Goal: Task Accomplishment & Management: Manage account settings

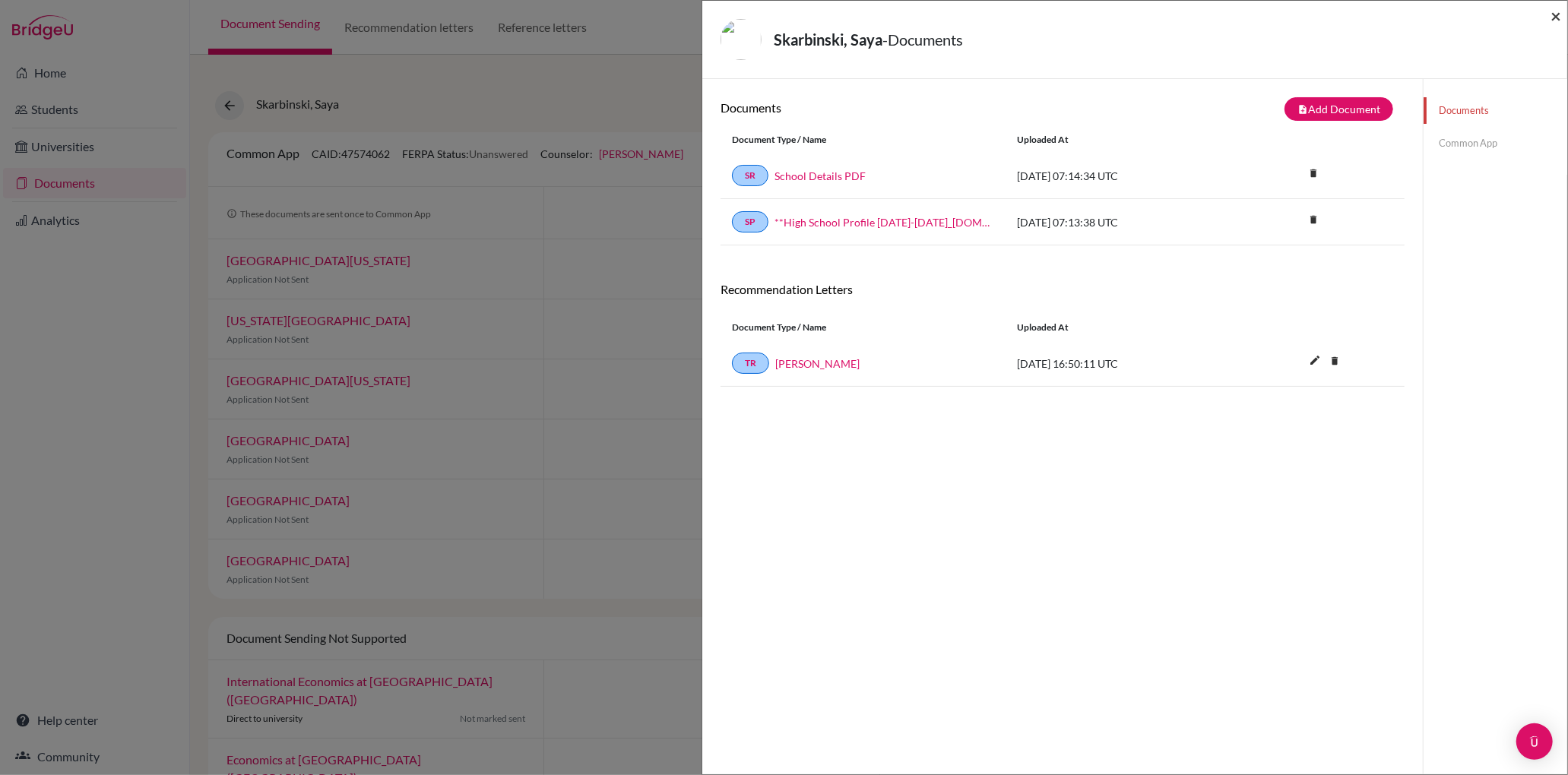
drag, startPoint x: 0, startPoint y: 0, endPoint x: 1556, endPoint y: 12, distance: 1556.0
click at [1556, 12] on span "×" at bounding box center [1556, 16] width 11 height 22
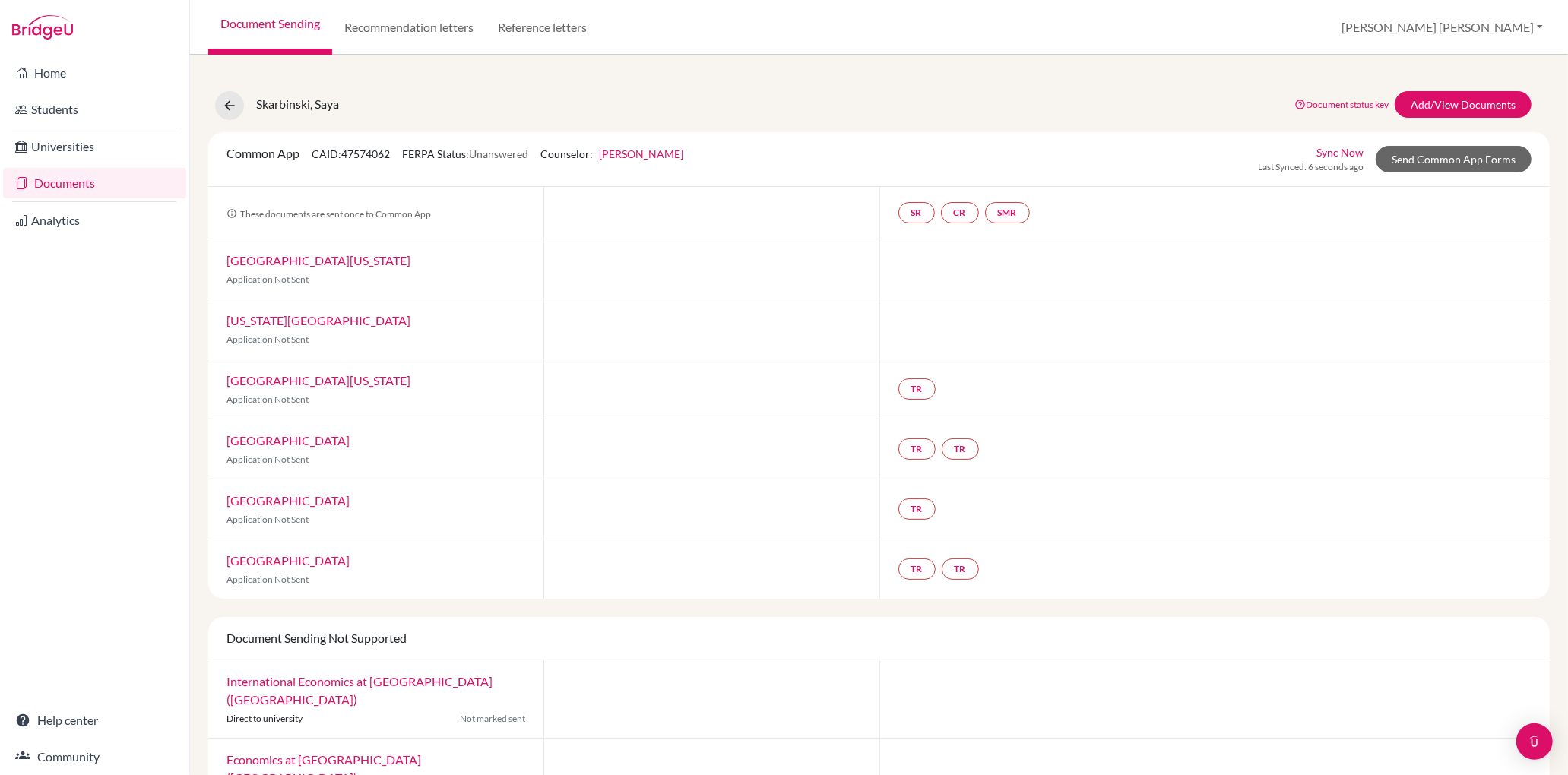
click at [54, 184] on link "Documents" at bounding box center [94, 183] width 183 height 30
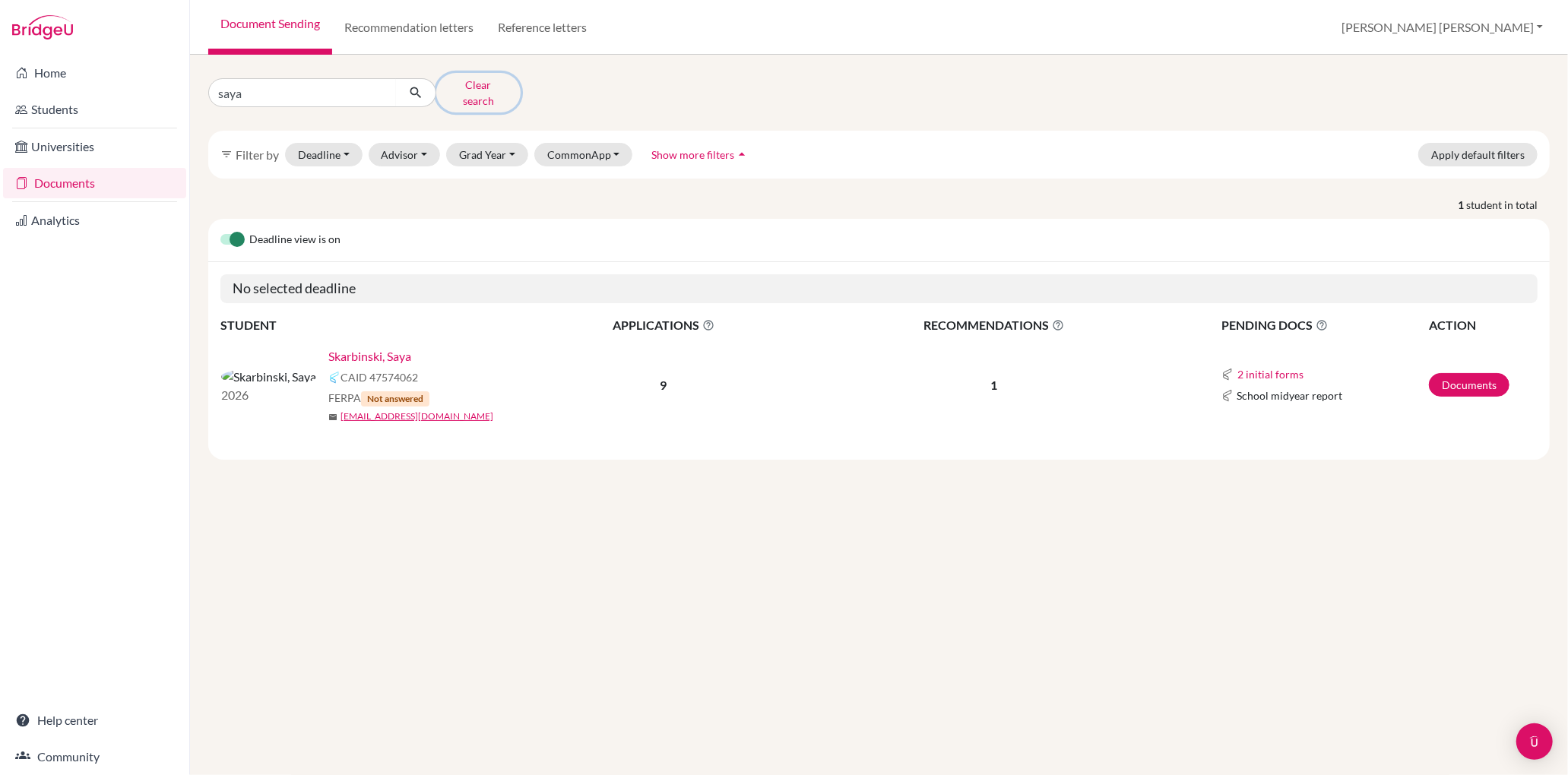
click at [481, 88] on button "Clear search" at bounding box center [479, 93] width 84 height 40
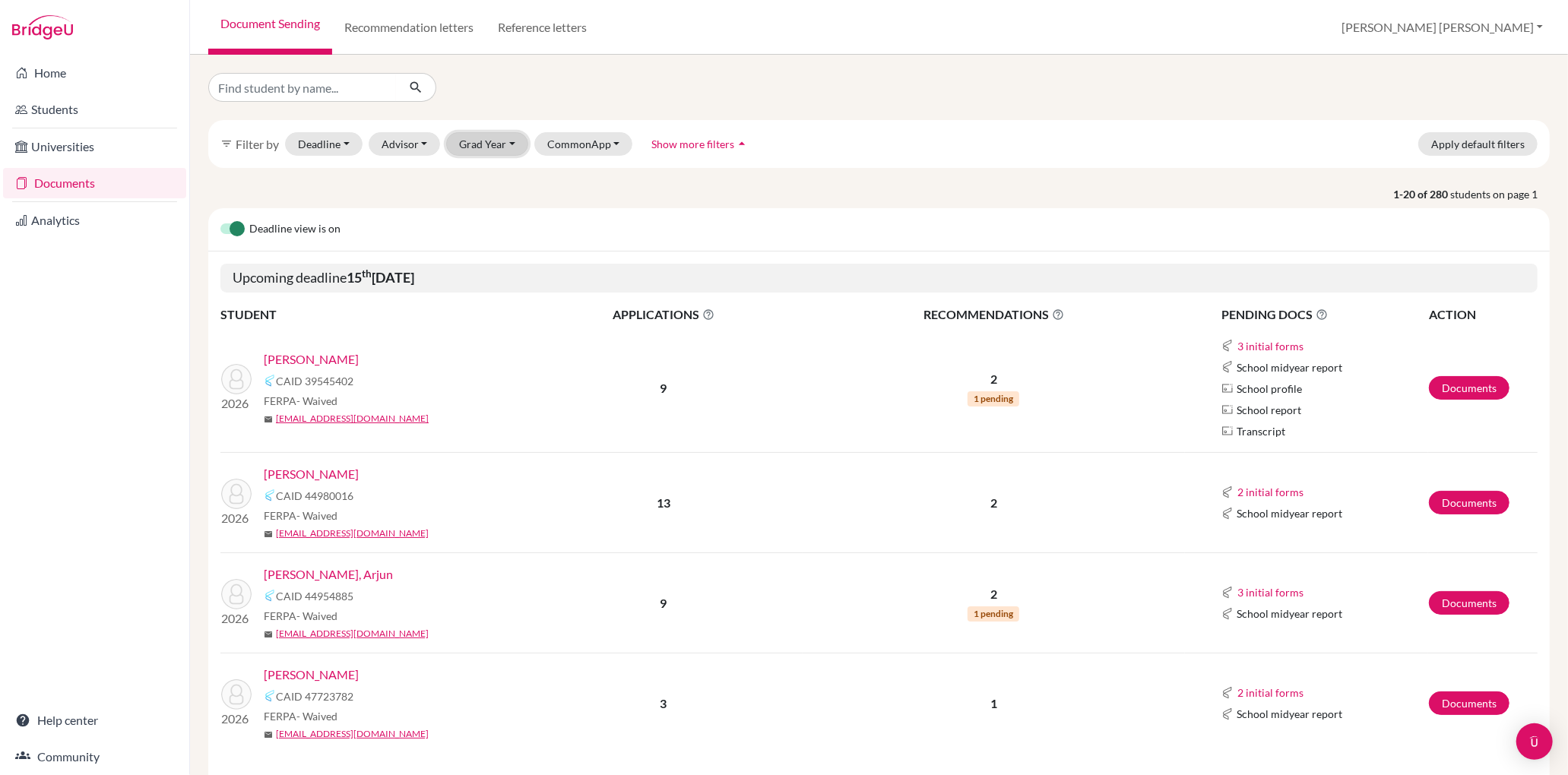
click at [503, 144] on button "Grad Year" at bounding box center [486, 144] width 82 height 23
click at [483, 201] on span "2026" at bounding box center [479, 200] width 27 height 18
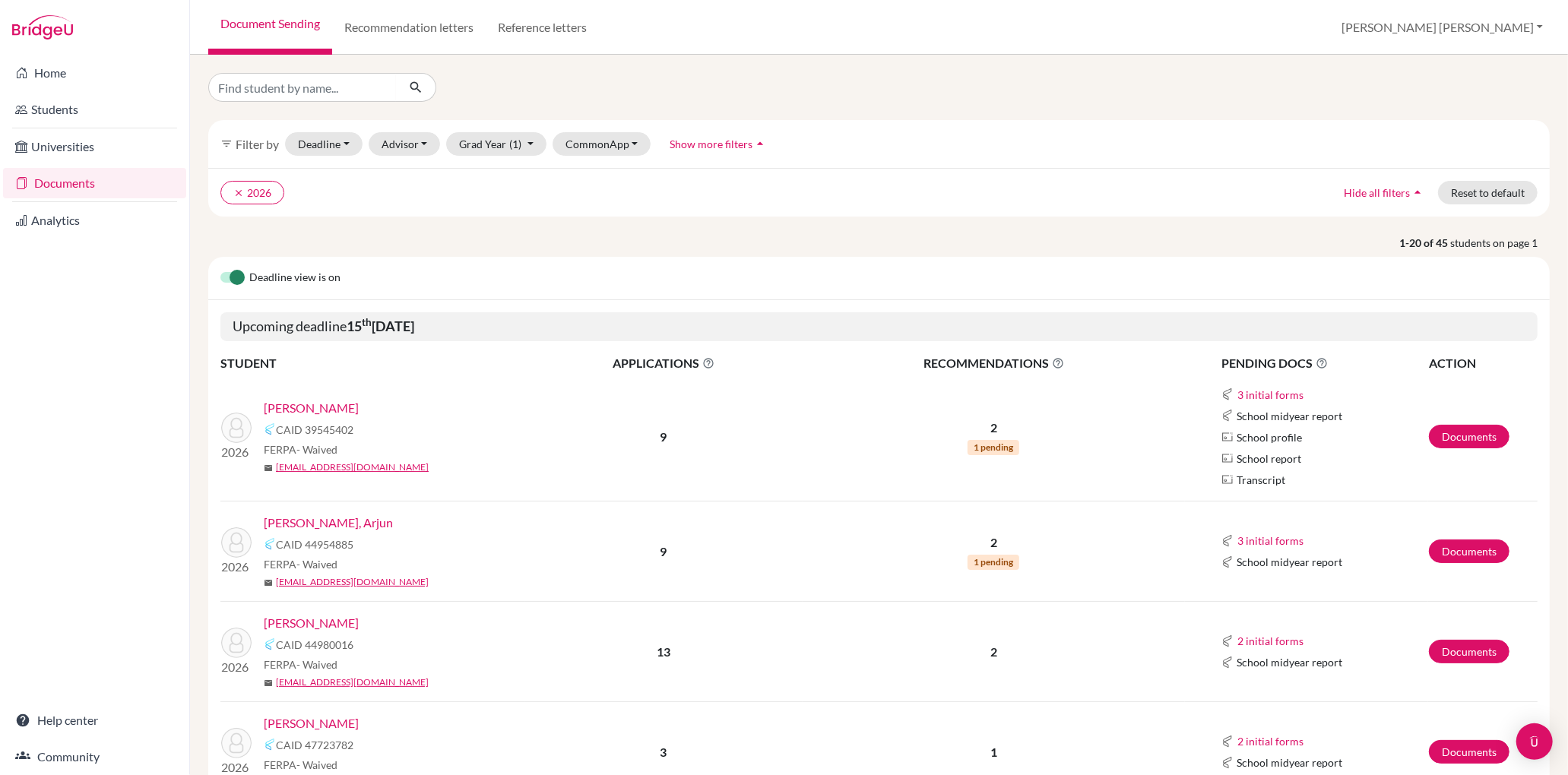
click at [314, 406] on link "Cumings, Lauren" at bounding box center [311, 408] width 95 height 18
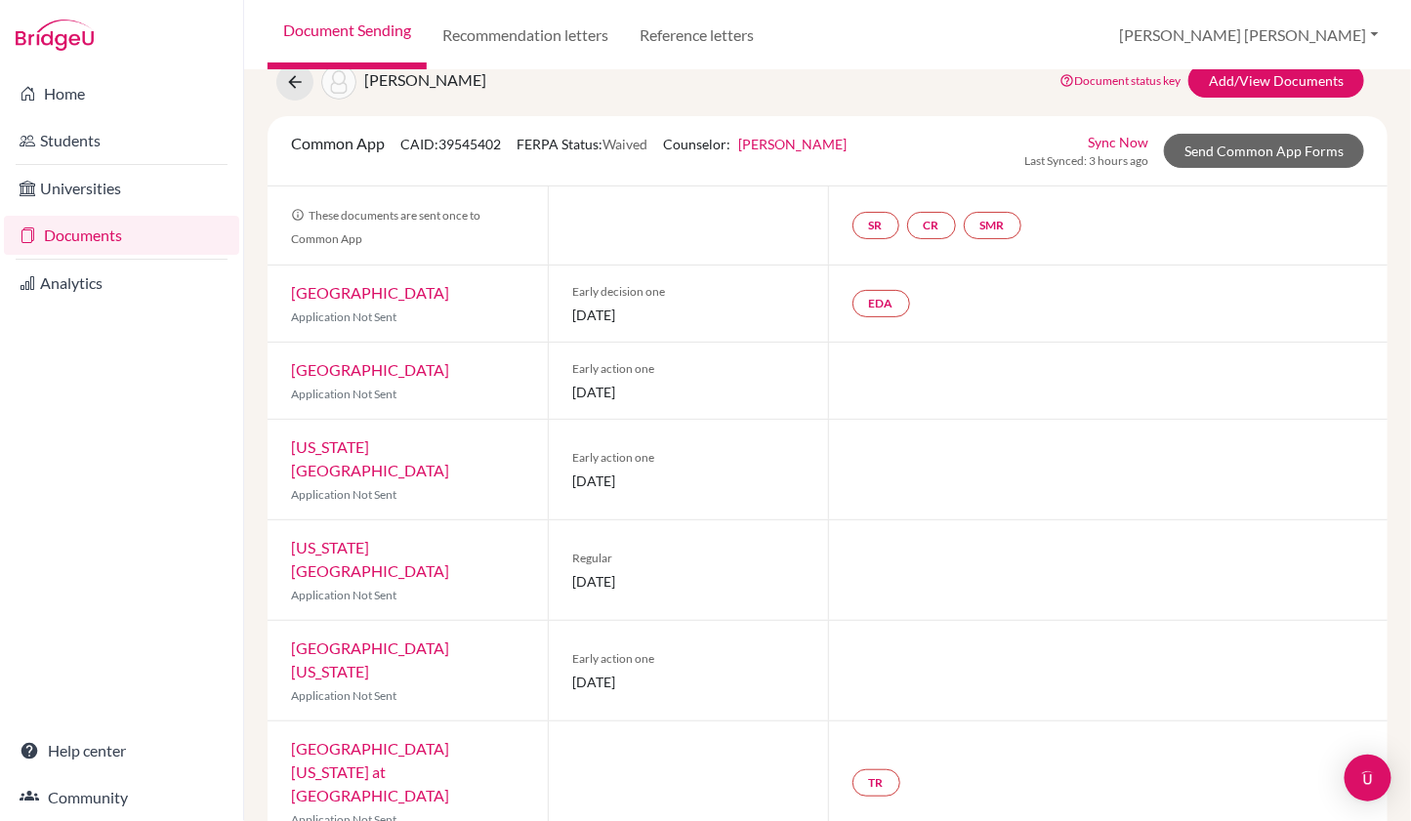
scroll to position [72, 0]
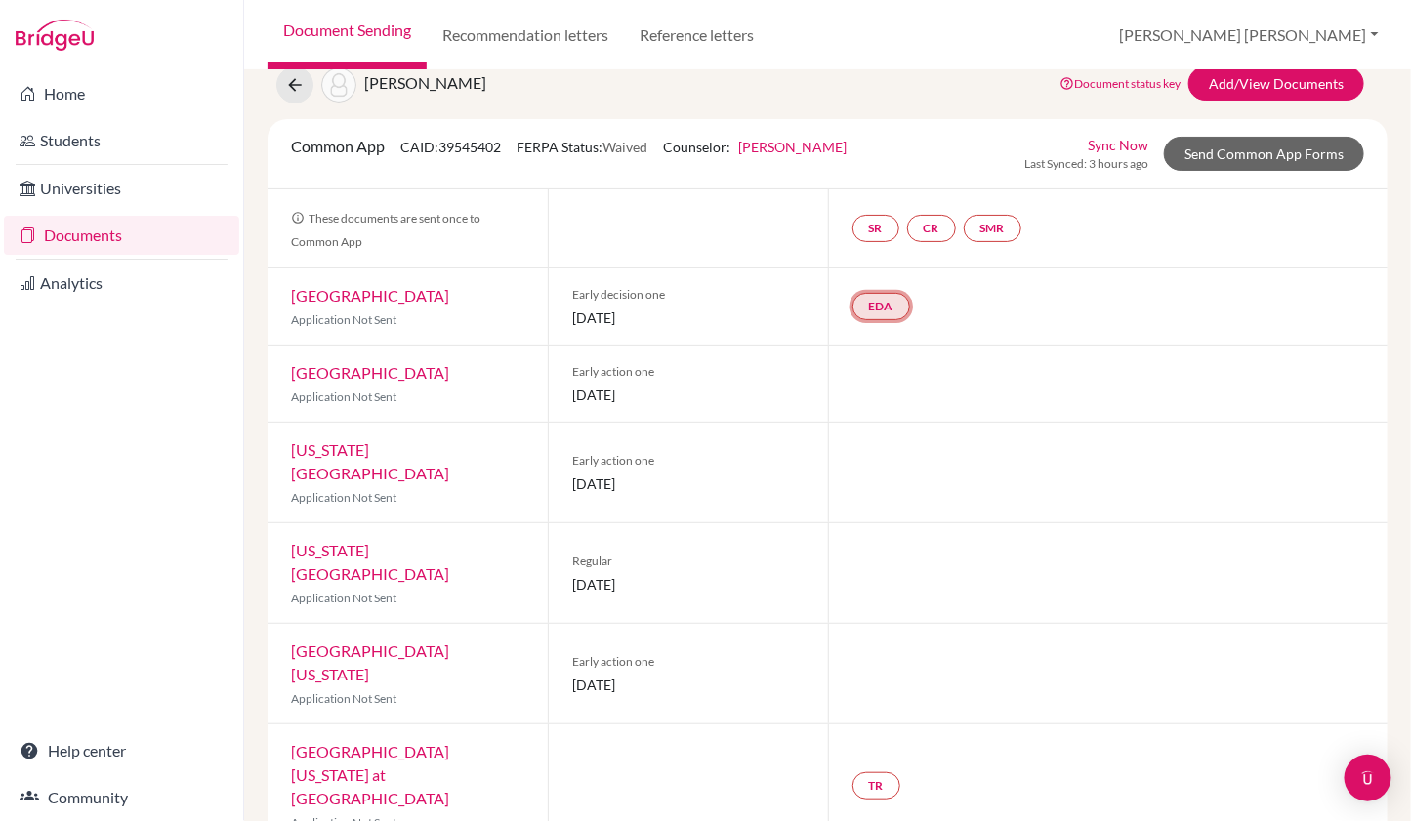
click at [883, 311] on link "EDA" at bounding box center [882, 306] width 58 height 27
click at [905, 249] on link "Early decision agreement" at bounding box center [880, 247] width 152 height 17
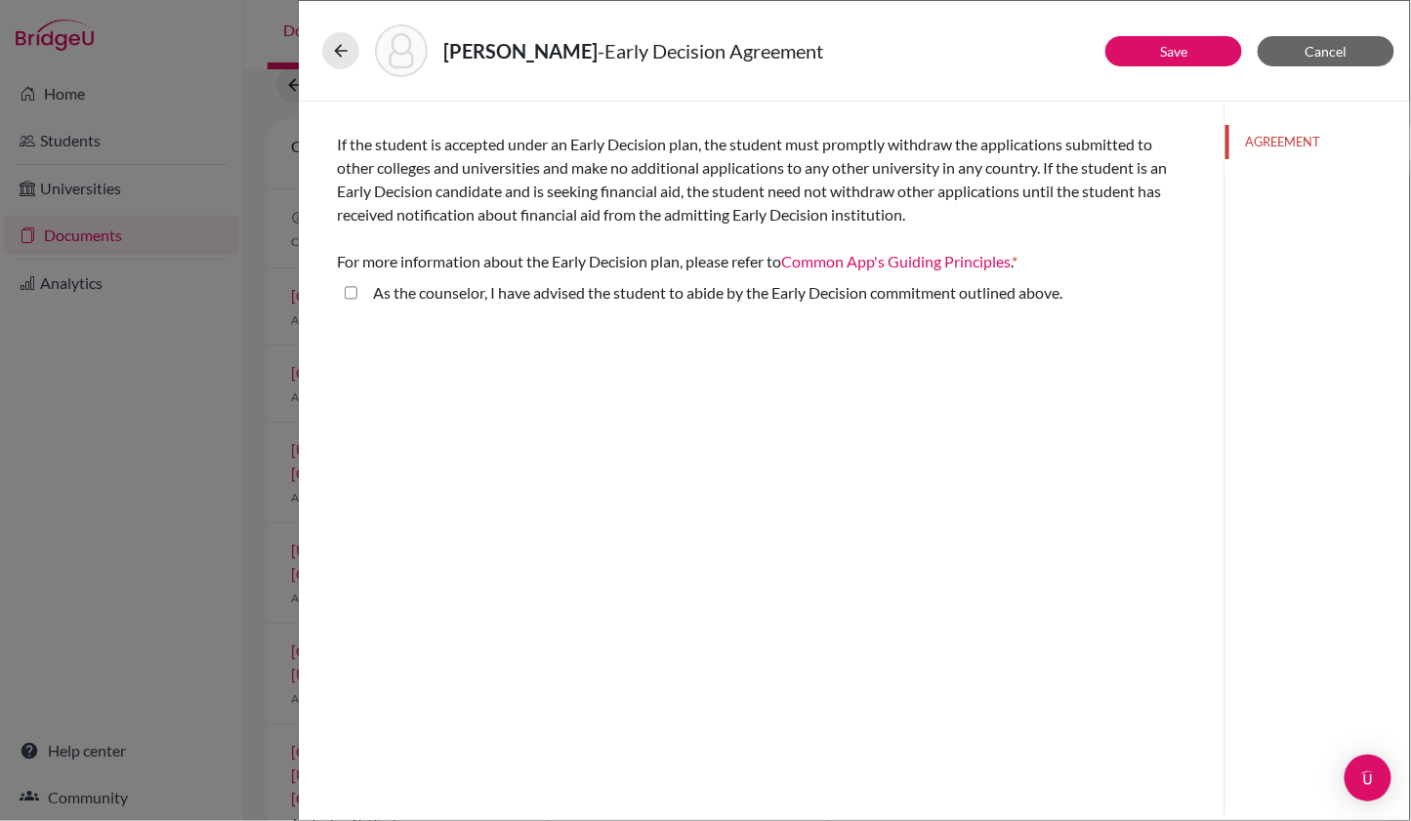
click at [354, 292] on above\ "As the counselor, I have advised the student to abide by the Early Decision com…" at bounding box center [351, 292] width 13 height 23
checkbox above\ "true"
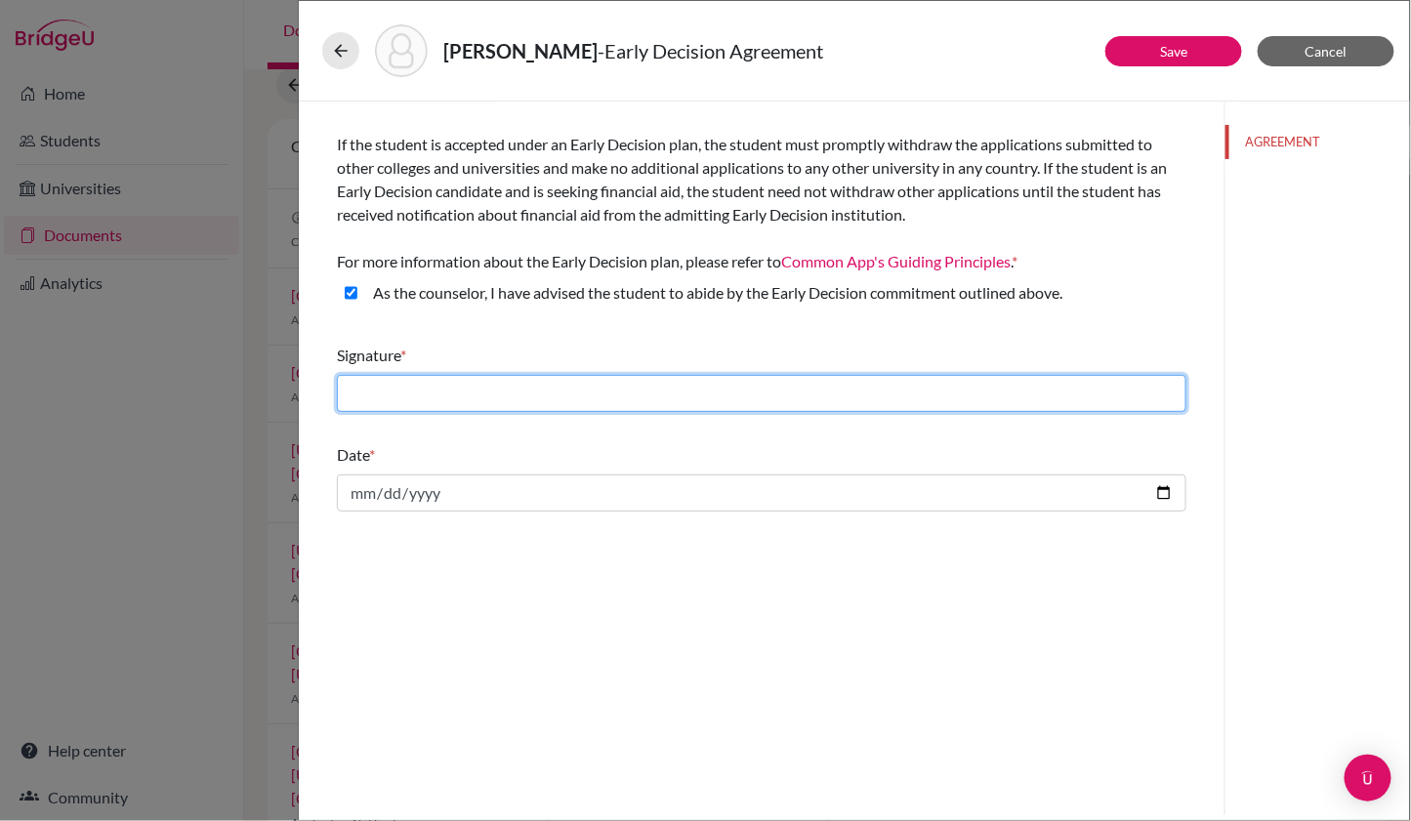
click at [381, 396] on input "text" at bounding box center [762, 393] width 850 height 37
type input "[PERSON_NAME]"
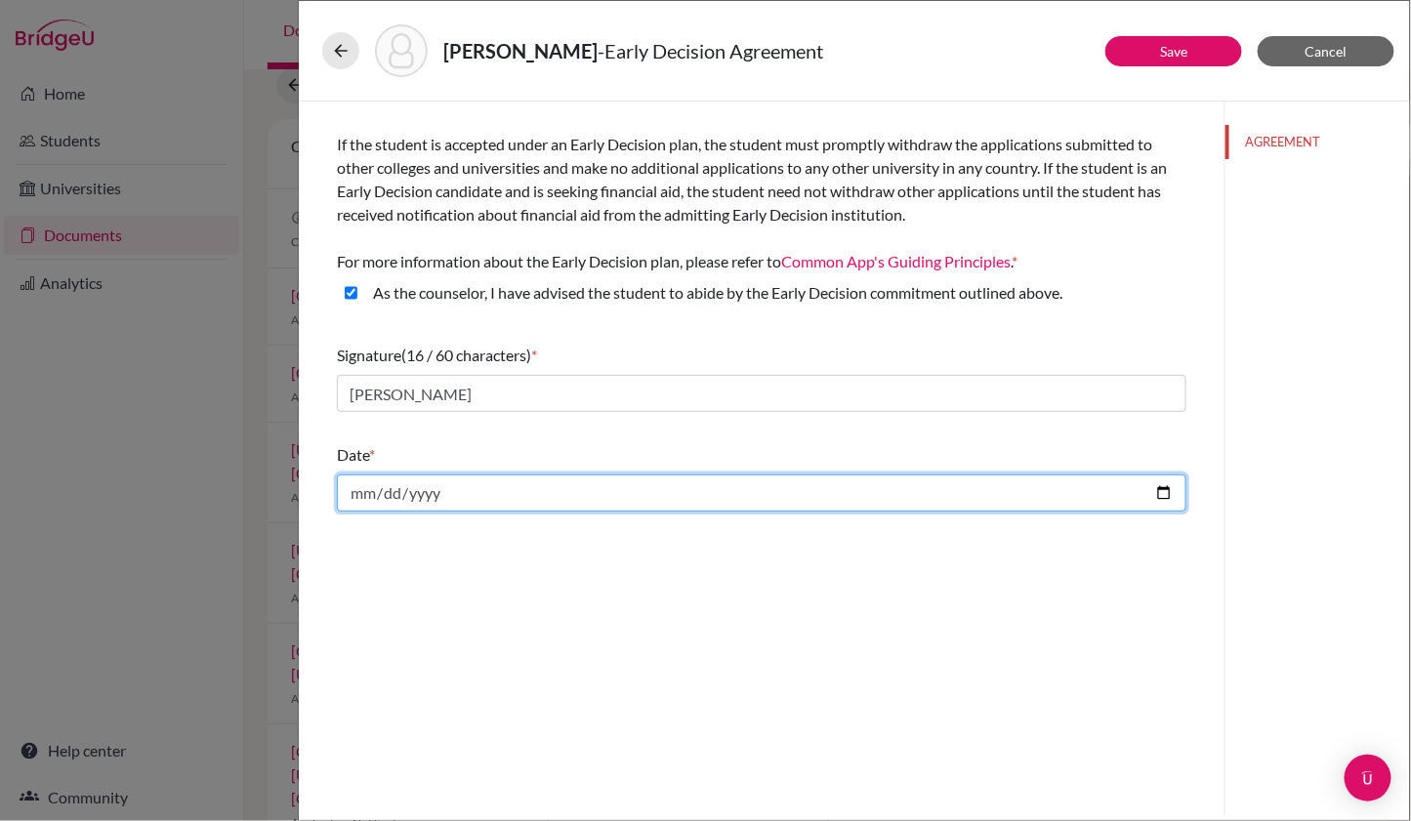
click at [389, 486] on input "date" at bounding box center [762, 493] width 850 height 37
click at [364, 490] on input "date" at bounding box center [762, 493] width 850 height 37
click at [432, 490] on input "date" at bounding box center [762, 493] width 850 height 37
click at [431, 491] on input "date" at bounding box center [762, 493] width 850 height 37
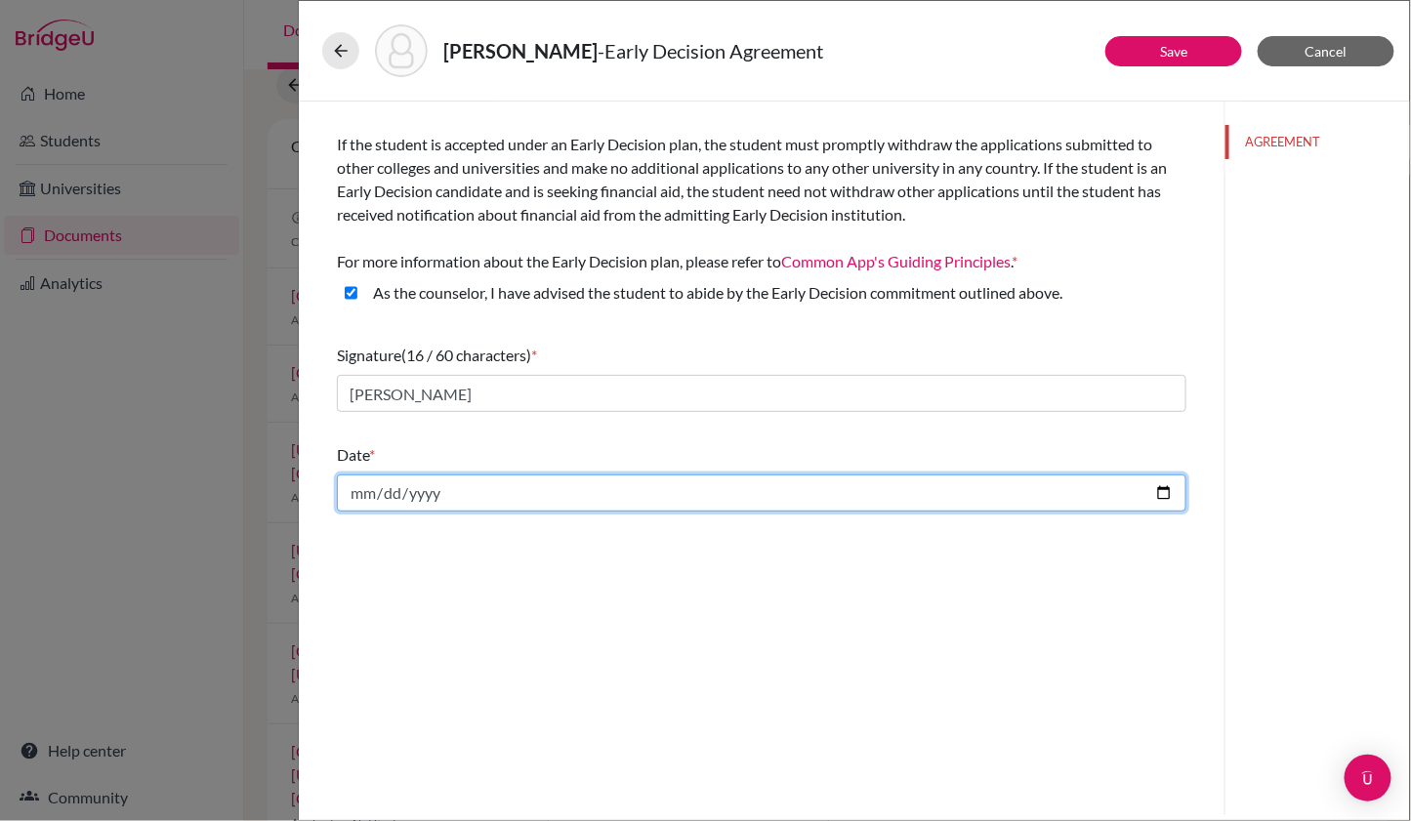
click at [398, 490] on input "date" at bounding box center [762, 493] width 850 height 37
click at [364, 489] on input "date" at bounding box center [762, 493] width 850 height 37
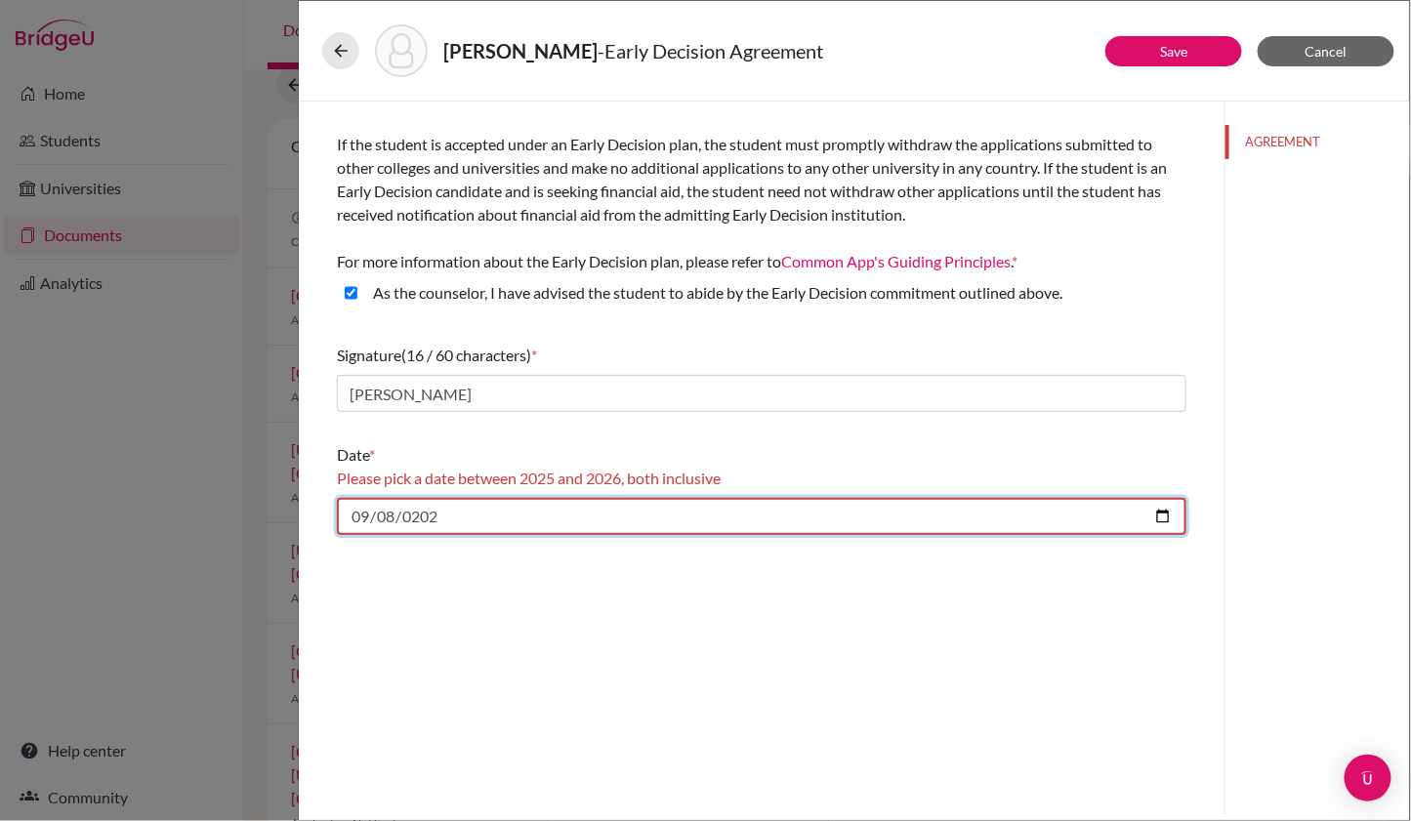
type input "2025-09-08"
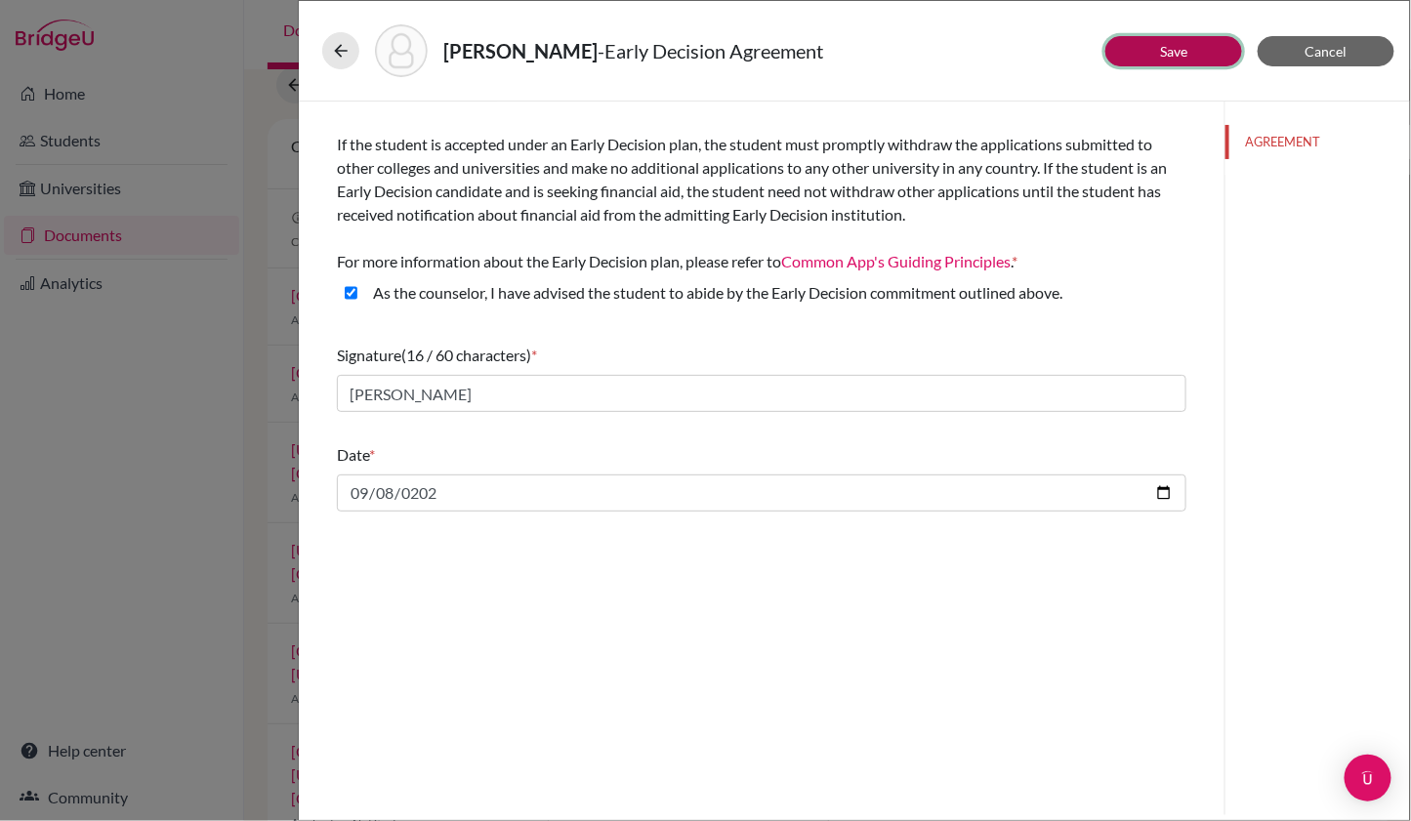
click at [1161, 46] on link "Save" at bounding box center [1173, 51] width 27 height 17
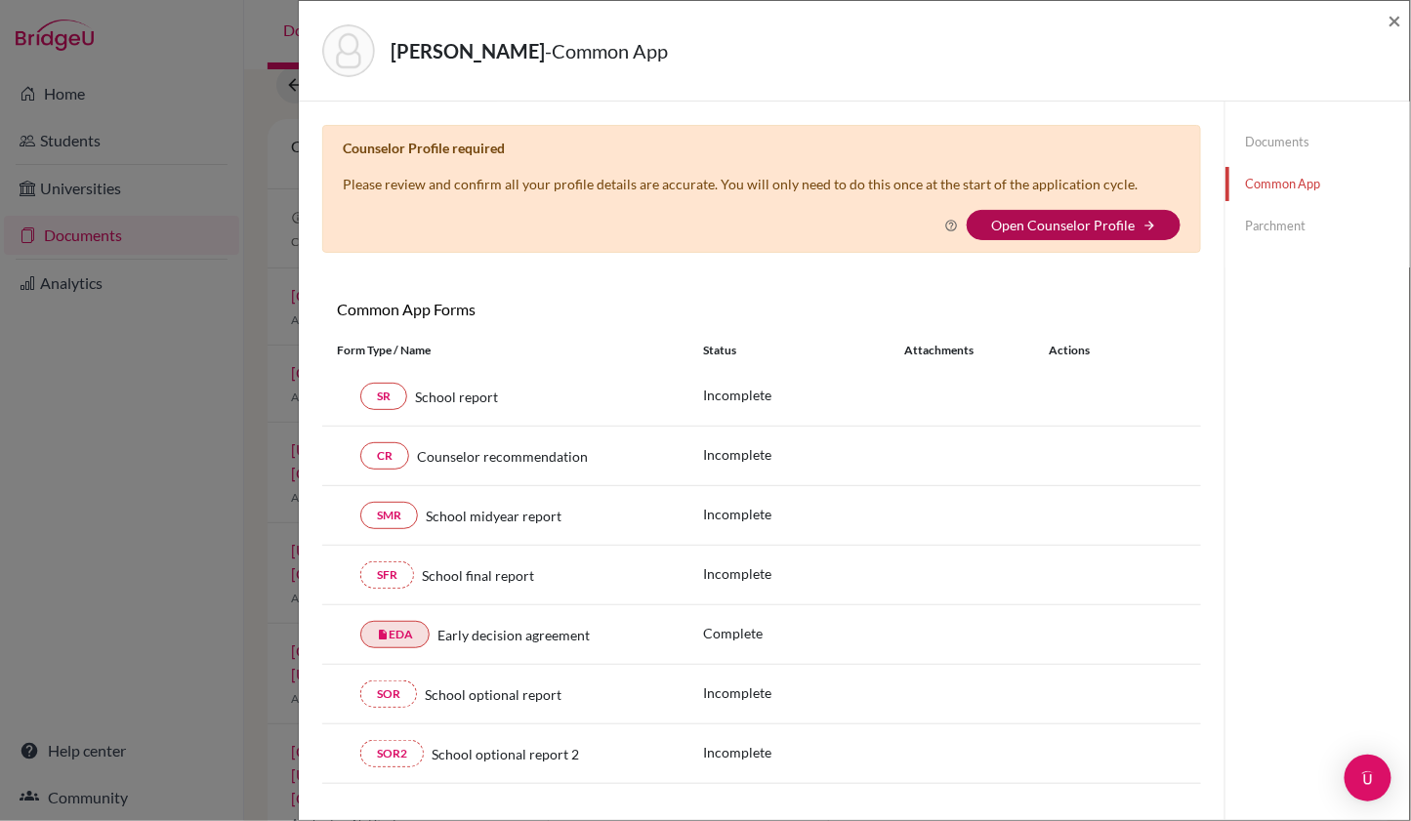
click at [1060, 229] on link "Open Counselor Profile" at bounding box center [1063, 225] width 144 height 17
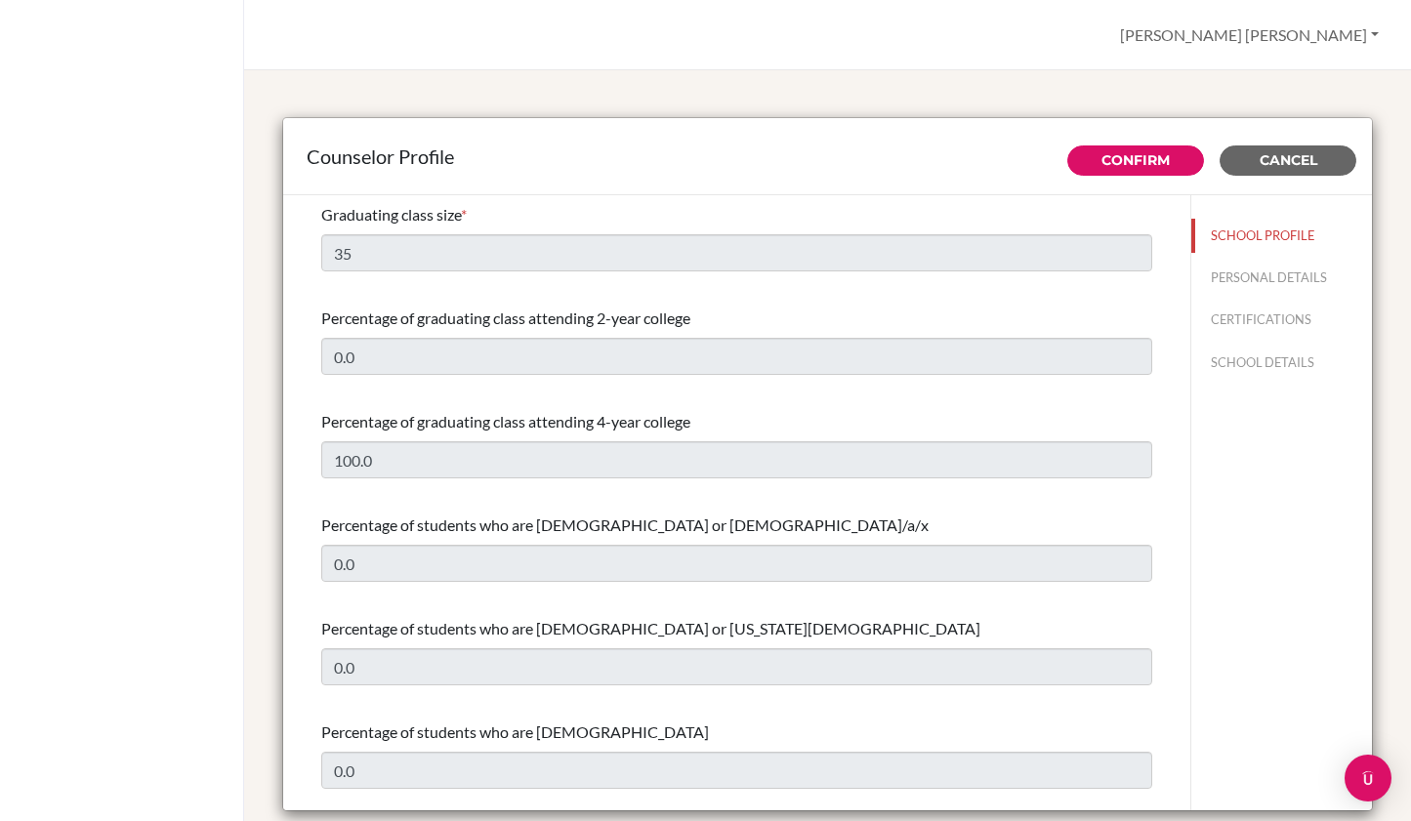
select select "0"
select select "309268"
click at [1223, 277] on button "PERSONAL DETAILS" at bounding box center [1282, 278] width 181 height 34
type input "[PERSON_NAME] [PERSON_NAME]"
type input "Baldry"
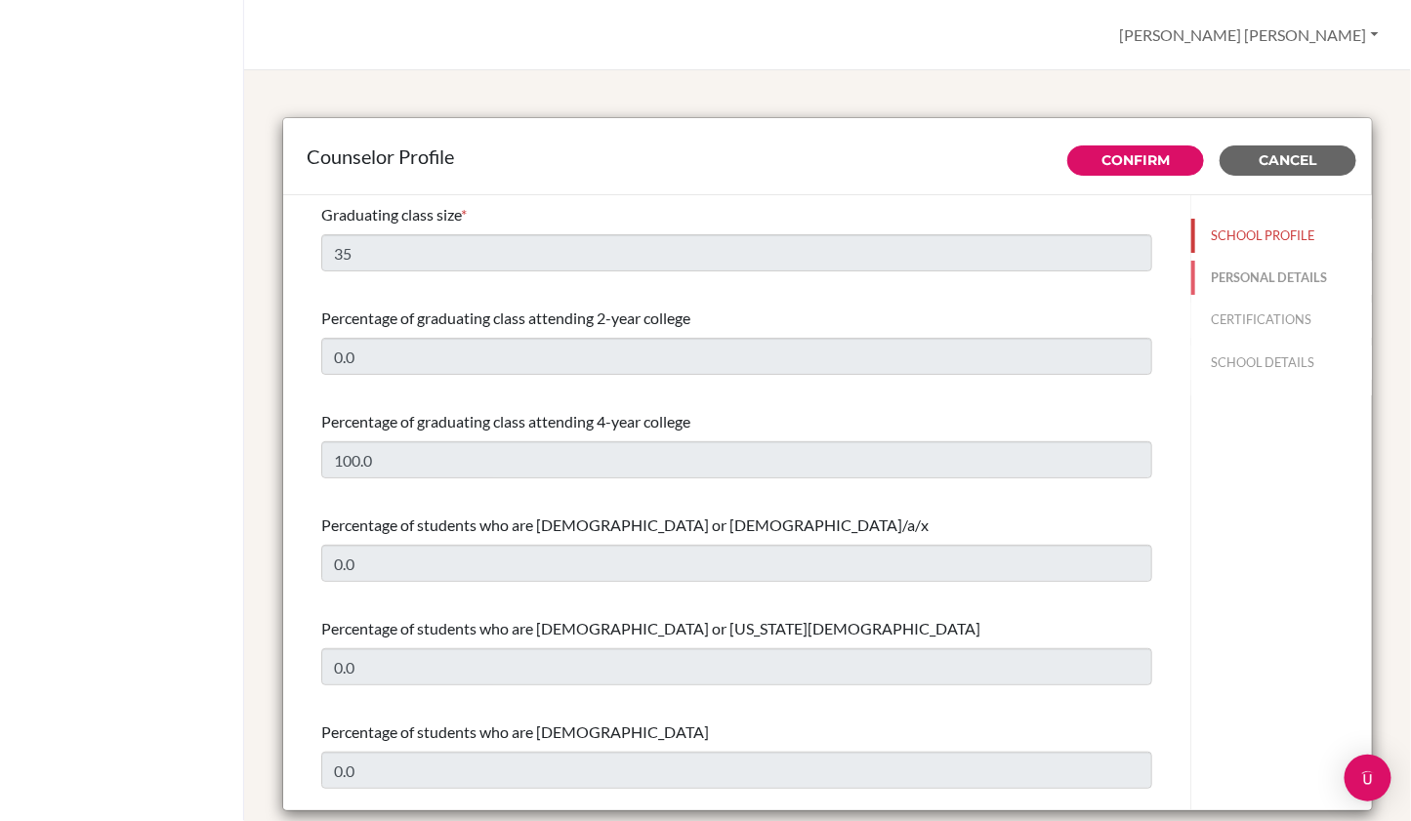
type input "College Counselor"
type input "260.978-772-600"
type input "jbaldry@aislusaka.org"
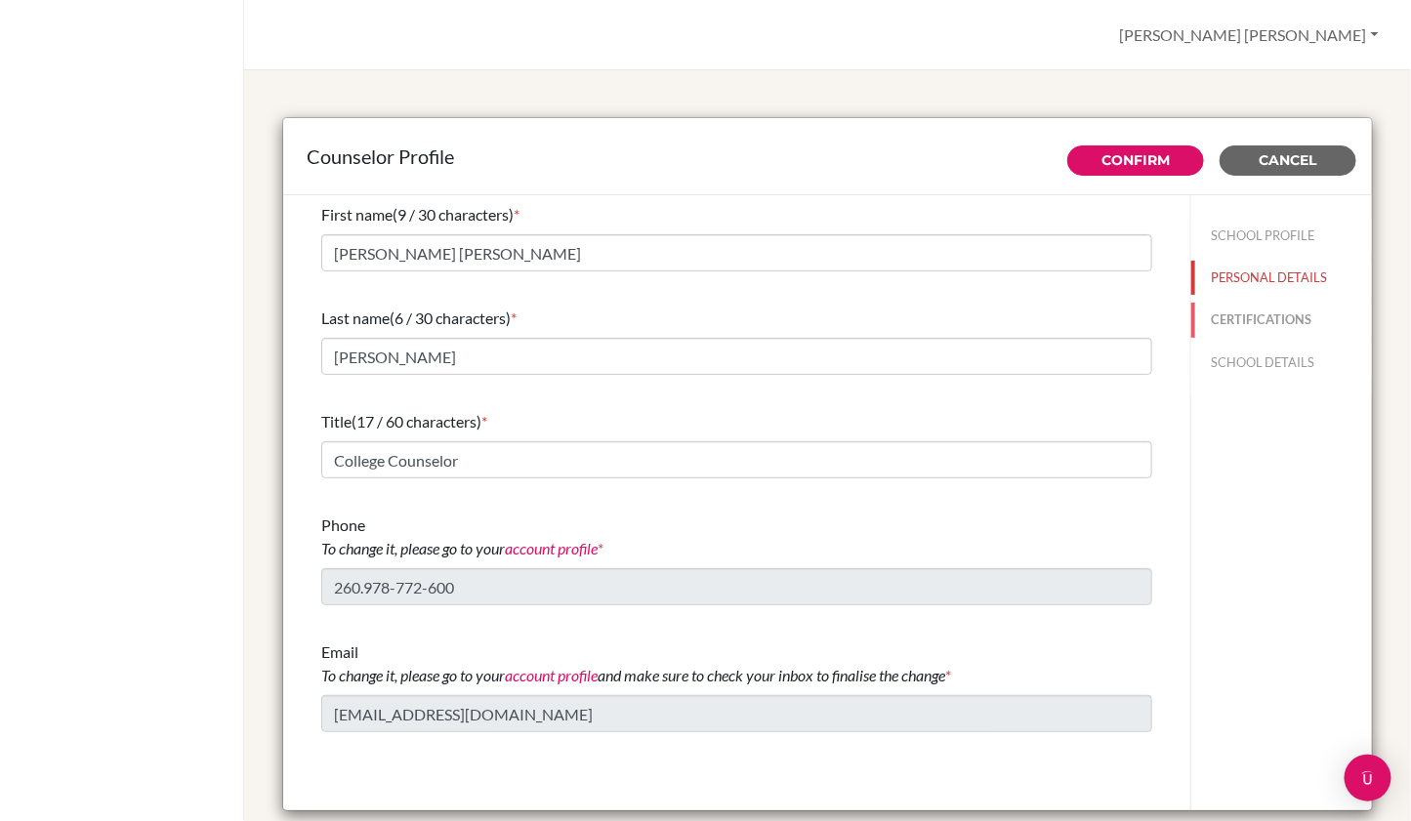
click at [1239, 320] on button "CERTIFICATIONS" at bounding box center [1282, 320] width 181 height 34
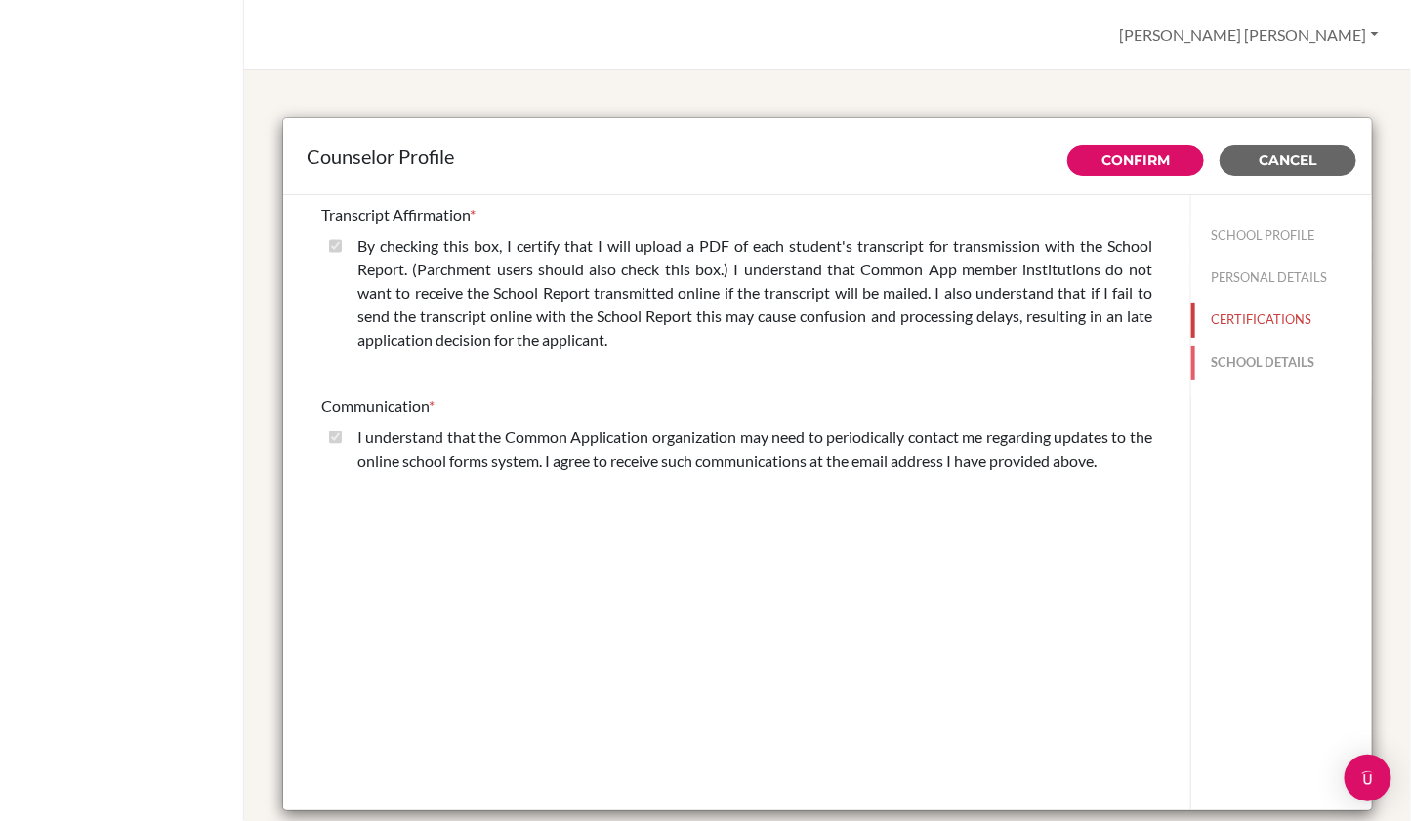
click at [1241, 362] on button "SCHOOL DETAILS" at bounding box center [1282, 363] width 181 height 34
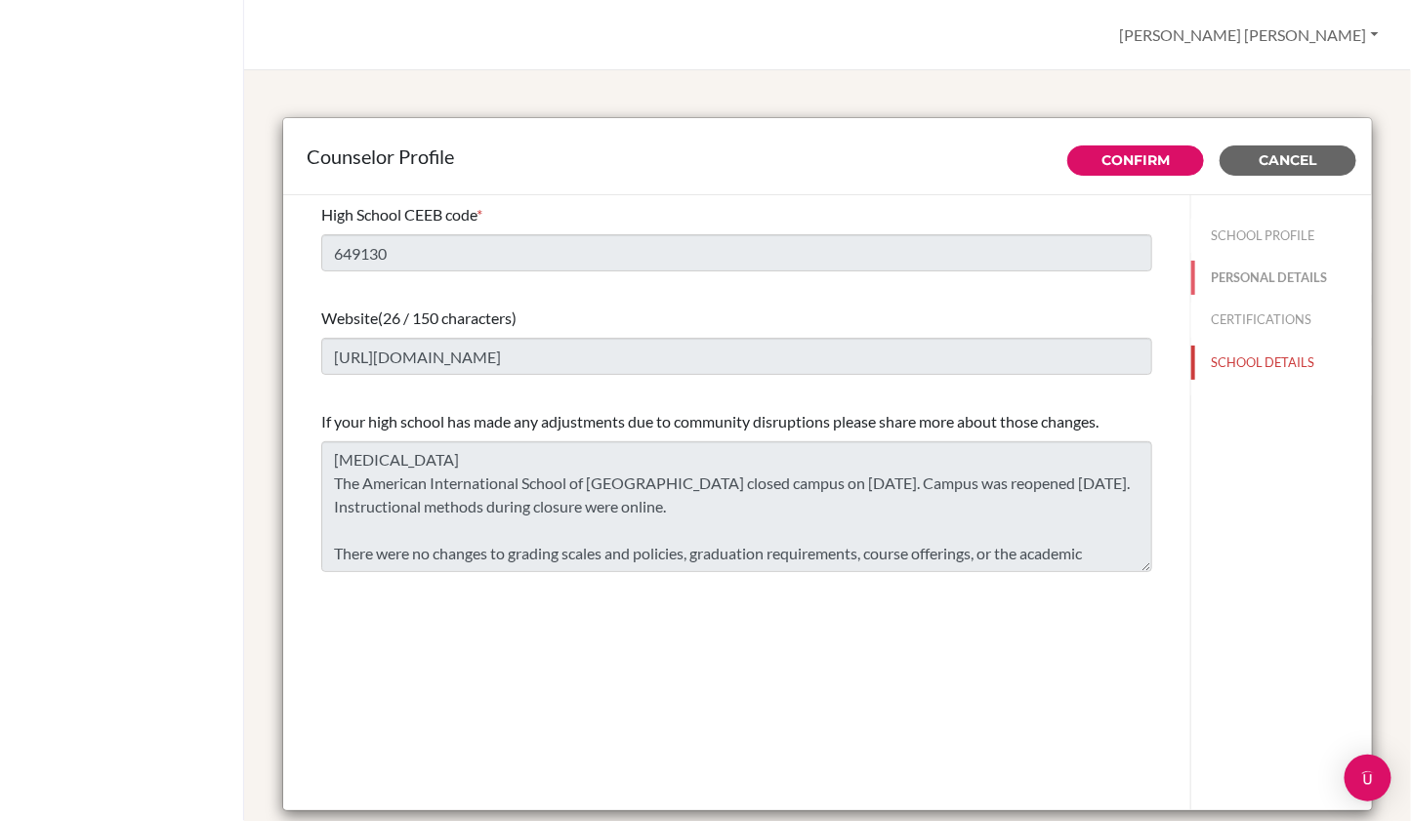
click at [1269, 274] on button "PERSONAL DETAILS" at bounding box center [1282, 278] width 181 height 34
type input "[PERSON_NAME] [PERSON_NAME]"
type input "[PERSON_NAME]"
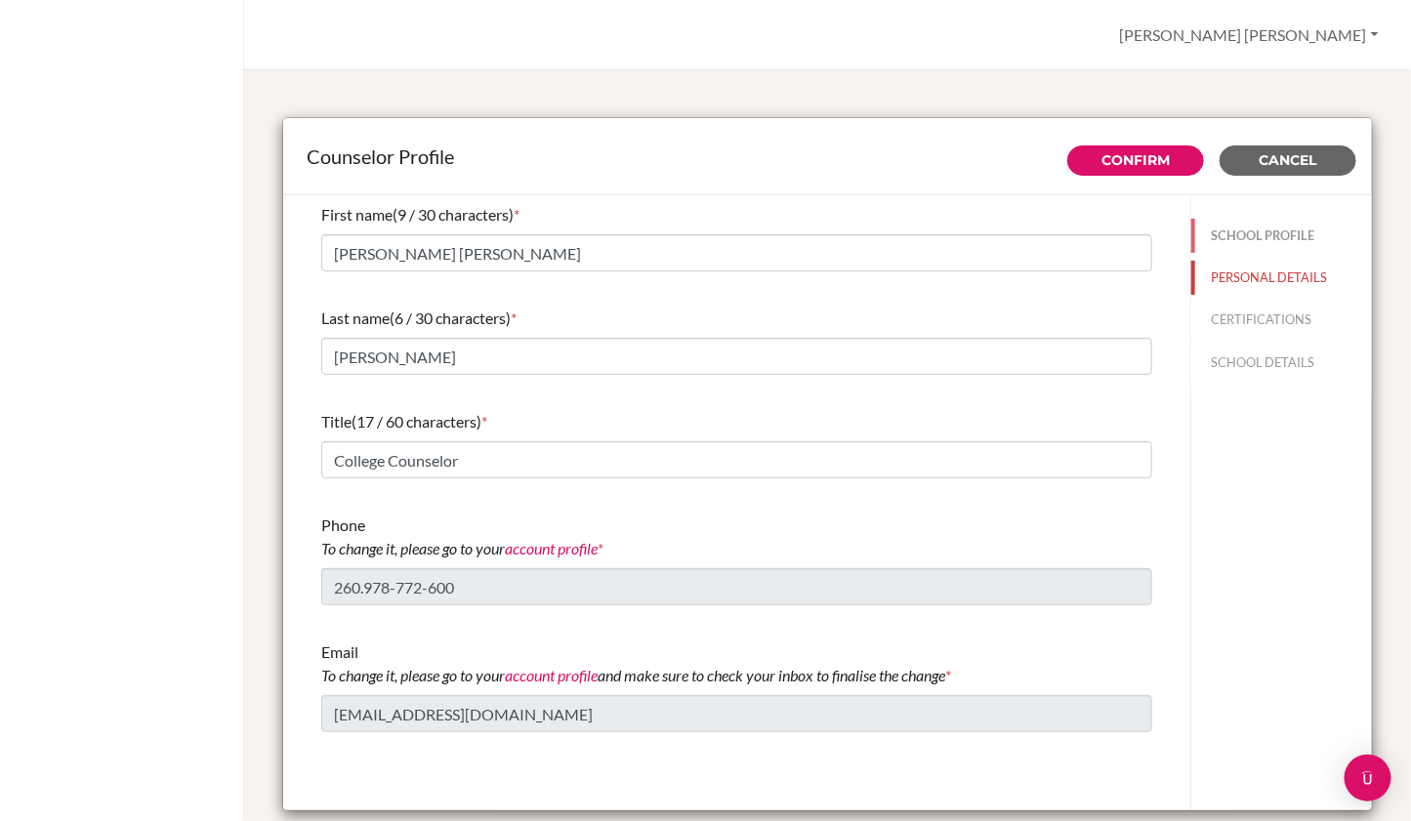
click at [1265, 231] on button "SCHOOL PROFILE" at bounding box center [1282, 236] width 181 height 34
type input "35"
type input "0.0"
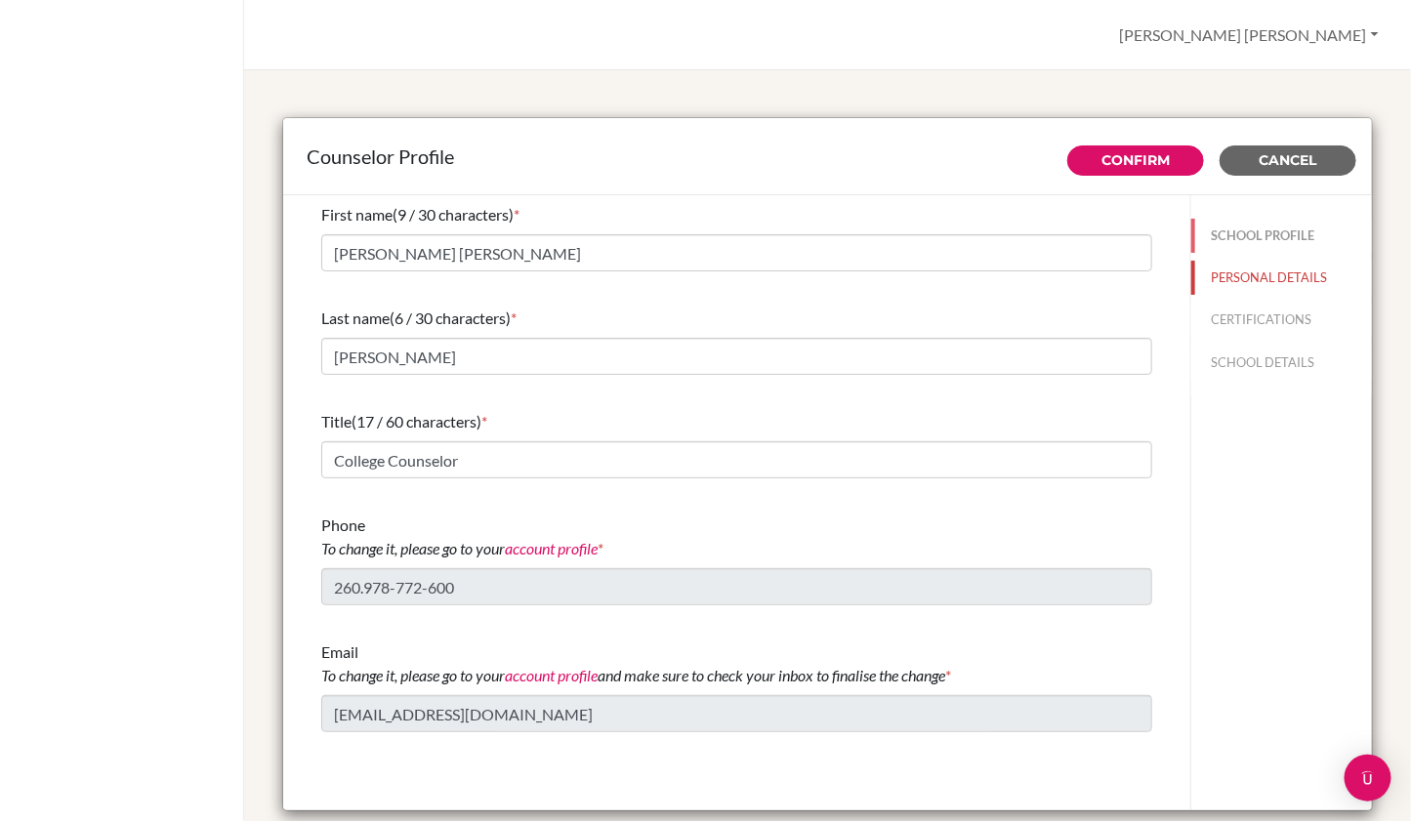
type input "100.0"
select select "0"
select select "309268"
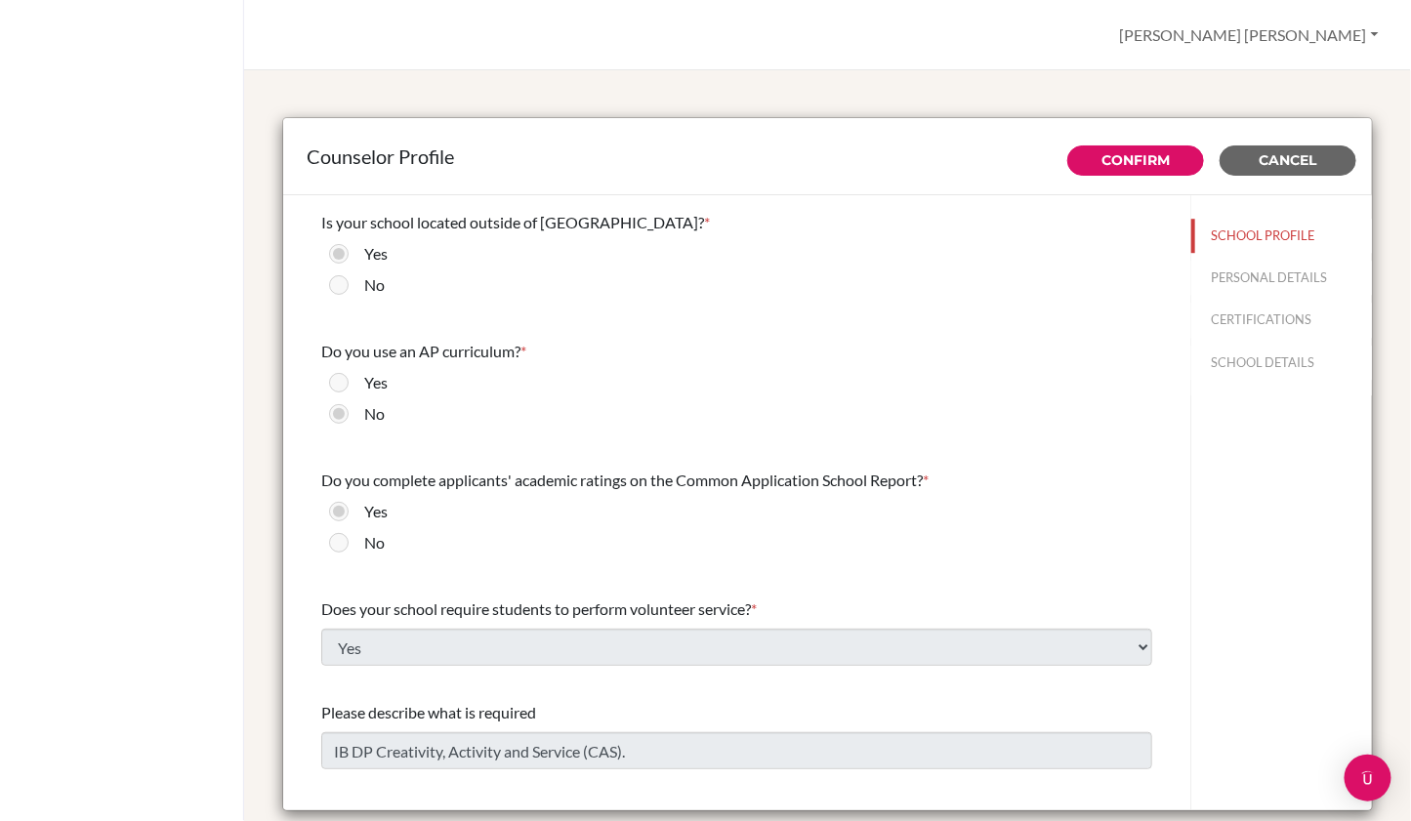
scroll to position [2136, 0]
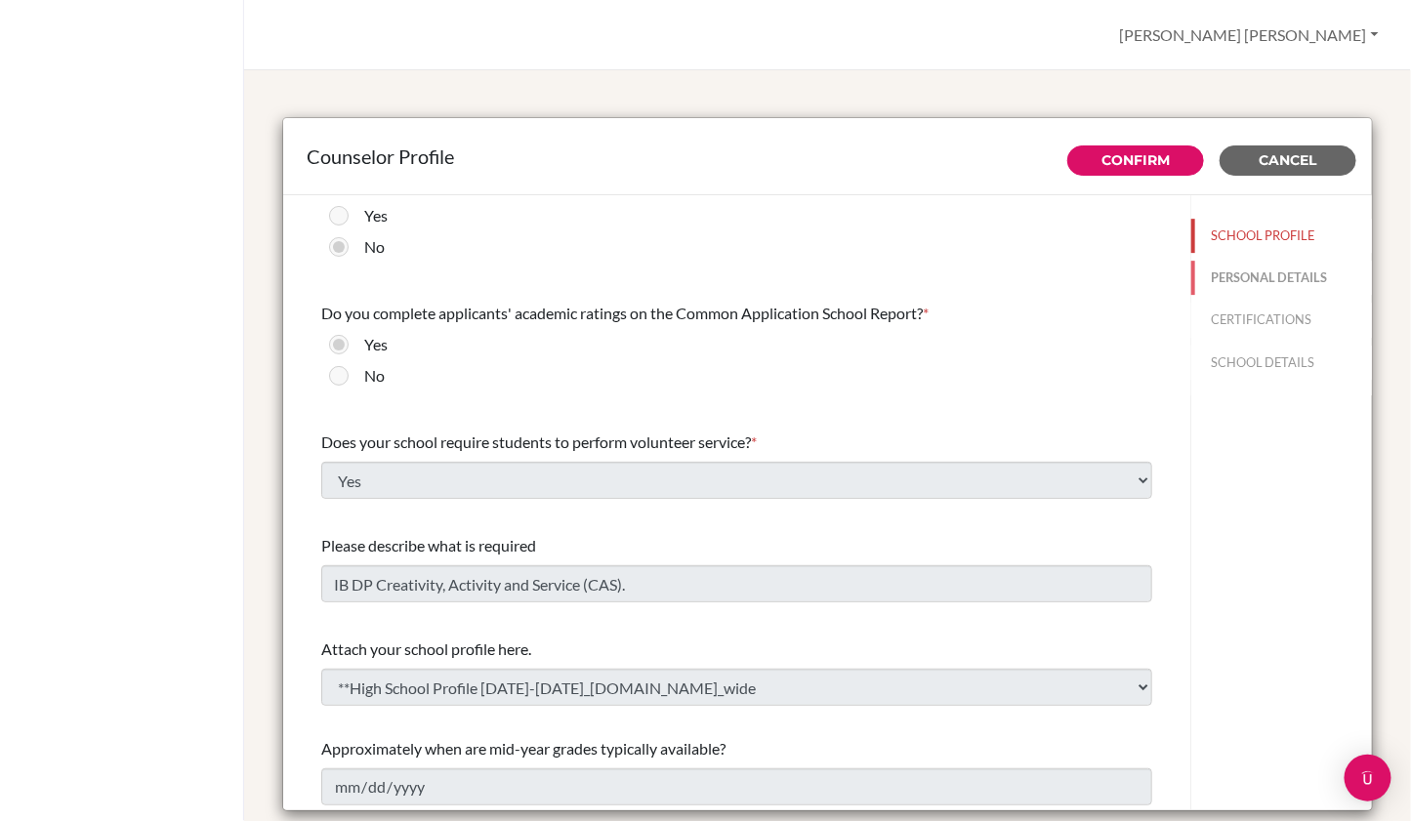
click at [1268, 281] on button "PERSONAL DETAILS" at bounding box center [1282, 278] width 181 height 34
type input "[PERSON_NAME] [PERSON_NAME]"
type input "[PERSON_NAME]"
type input "260.978-772-600"
type input "[EMAIL_ADDRESS][DOMAIN_NAME]"
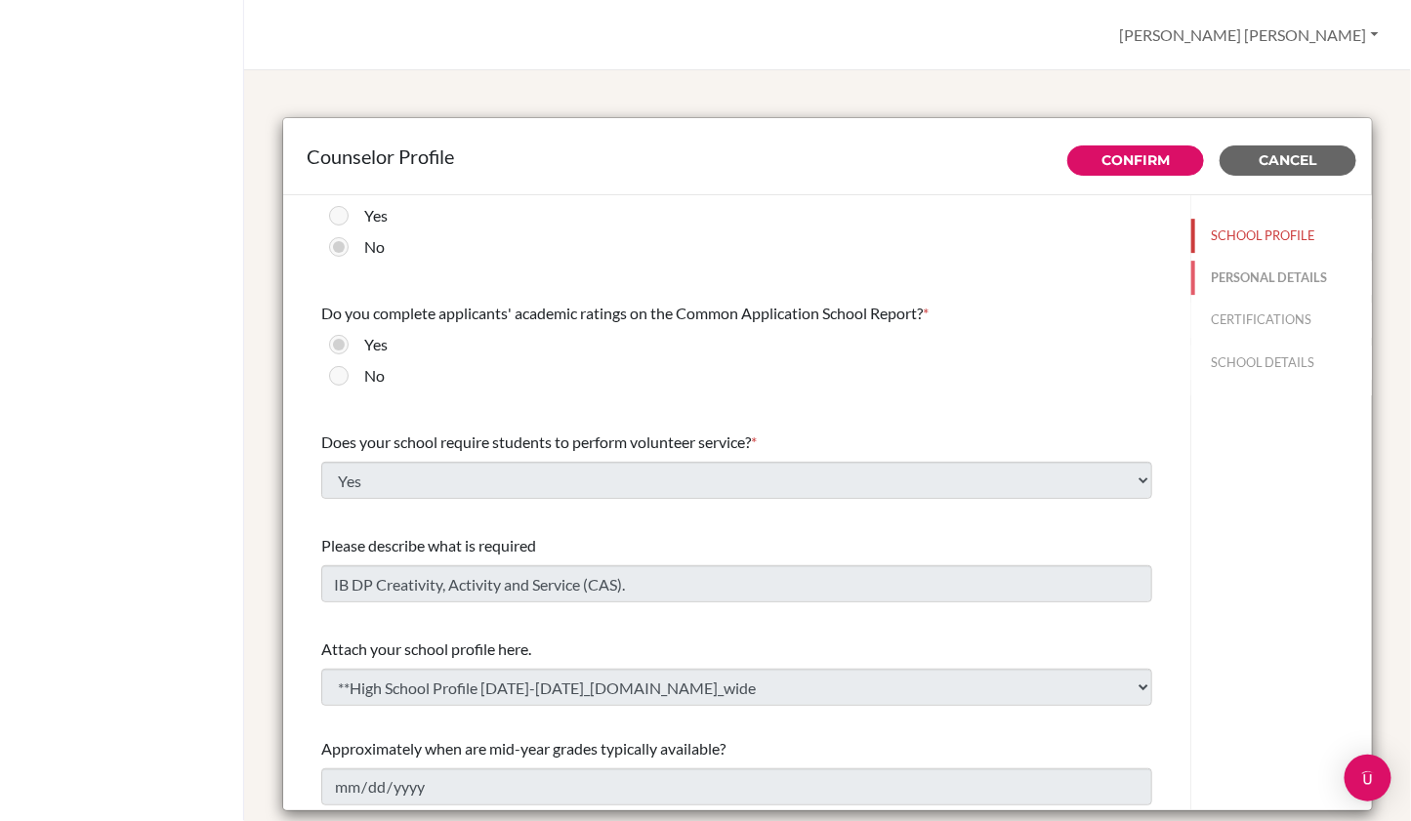
type input "College Counselor"
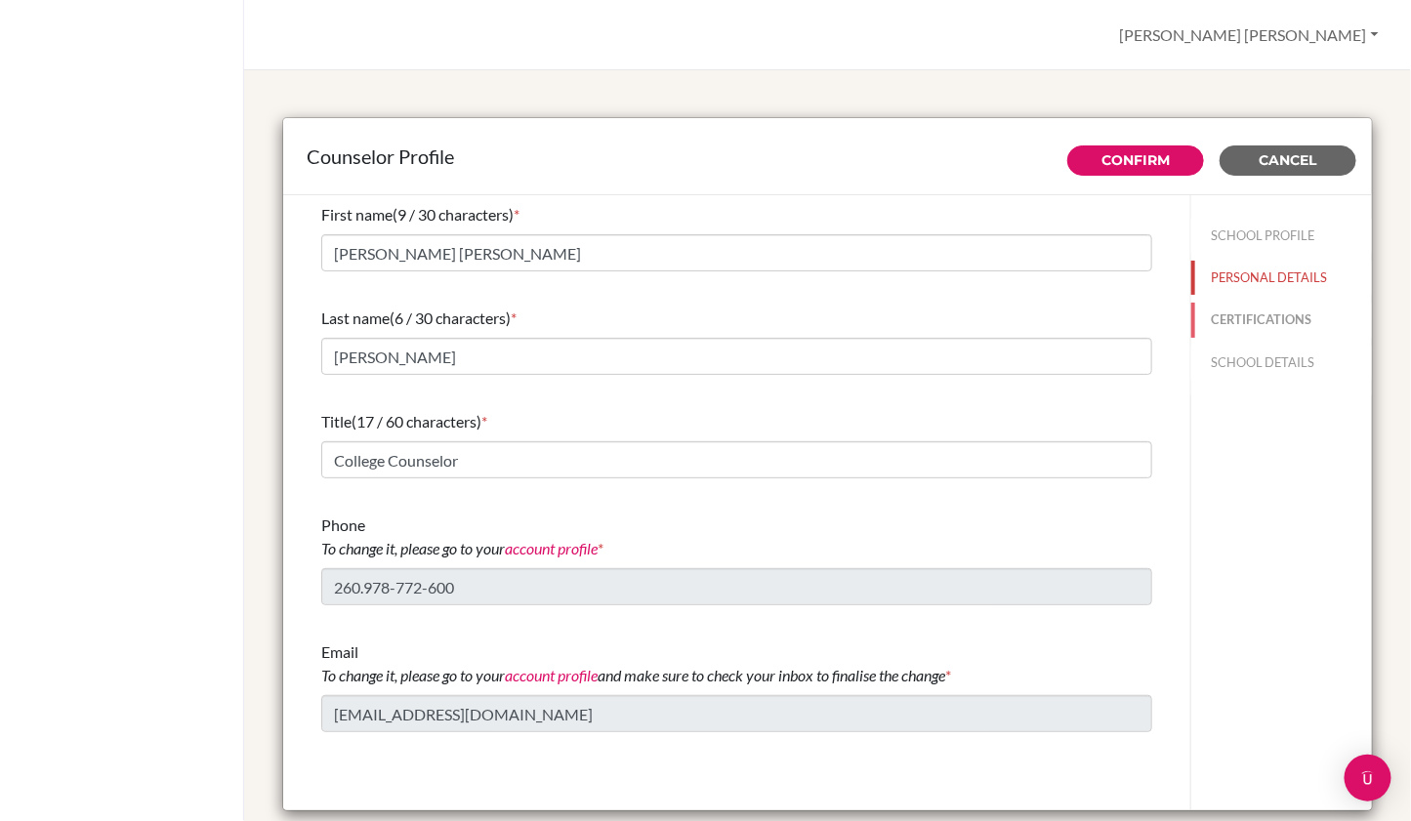
click at [1259, 322] on button "CERTIFICATIONS" at bounding box center [1282, 320] width 181 height 34
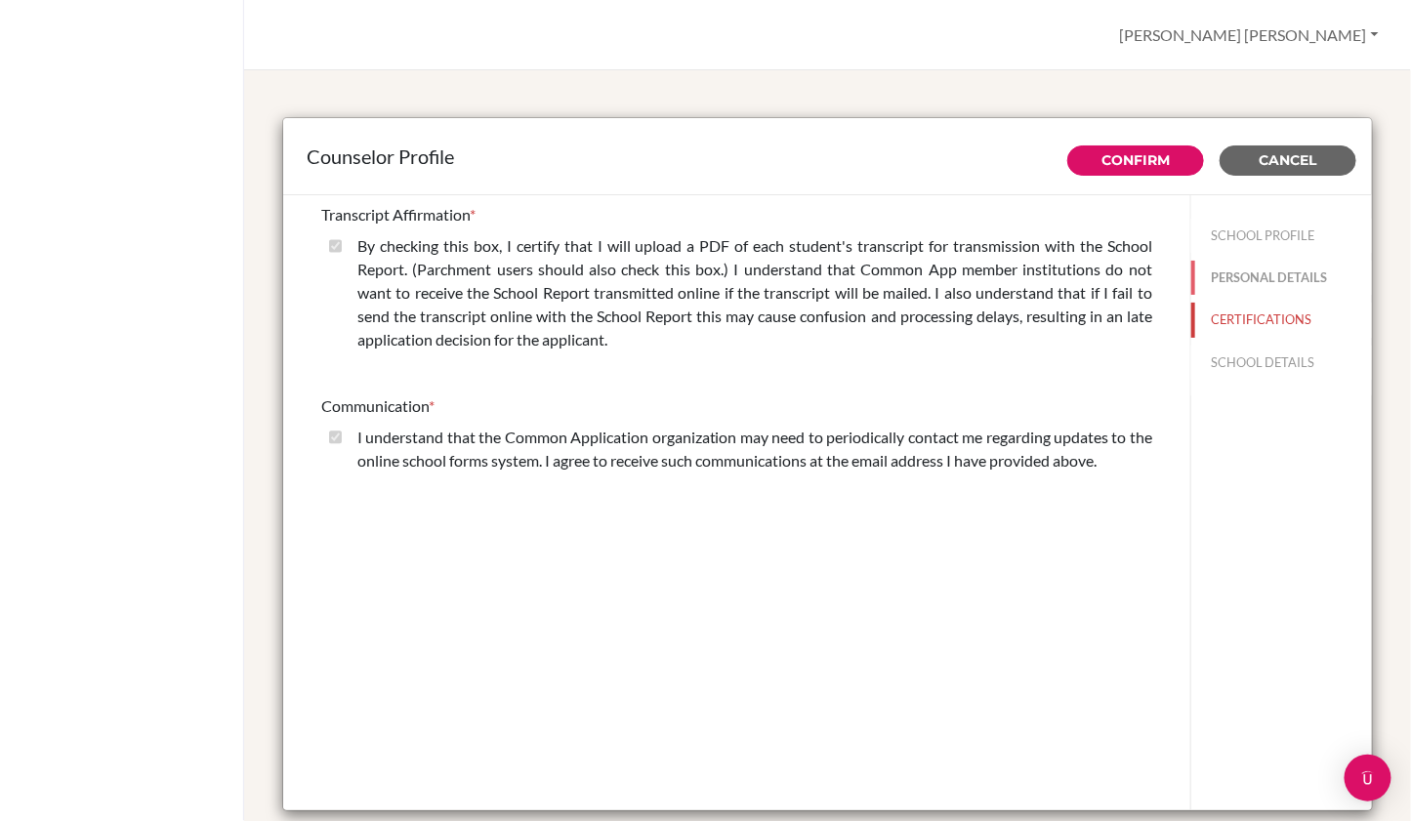
click at [1262, 276] on button "PERSONAL DETAILS" at bounding box center [1282, 278] width 181 height 34
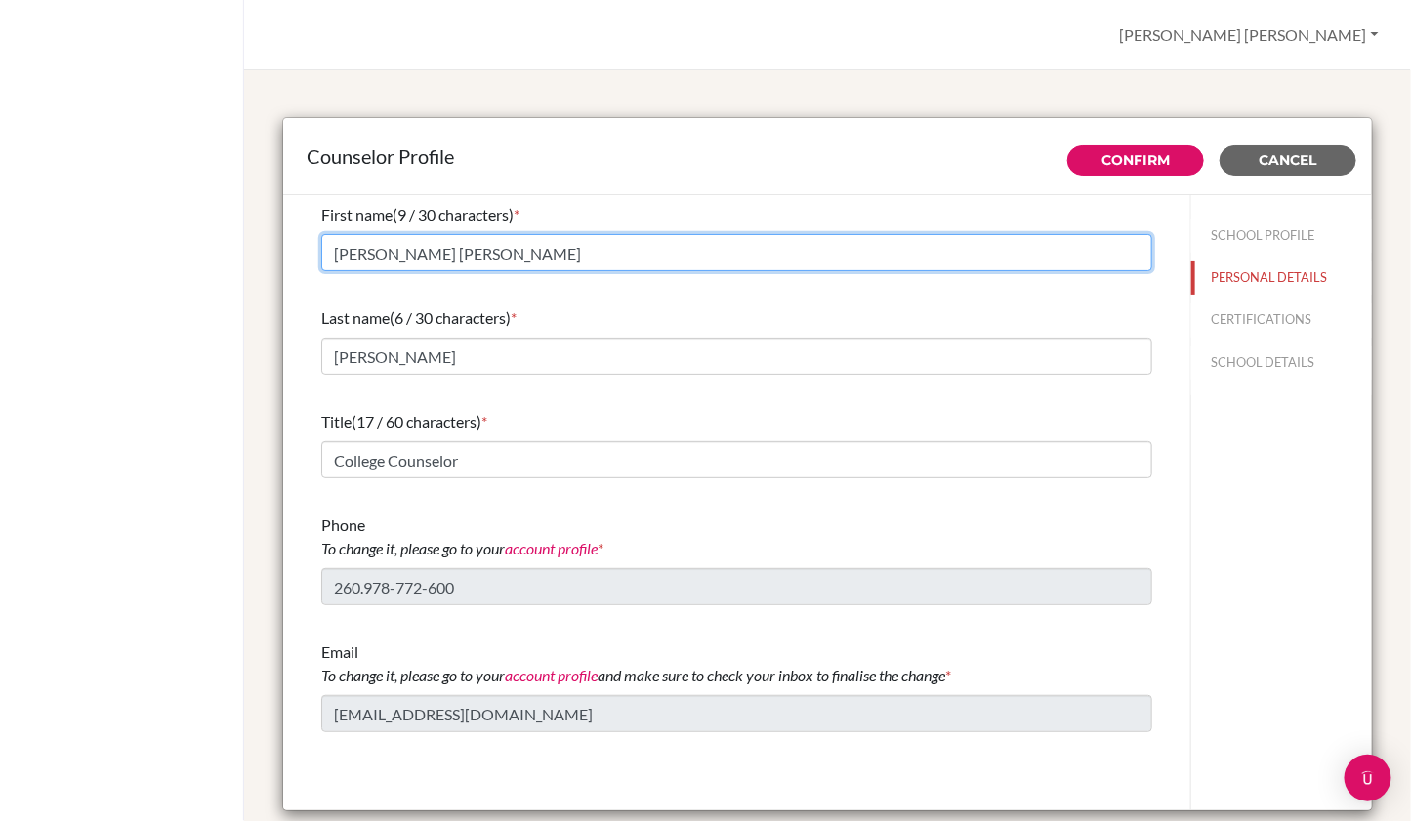
click at [494, 260] on input "[PERSON_NAME] [PERSON_NAME]" at bounding box center [736, 252] width 831 height 37
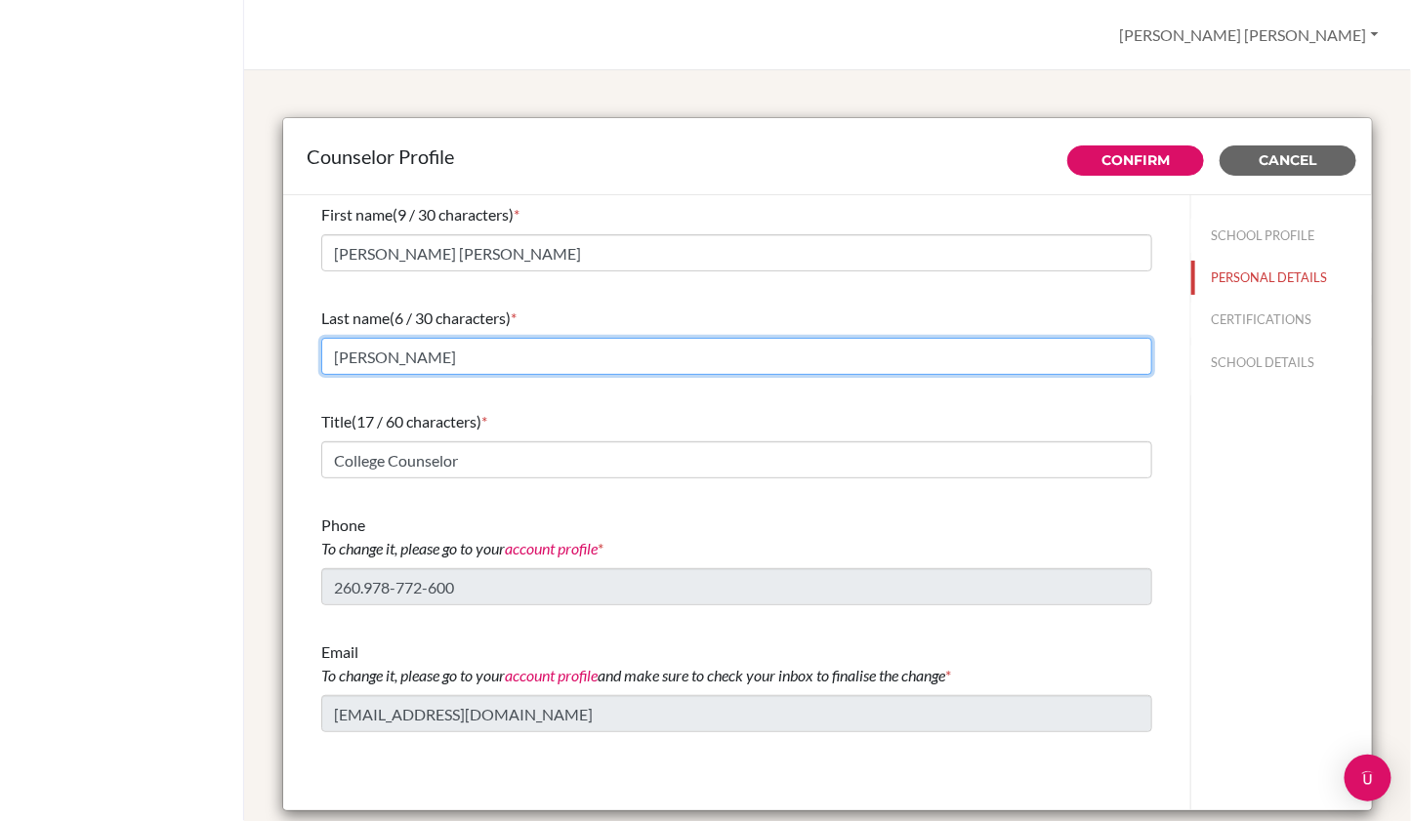
click at [424, 360] on input "[PERSON_NAME]" at bounding box center [736, 356] width 831 height 37
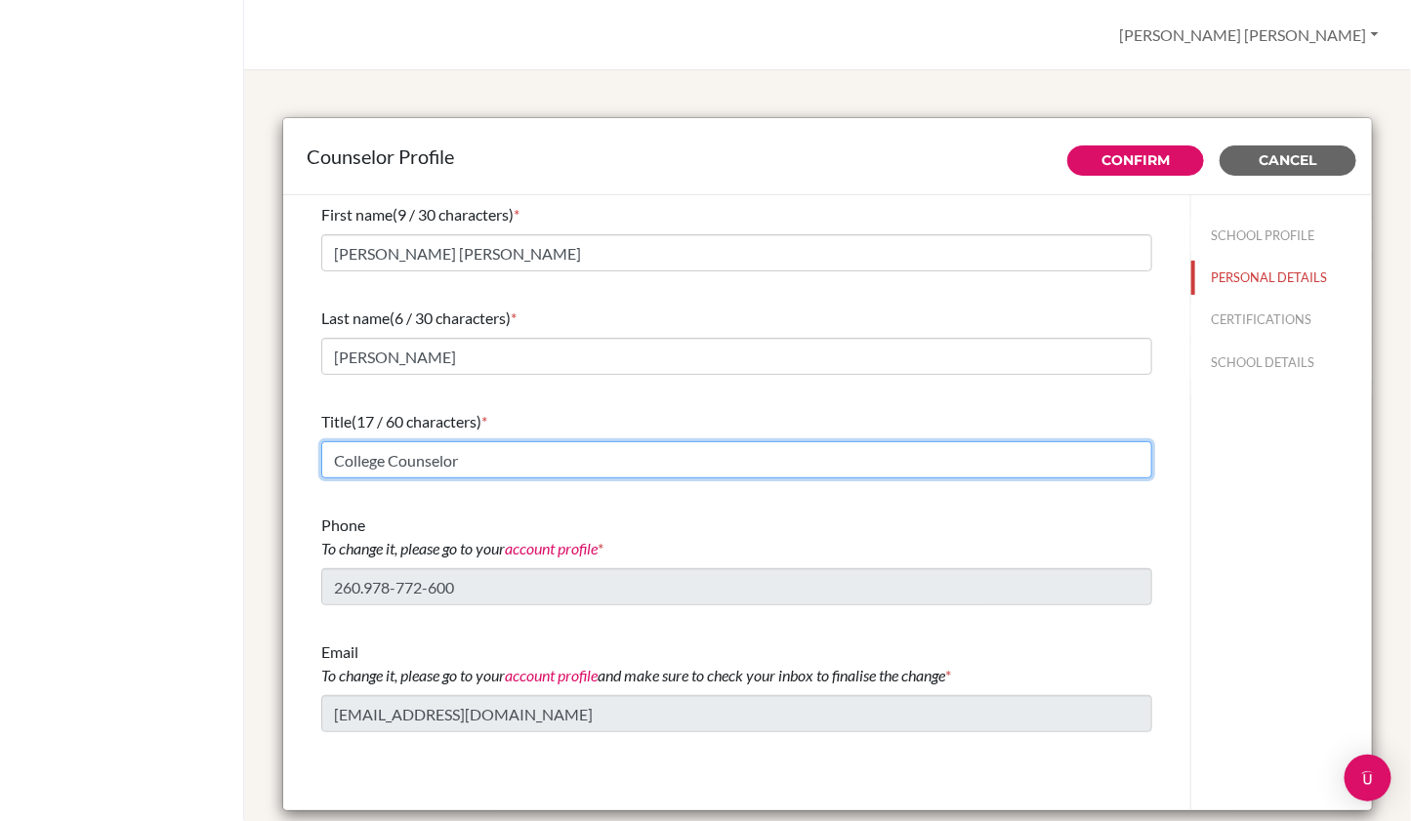
click at [665, 456] on input "College Counselor" at bounding box center [736, 460] width 831 height 37
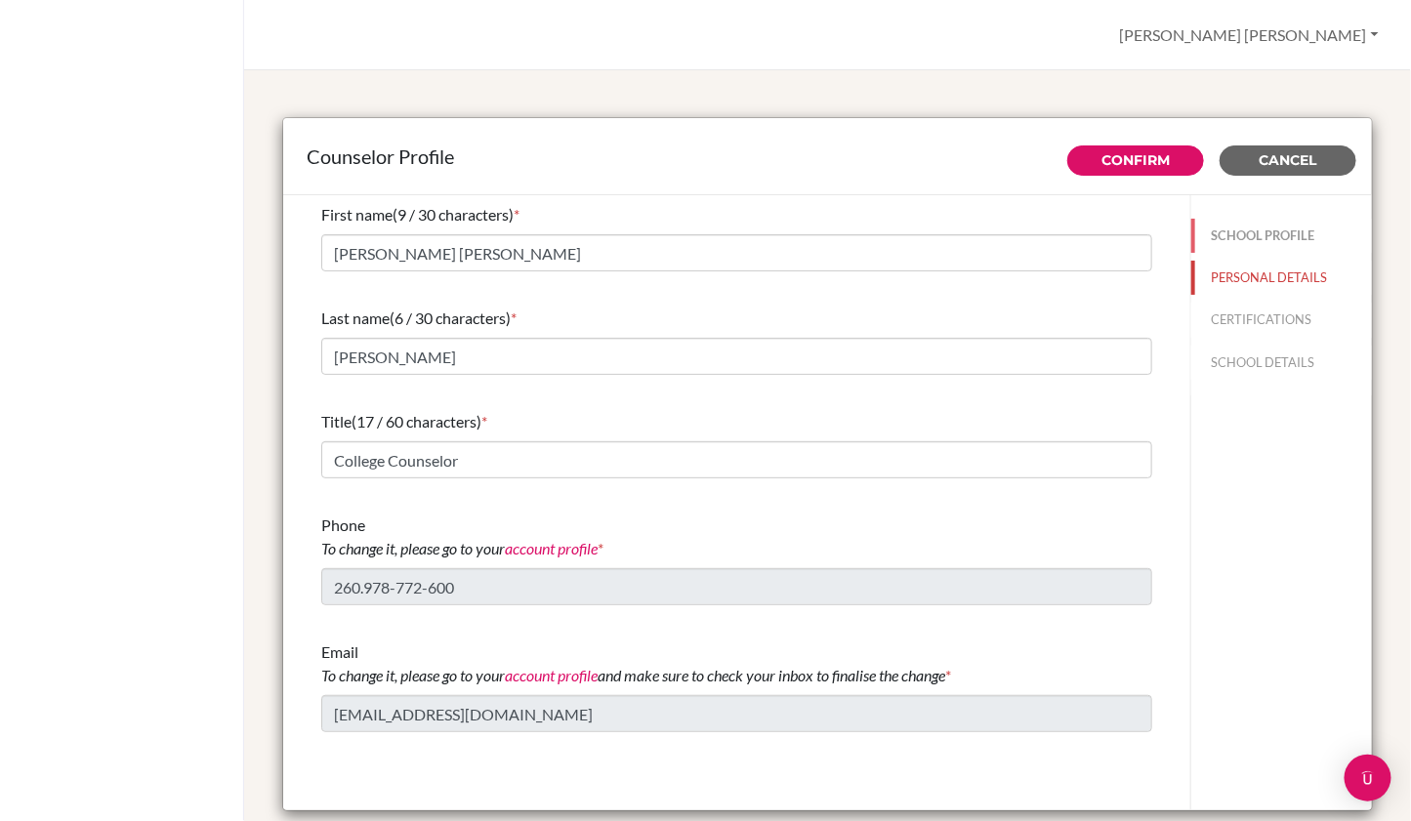
click at [1248, 240] on button "SCHOOL PROFILE" at bounding box center [1282, 236] width 181 height 34
type input "100.0"
type input "0.0"
type input "35"
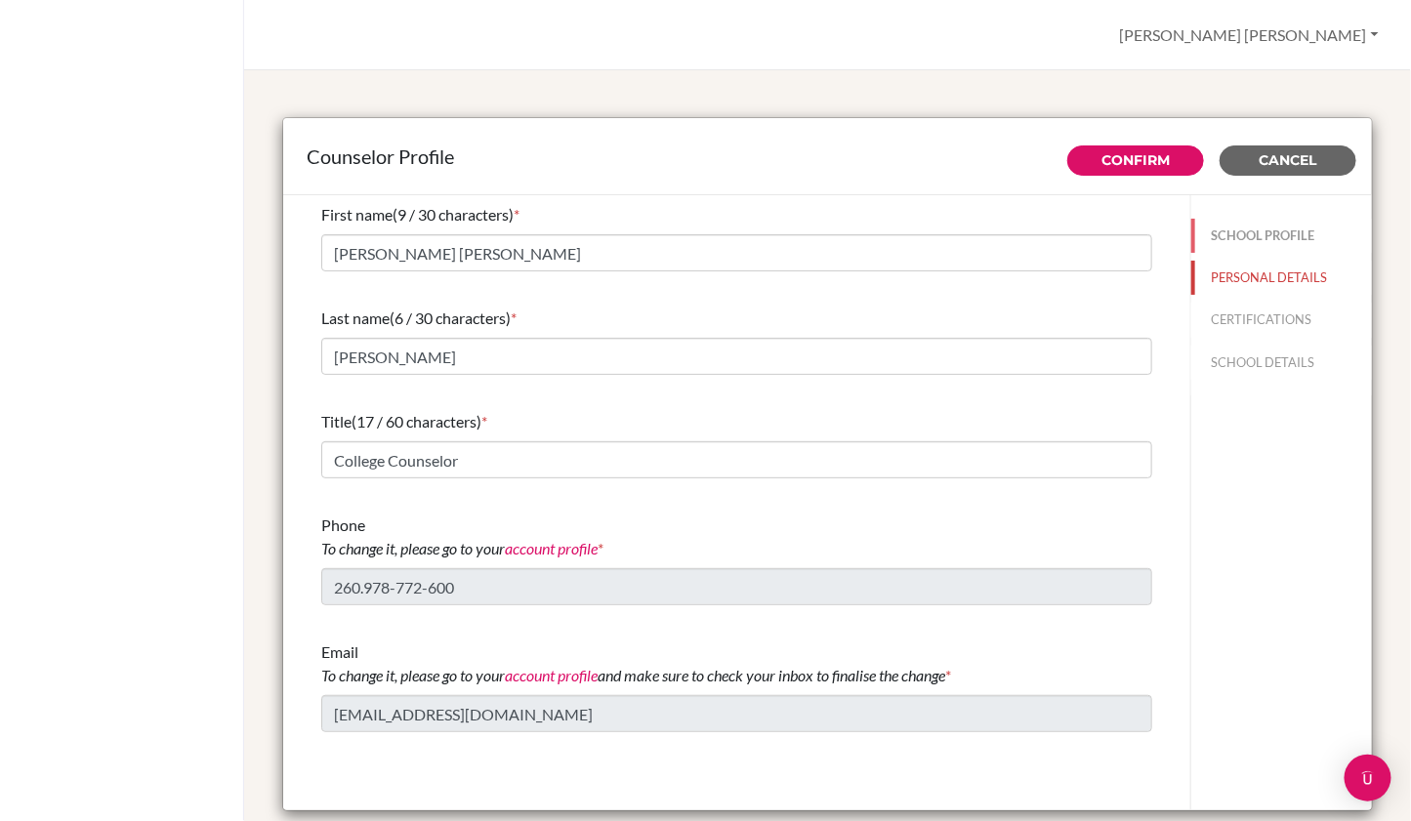
type input "0.0"
select select "0"
select select "309268"
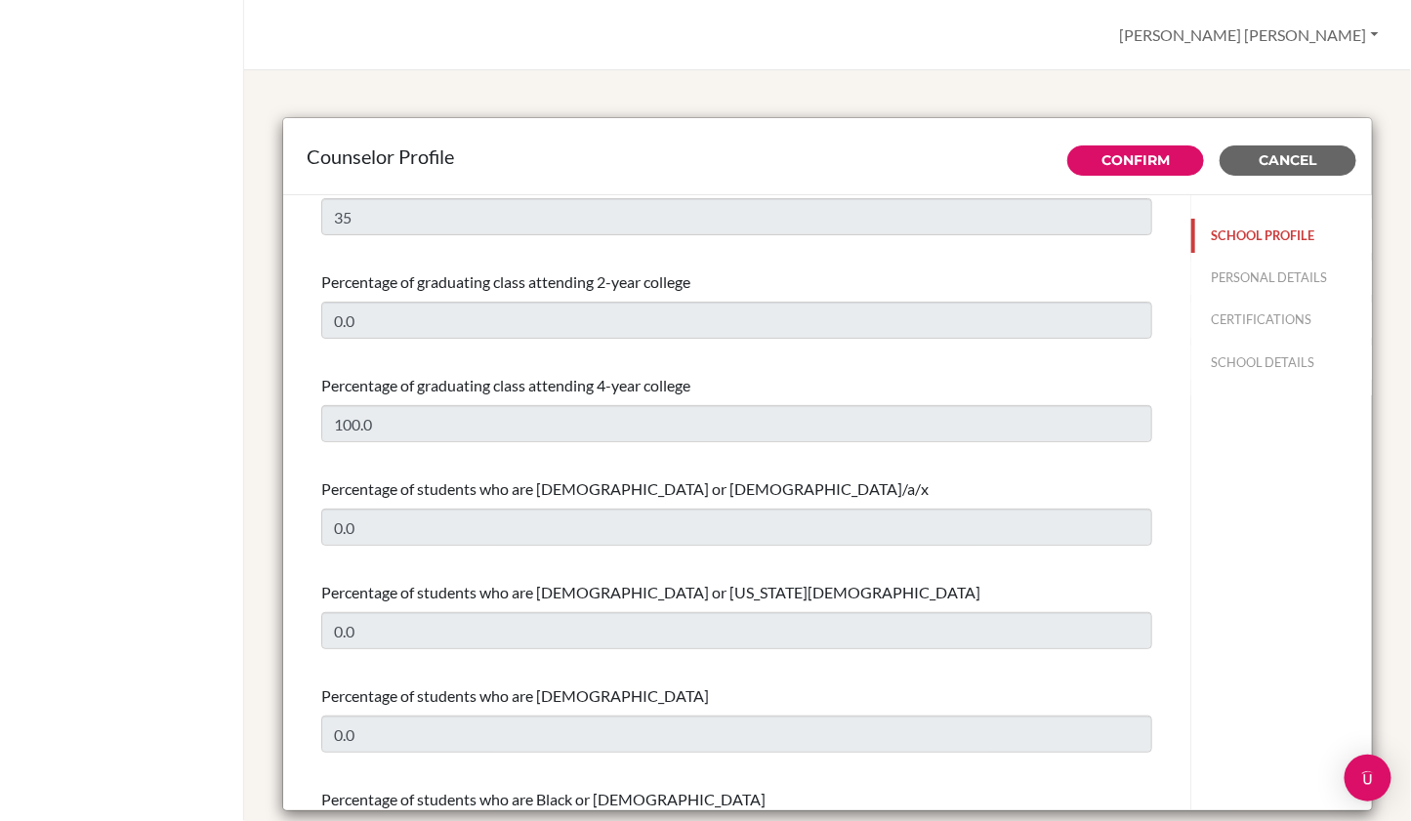
scroll to position [59, 0]
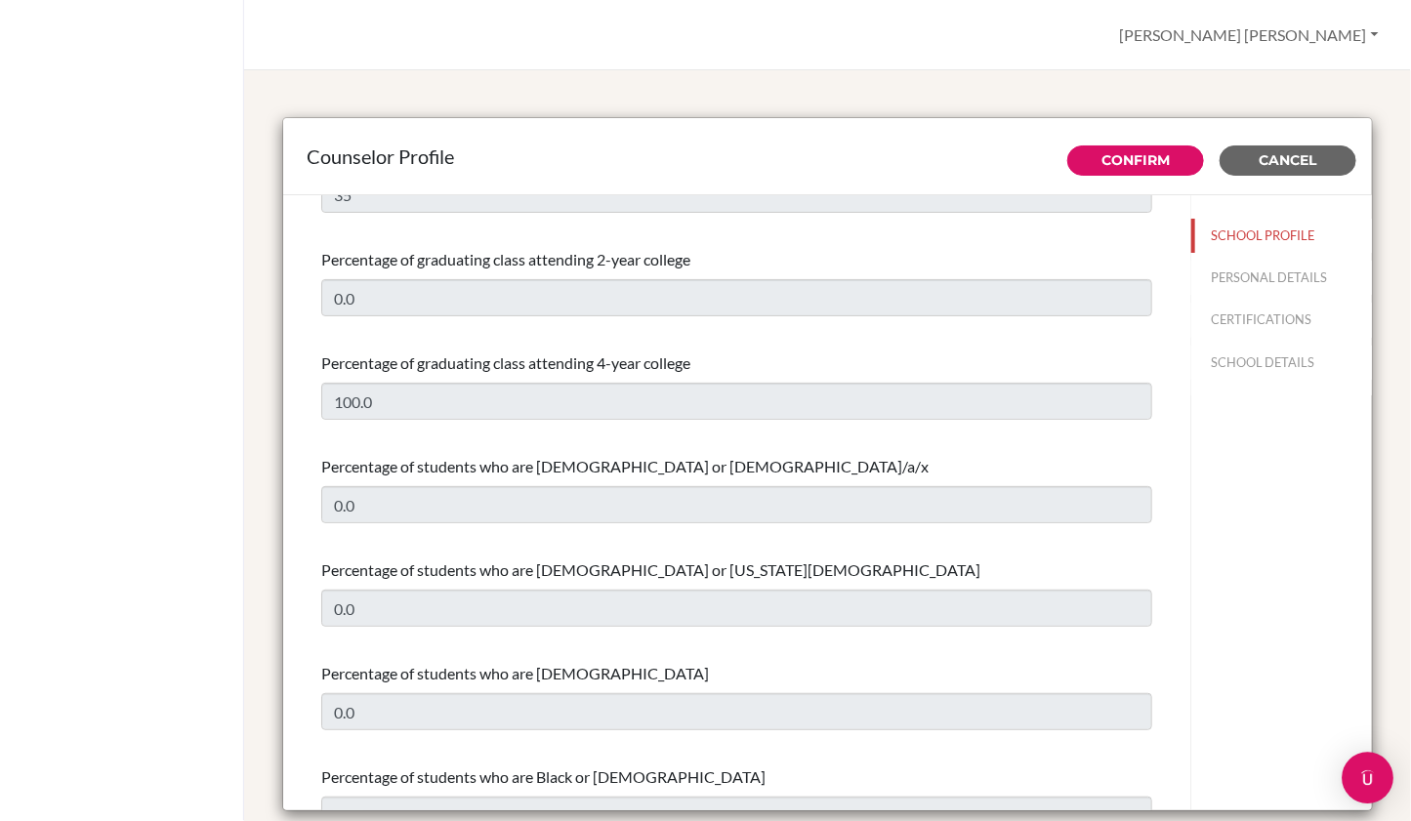
click at [1370, 778] on img "Open Intercom Messenger" at bounding box center [1368, 778] width 25 height 25
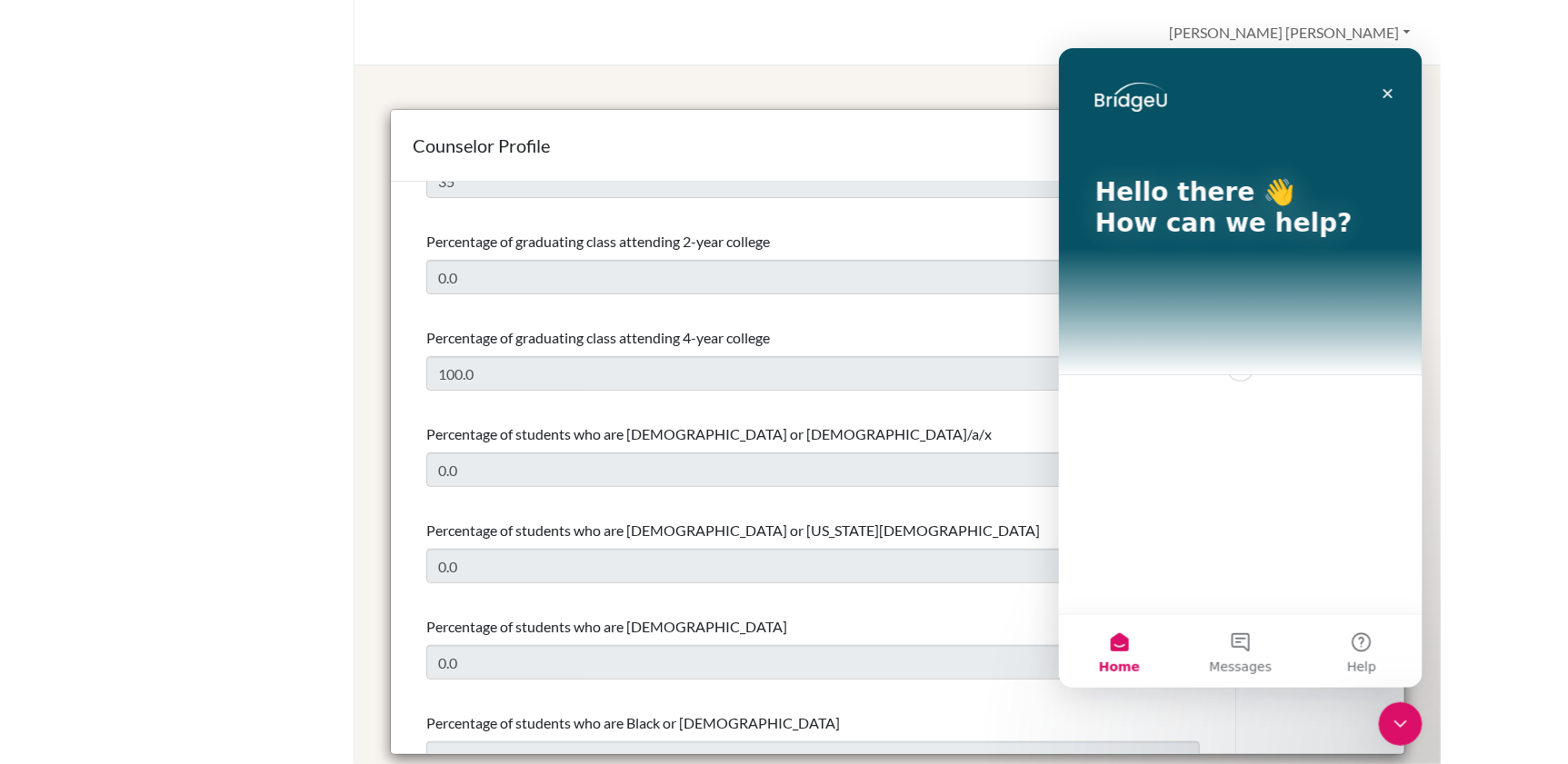
scroll to position [0, 0]
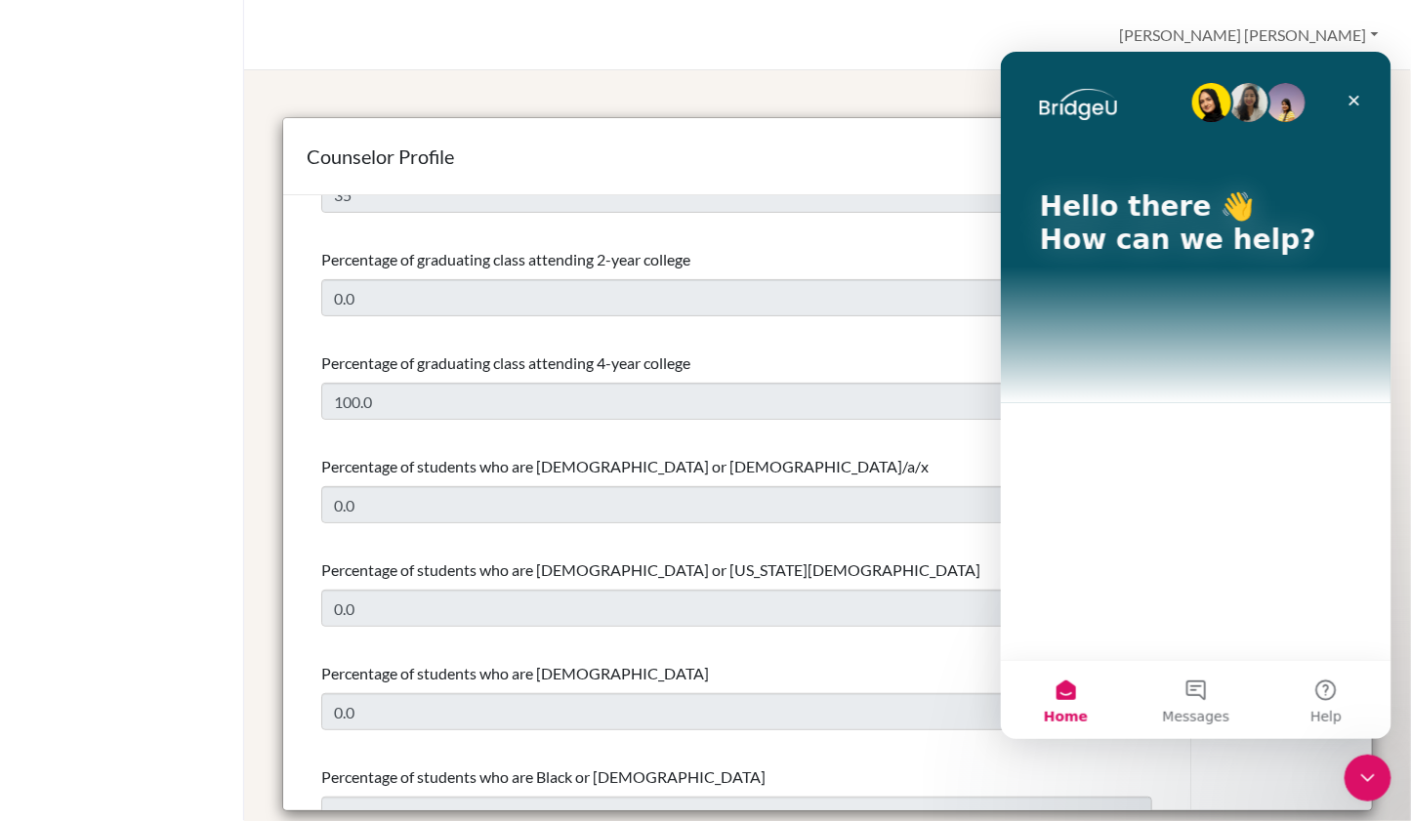
click at [1096, 481] on div "Hello there 👋 How can we help?" at bounding box center [1195, 355] width 391 height 609
click at [1268, 236] on p "How can we help?" at bounding box center [1195, 239] width 313 height 33
click at [1058, 270] on div "Hello there 👋 How can we help?" at bounding box center [1196, 227] width 352 height 352
click at [1199, 682] on button "Messages" at bounding box center [1195, 699] width 130 height 78
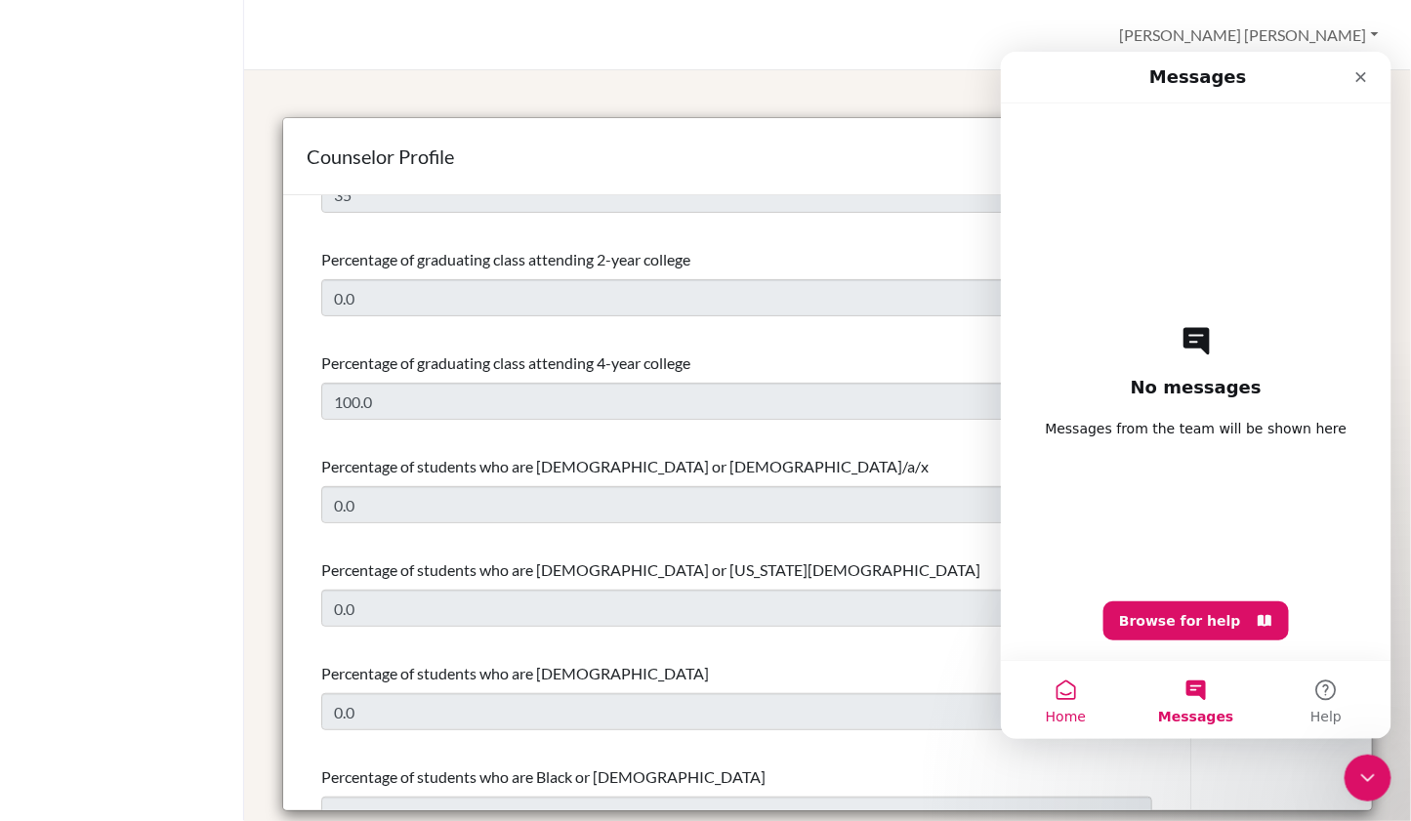
click at [1056, 698] on button "Home" at bounding box center [1065, 699] width 130 height 78
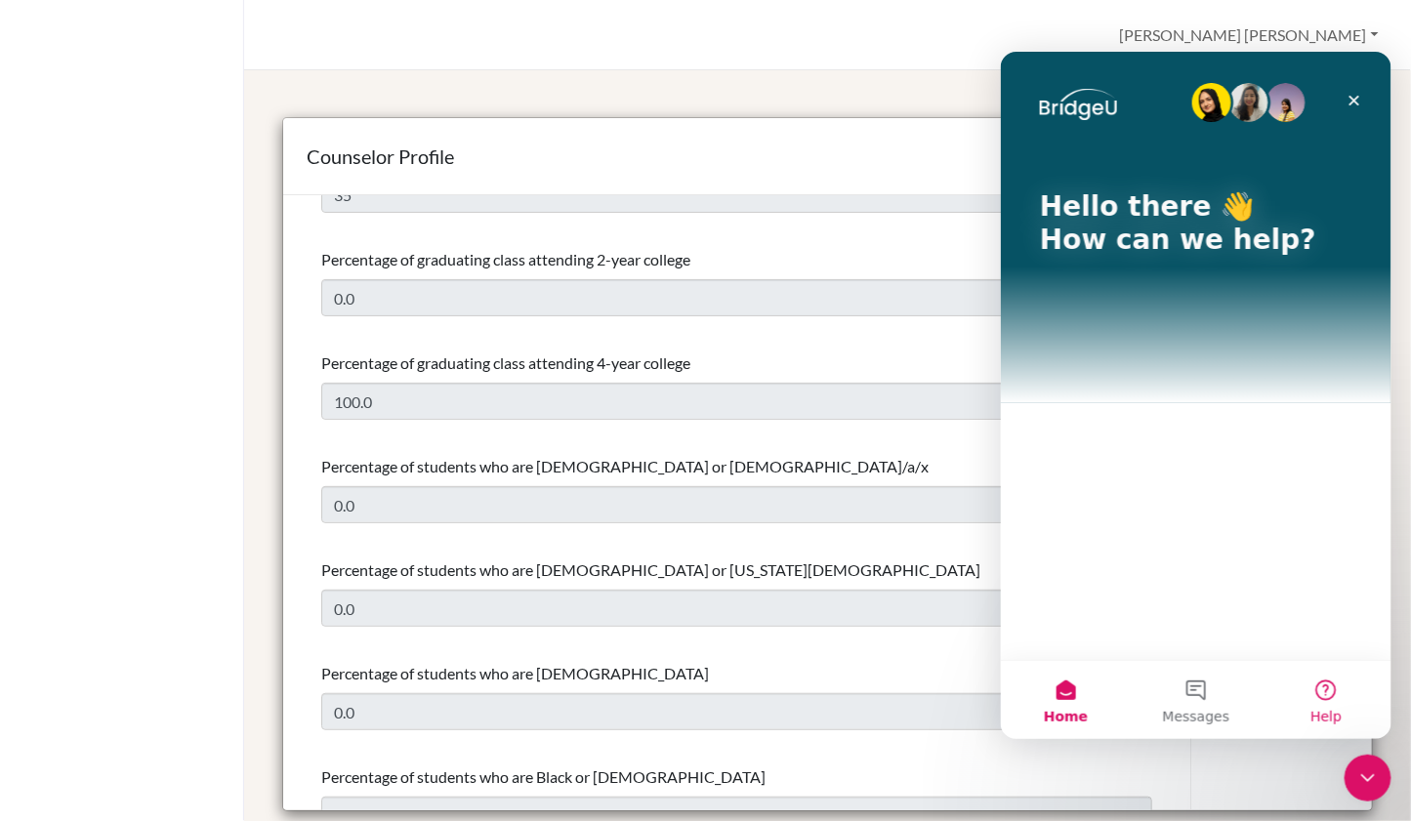
click at [1317, 686] on button "Help" at bounding box center [1326, 699] width 130 height 78
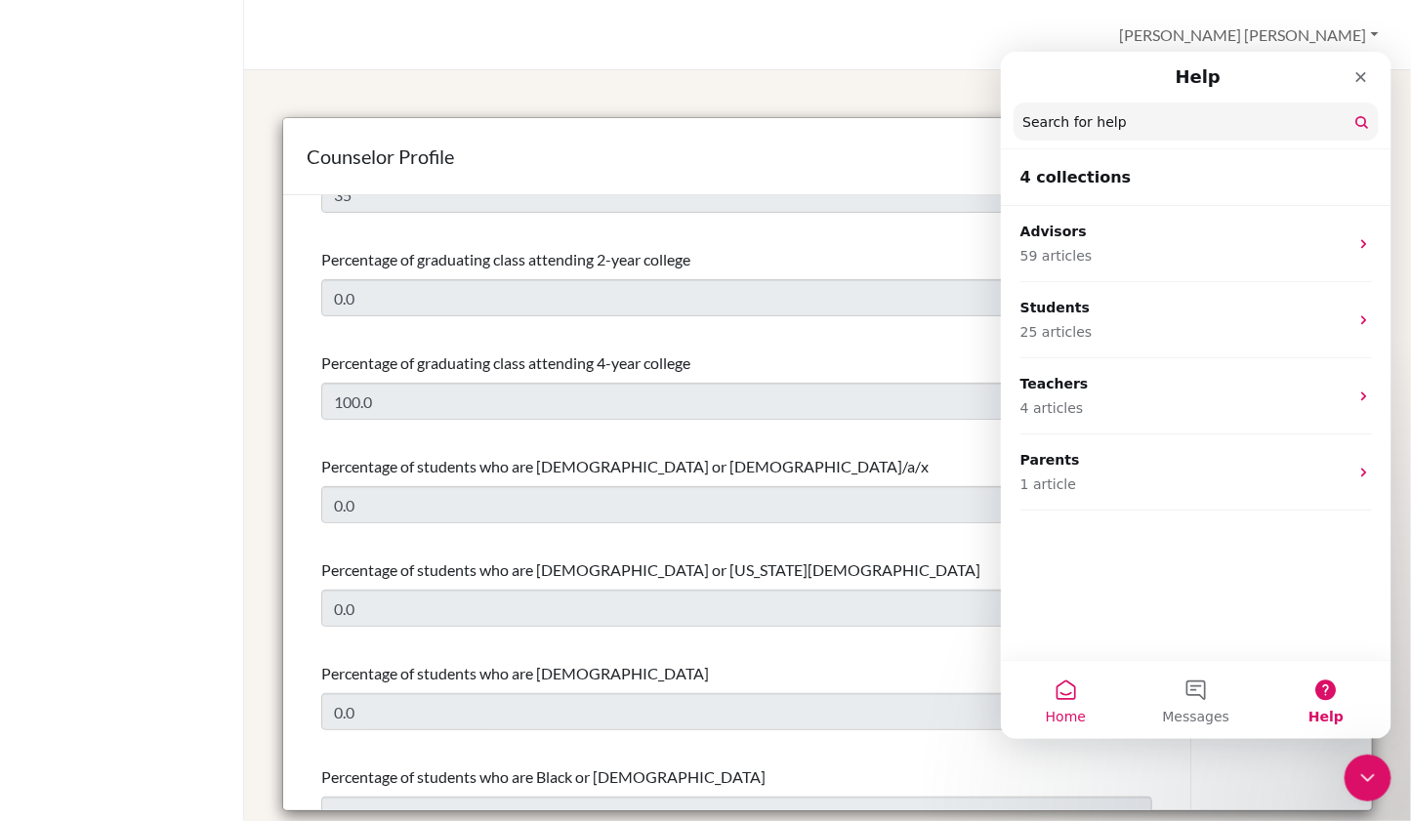
click at [1052, 697] on button "Home" at bounding box center [1065, 699] width 130 height 78
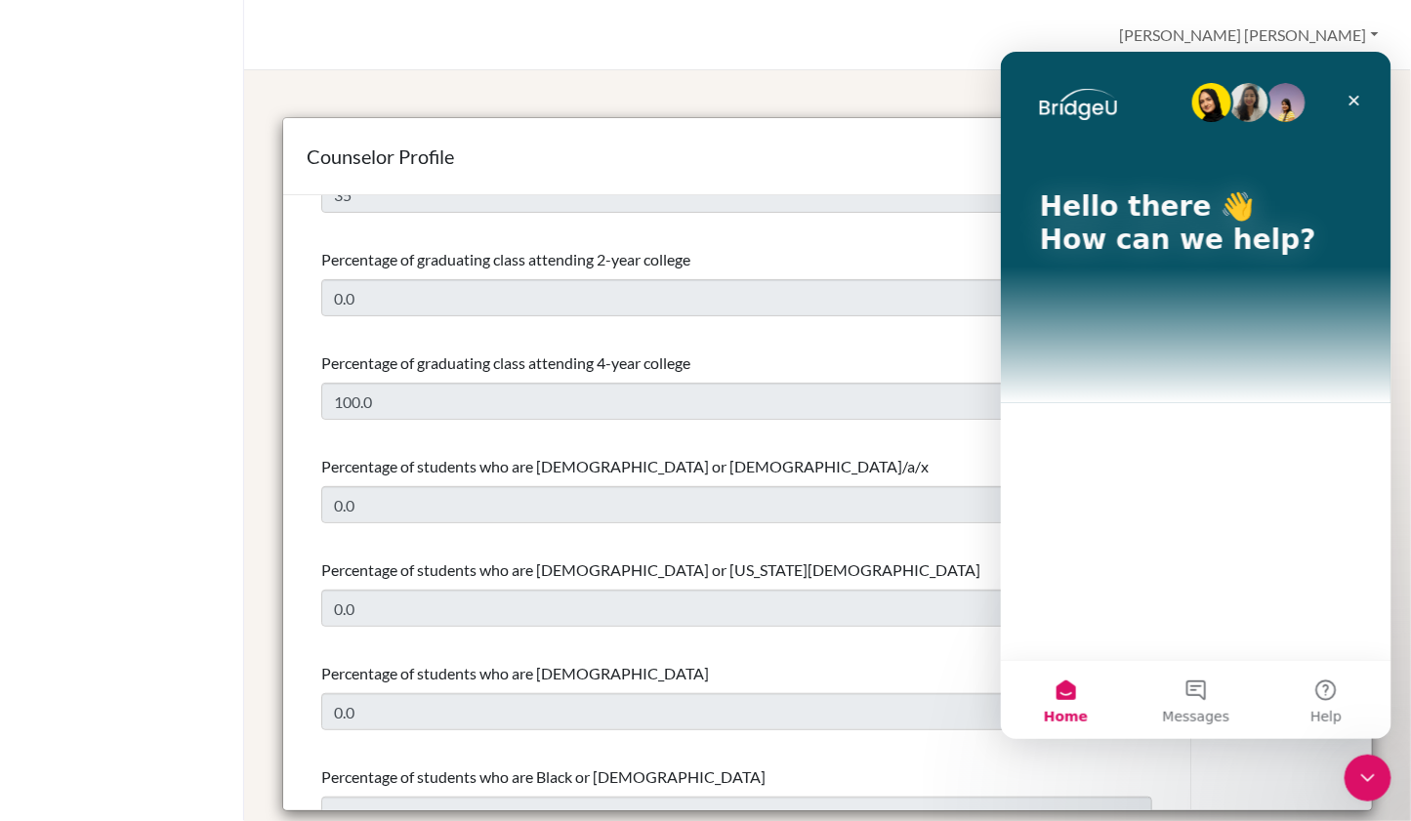
click at [1052, 616] on div "Hello there 👋 How can we help?" at bounding box center [1195, 355] width 391 height 609
click at [1055, 618] on div "Hello there 👋 How can we help?" at bounding box center [1195, 355] width 391 height 609
drag, startPoint x: 1270, startPoint y: 233, endPoint x: 1259, endPoint y: 237, distance: 11.4
click at [1269, 233] on p "How can we help?" at bounding box center [1195, 239] width 313 height 33
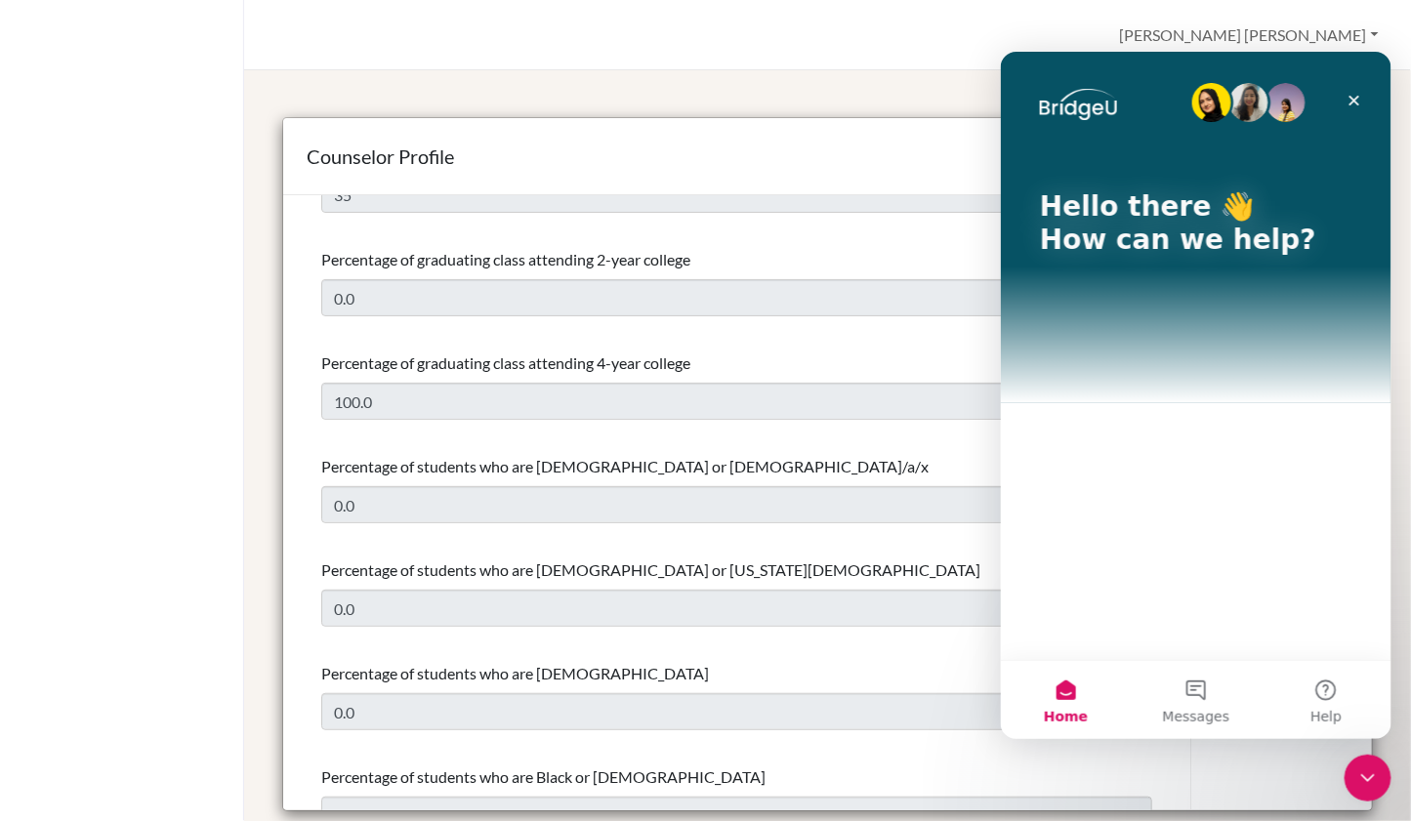
click at [1177, 231] on p "How can we help?" at bounding box center [1195, 239] width 313 height 33
click at [1272, 236] on p "How can we help?" at bounding box center [1195, 239] width 313 height 33
click at [1083, 99] on img "Intercom messenger" at bounding box center [1077, 103] width 77 height 31
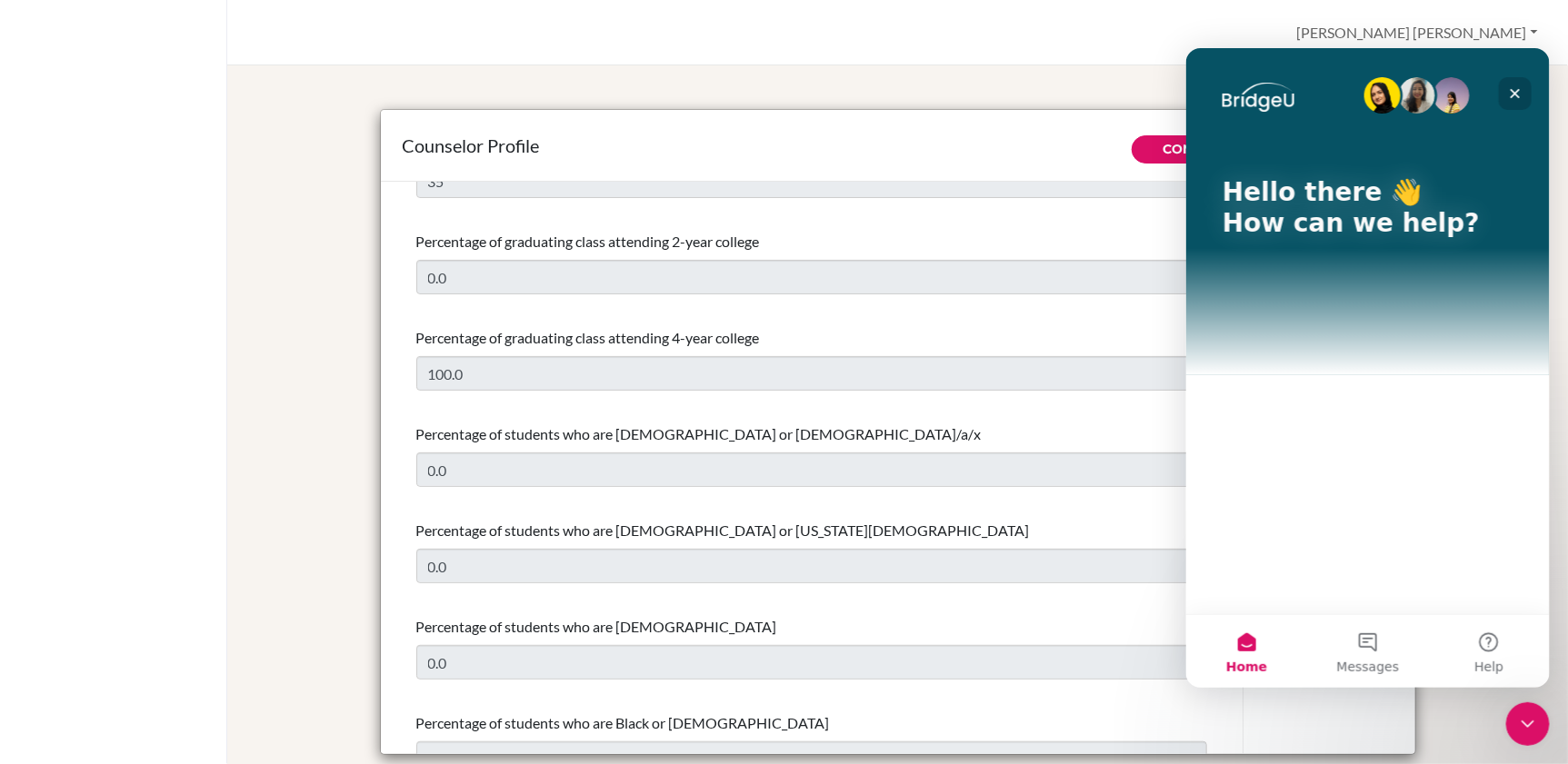
click at [1312, 88] on icon "Close" at bounding box center [1515, 93] width 15 height 15
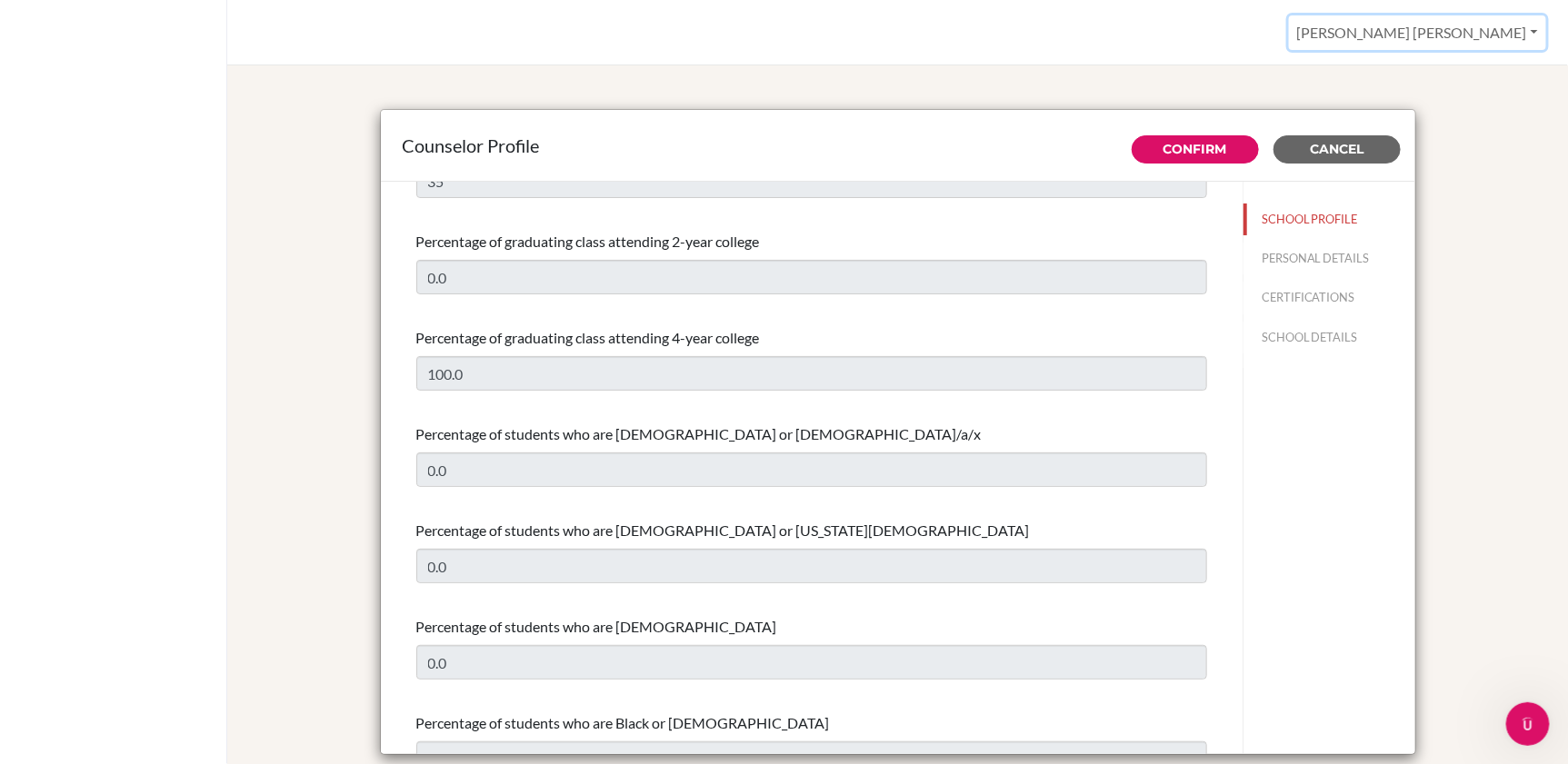
click at [1312, 33] on button "[PERSON_NAME] [PERSON_NAME]" at bounding box center [1417, 33] width 257 height 34
click at [1312, 74] on link "Profile" at bounding box center [1473, 74] width 143 height 29
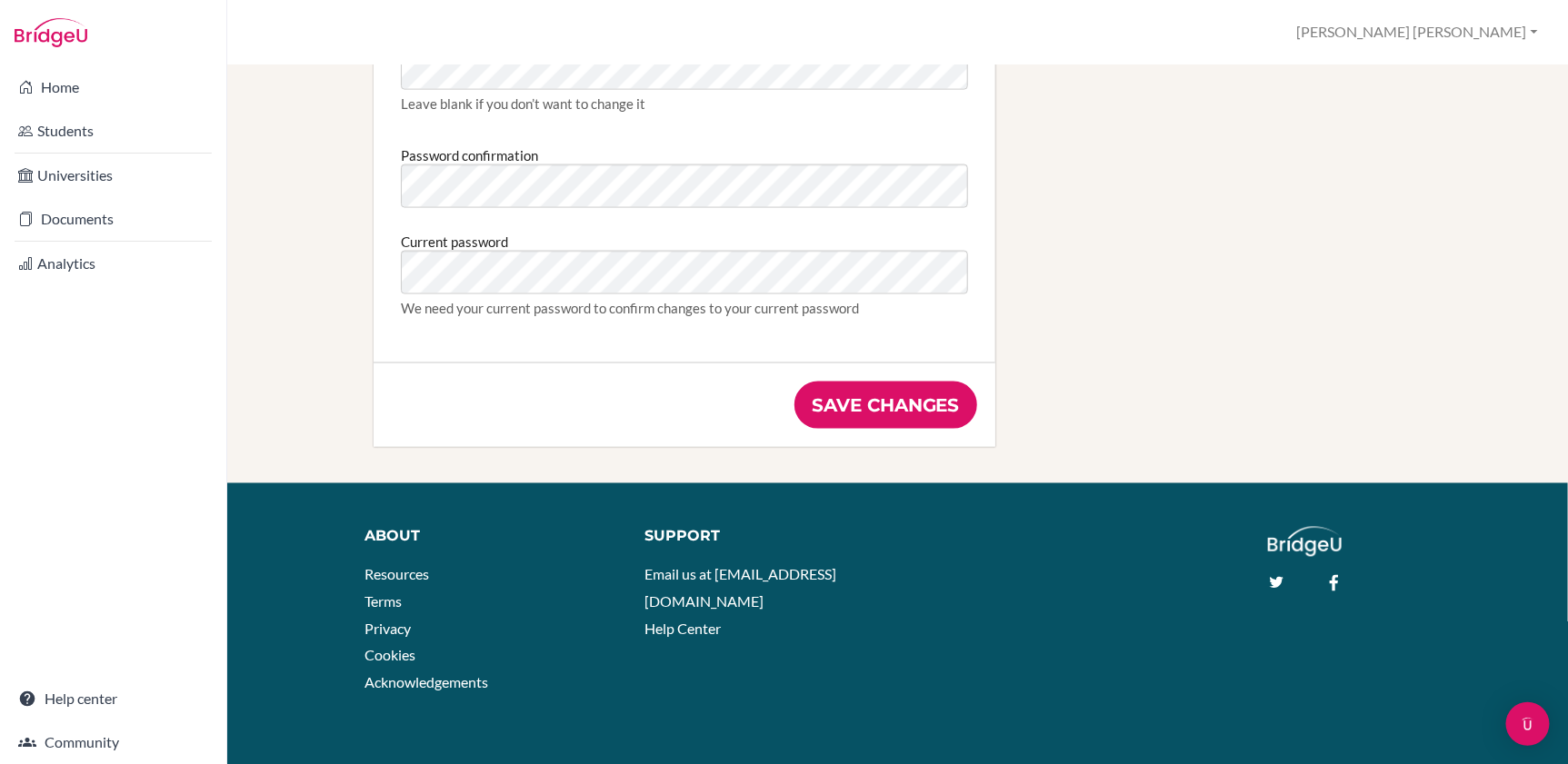
scroll to position [1076, 0]
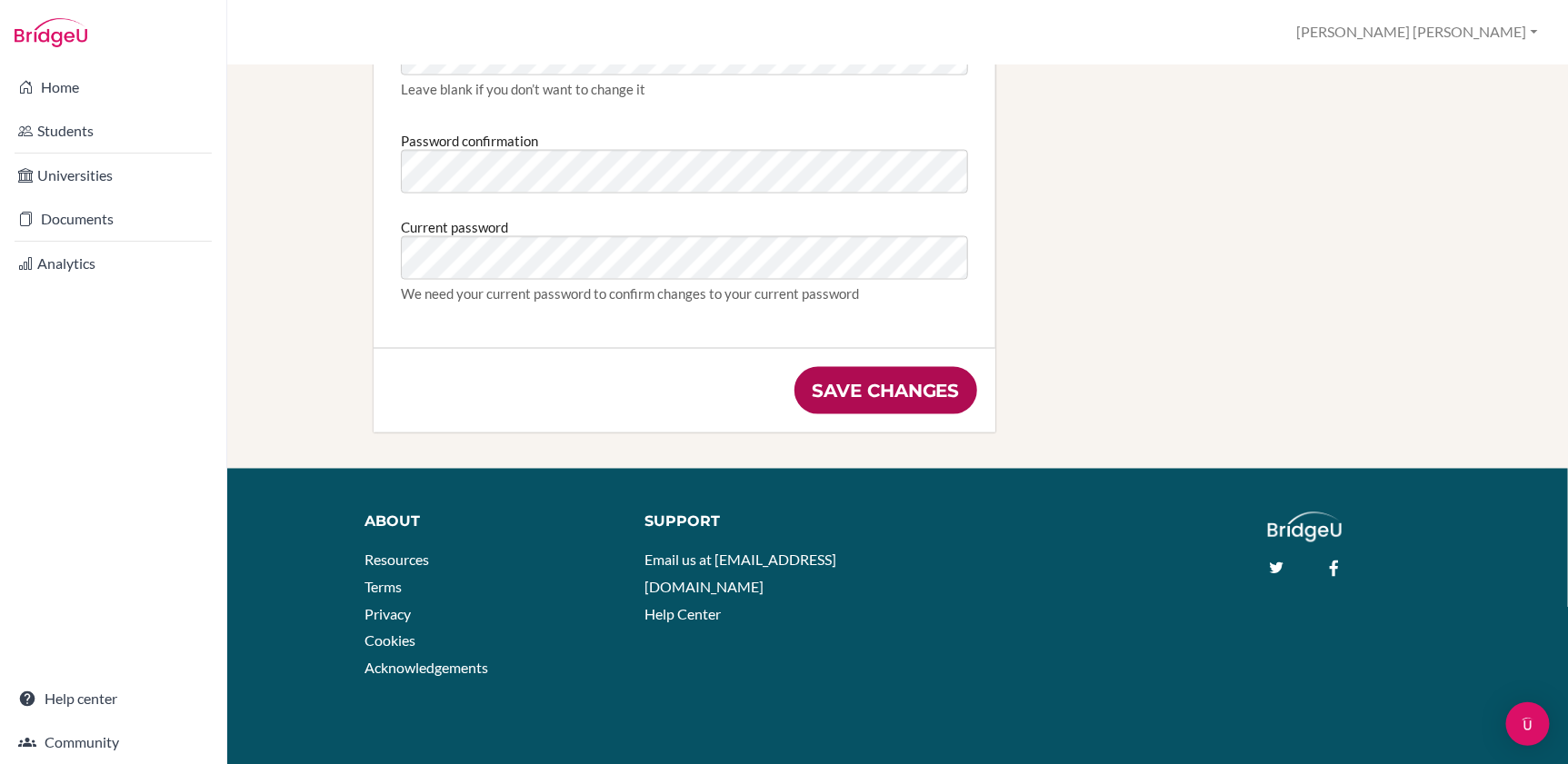
click at [897, 395] on input "Save changes" at bounding box center [886, 391] width 182 height 47
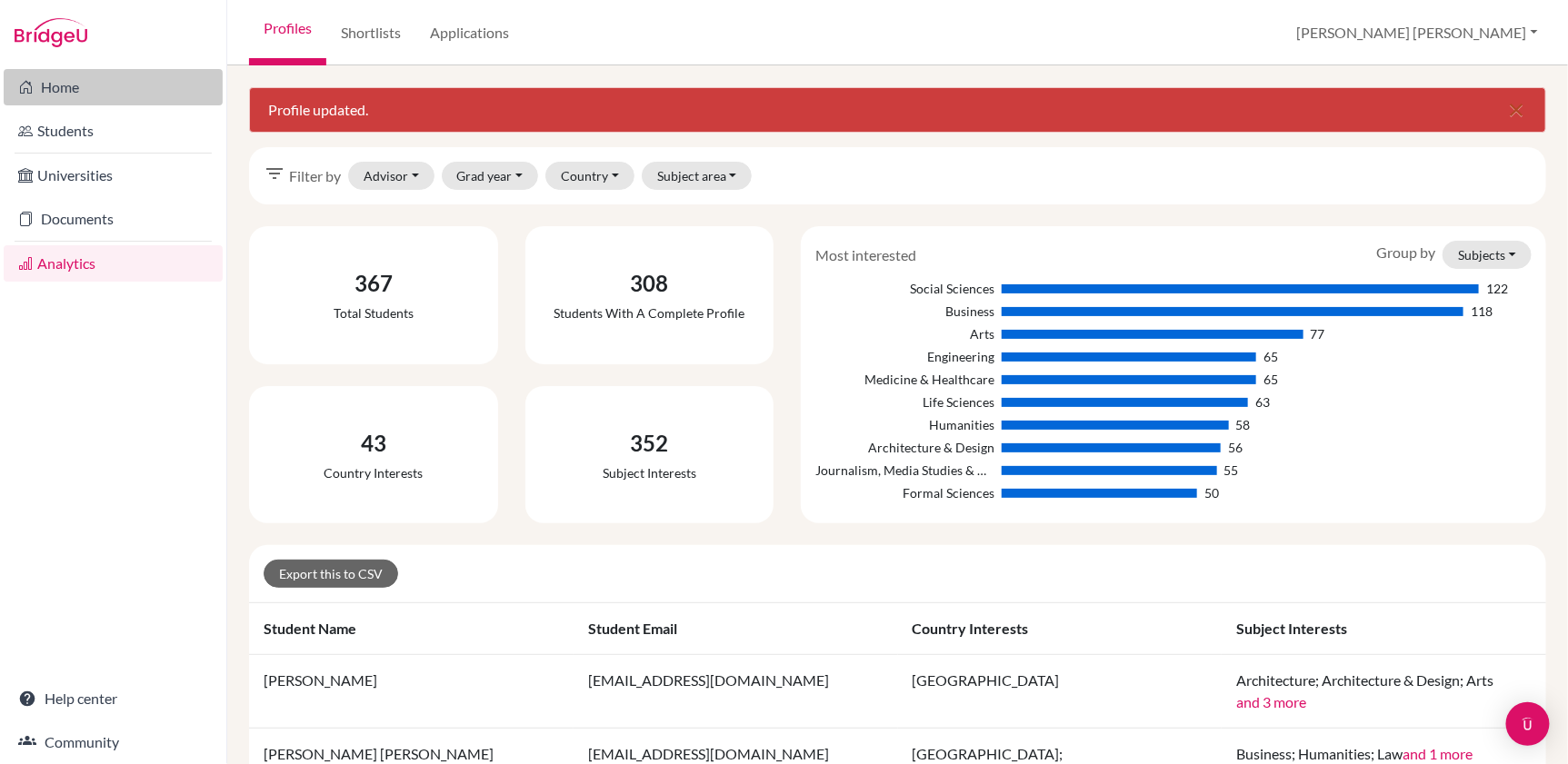
click at [66, 87] on link "Home" at bounding box center [113, 87] width 219 height 36
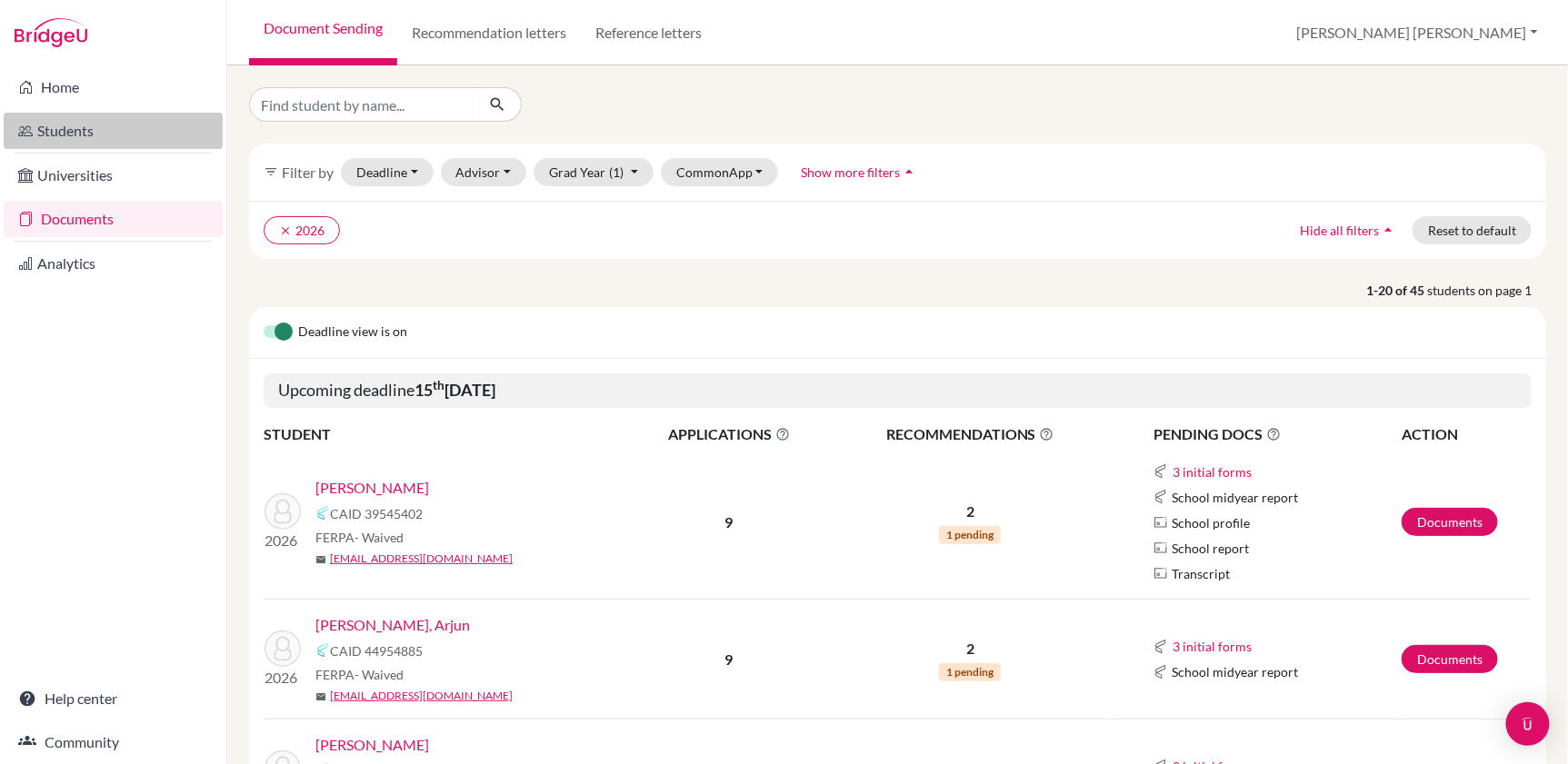
click at [67, 132] on link "Students" at bounding box center [113, 130] width 219 height 36
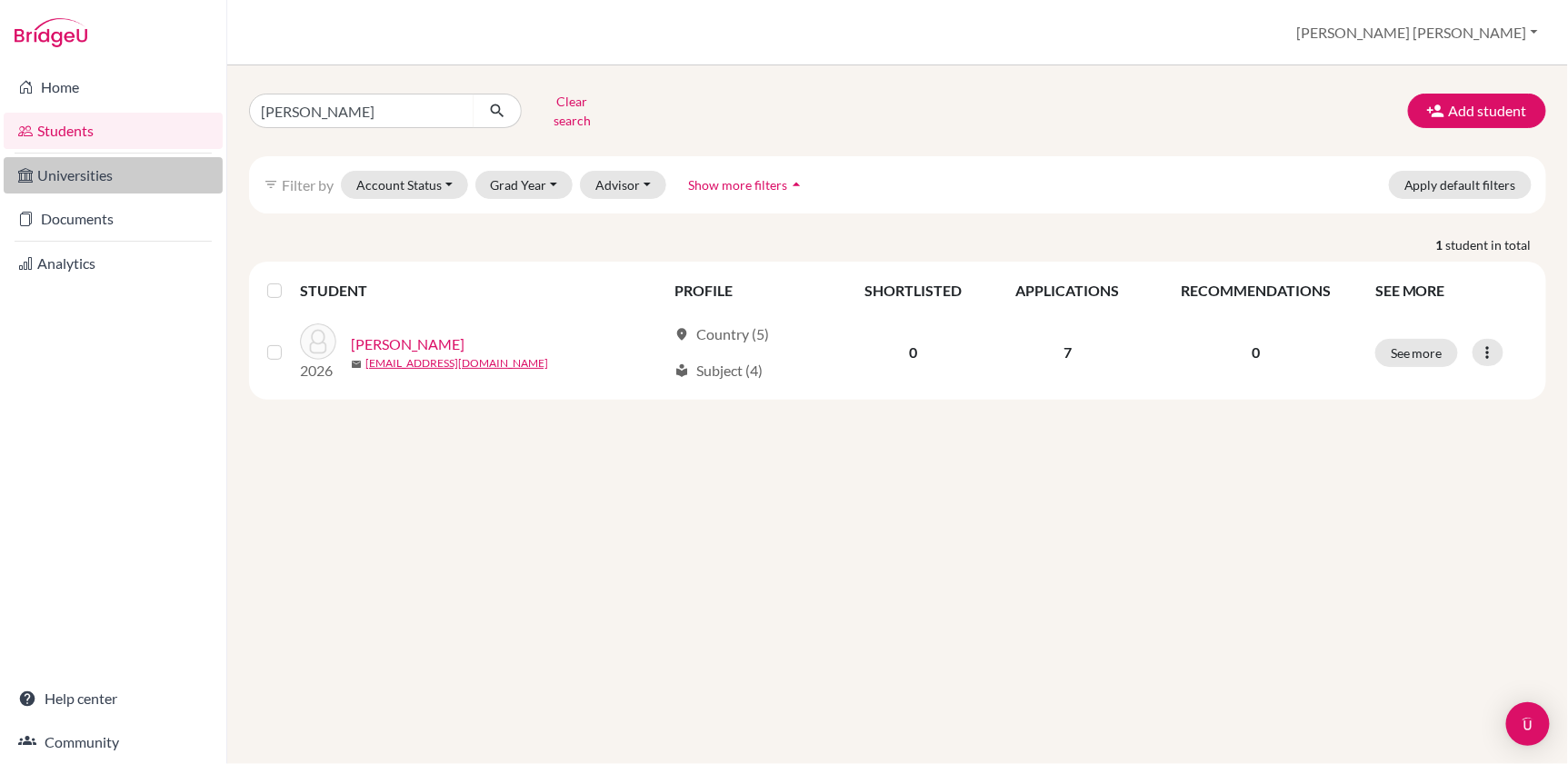
click at [70, 176] on link "Universities" at bounding box center [113, 175] width 219 height 36
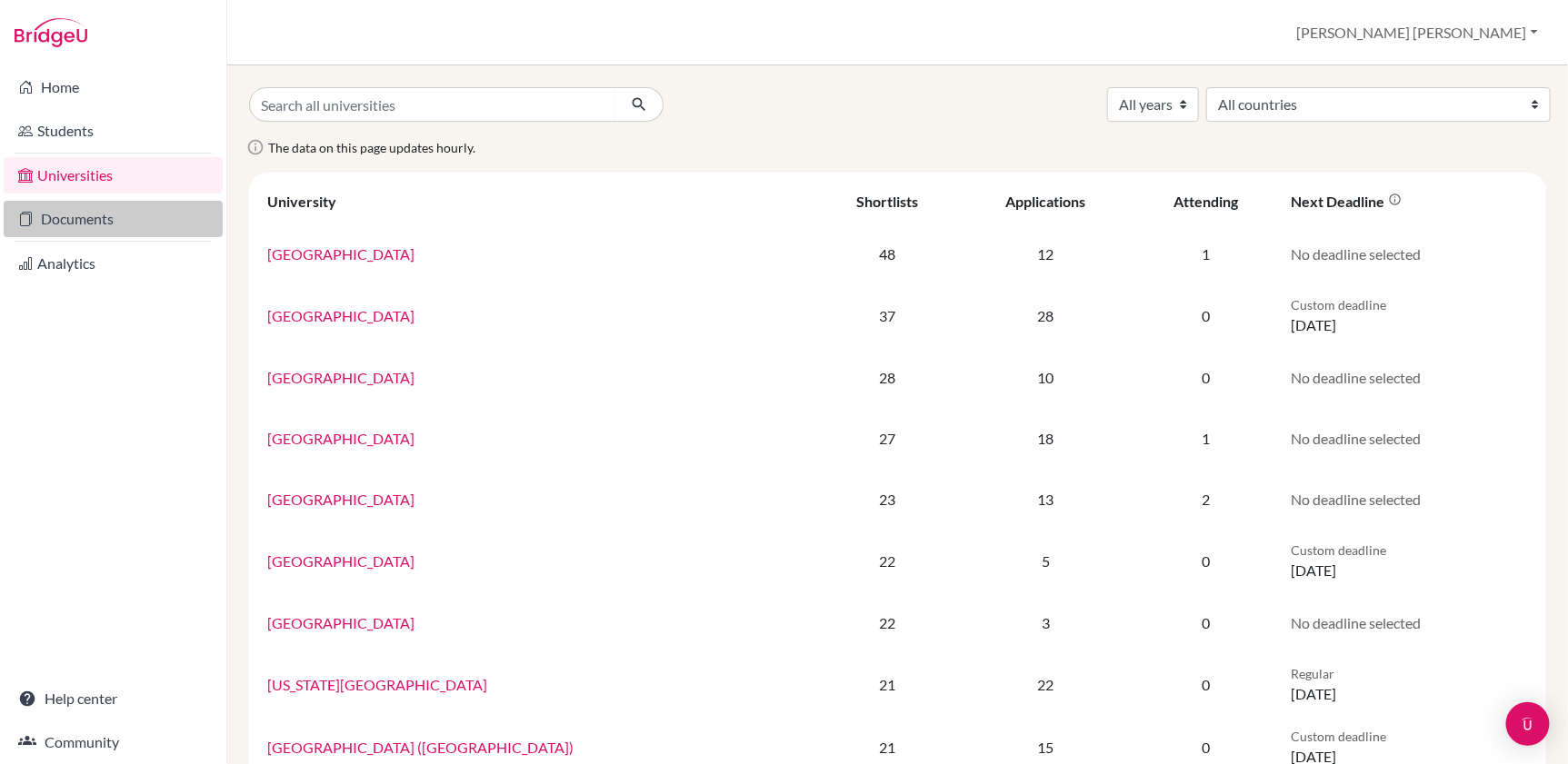
click at [77, 216] on link "Documents" at bounding box center [113, 219] width 219 height 36
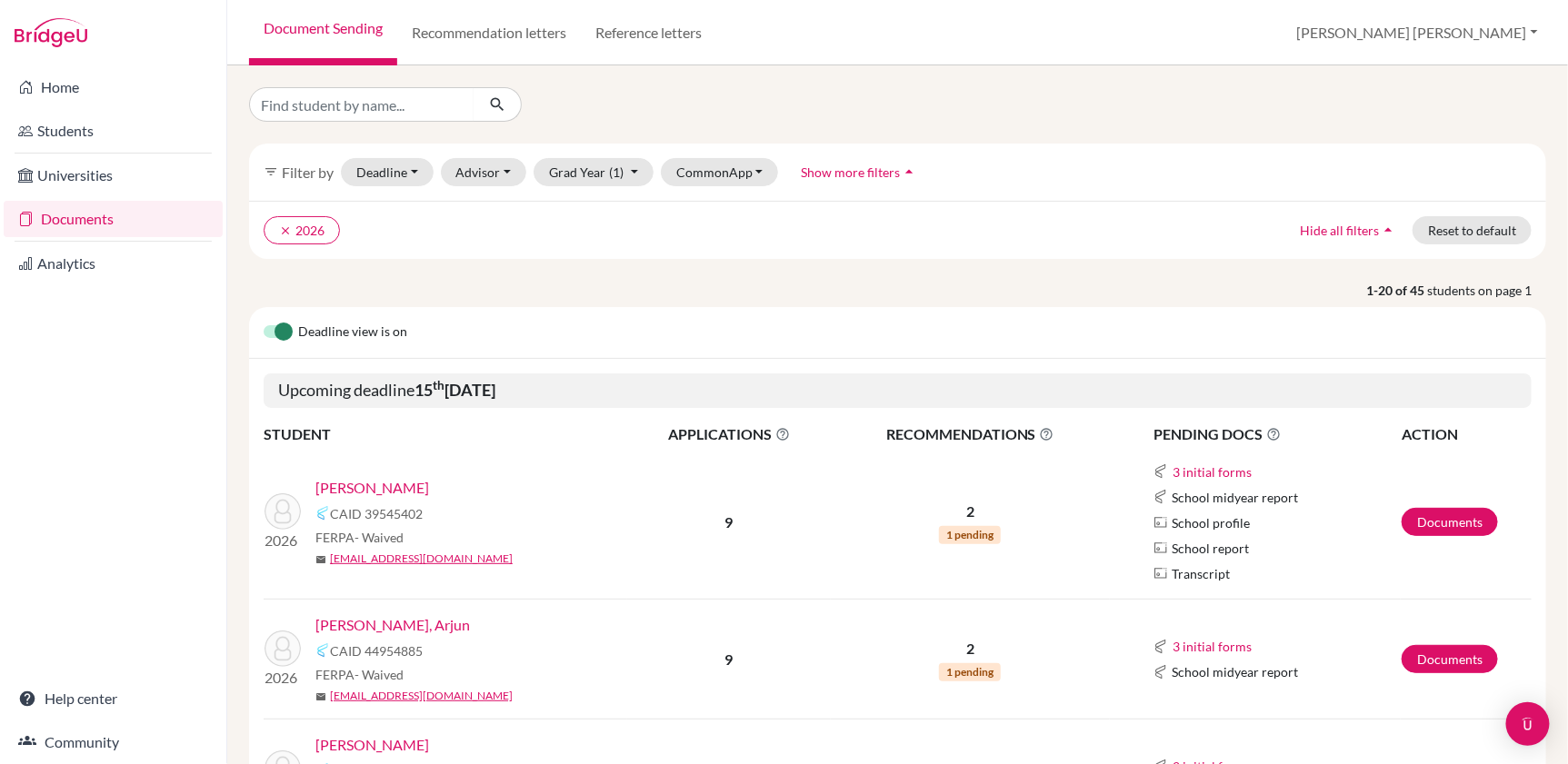
click at [392, 488] on link "Cumings, Lauren" at bounding box center [372, 488] width 114 height 21
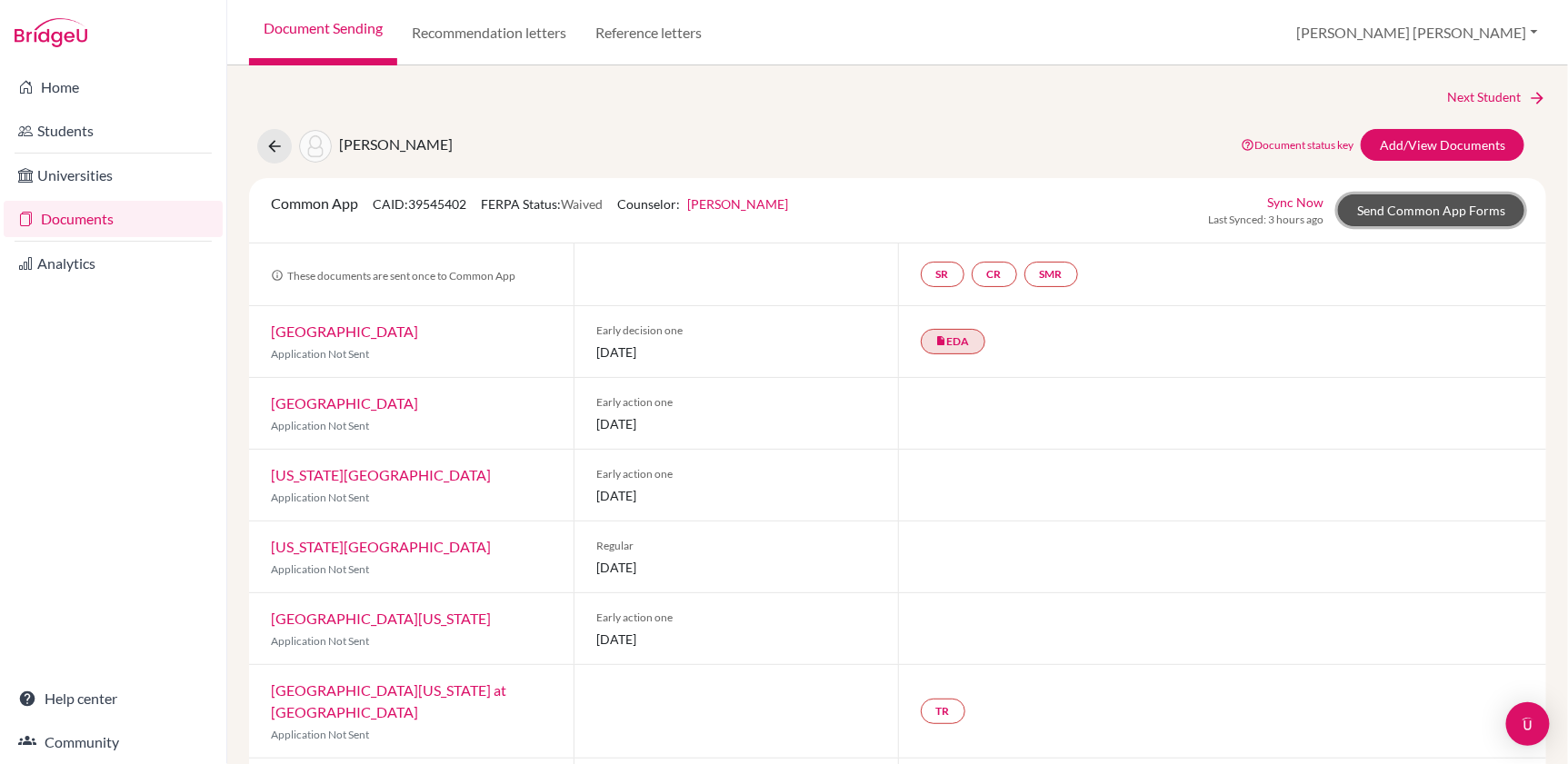
click at [1391, 209] on link "Send Common App Forms" at bounding box center [1431, 210] width 186 height 32
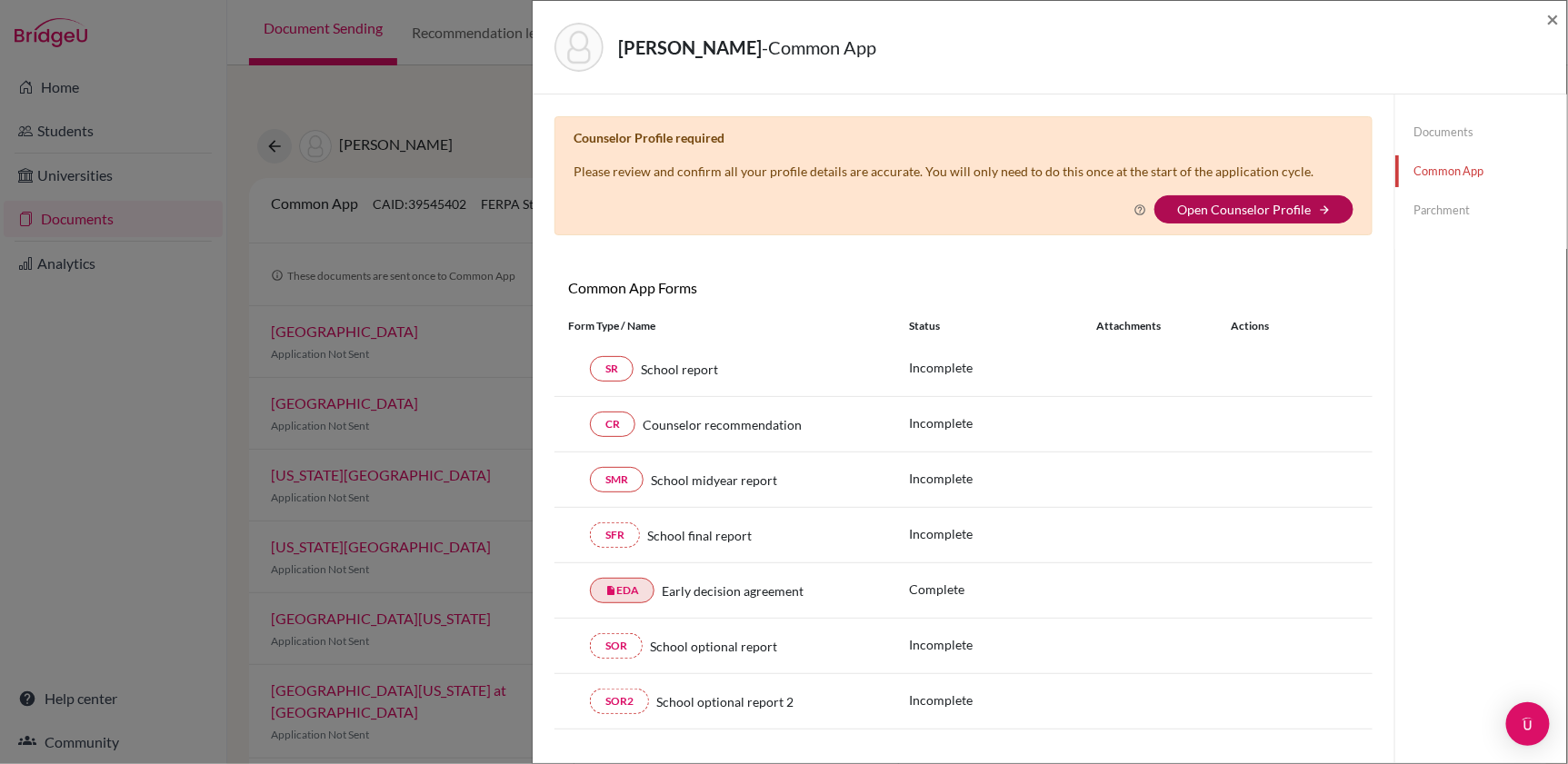
click at [1247, 211] on link "Open Counselor Profile" at bounding box center [1244, 209] width 134 height 16
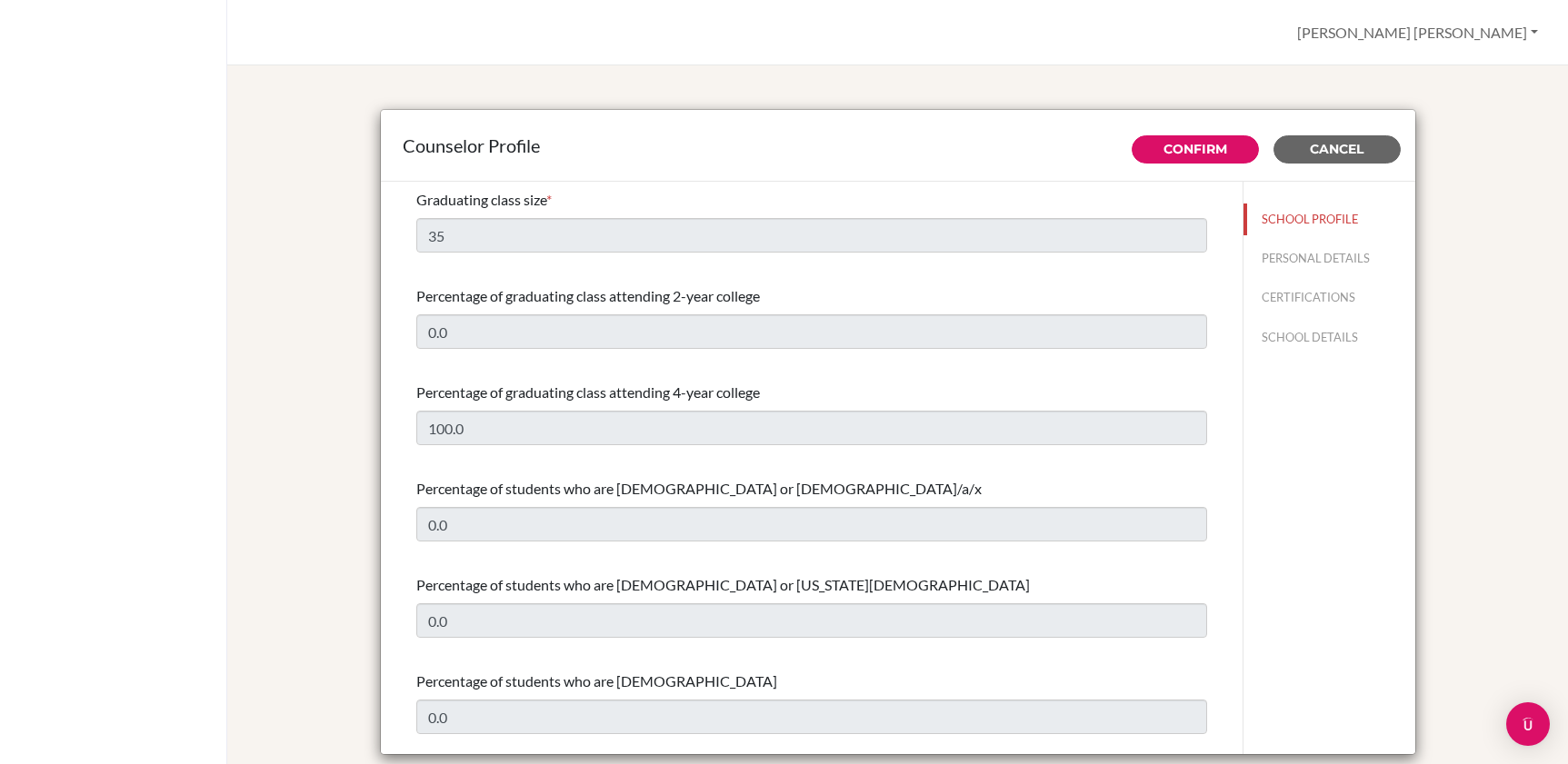
select select "0"
select select "309268"
click at [1327, 146] on span "Cancel" at bounding box center [1337, 149] width 54 height 17
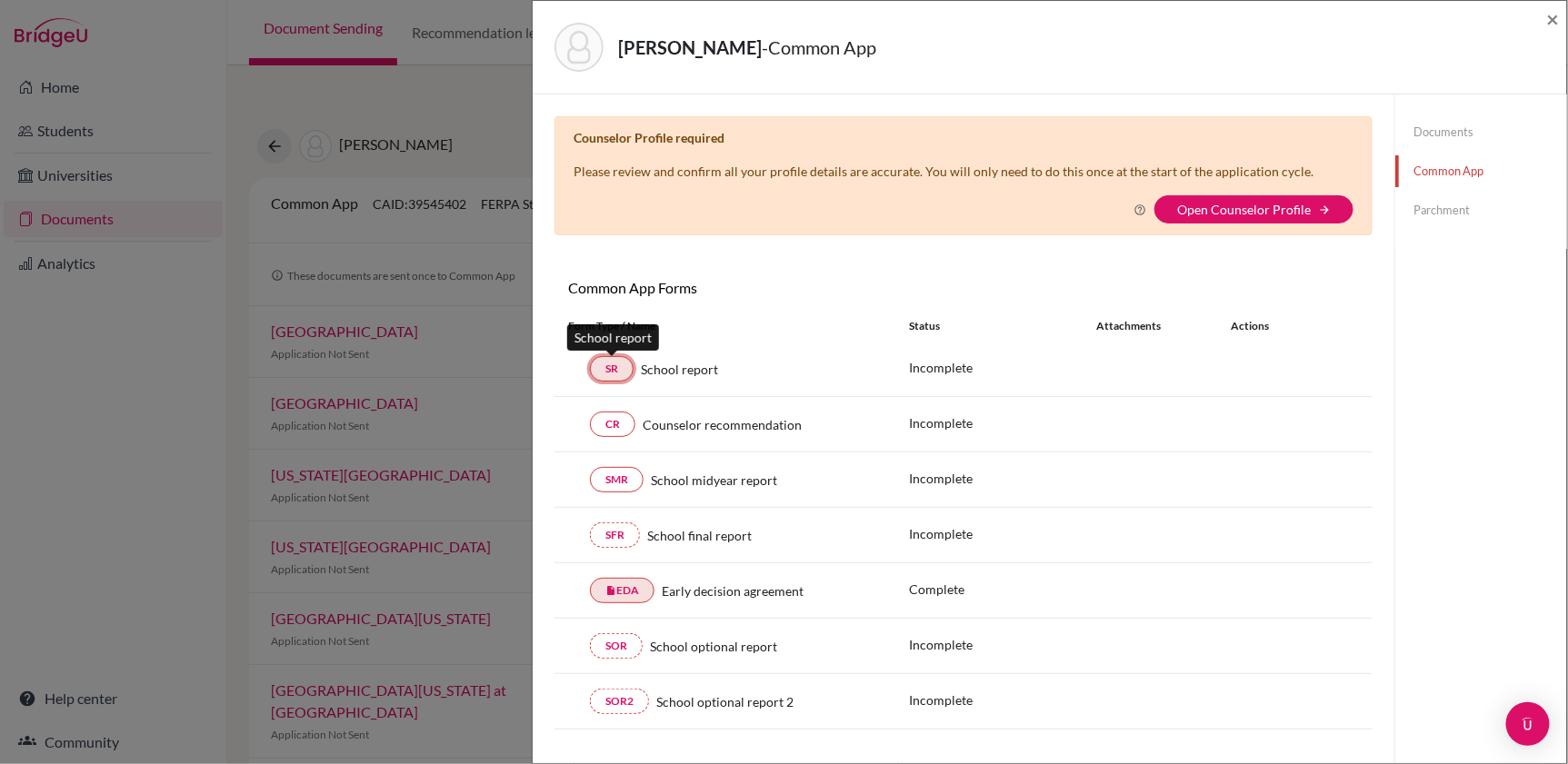
click at [611, 369] on link "SR" at bounding box center [611, 369] width 44 height 25
click at [1525, 718] on img "Open Intercom Messenger" at bounding box center [1527, 724] width 23 height 23
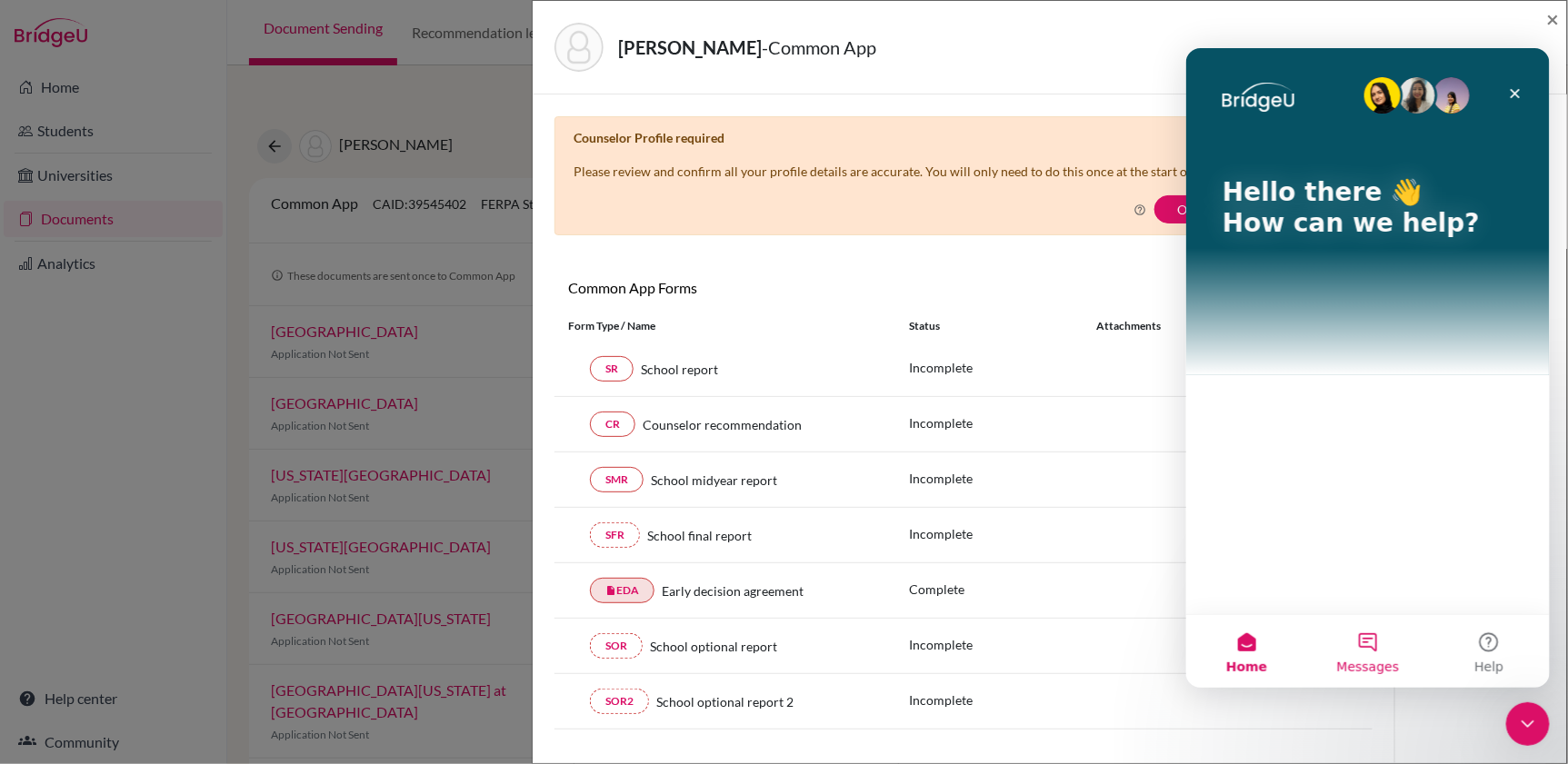
click at [1366, 643] on button "Messages" at bounding box center [1367, 650] width 121 height 73
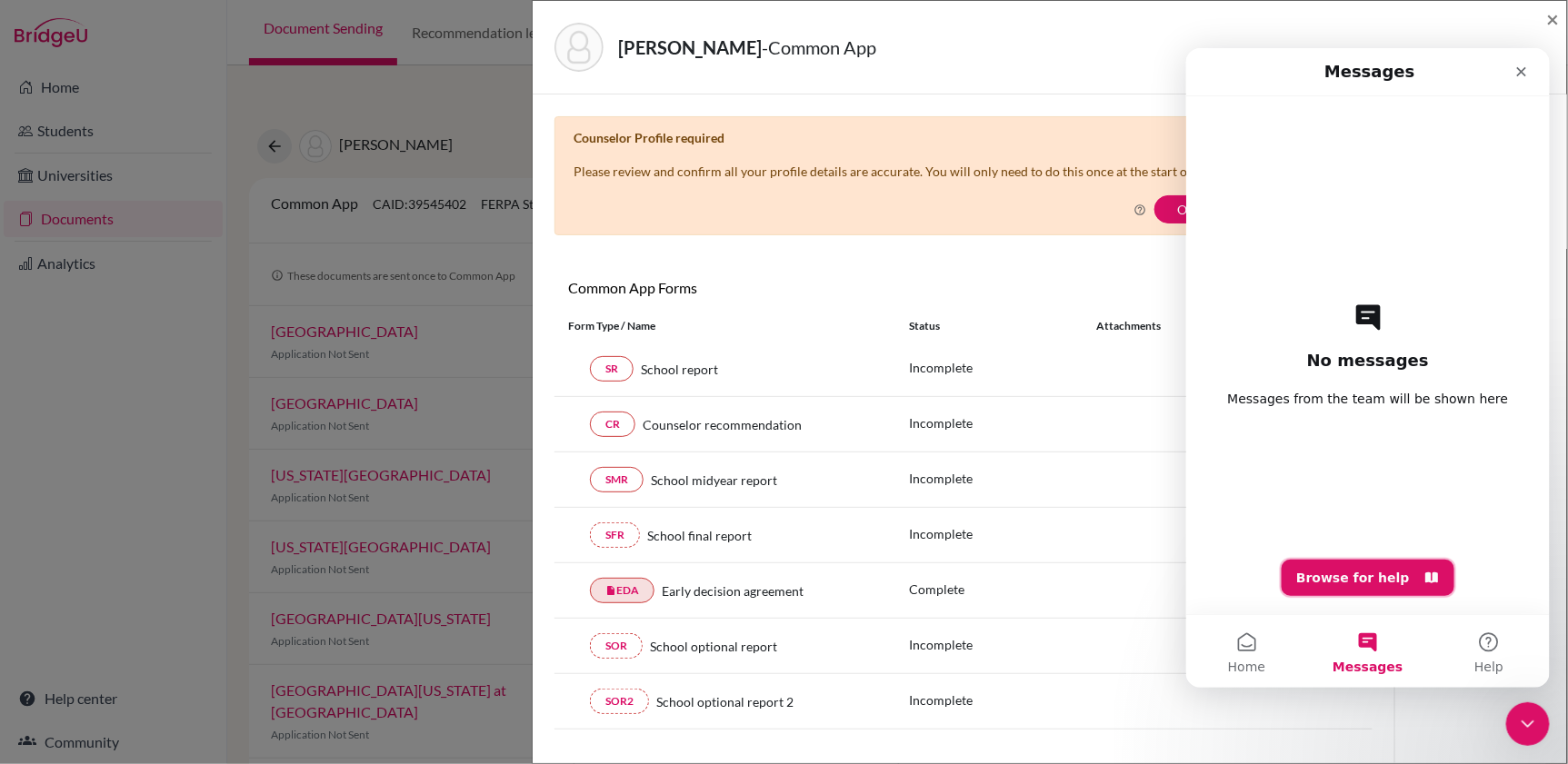
click at [1372, 580] on button "Browse for help" at bounding box center [1367, 577] width 173 height 36
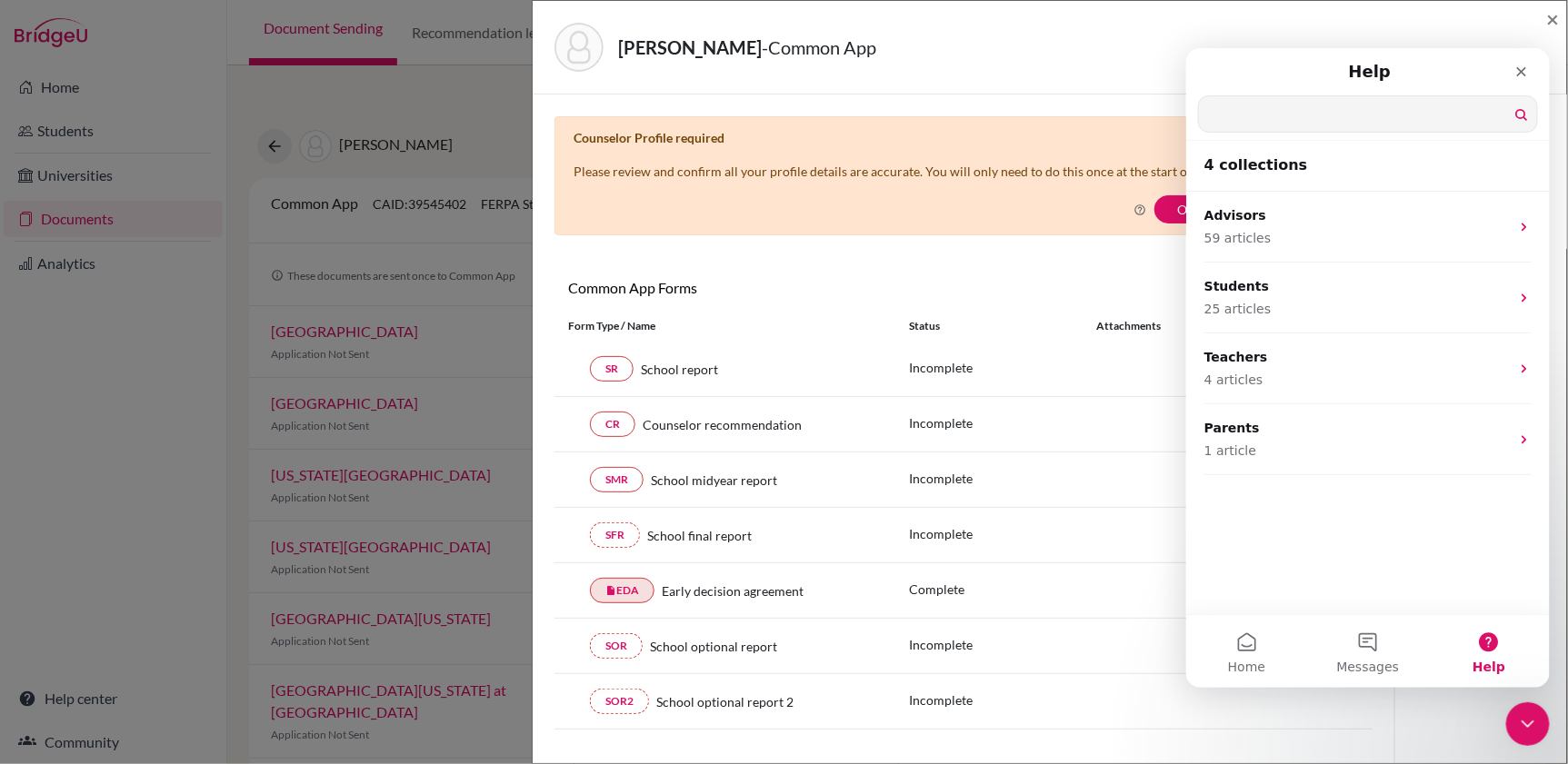
click at [1227, 115] on input "Search for help" at bounding box center [1366, 114] width 338 height 35
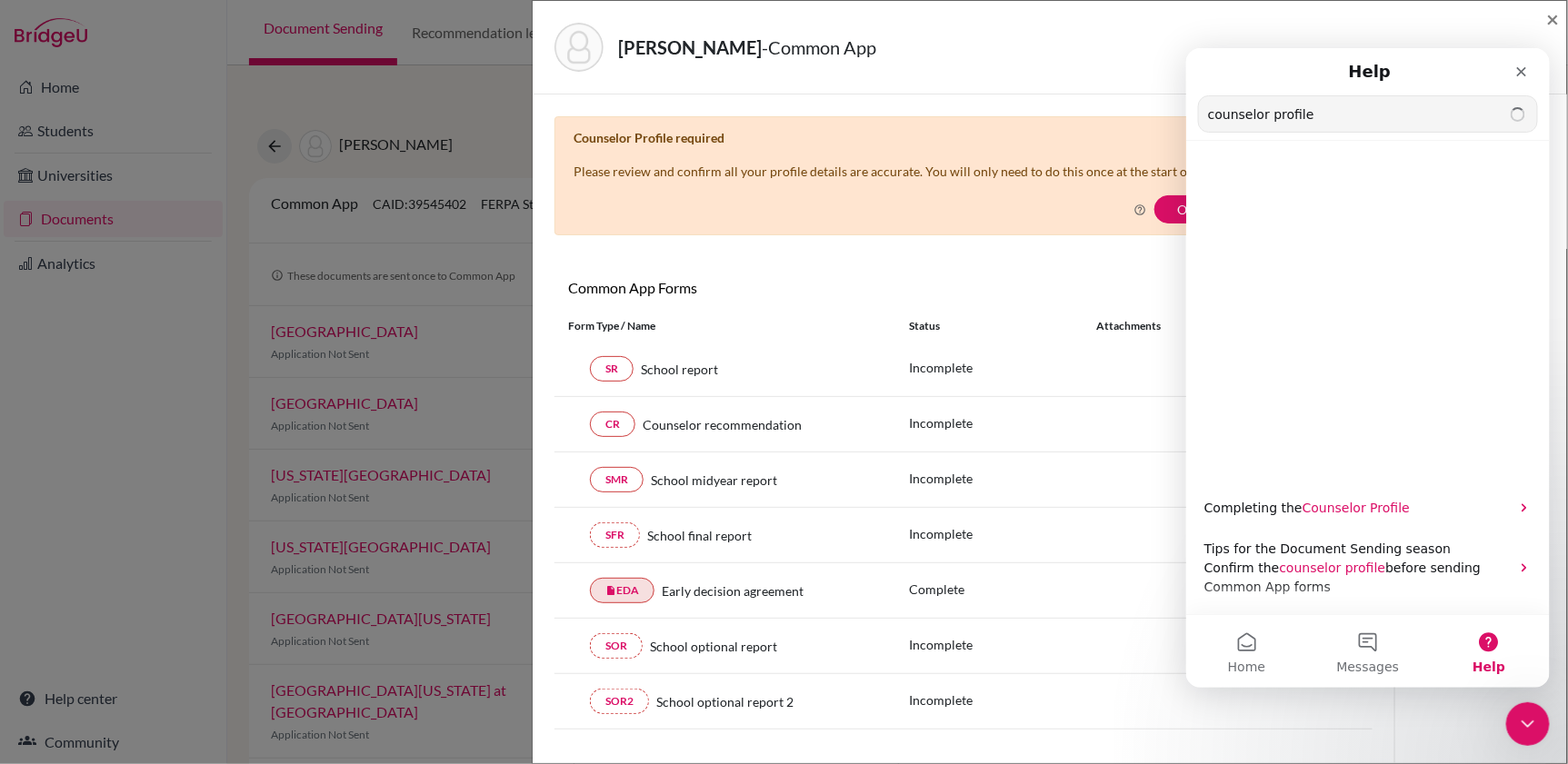
type input "counselor profile"
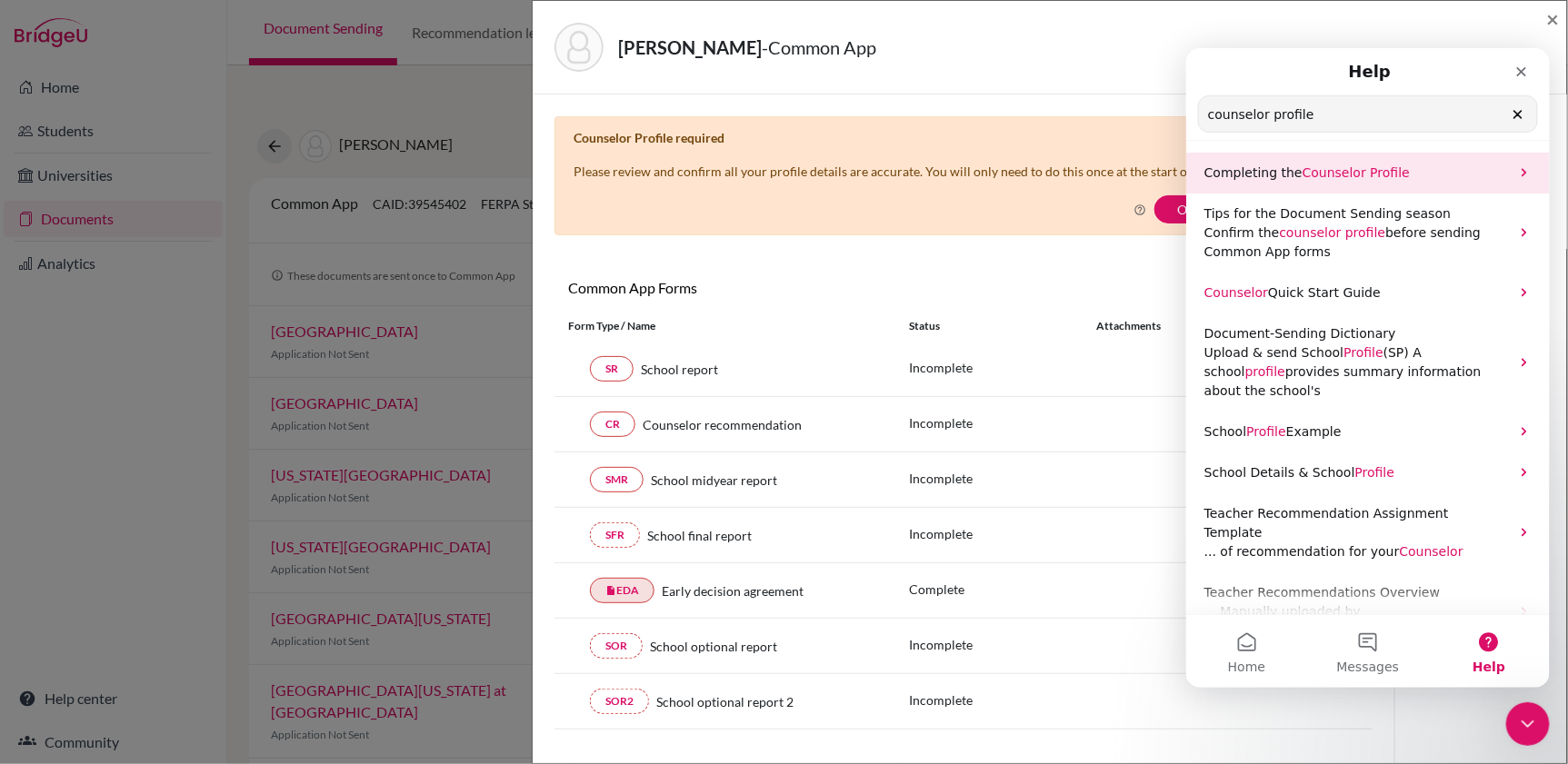
click at [1330, 170] on span "Counselor" at bounding box center [1333, 172] width 63 height 15
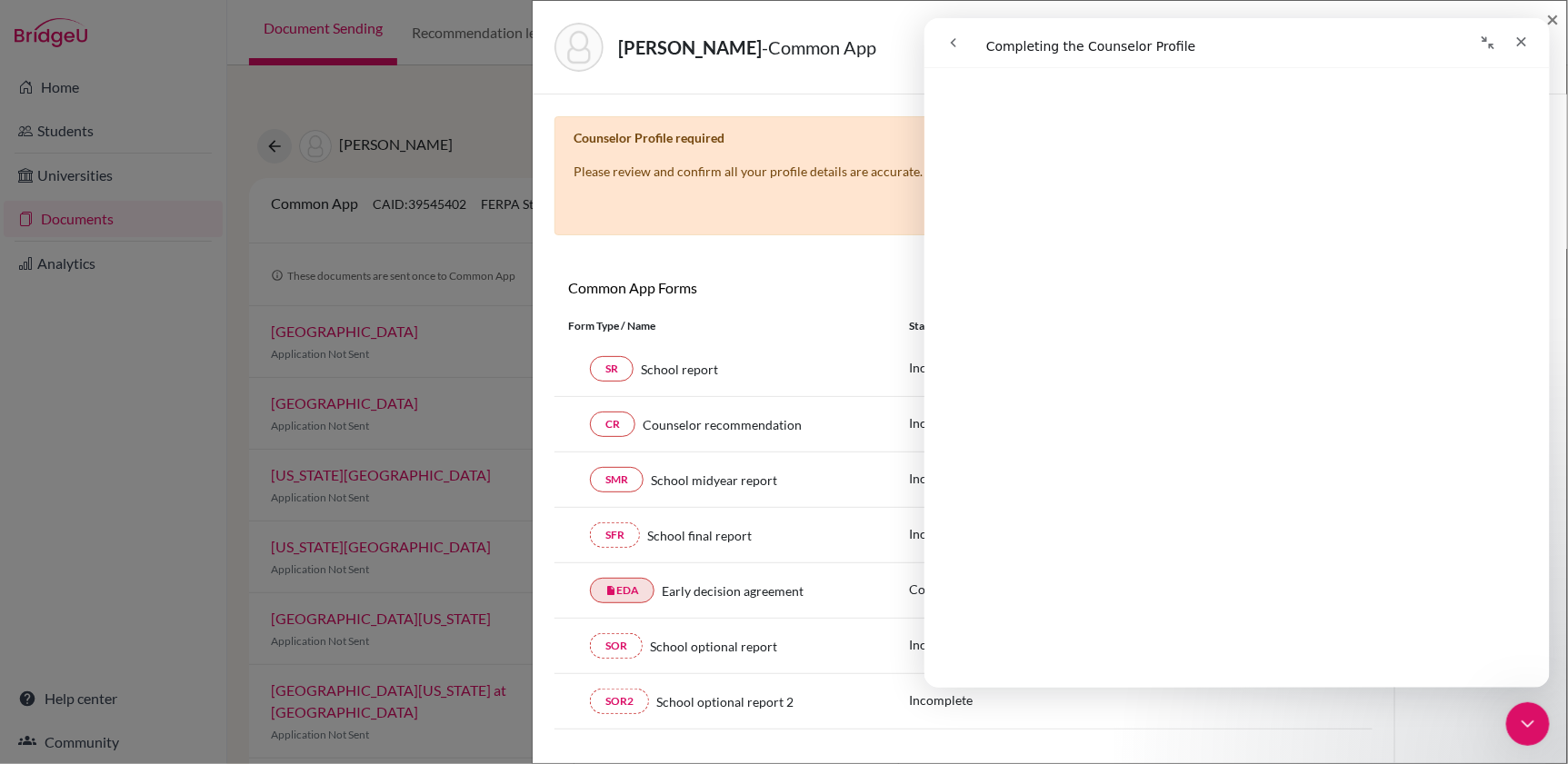
scroll to position [208, 0]
click at [1485, 44] on icon "Collapse window" at bounding box center [1487, 43] width 15 height 15
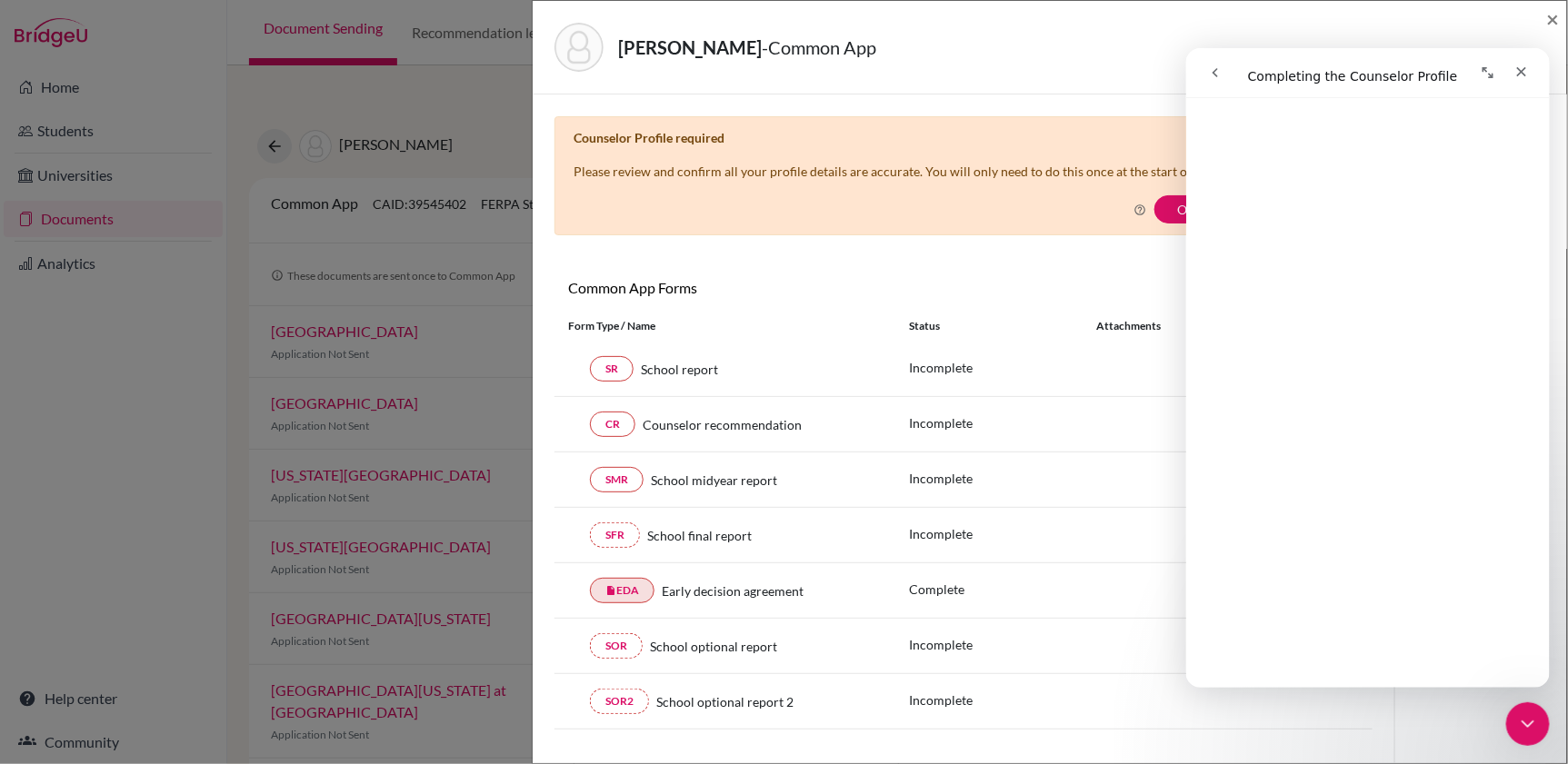
scroll to position [204, 0]
click at [1485, 66] on icon "Expand window" at bounding box center [1487, 72] width 11 height 11
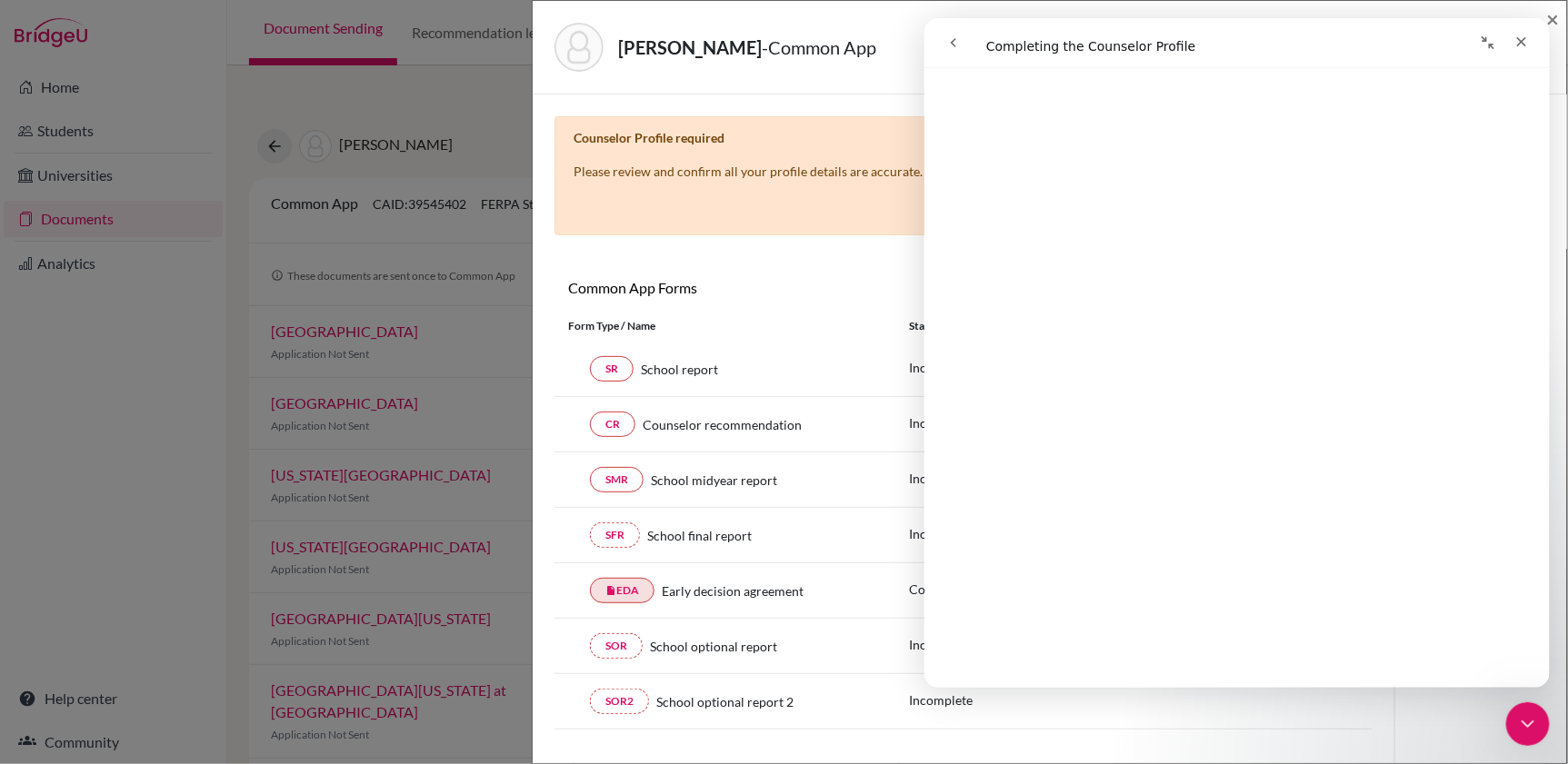
scroll to position [1514, 0]
click at [1524, 43] on icon "Close" at bounding box center [1521, 42] width 15 height 15
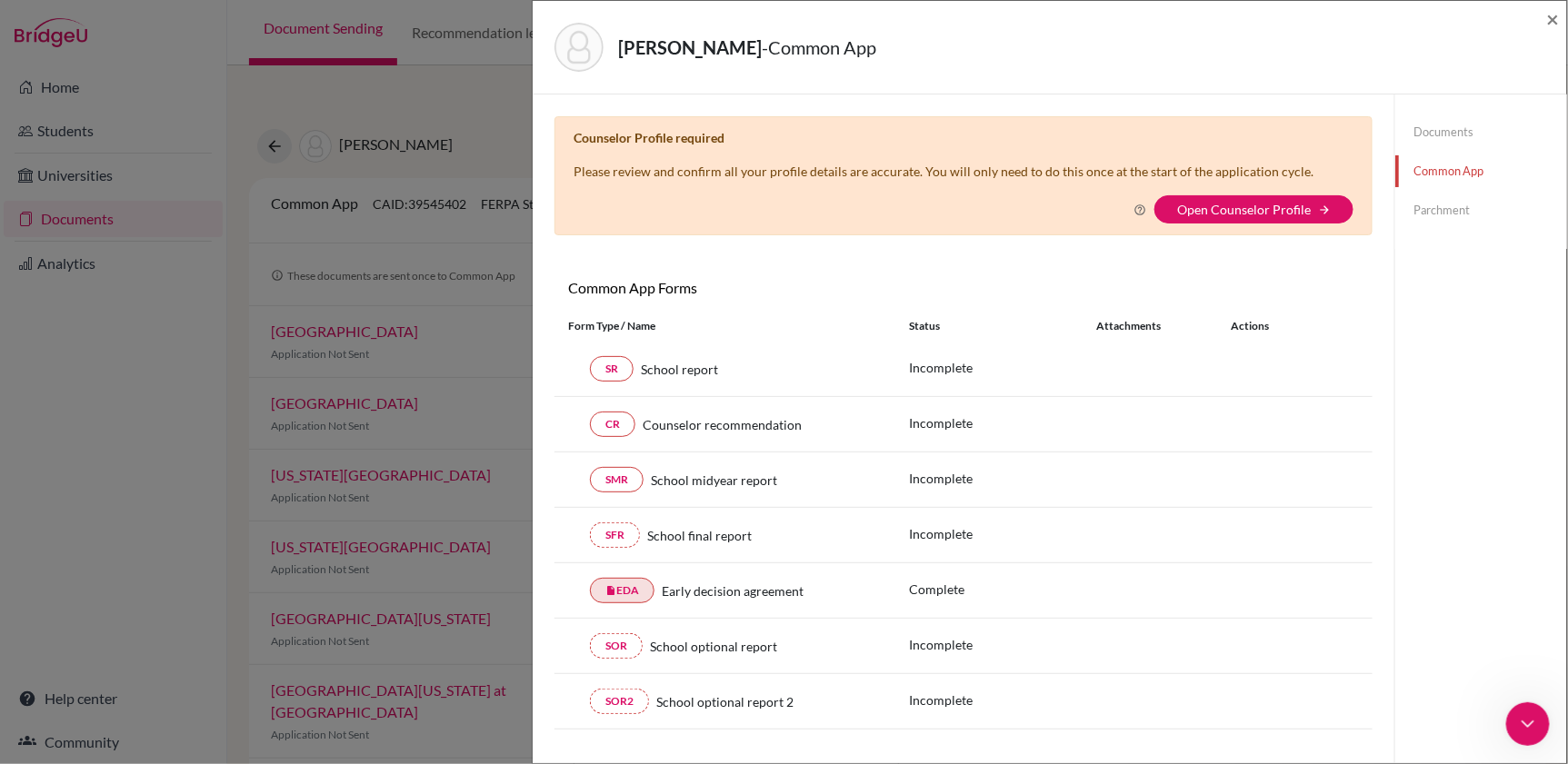
scroll to position [0, 0]
click at [1456, 167] on link "Common App" at bounding box center [1481, 171] width 172 height 32
click at [1254, 212] on link "Open Counselor Profile" at bounding box center [1244, 209] width 134 height 16
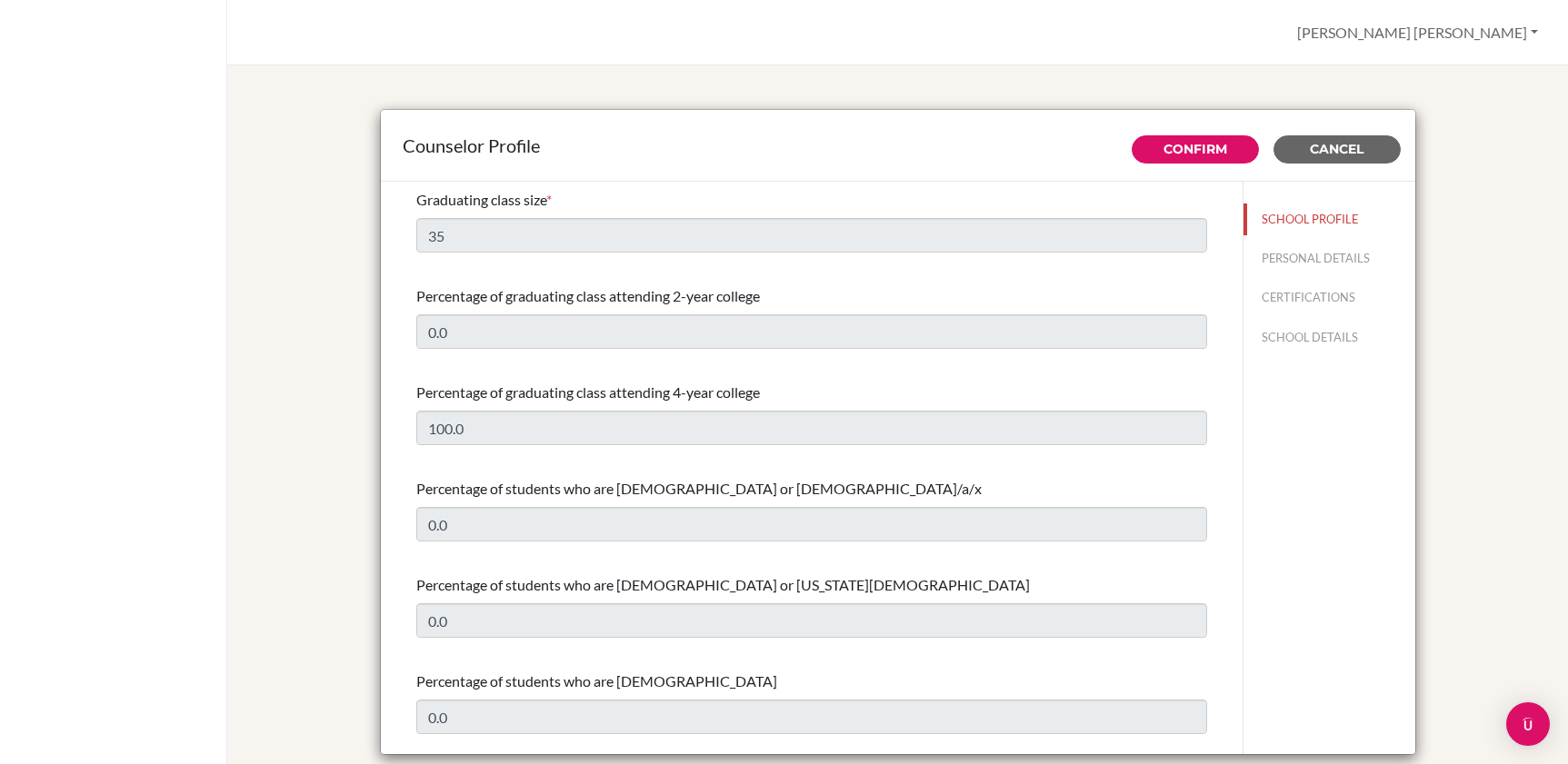
select select "0"
select select "309268"
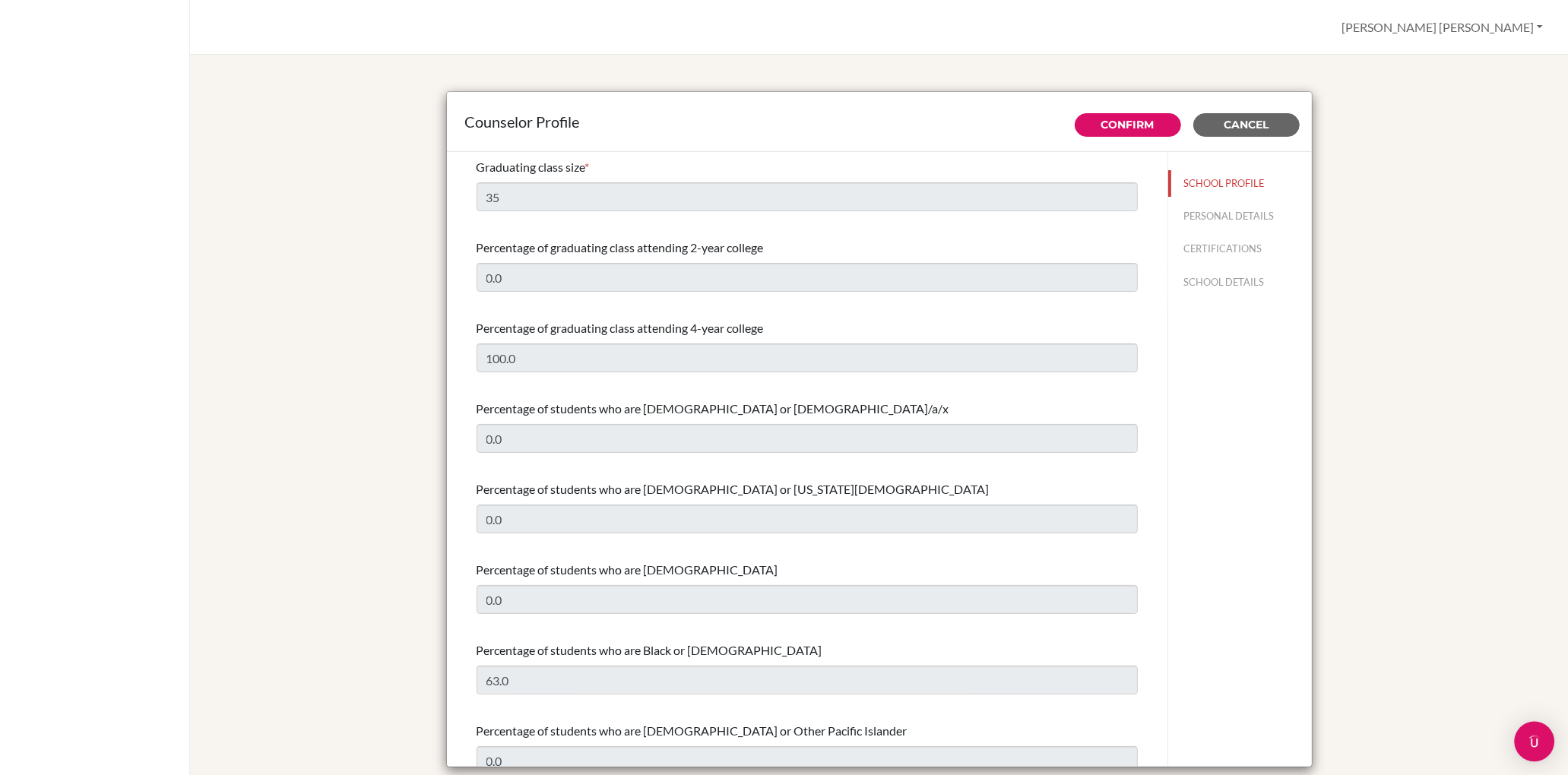
click at [1310, 639] on div "Open Intercom Messenger" at bounding box center [1535, 742] width 40 height 40
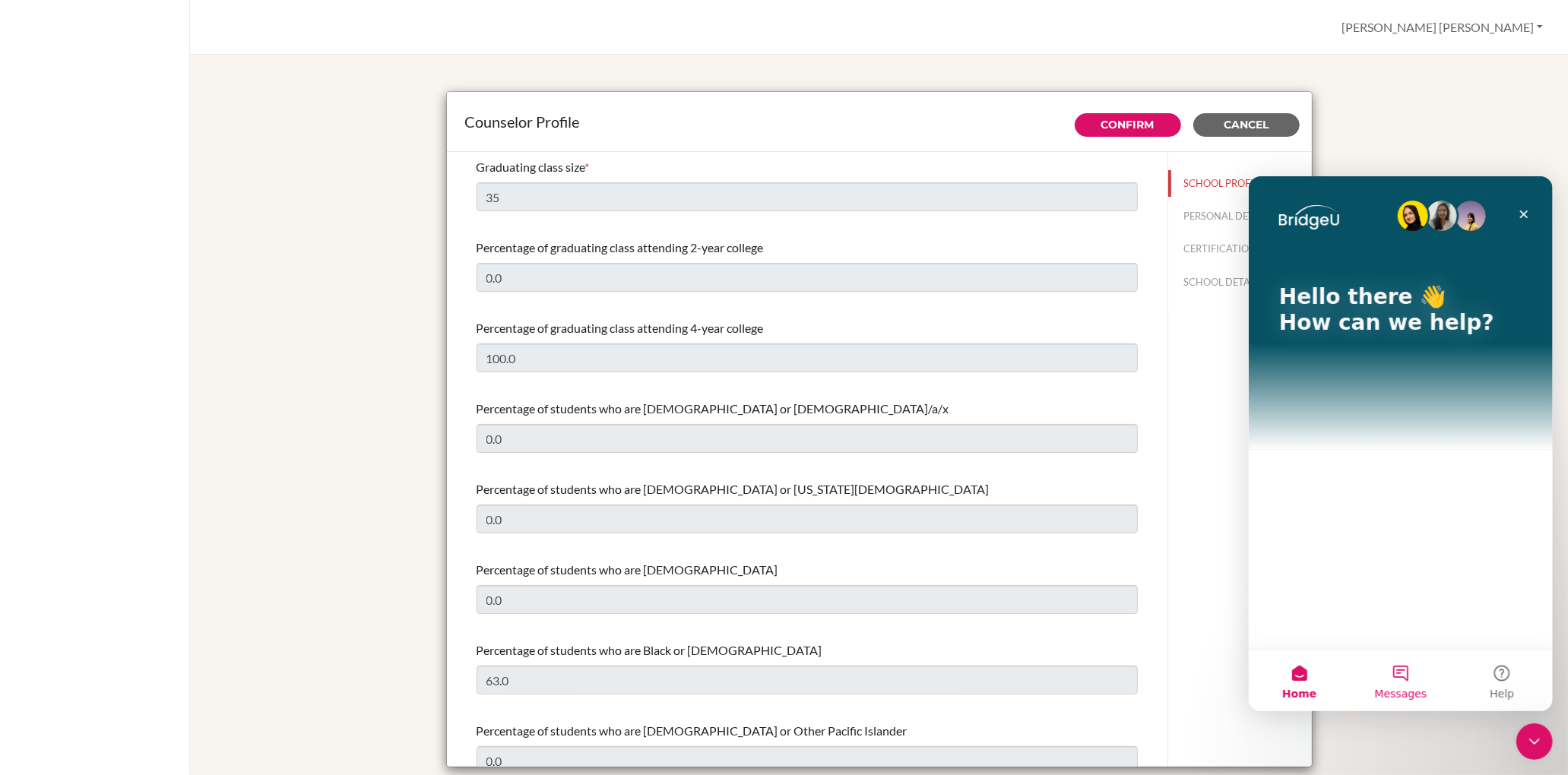
click at [1310, 639] on button "Messages" at bounding box center [1400, 680] width 101 height 61
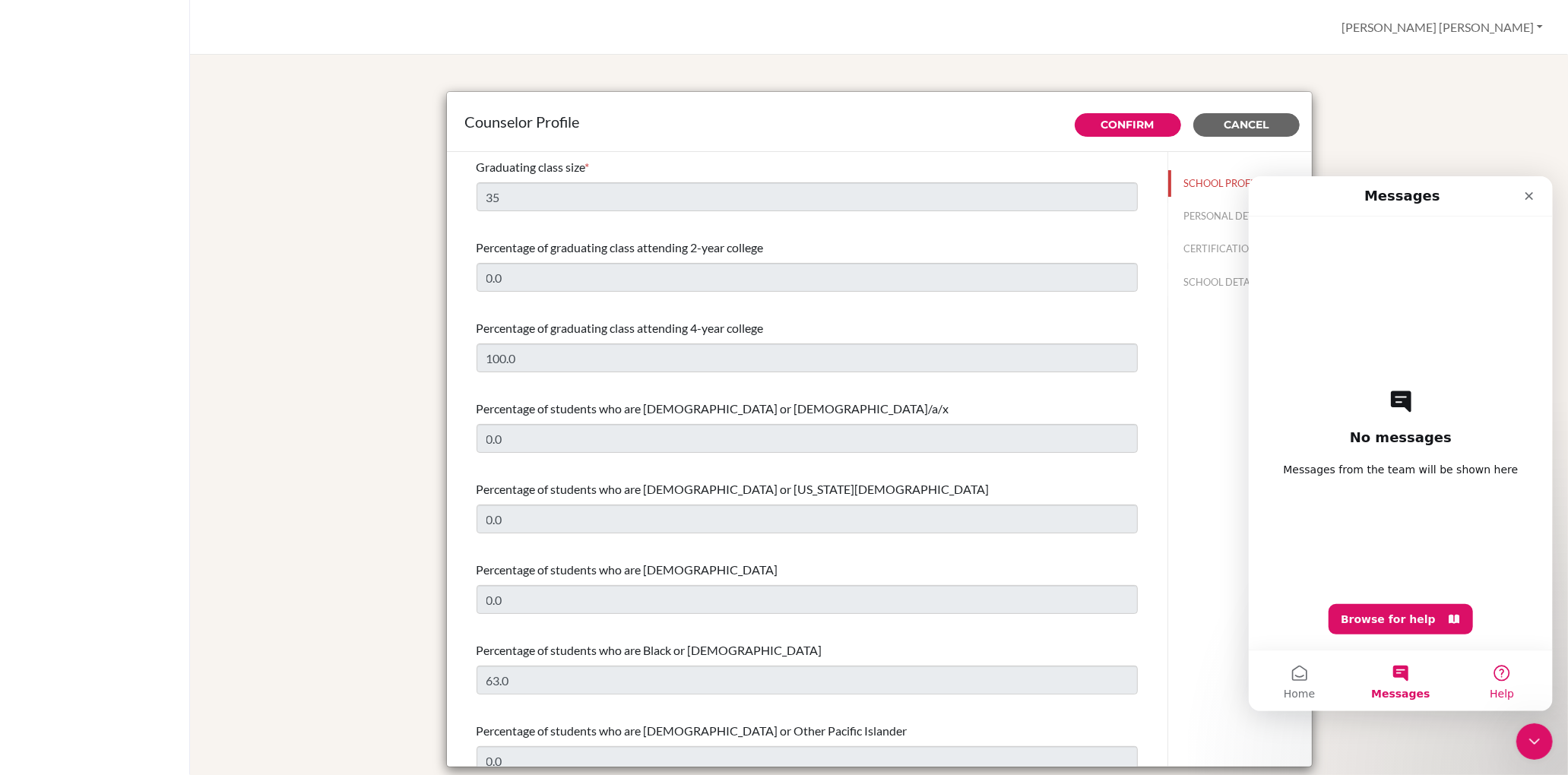
click at [1310, 639] on button "Help" at bounding box center [1502, 680] width 101 height 61
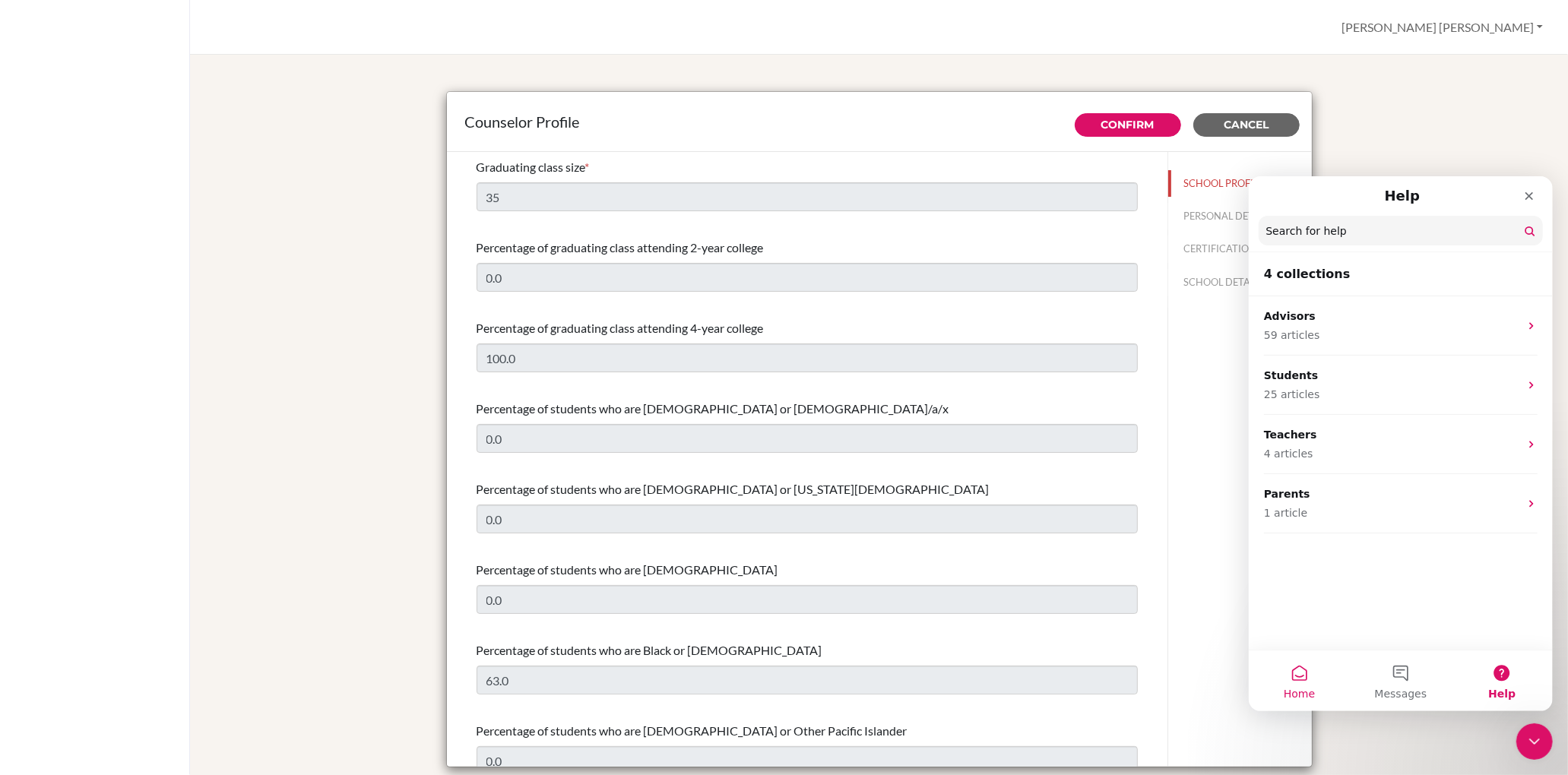
click at [1299, 639] on button "Home" at bounding box center [1299, 680] width 101 height 61
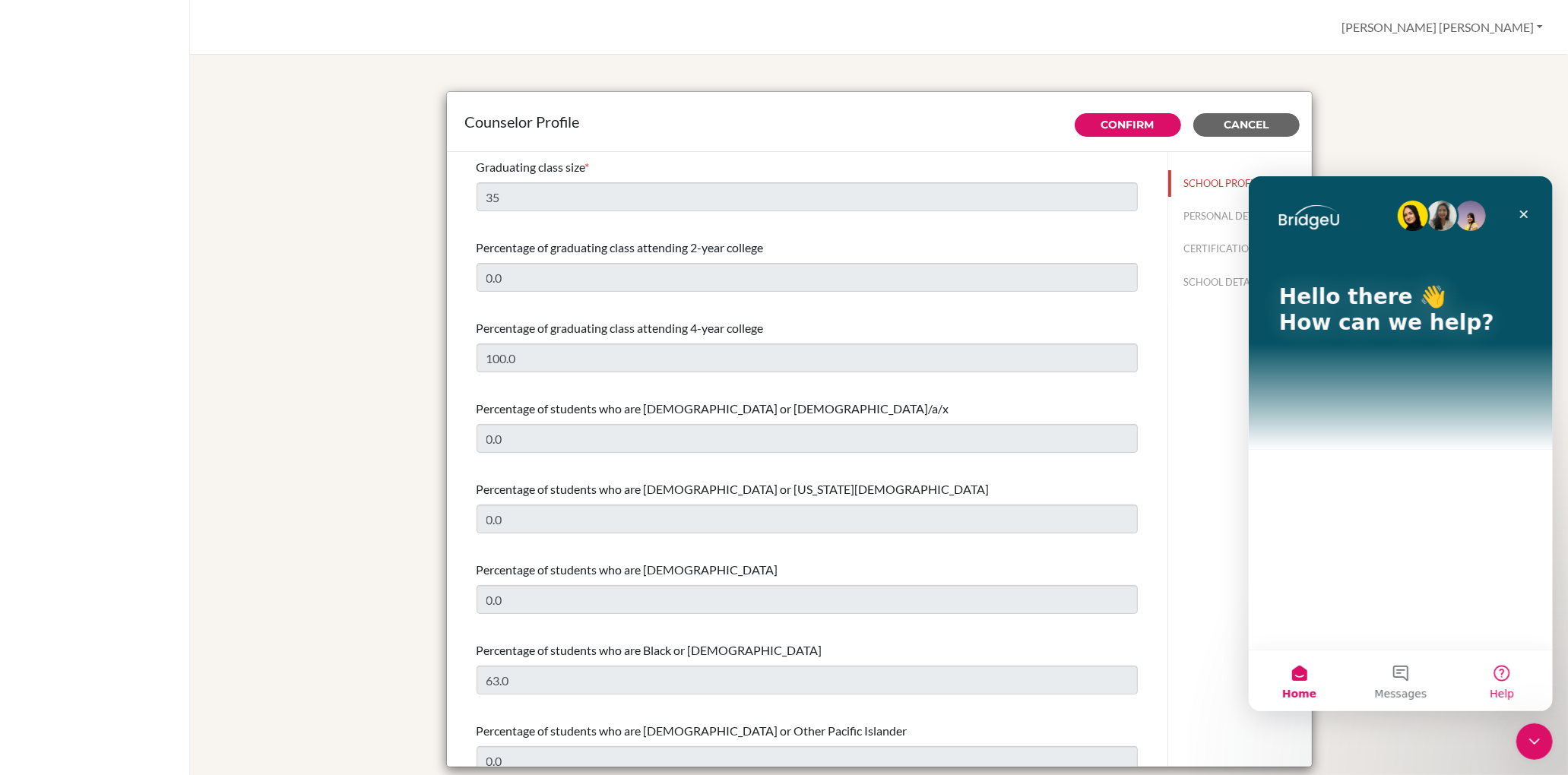
click at [1310, 639] on button "Help" at bounding box center [1502, 680] width 101 height 61
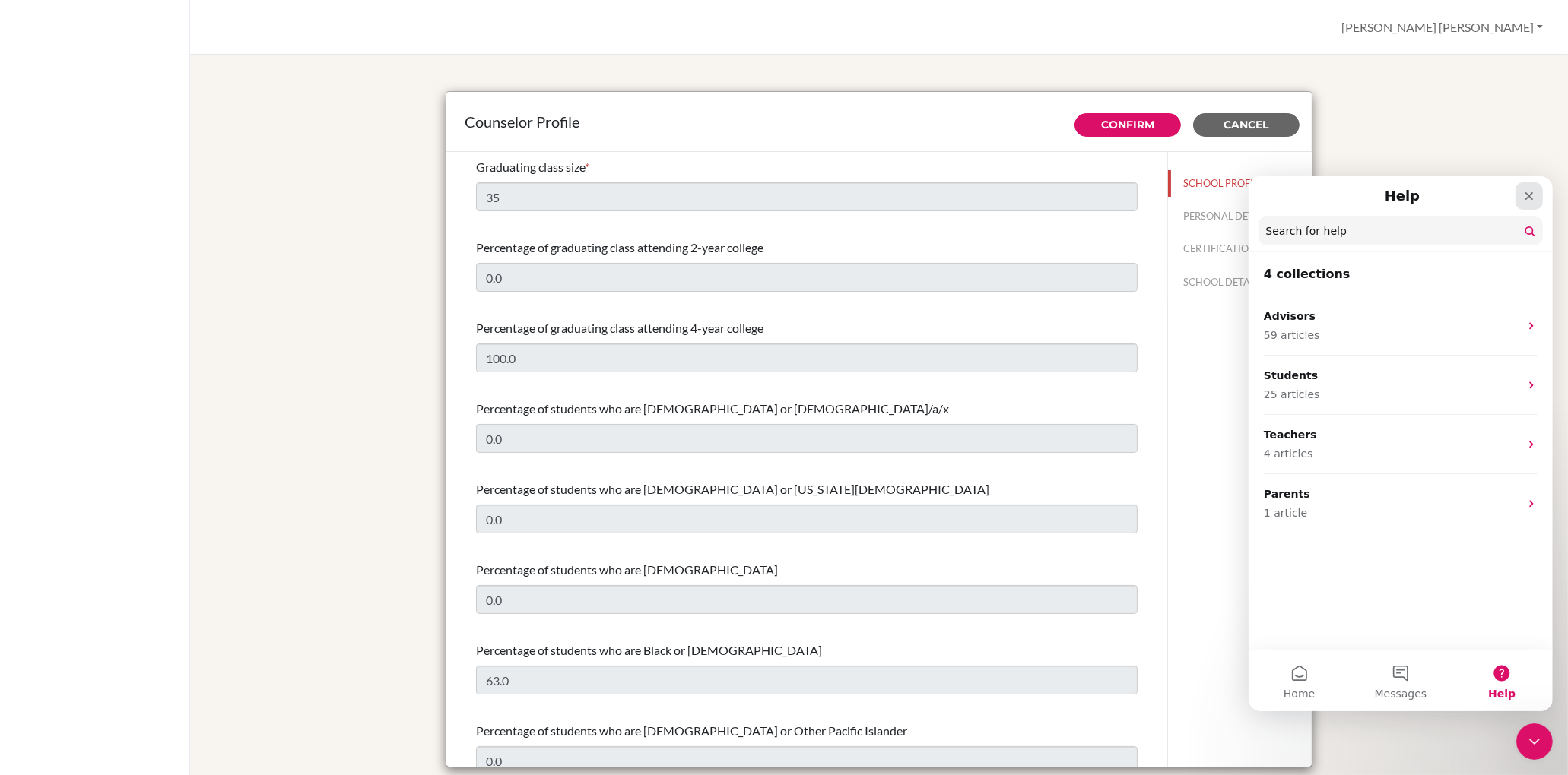
click at [1311, 192] on icon "Close" at bounding box center [1528, 195] width 9 height 9
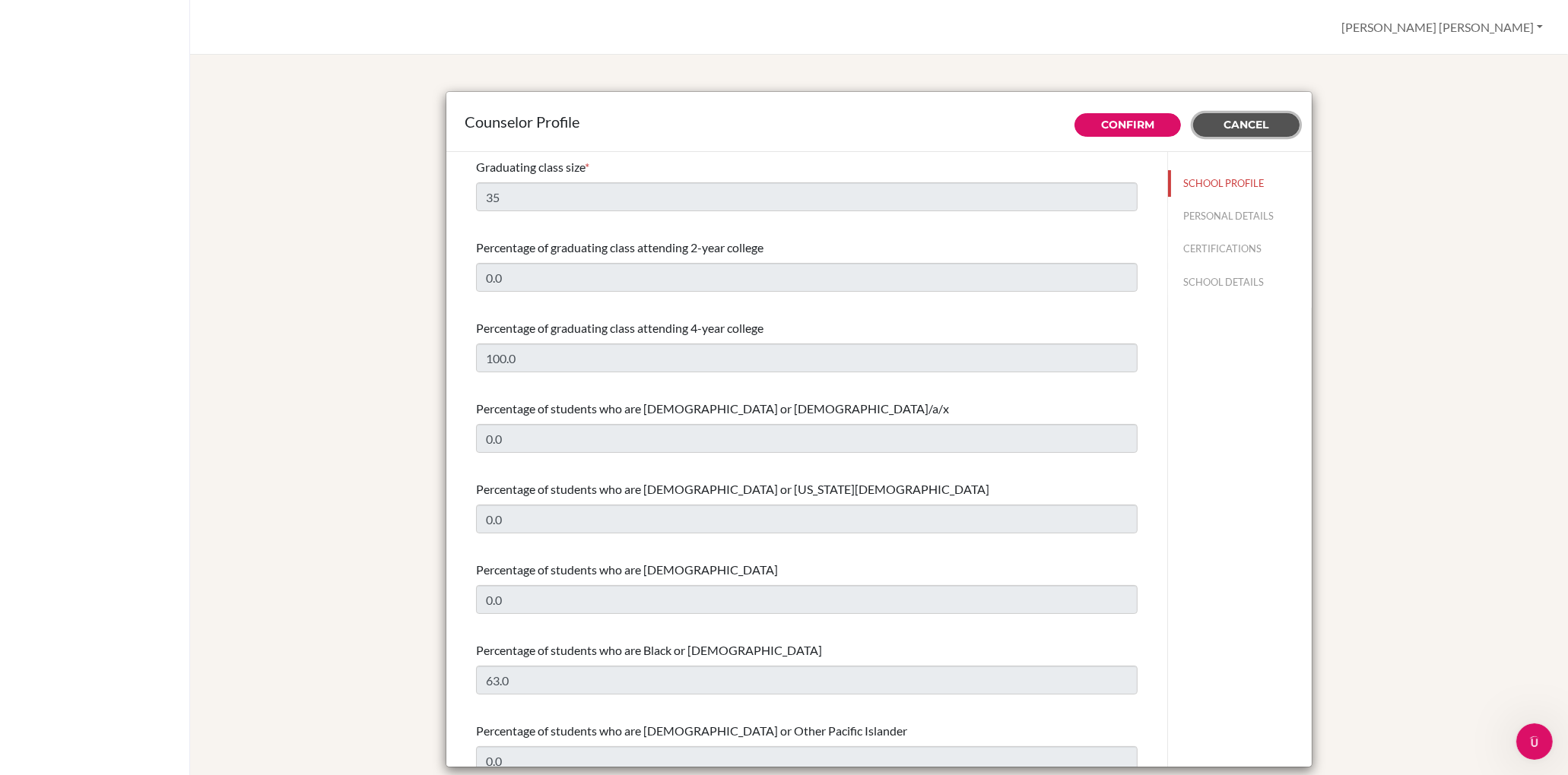
click at [1246, 126] on span "Cancel" at bounding box center [1247, 124] width 45 height 14
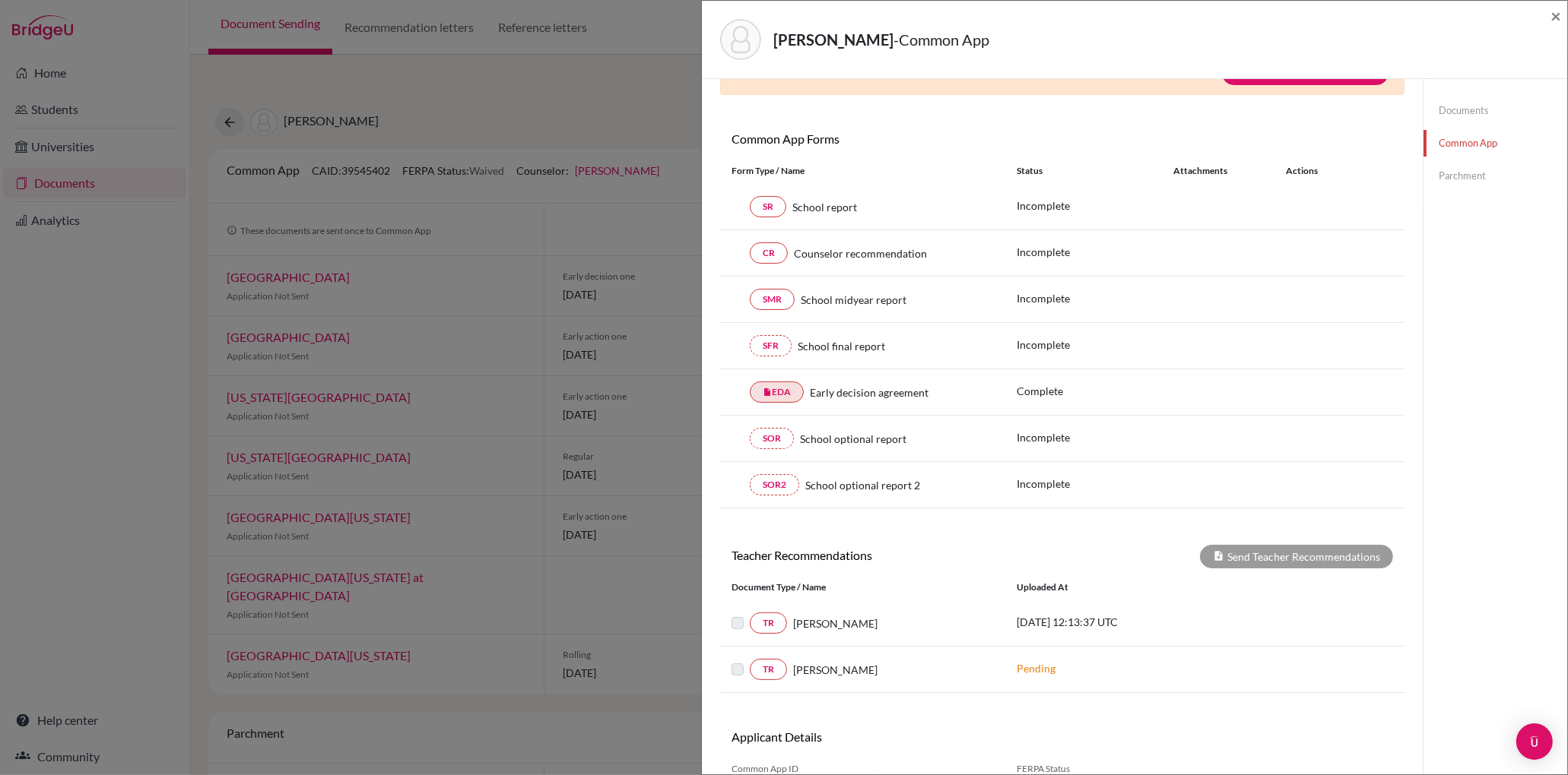
scroll to position [185, 0]
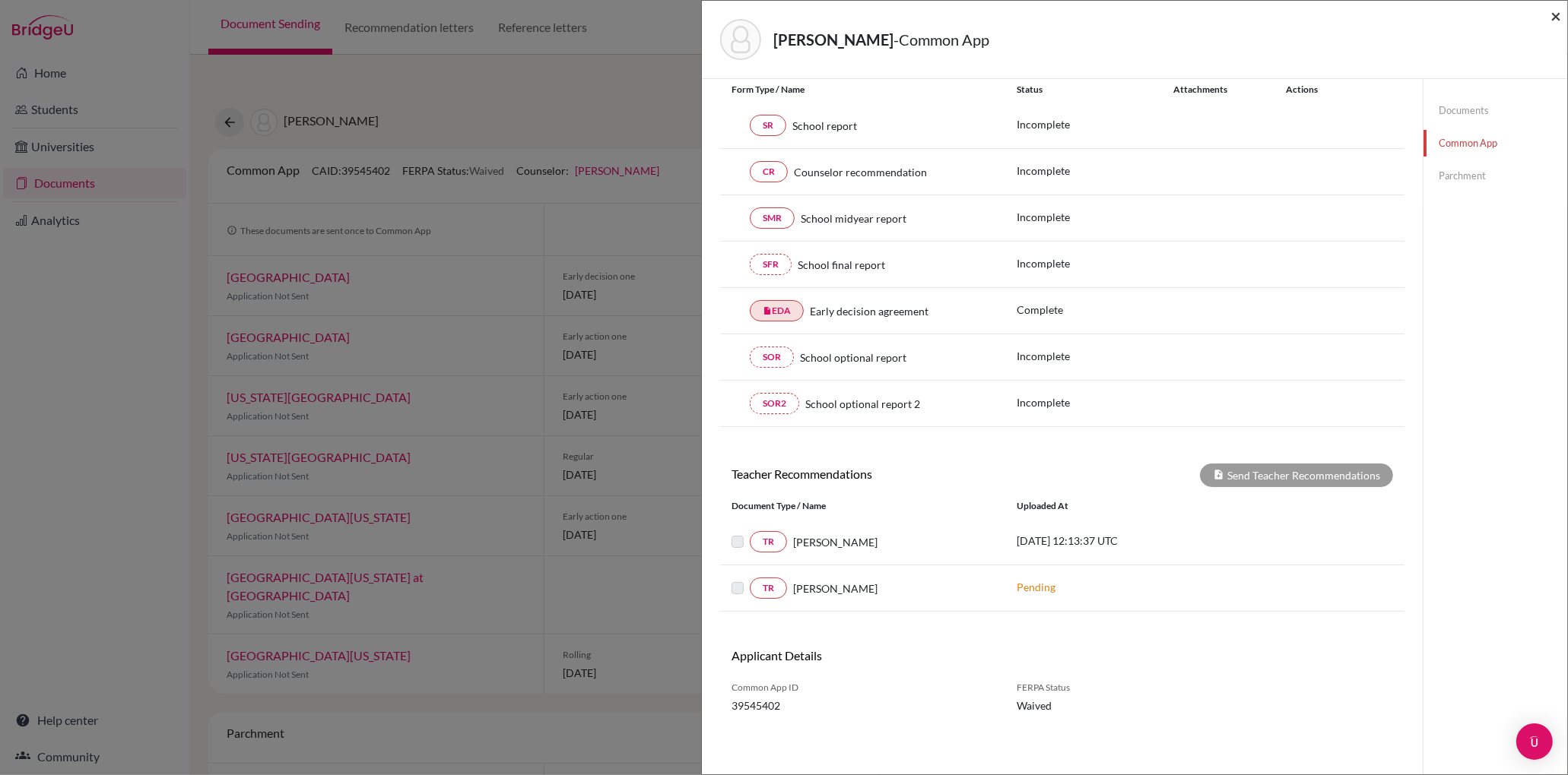
click at [1556, 16] on span "×" at bounding box center [1556, 16] width 11 height 22
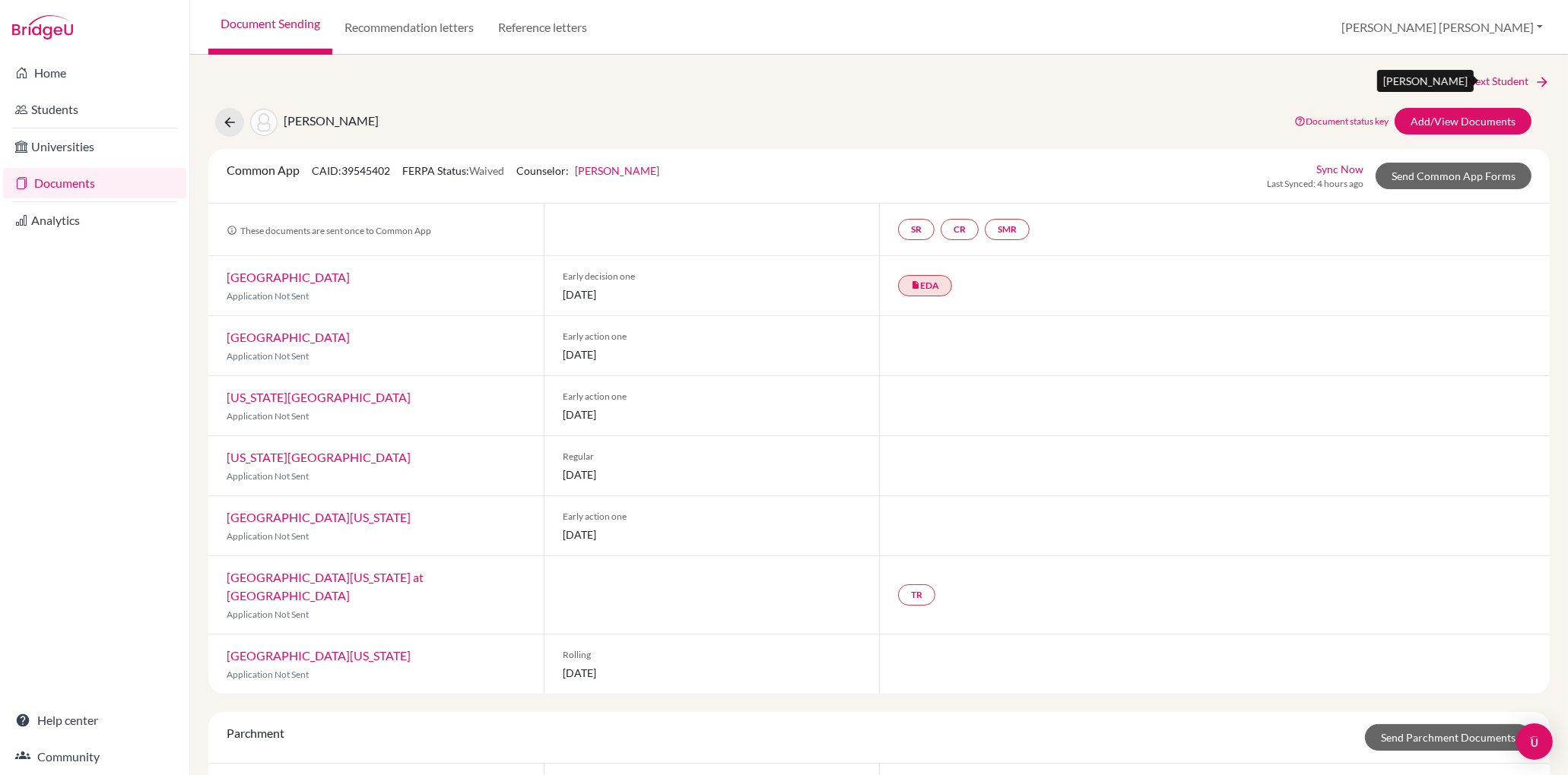
click at [1499, 78] on link "Next Student" at bounding box center [1508, 81] width 83 height 16
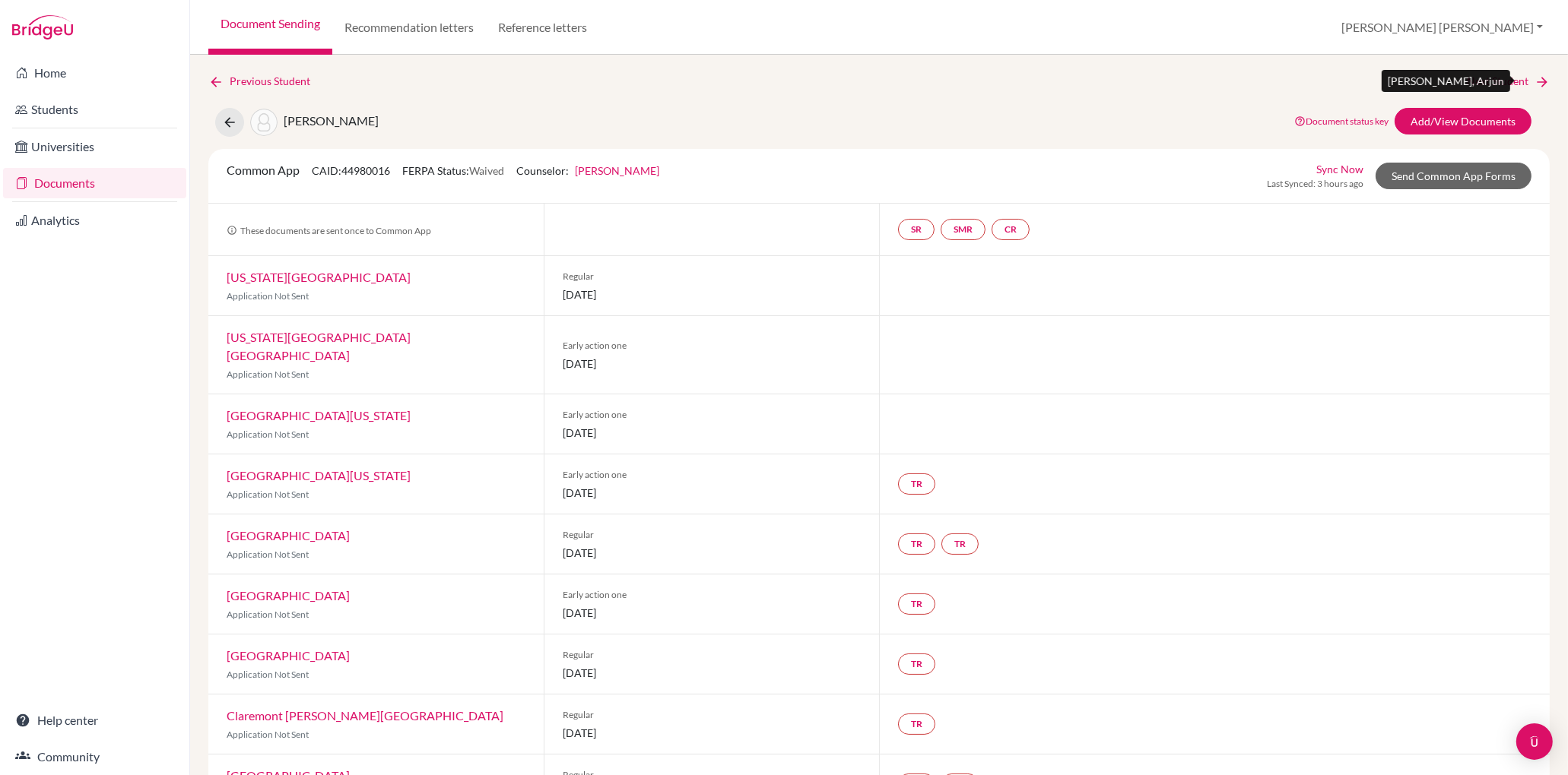
click at [1510, 79] on link "Next Student" at bounding box center [1508, 81] width 83 height 16
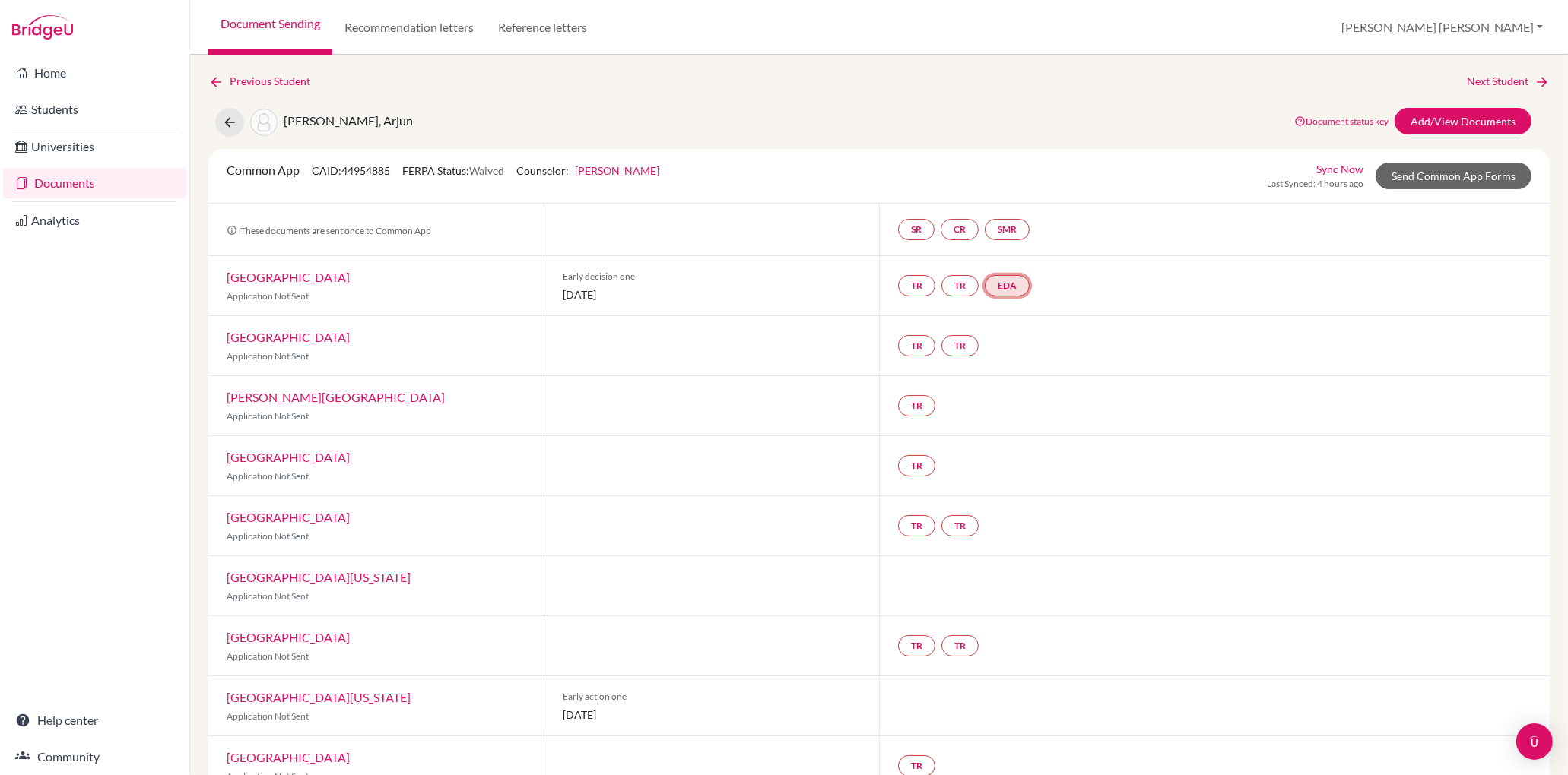
click at [1021, 284] on link "EDA" at bounding box center [1007, 286] width 45 height 21
click at [1032, 239] on link "Early decision agreement" at bounding box center [1010, 240] width 118 height 13
click at [1011, 283] on link "EDA" at bounding box center [1007, 286] width 45 height 21
click at [1013, 242] on link "Early decision agreement" at bounding box center [1010, 240] width 118 height 13
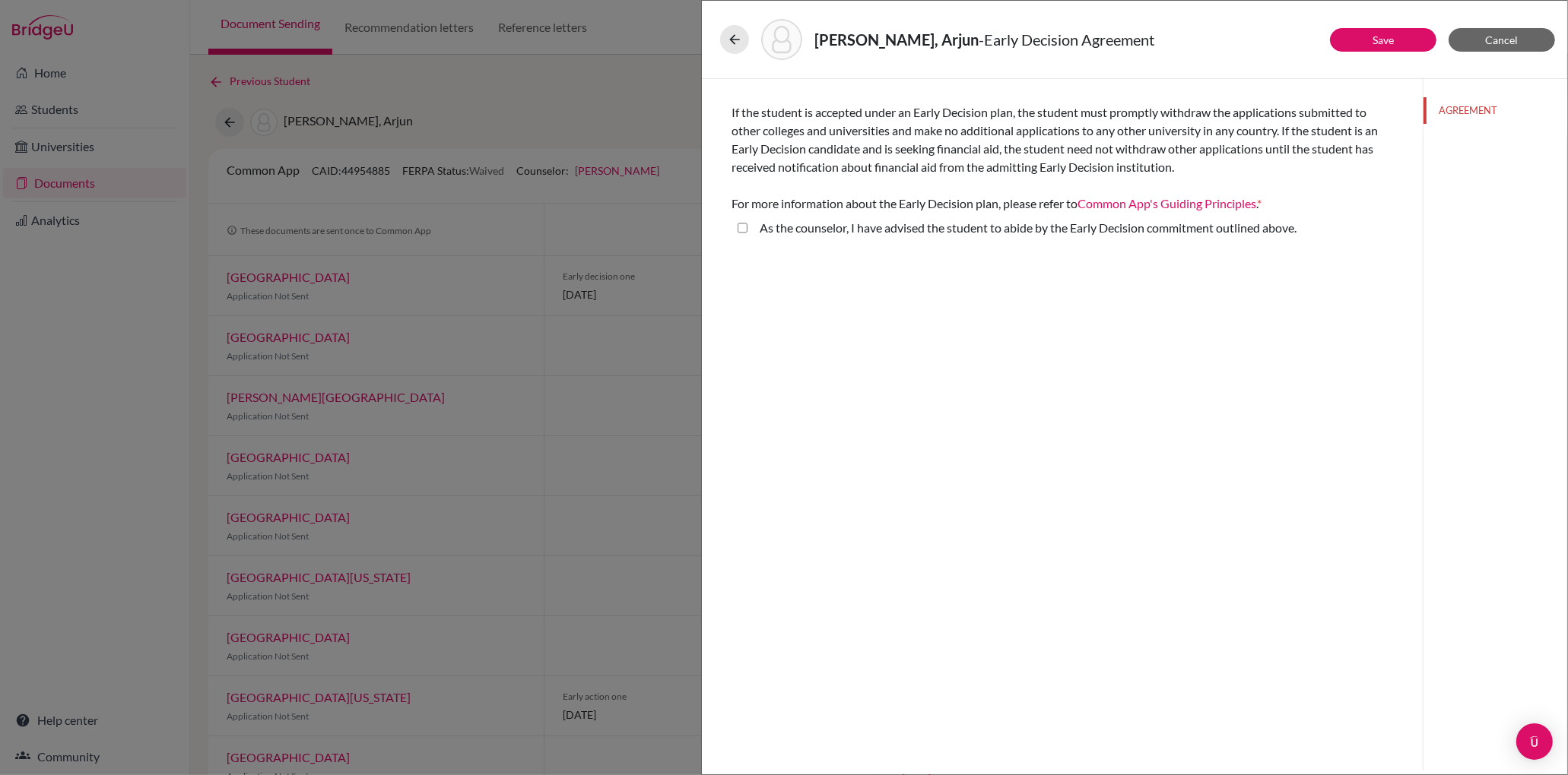
click at [743, 228] on above\ "As the counselor, I have advised the student to abide by the Early Decision com…" at bounding box center [742, 227] width 10 height 18
checkbox above\ "true"
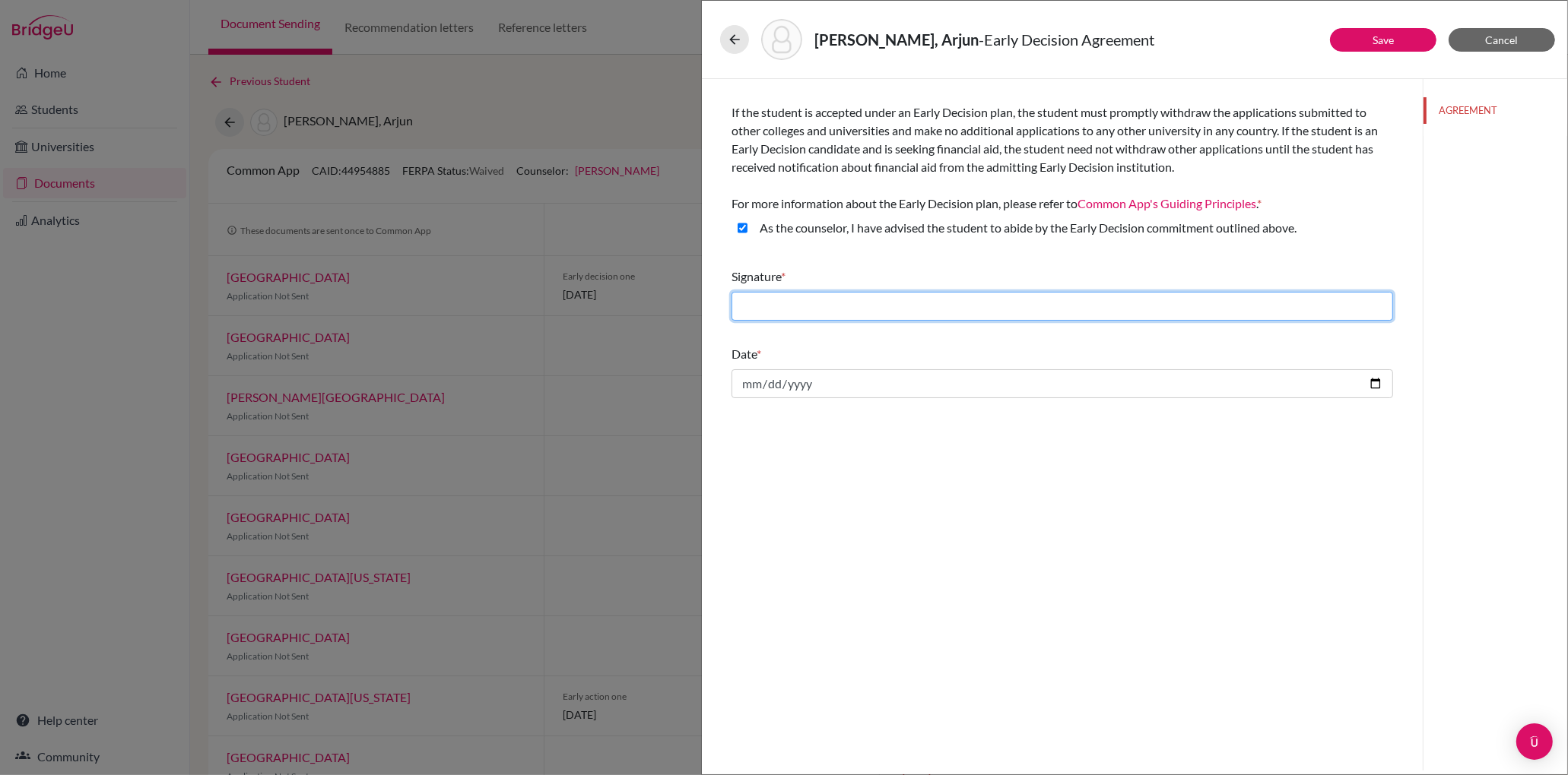
click at [762, 307] on input "text" at bounding box center [1063, 306] width 662 height 29
type input "[PERSON_NAME]"
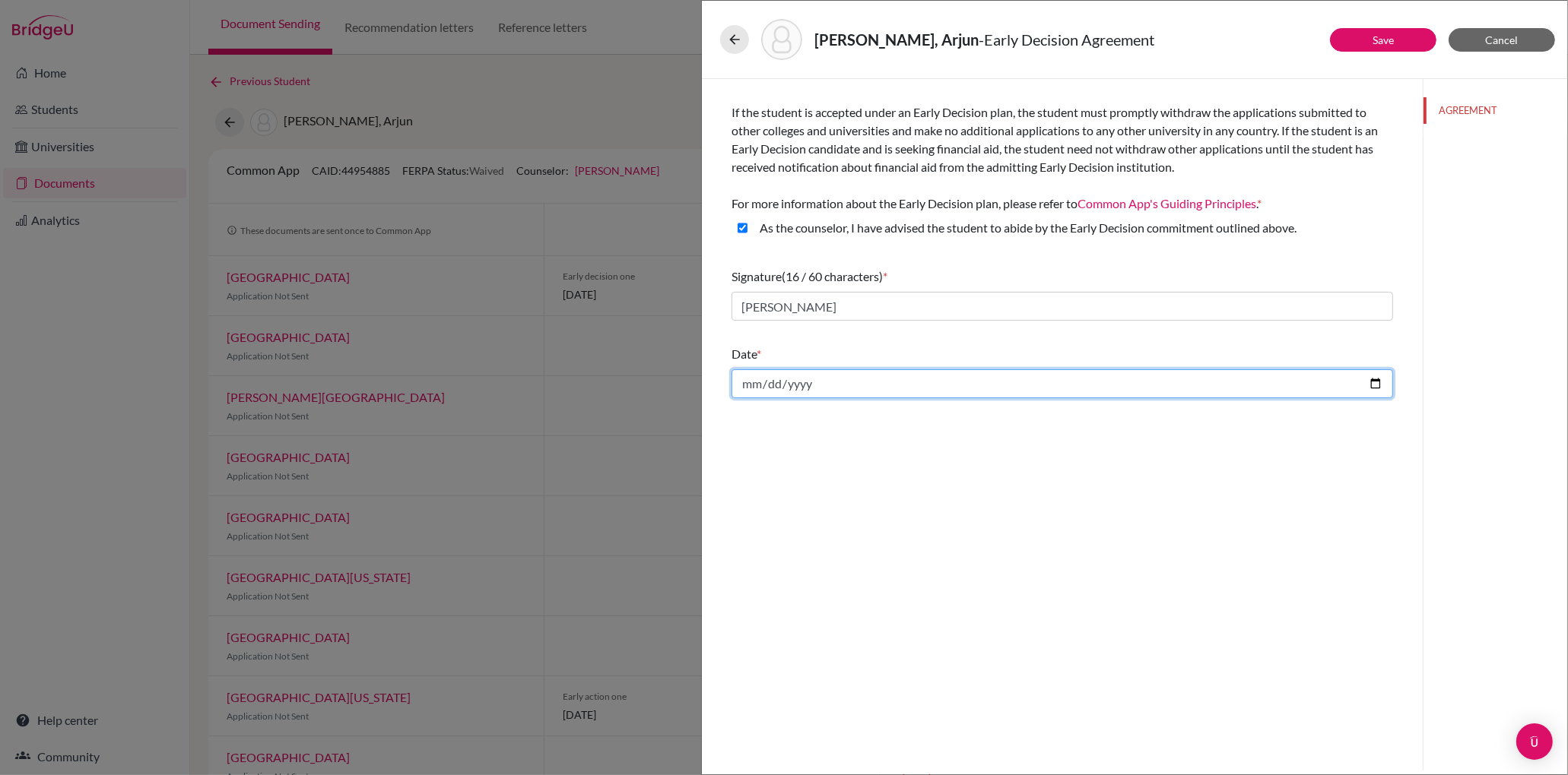
click at [778, 383] on input "date" at bounding box center [1063, 384] width 662 height 29
click at [768, 380] on input "date" at bounding box center [1063, 384] width 662 height 29
click at [769, 380] on input "date" at bounding box center [1063, 384] width 662 height 29
click at [747, 382] on input "date" at bounding box center [1063, 384] width 662 height 29
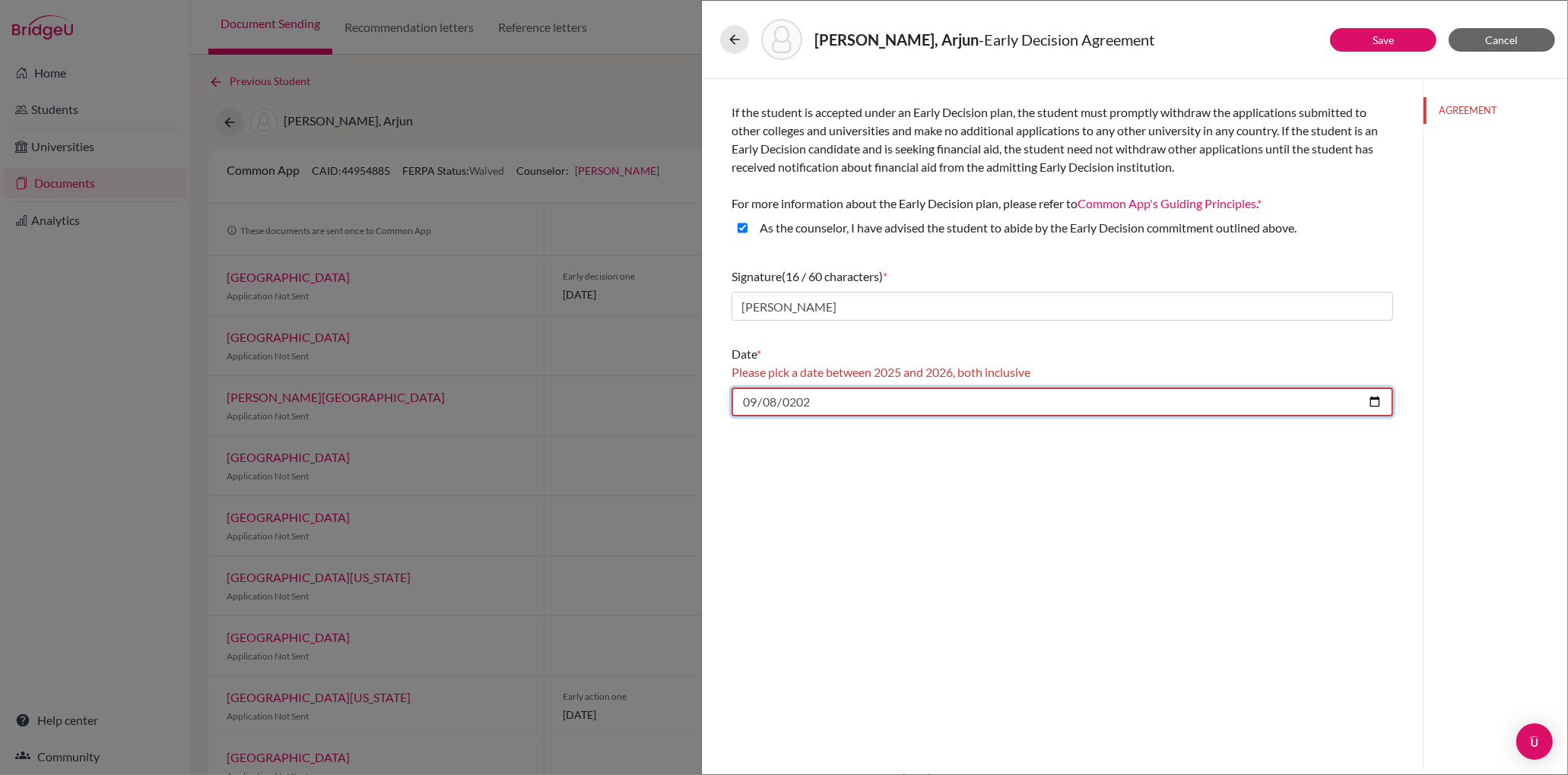
type input "[DATE]"
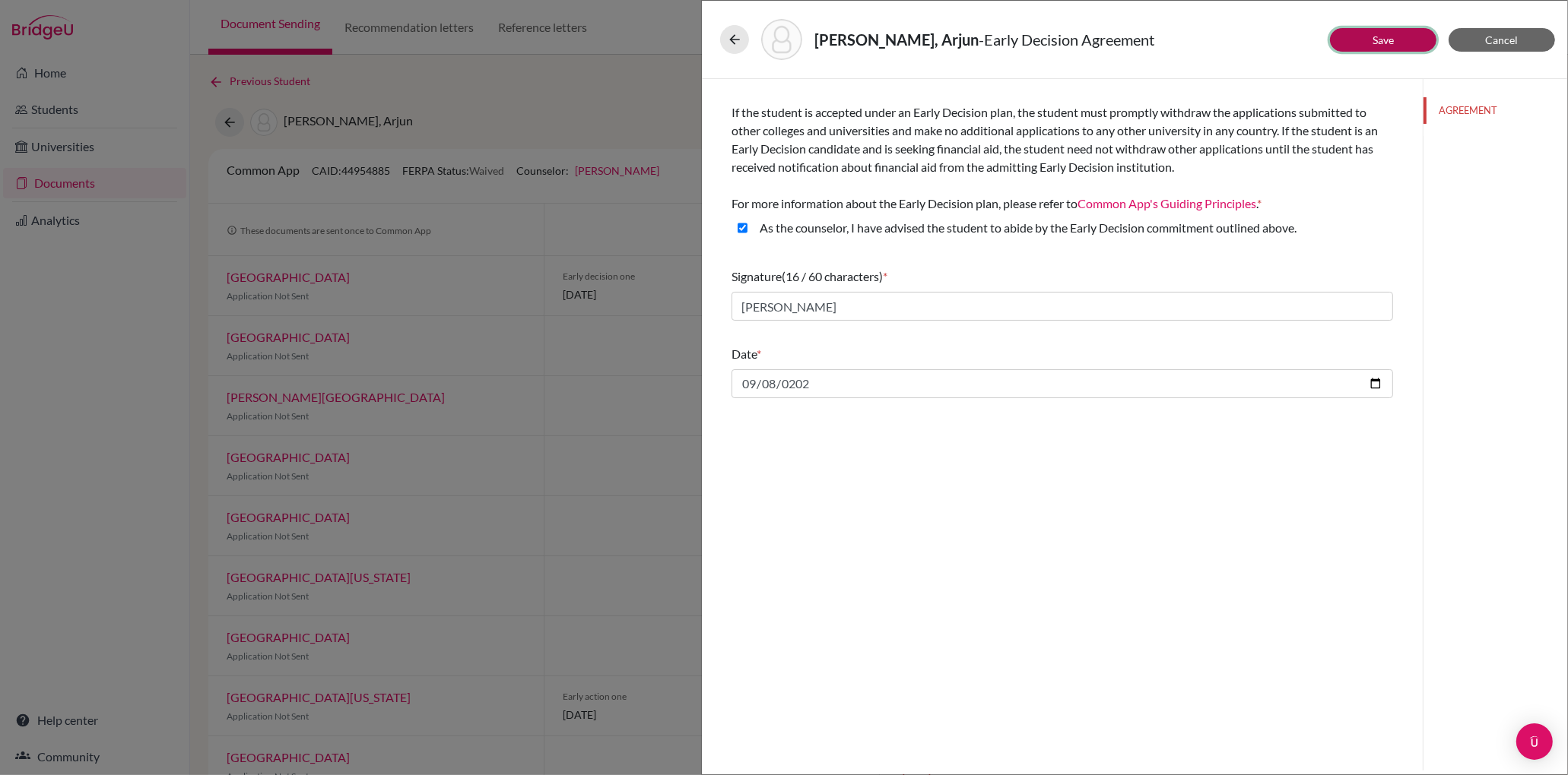
click at [1388, 45] on link "Save" at bounding box center [1383, 40] width 21 height 13
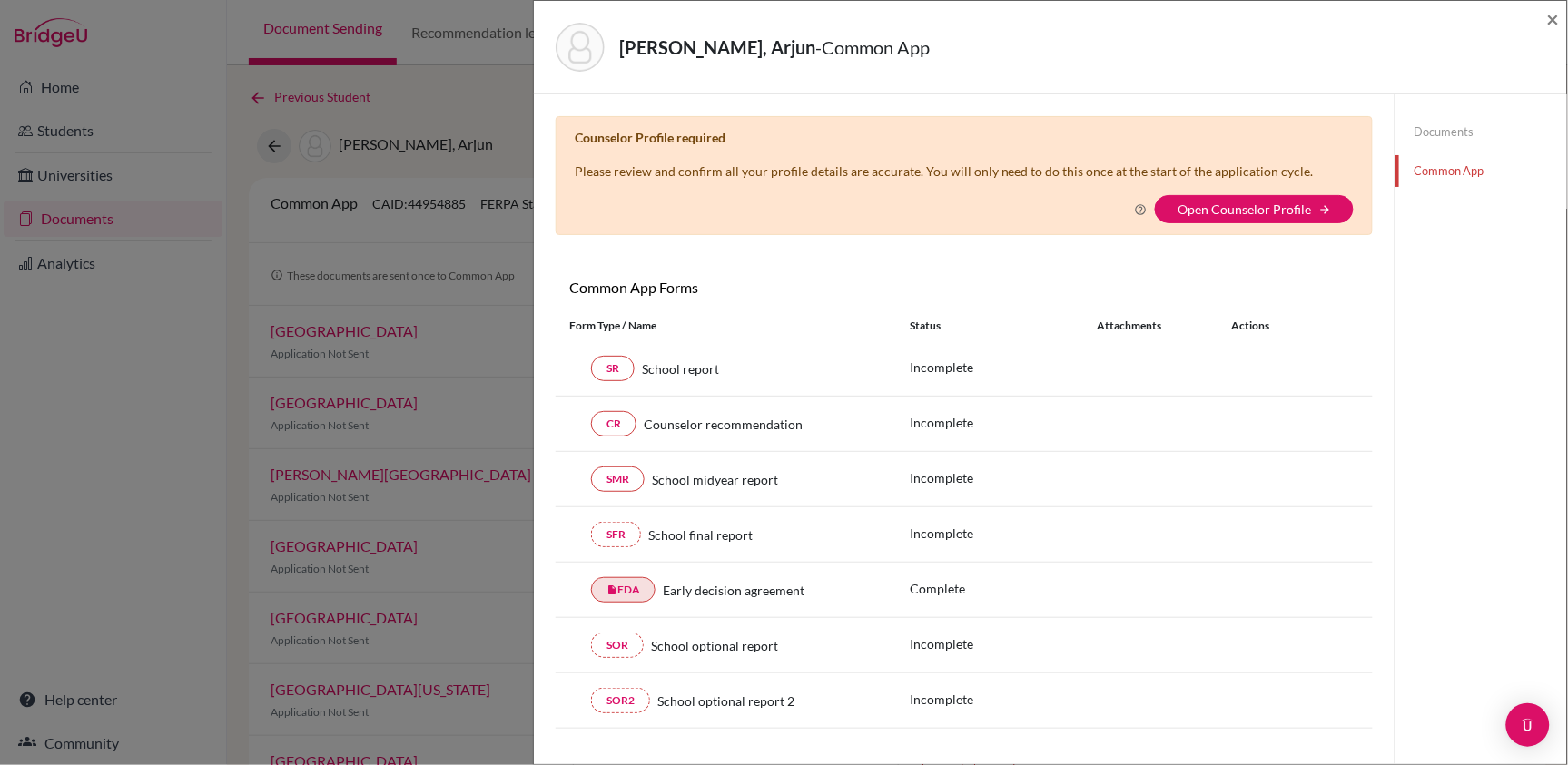
click at [1456, 174] on link "Common App" at bounding box center [1481, 171] width 172 height 32
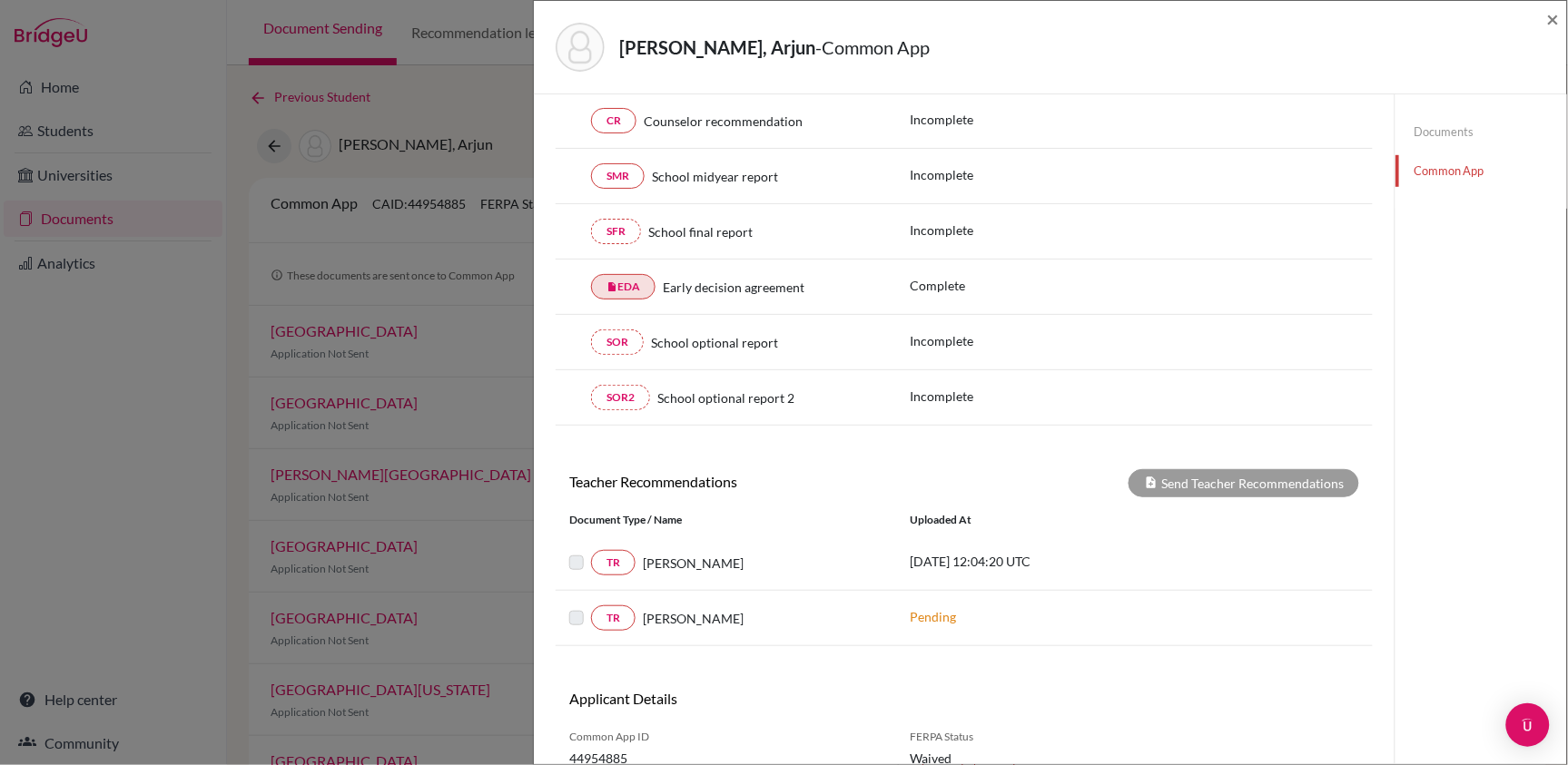
scroll to position [382, 0]
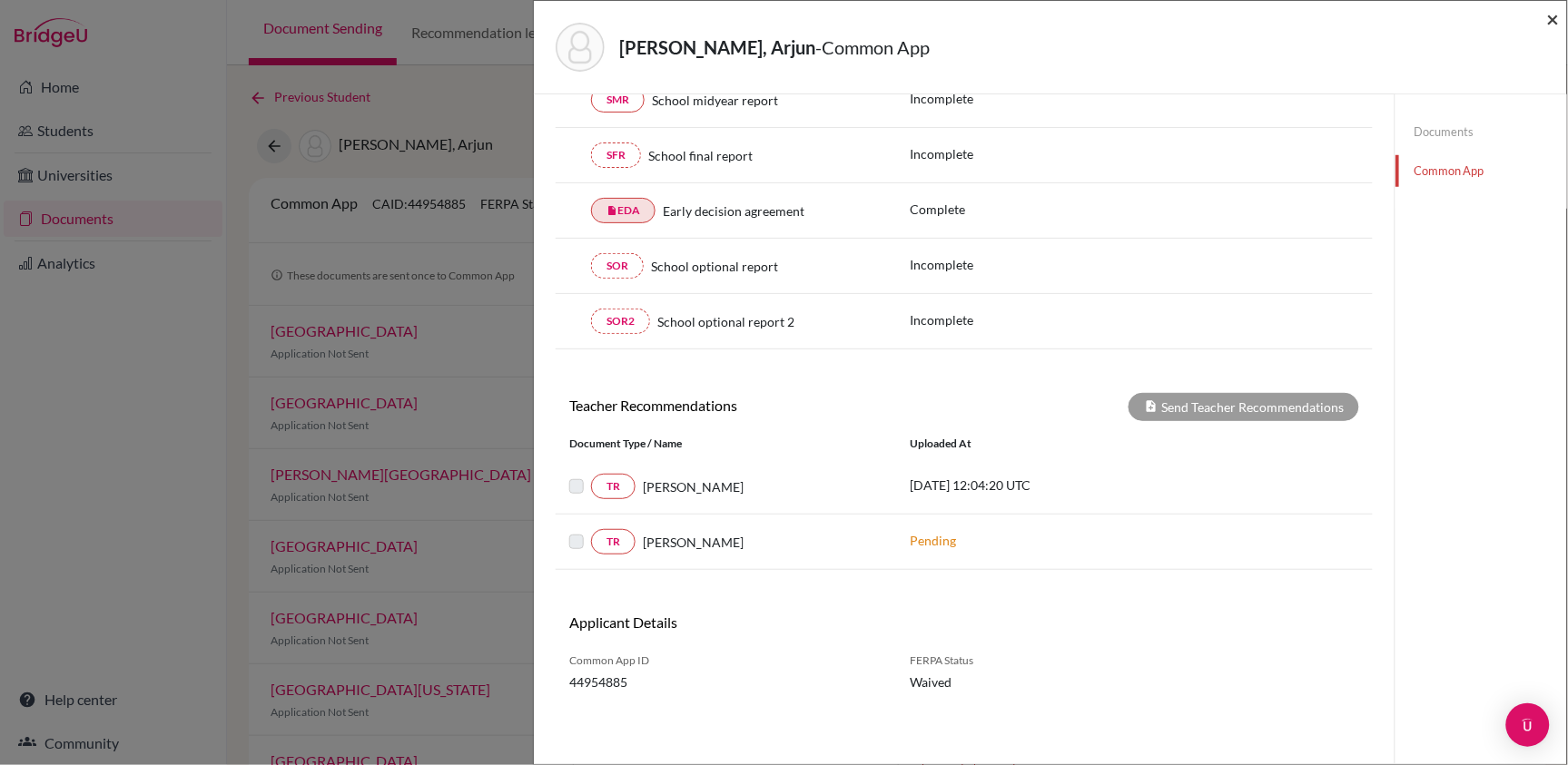
click at [1553, 17] on span "×" at bounding box center [1553, 19] width 13 height 26
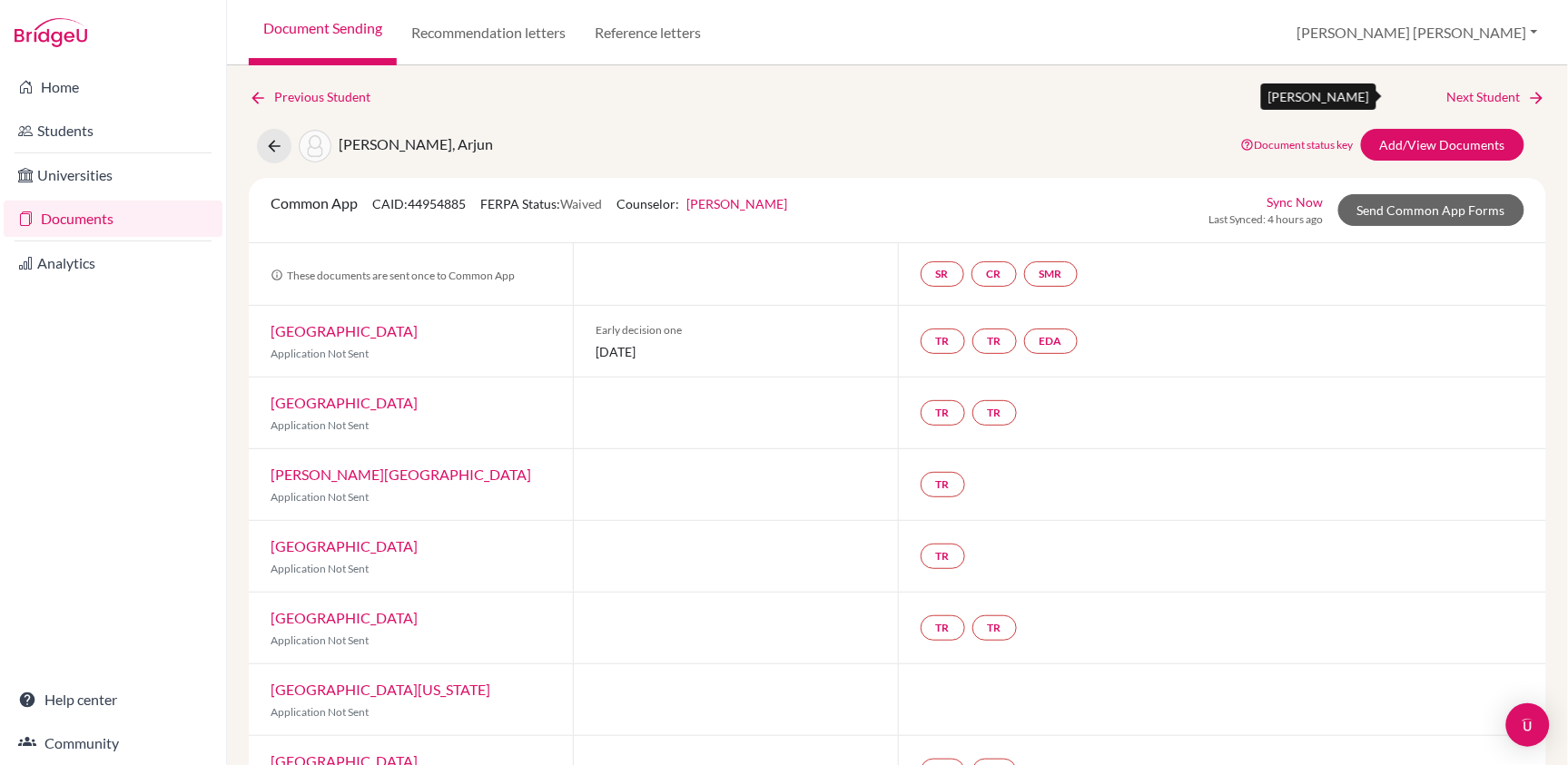
click at [1476, 95] on link "Next Student" at bounding box center [1496, 97] width 99 height 20
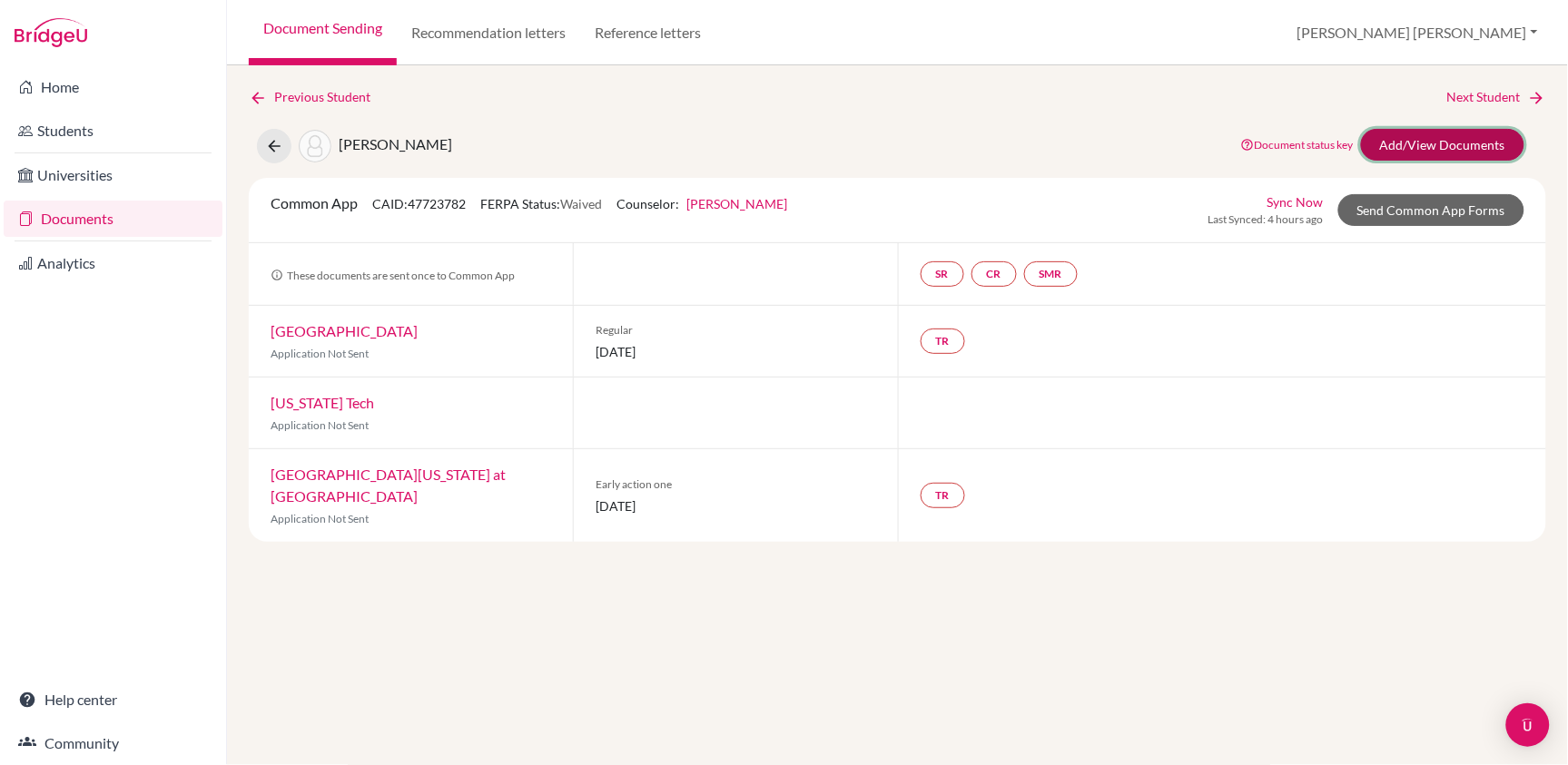
click at [1404, 140] on link "Add/View Documents" at bounding box center [1443, 145] width 164 height 32
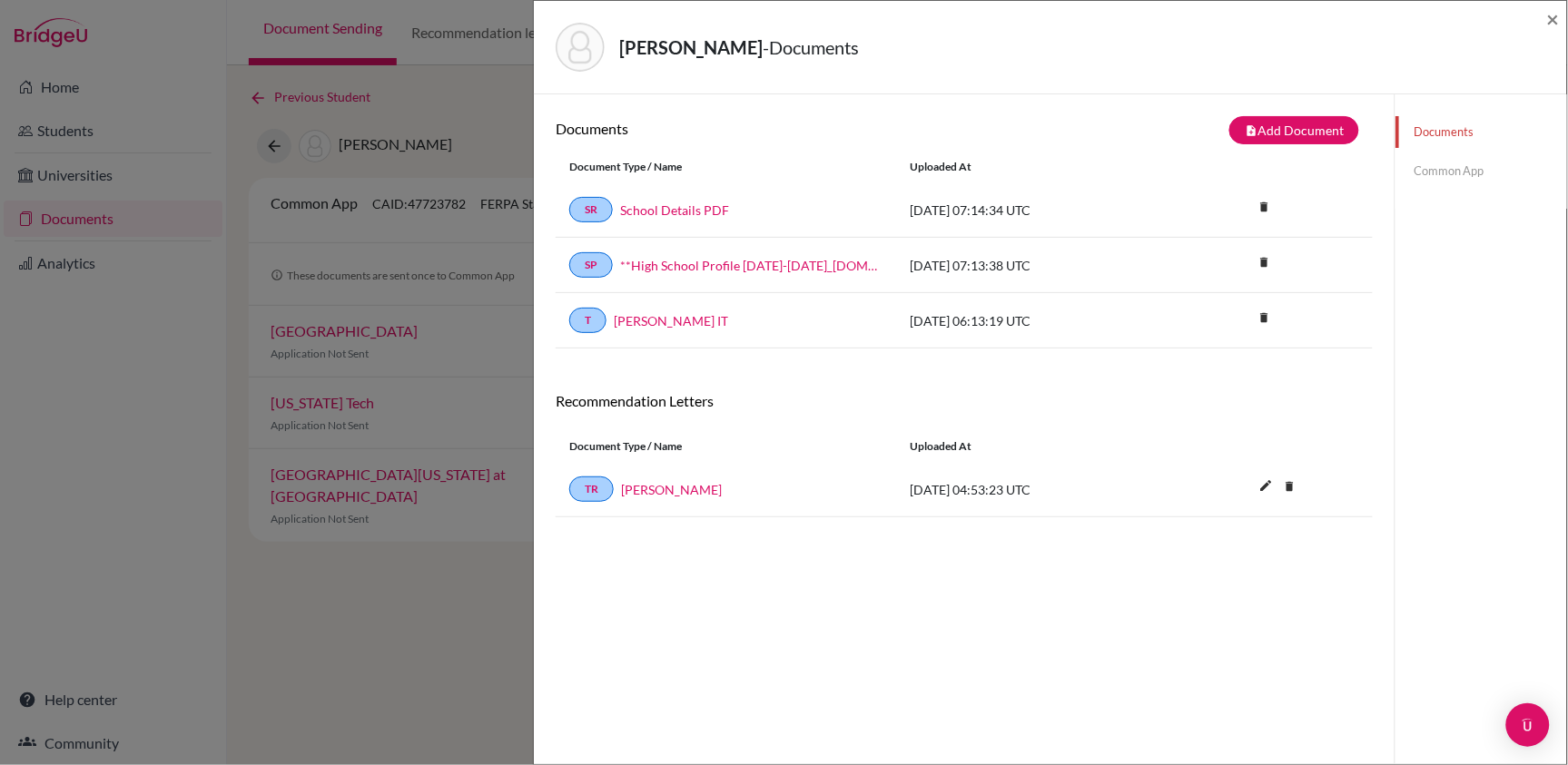
click at [1432, 166] on link "Common App" at bounding box center [1481, 171] width 172 height 32
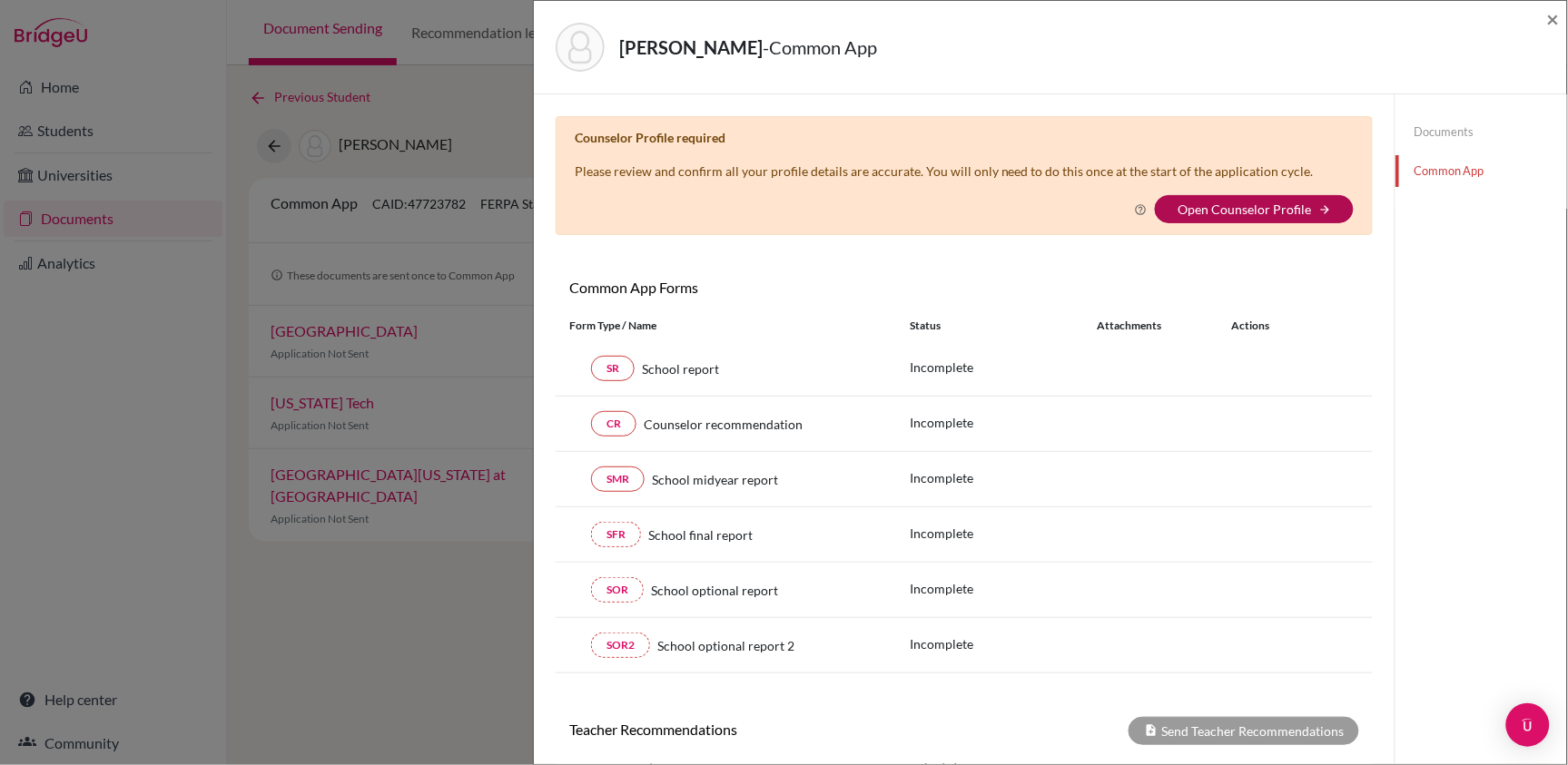
click at [1253, 209] on link "Open Counselor Profile" at bounding box center [1245, 209] width 134 height 16
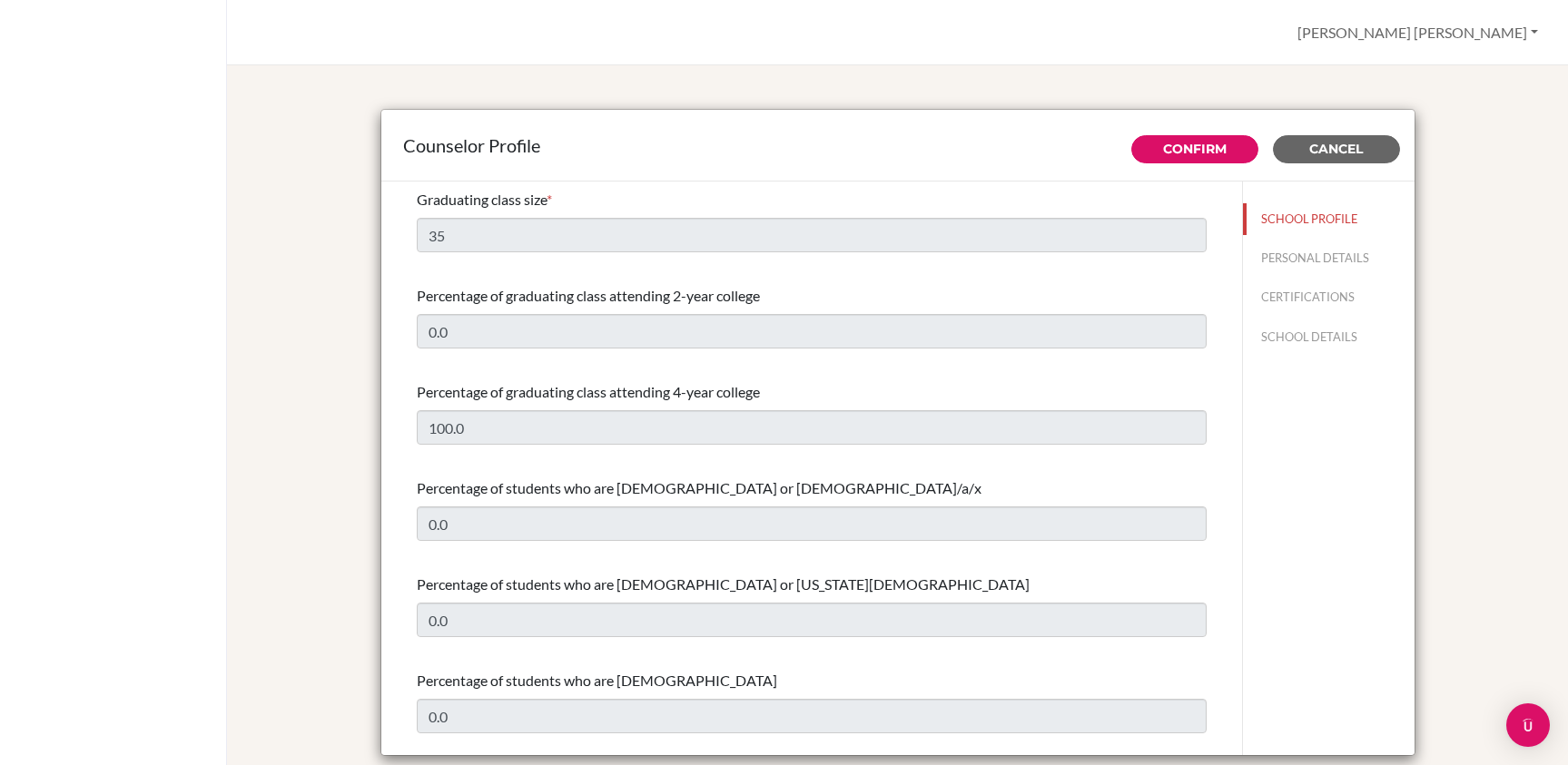
select select "0"
select select "309268"
click at [1339, 142] on span "Cancel" at bounding box center [1337, 149] width 54 height 17
click at [1323, 149] on span "Cancel" at bounding box center [1337, 149] width 54 height 17
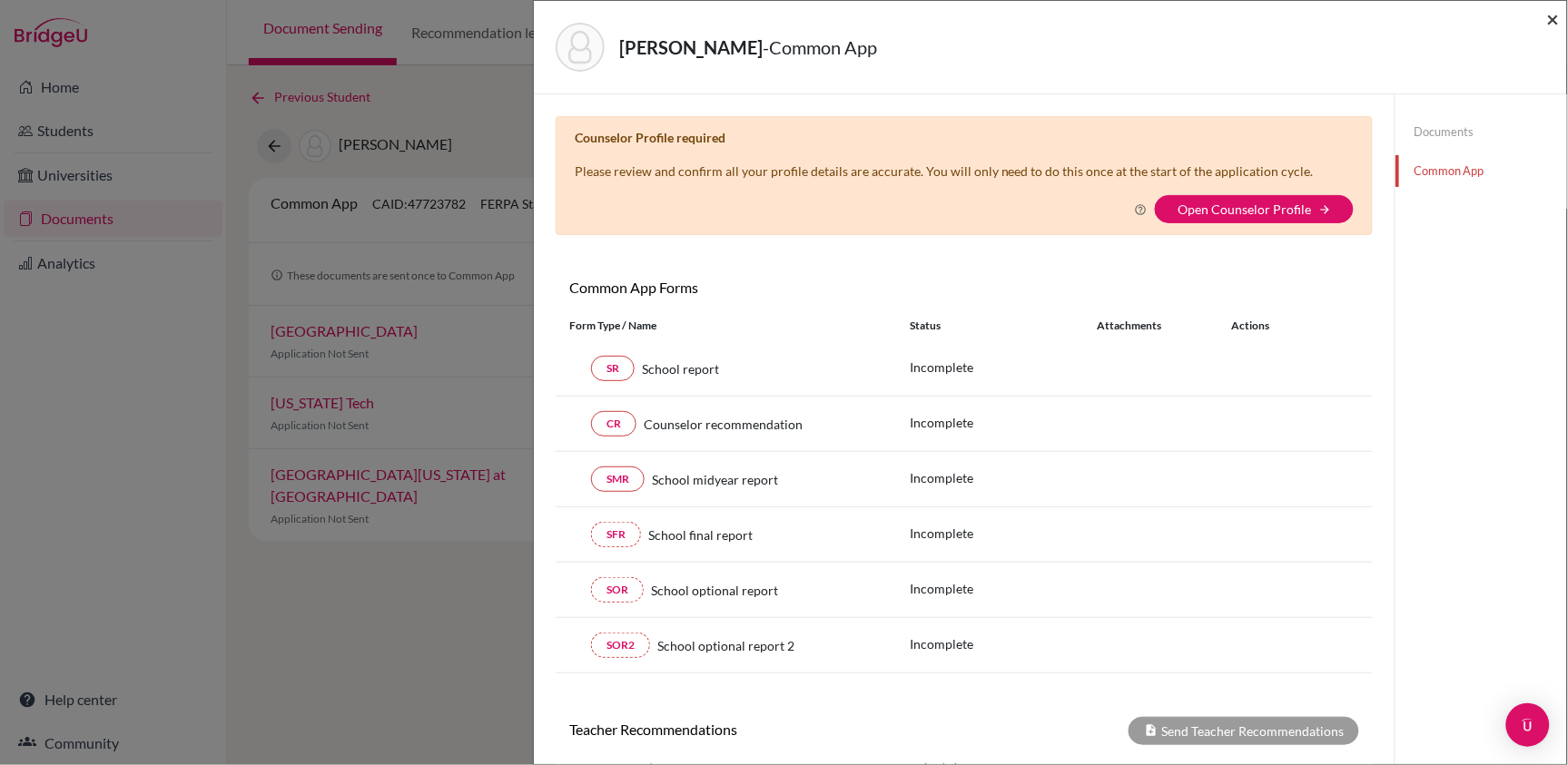
click at [1559, 12] on span "×" at bounding box center [1553, 19] width 13 height 26
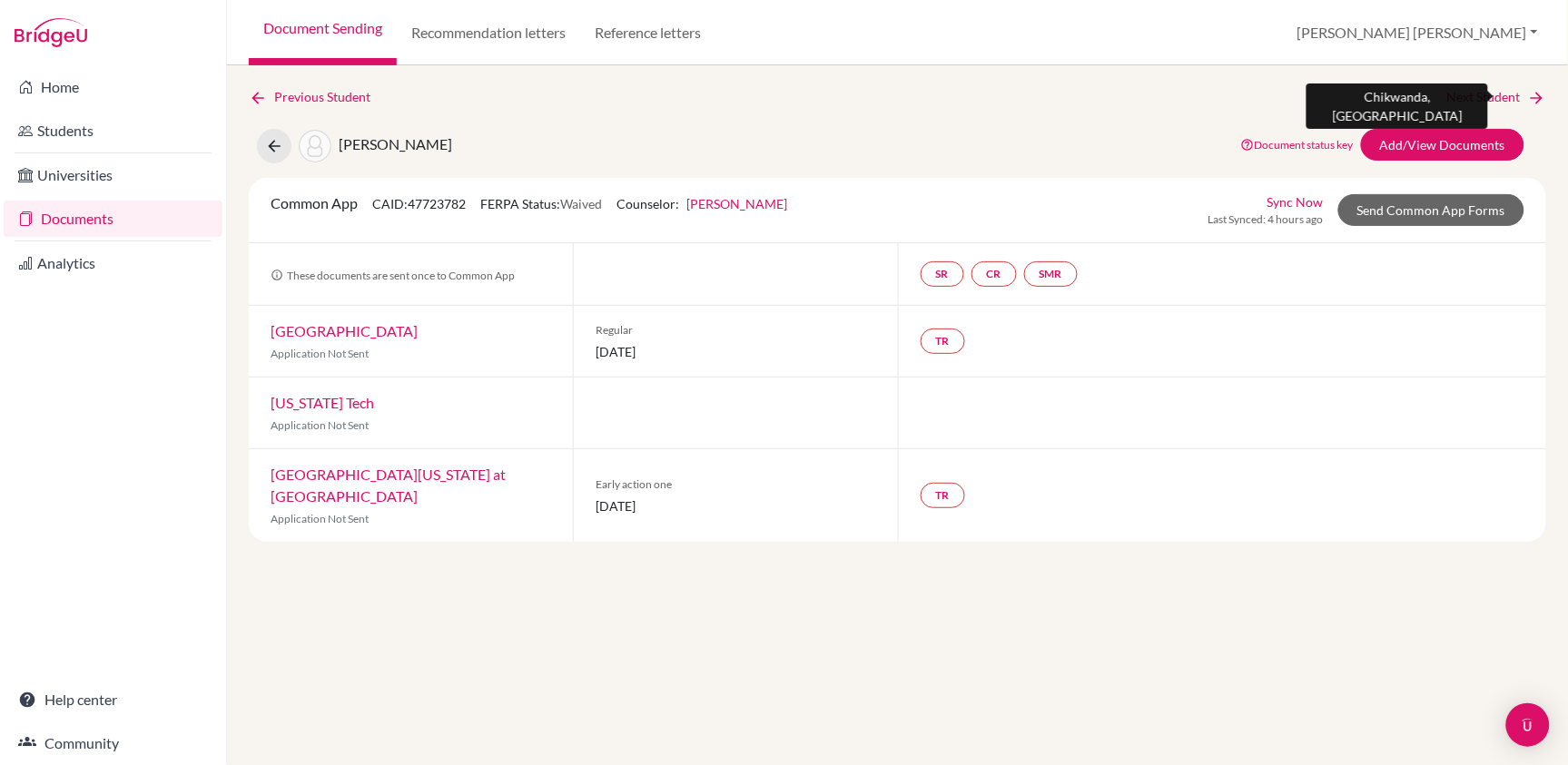
click at [1498, 94] on link "Next Student" at bounding box center [1496, 97] width 99 height 20
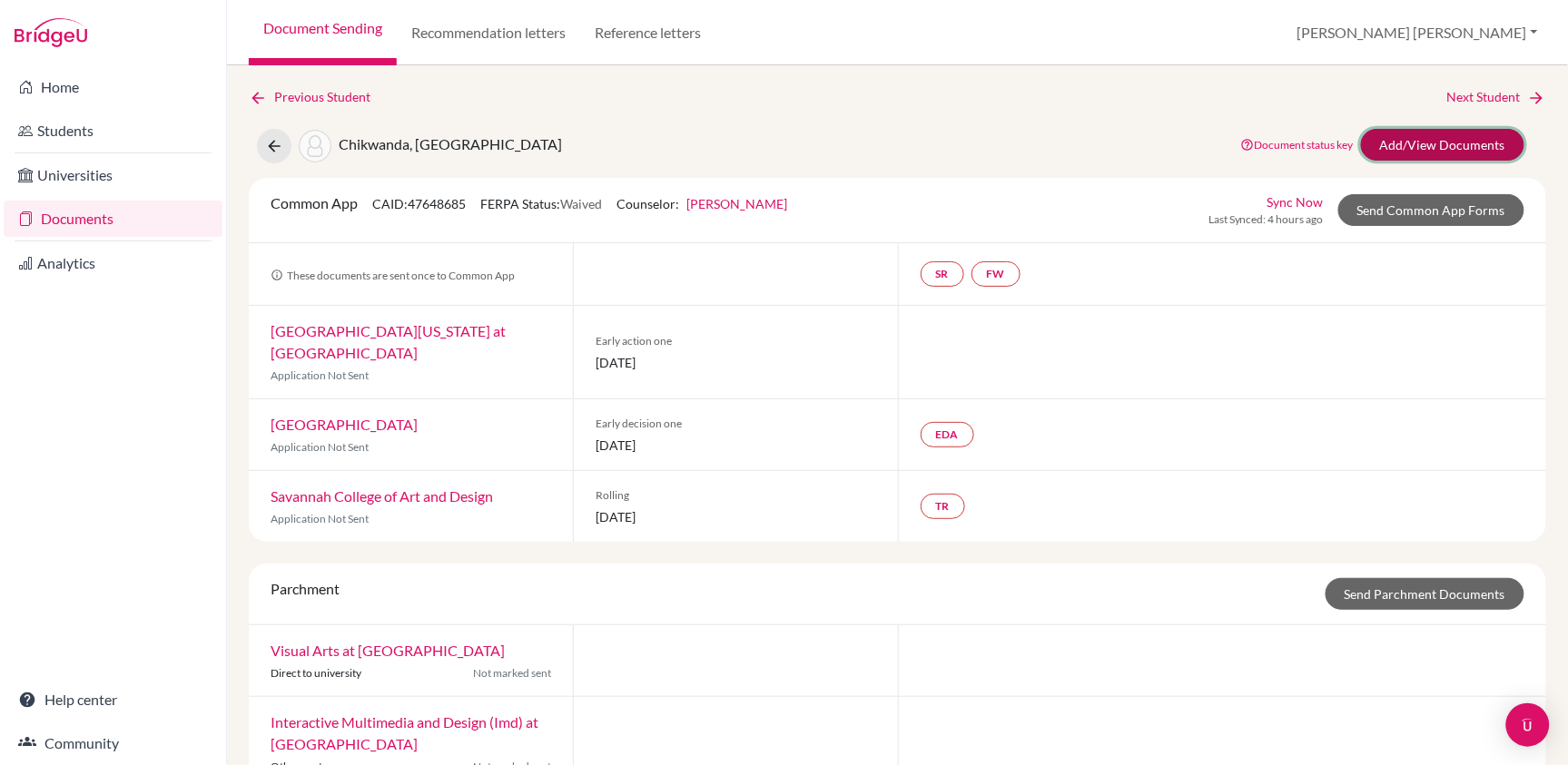
click at [1453, 142] on link "Add/View Documents" at bounding box center [1443, 145] width 164 height 32
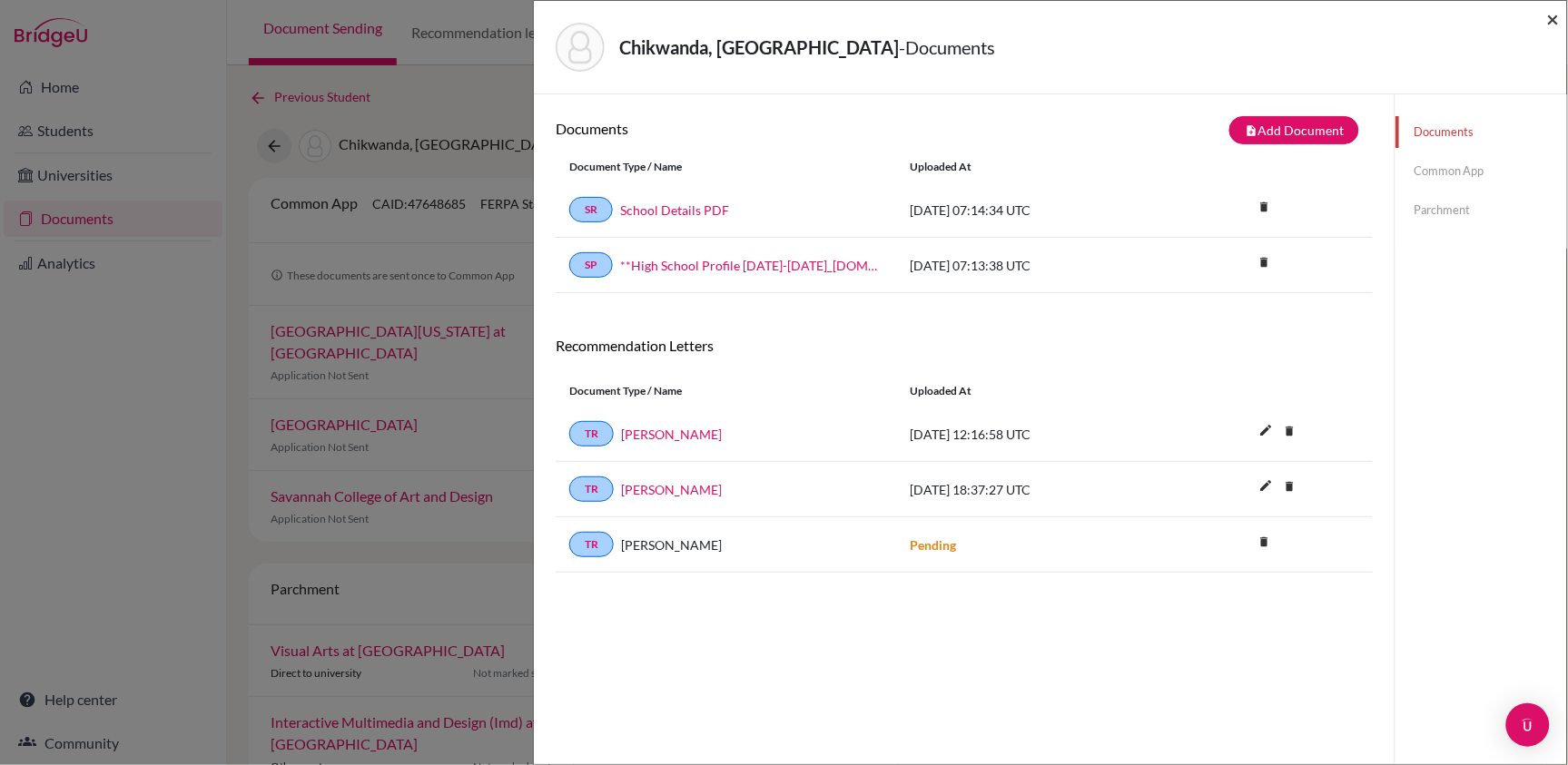
click at [1553, 20] on span "×" at bounding box center [1553, 19] width 13 height 26
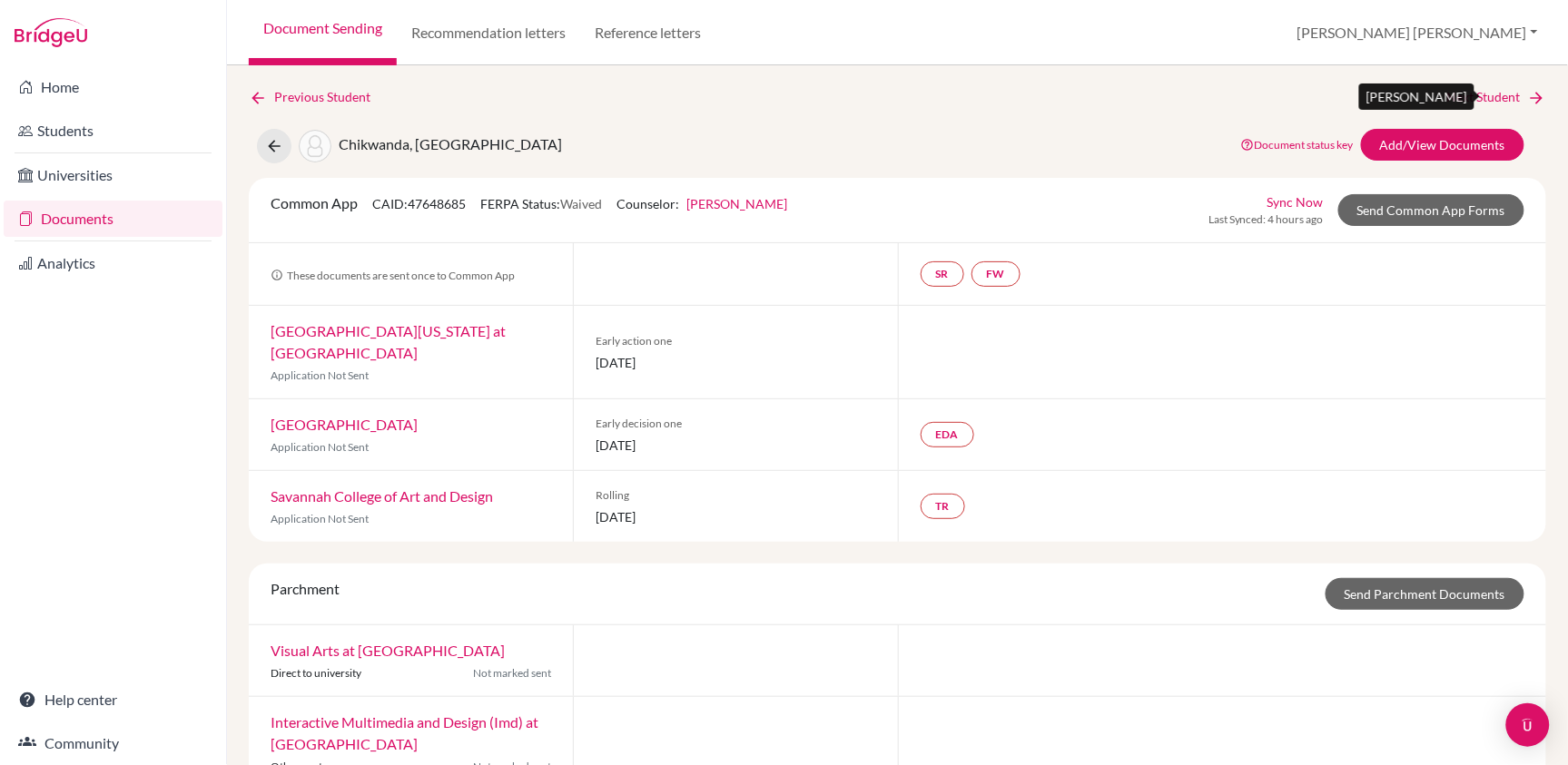
click at [1498, 99] on link "Next Student" at bounding box center [1496, 97] width 99 height 20
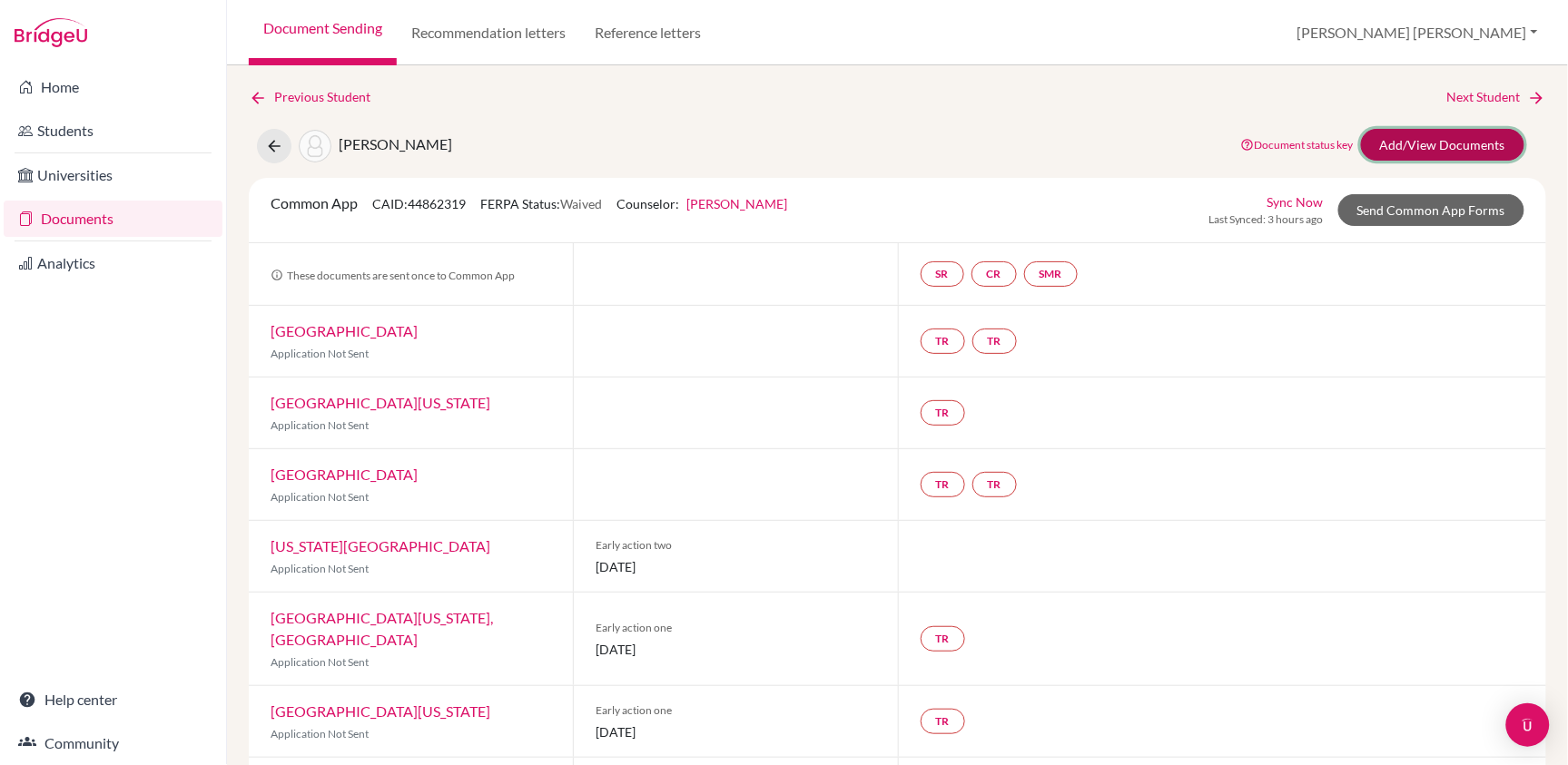
click at [1461, 146] on link "Add/View Documents" at bounding box center [1443, 145] width 164 height 32
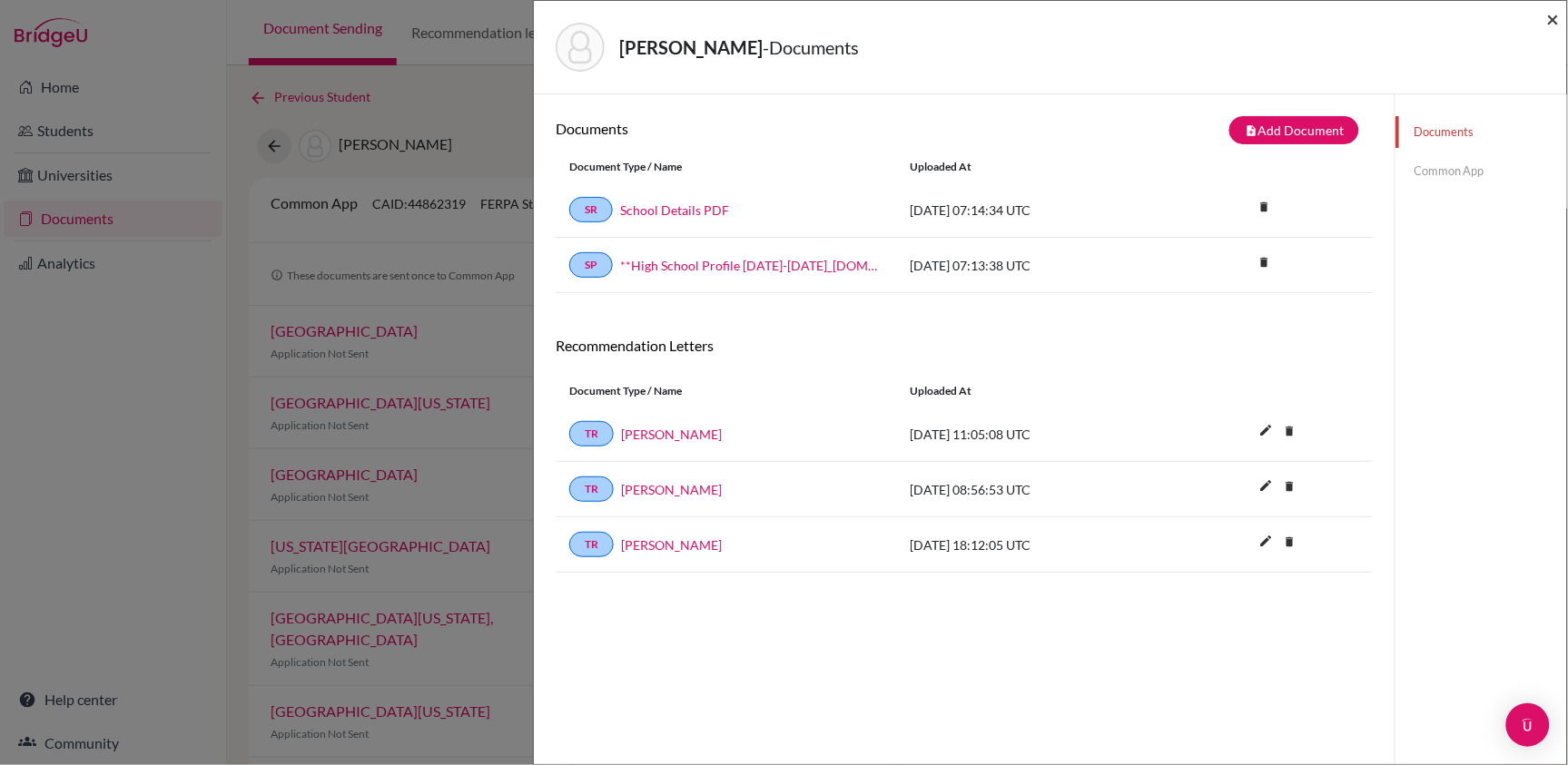
click at [1555, 15] on span "×" at bounding box center [1553, 19] width 13 height 26
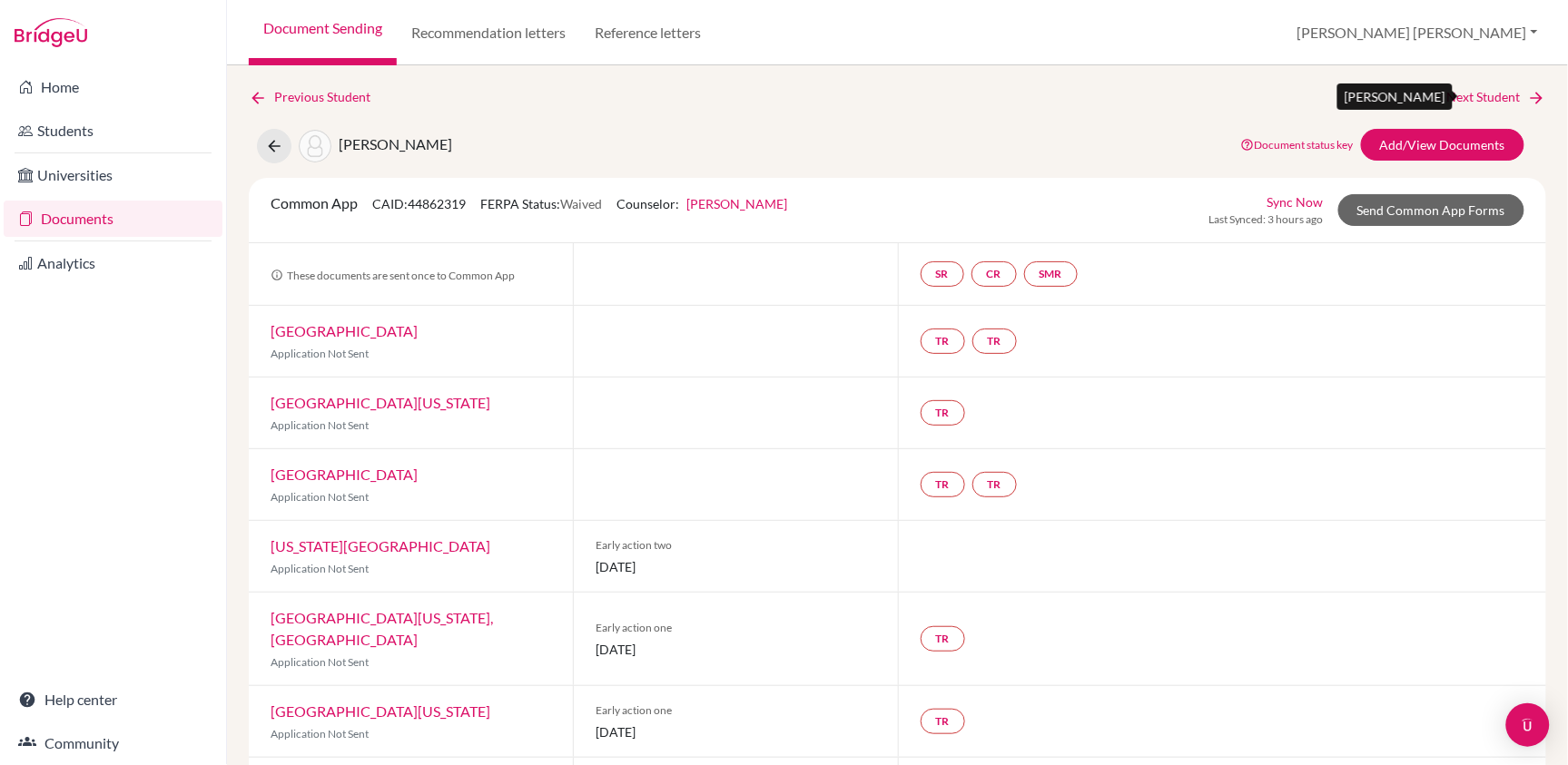
click at [1482, 94] on link "Next Student" at bounding box center [1496, 97] width 99 height 20
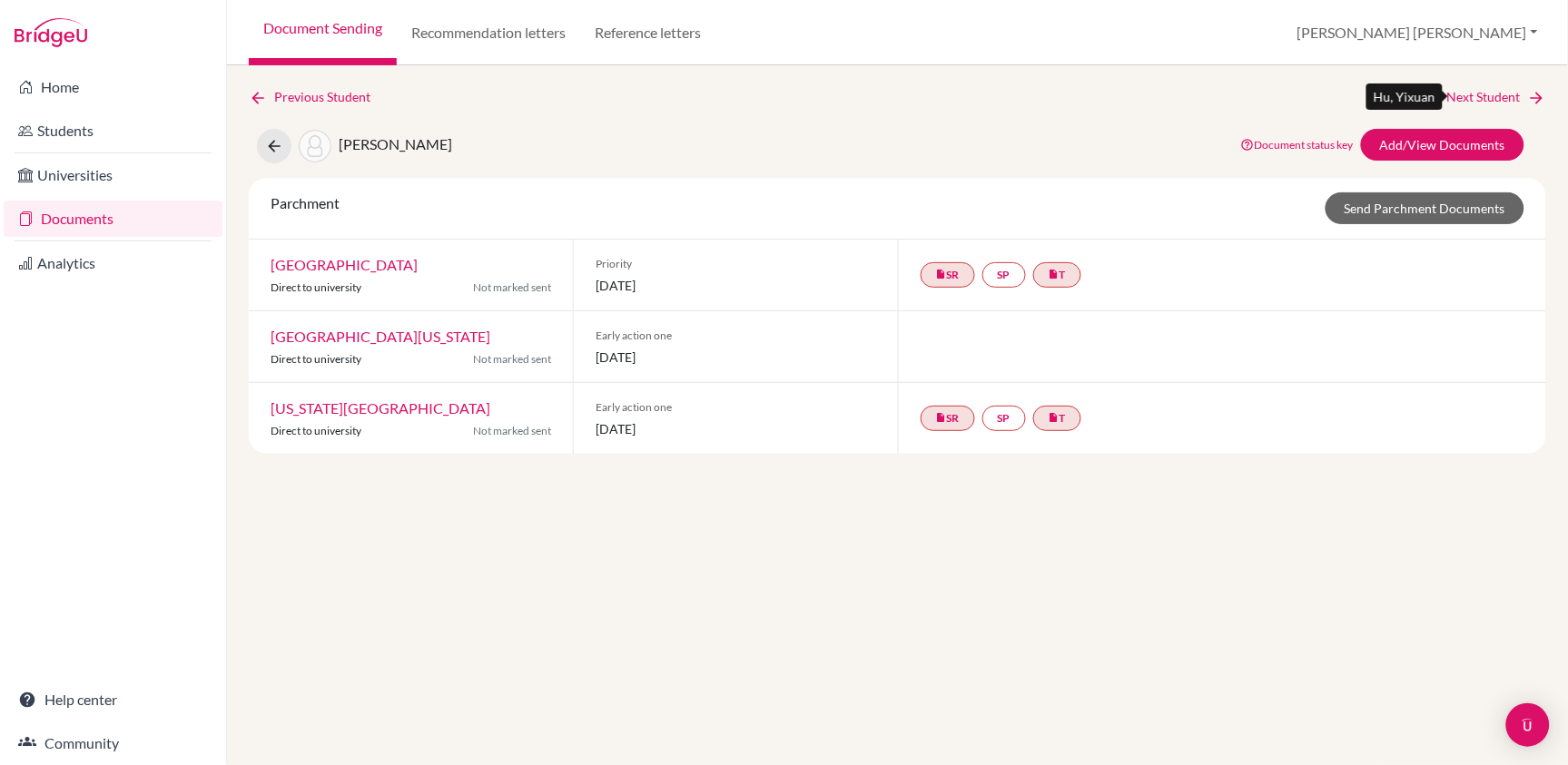
click at [1481, 96] on link "Next Student" at bounding box center [1496, 97] width 99 height 20
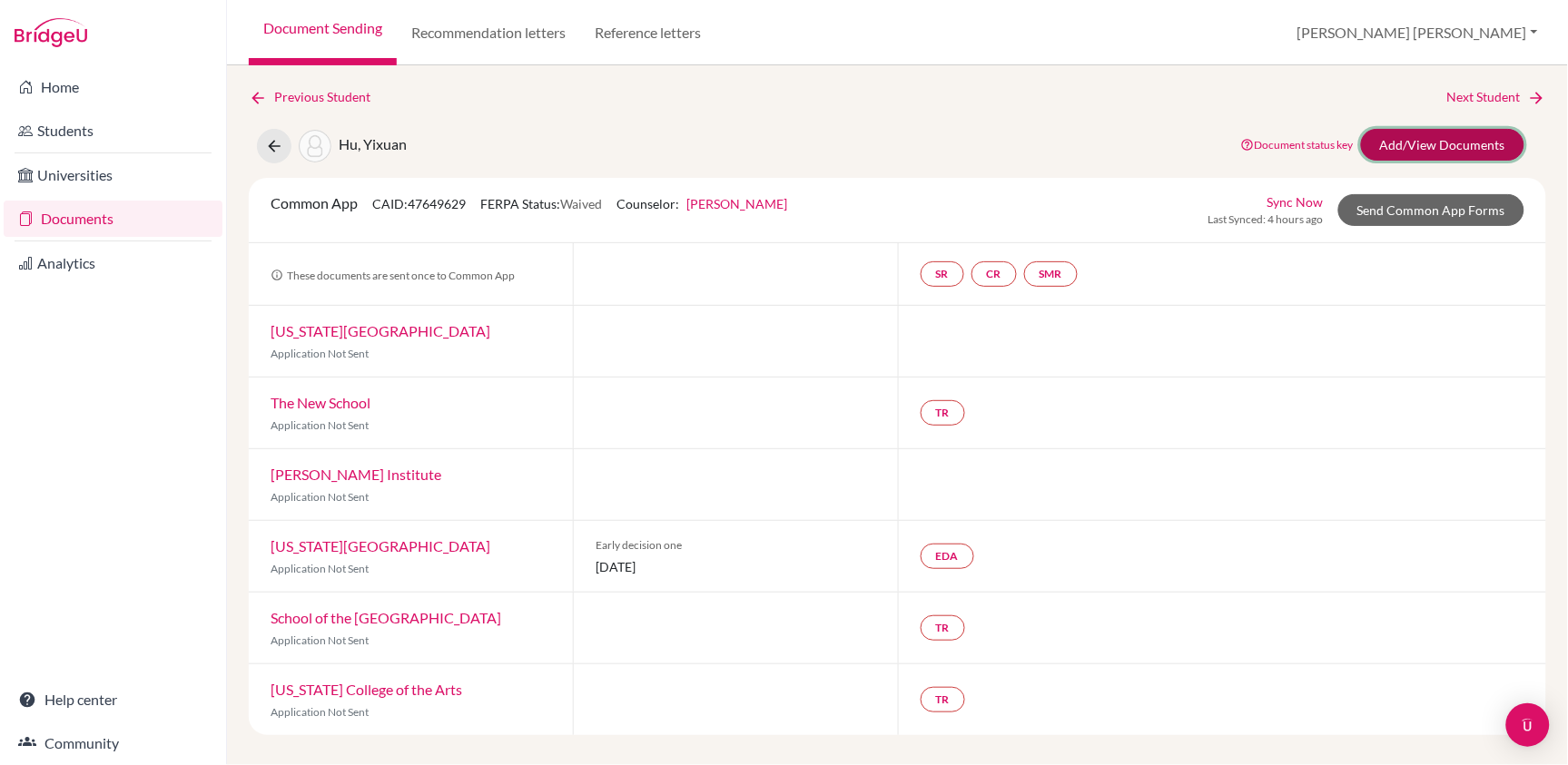
click at [1482, 140] on link "Add/View Documents" at bounding box center [1443, 145] width 164 height 32
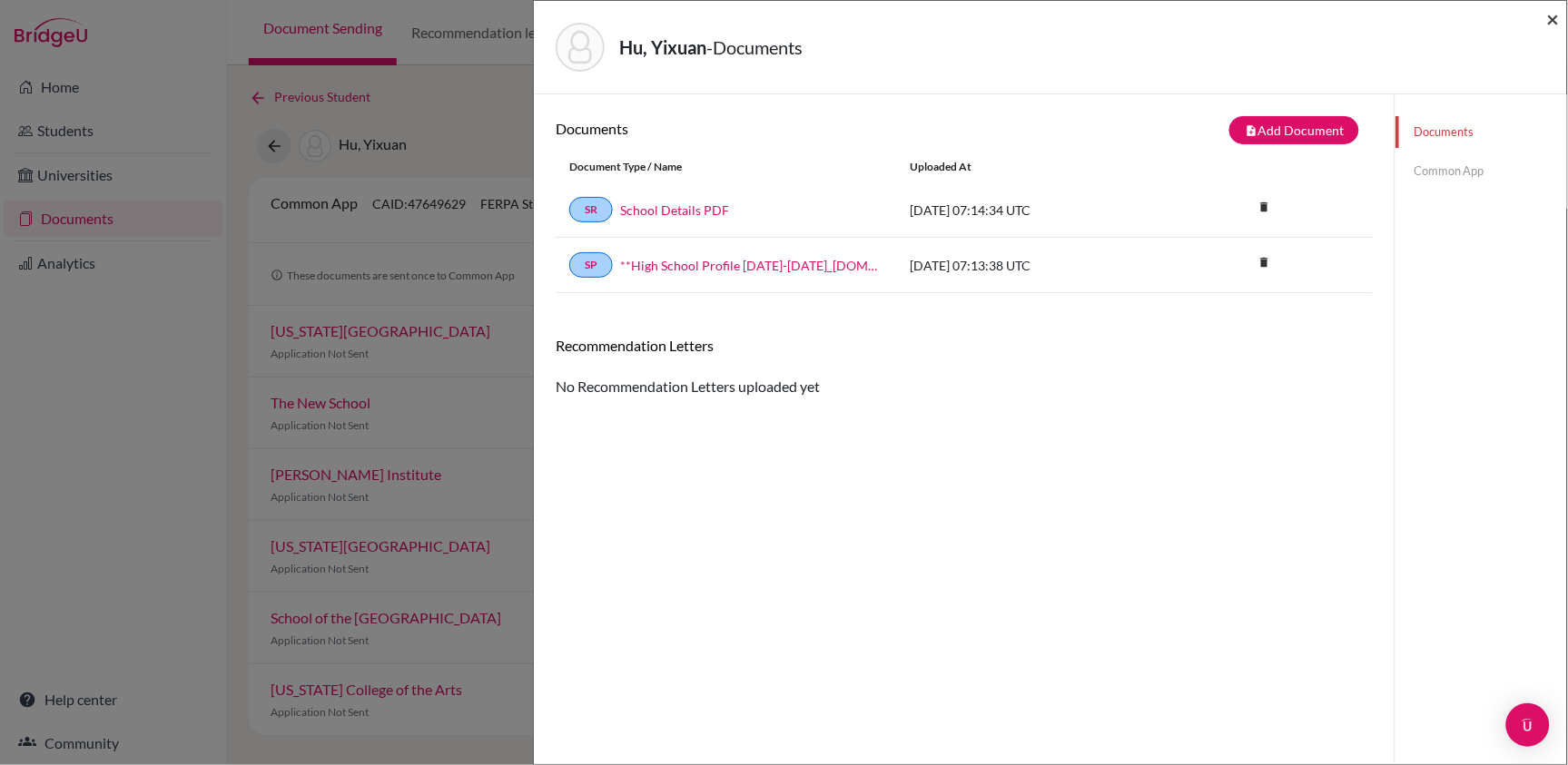
click at [1555, 17] on span "×" at bounding box center [1553, 19] width 13 height 26
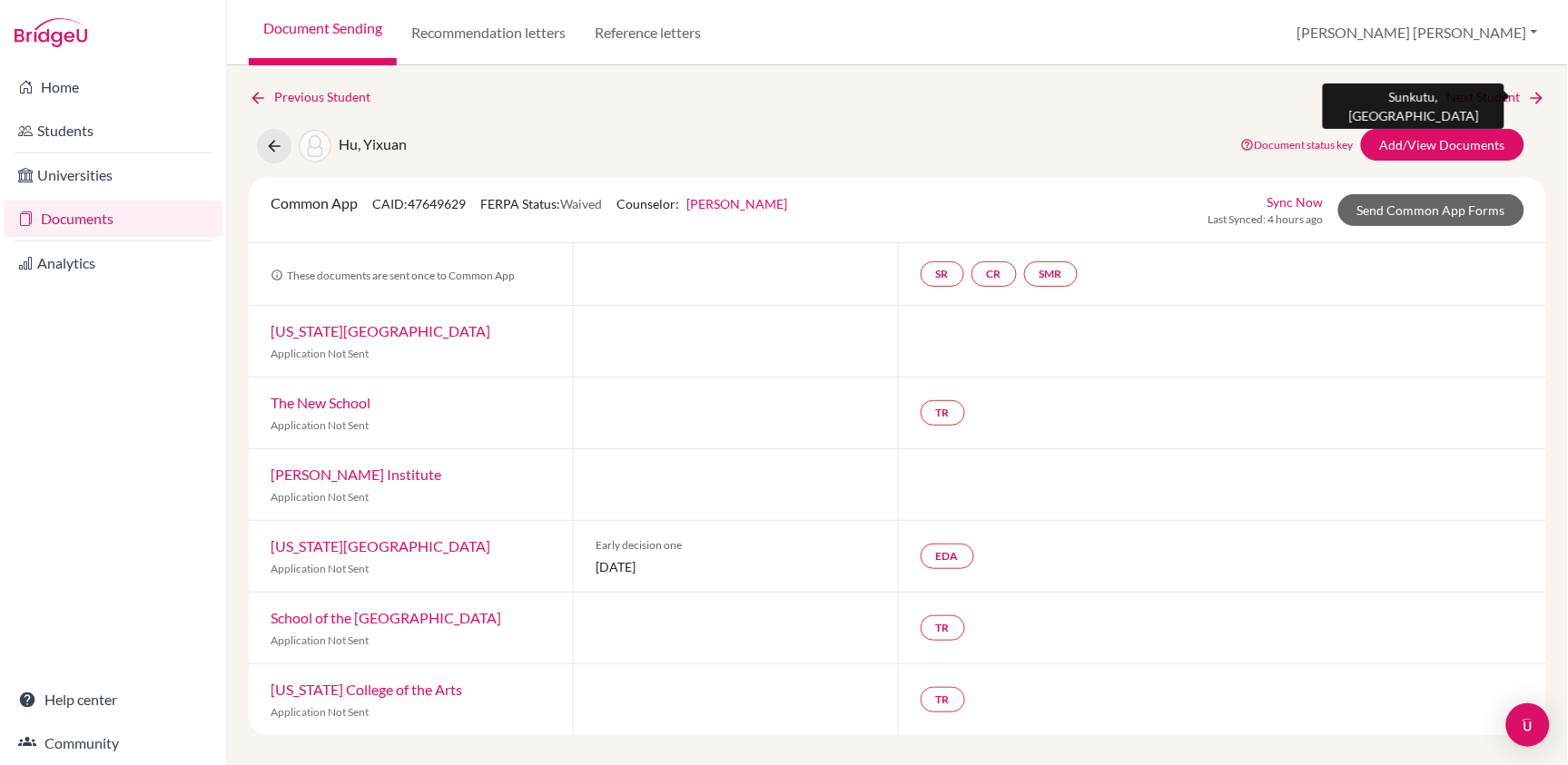
click at [1499, 94] on link "Next Student" at bounding box center [1496, 97] width 99 height 20
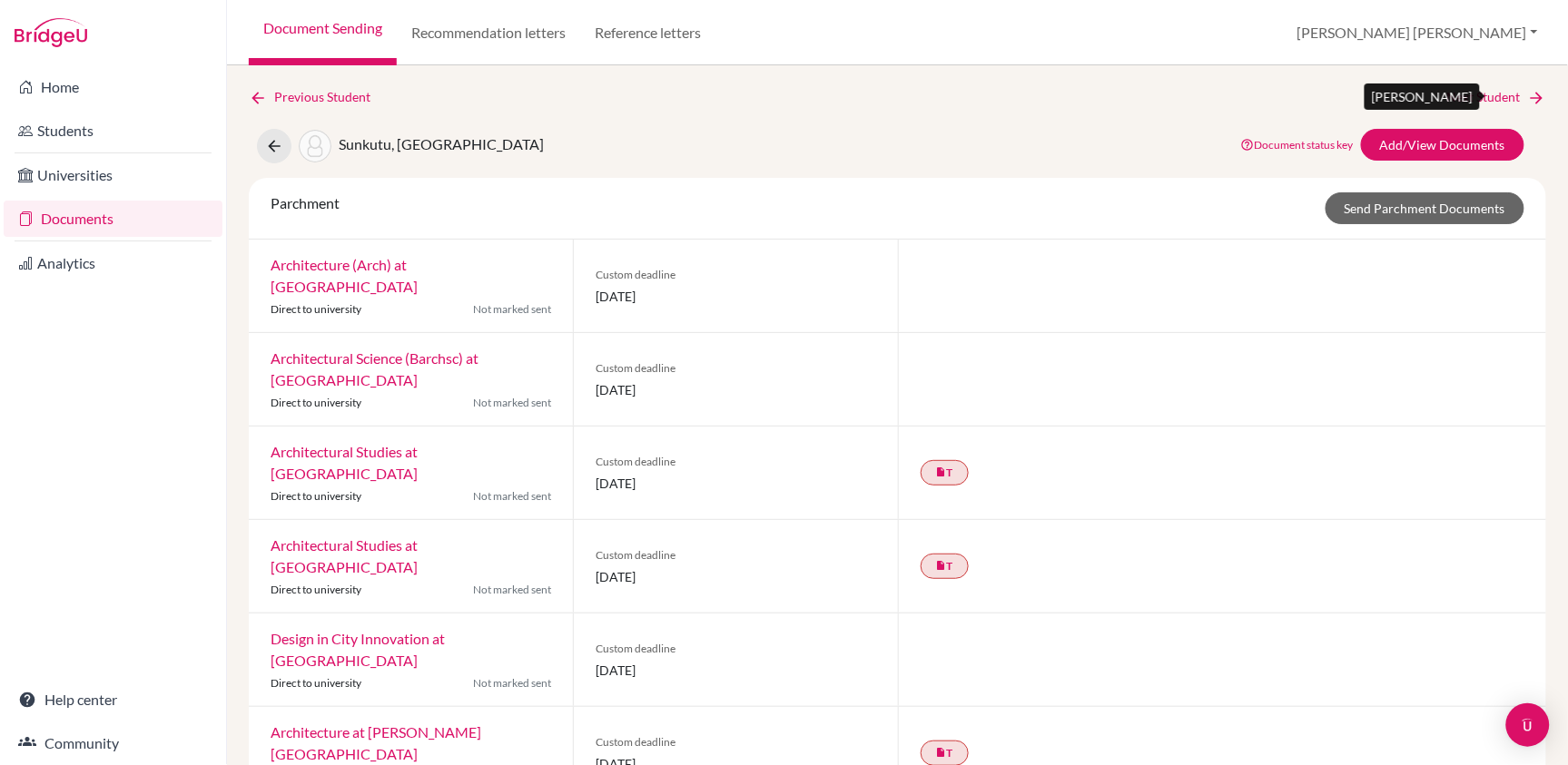
click at [1481, 93] on link "Next Student" at bounding box center [1496, 97] width 99 height 20
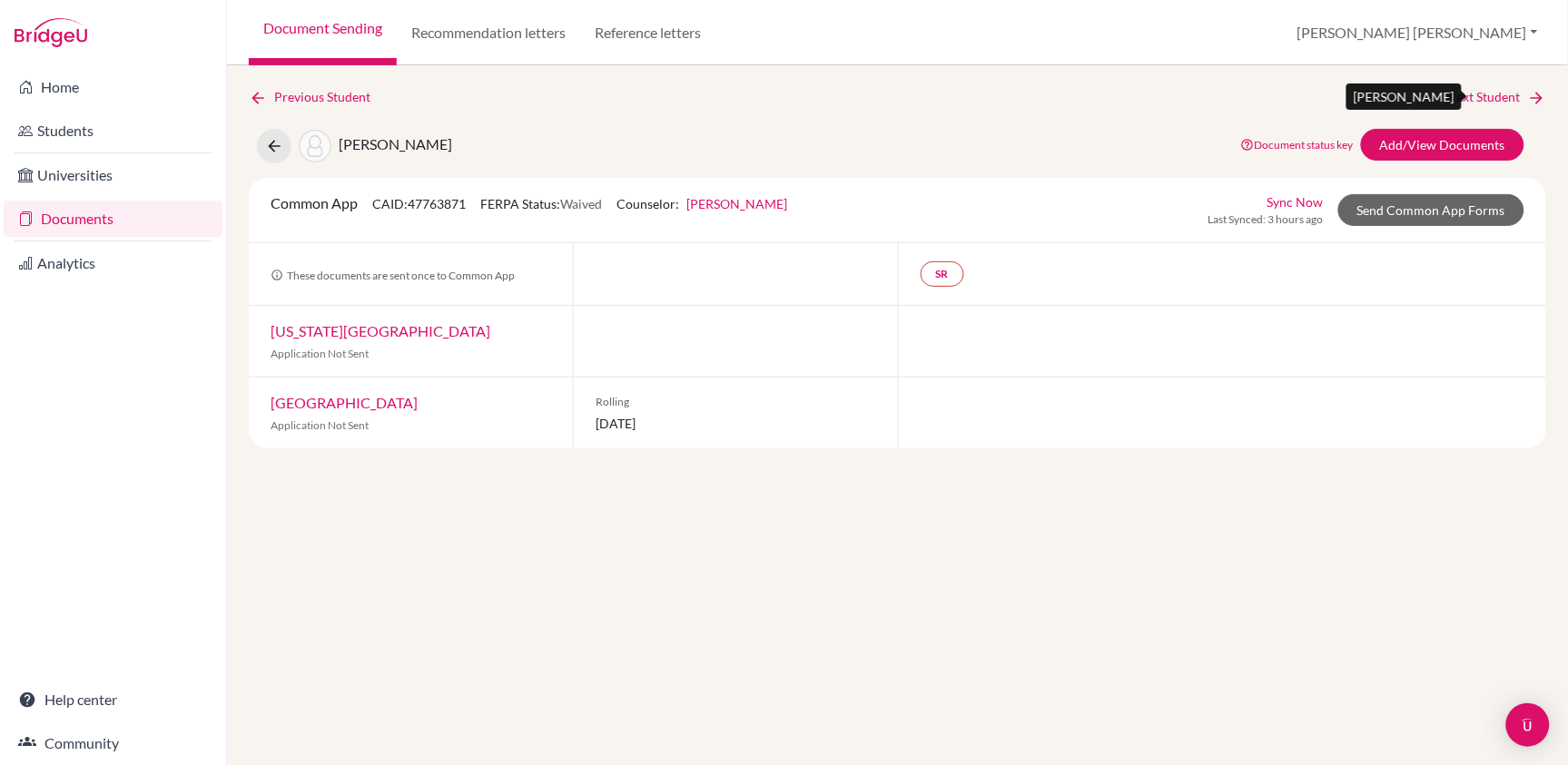
click at [1485, 92] on link "Next Student" at bounding box center [1496, 97] width 99 height 20
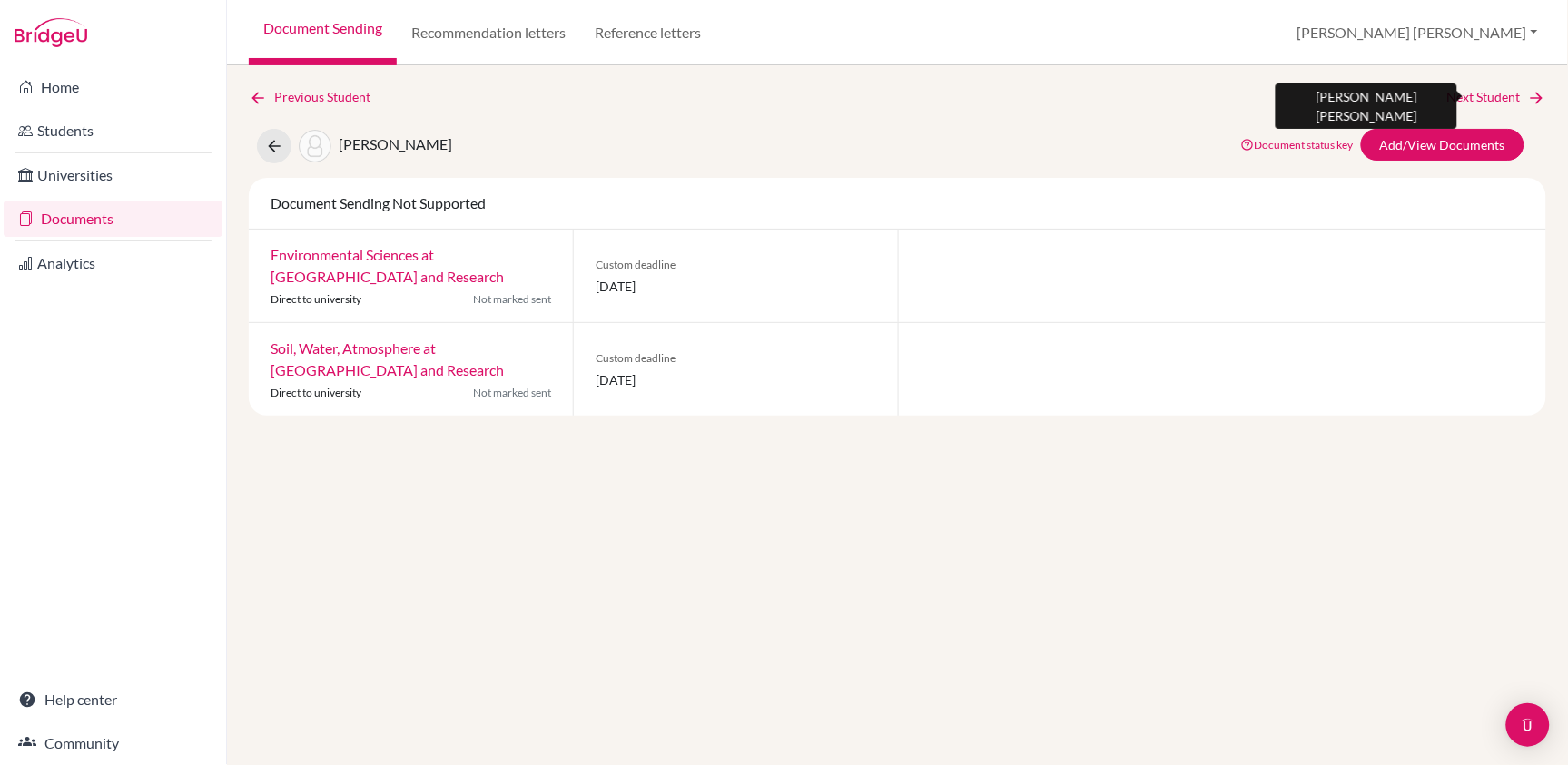
click at [1484, 93] on link "Next Student" at bounding box center [1496, 97] width 99 height 20
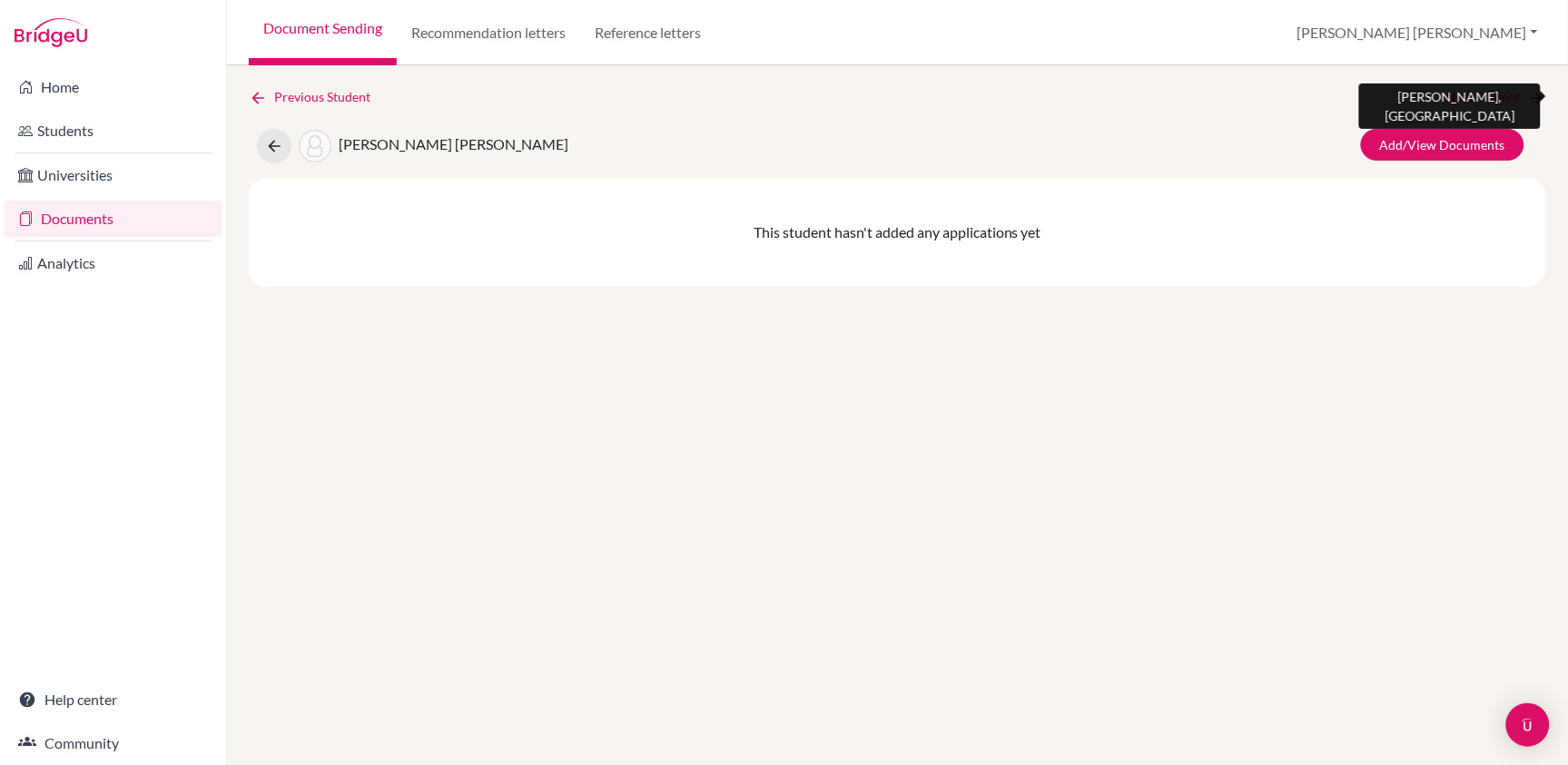
click at [1485, 93] on link "Next Student" at bounding box center [1496, 97] width 99 height 20
click at [1488, 92] on link "Next Student" at bounding box center [1496, 97] width 99 height 20
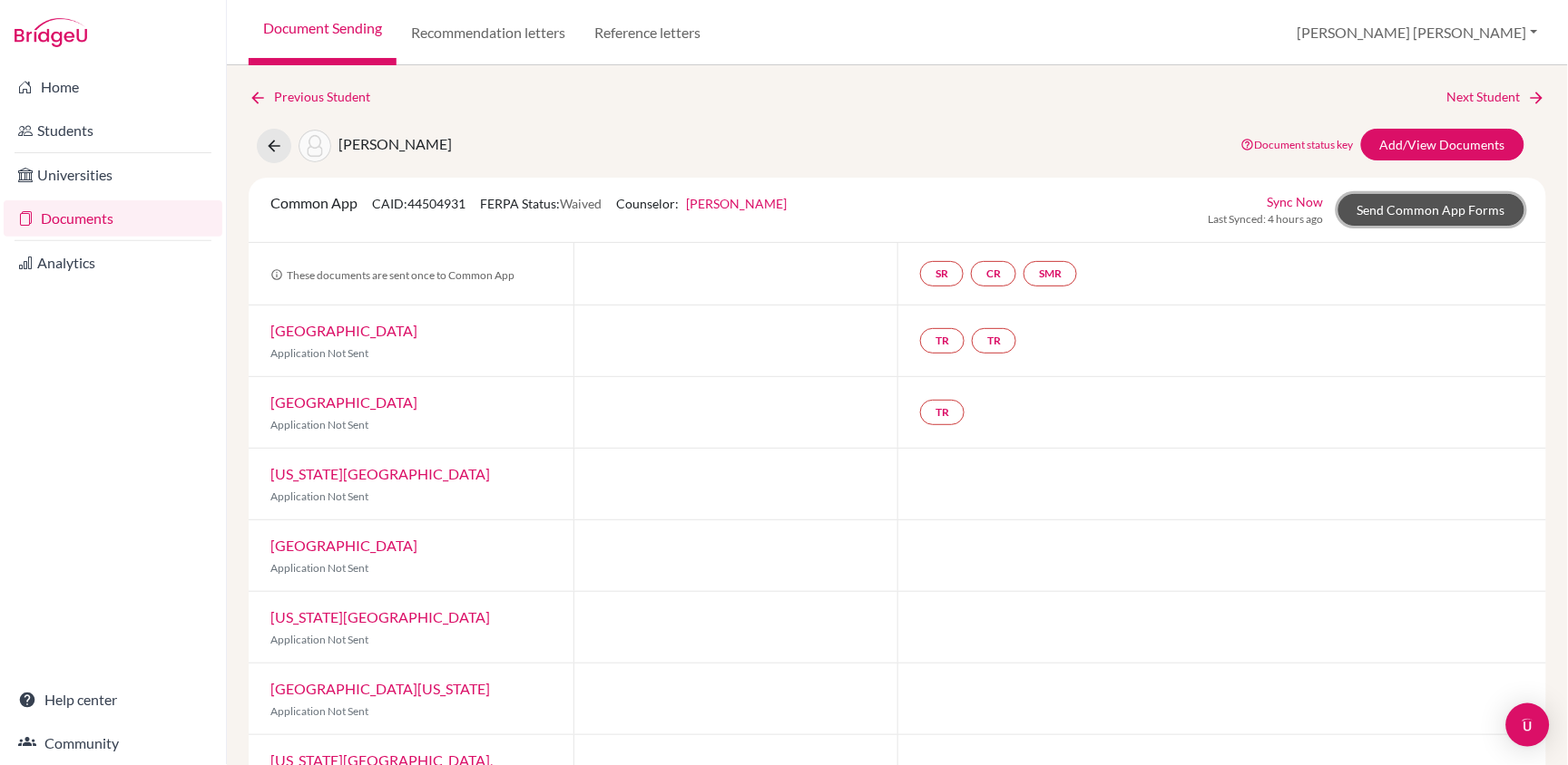
click at [1404, 213] on link "Send Common App Forms" at bounding box center [1431, 210] width 186 height 32
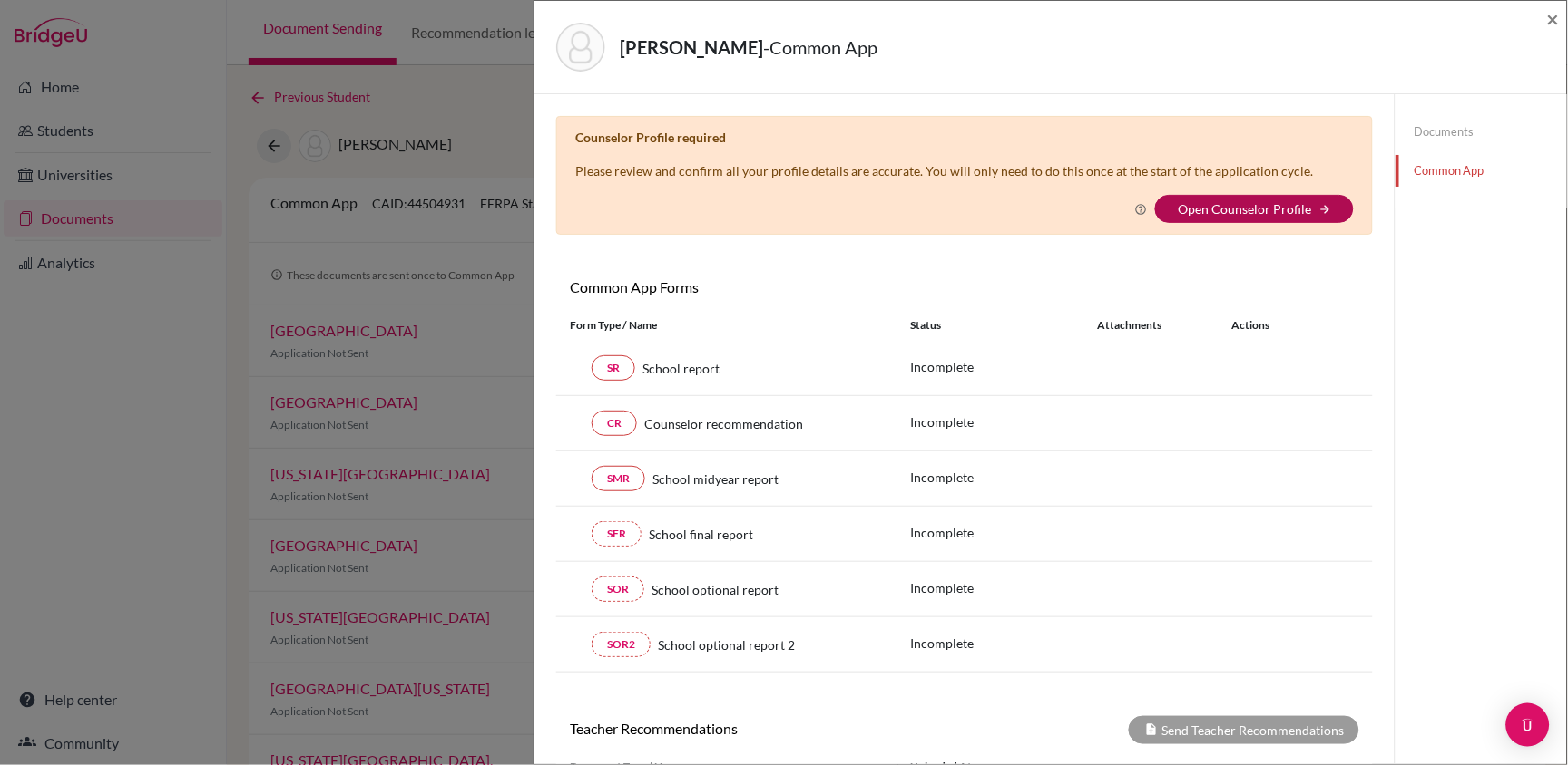
click at [1235, 209] on link "Open Counselor Profile" at bounding box center [1245, 209] width 134 height 16
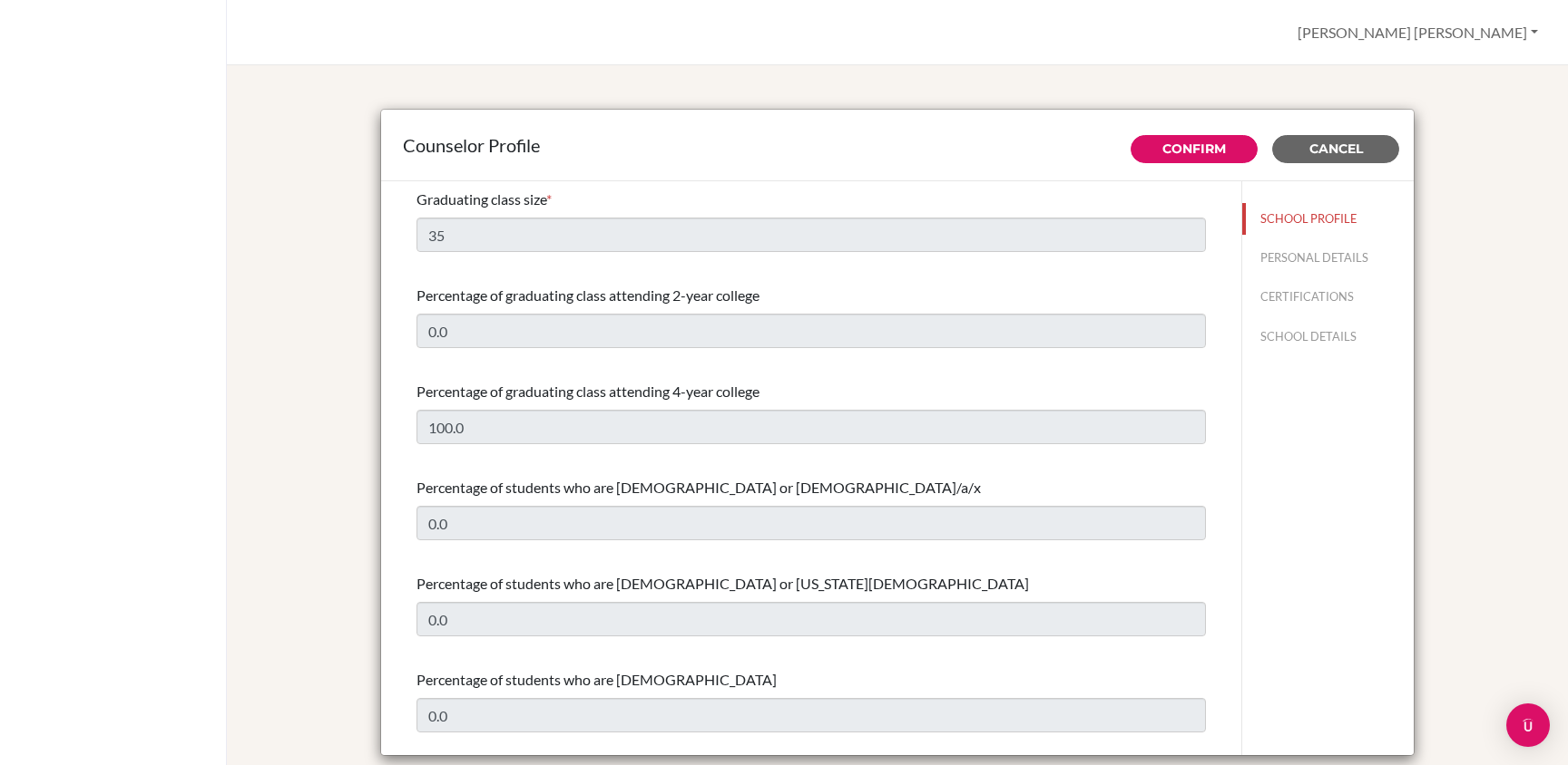
select select "0"
select select "309268"
select select "0"
select select "309268"
drag, startPoint x: 1329, startPoint y: 149, endPoint x: 1329, endPoint y: 160, distance: 11.0
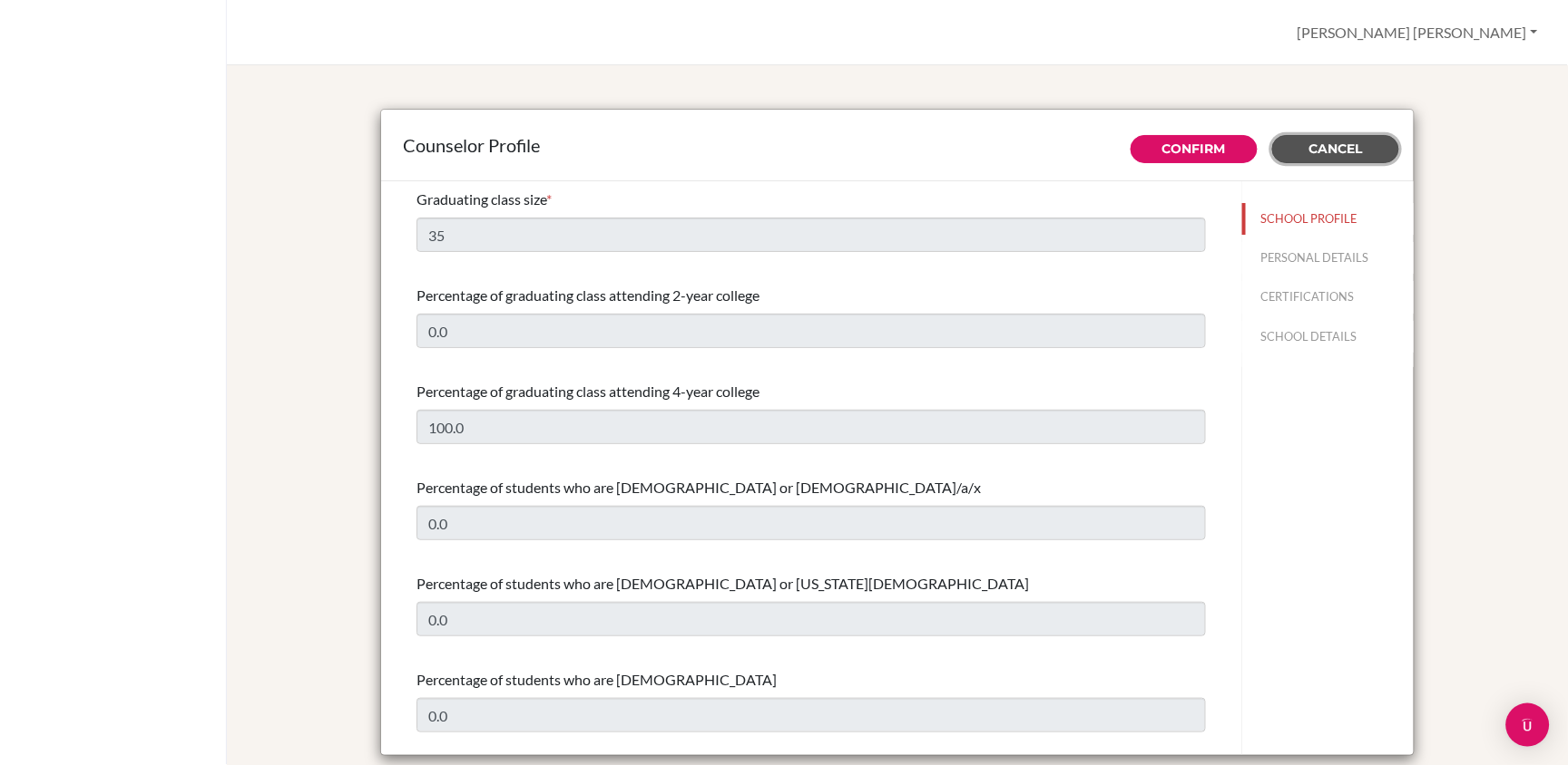
click at [1329, 149] on span "Cancel" at bounding box center [1337, 149] width 54 height 17
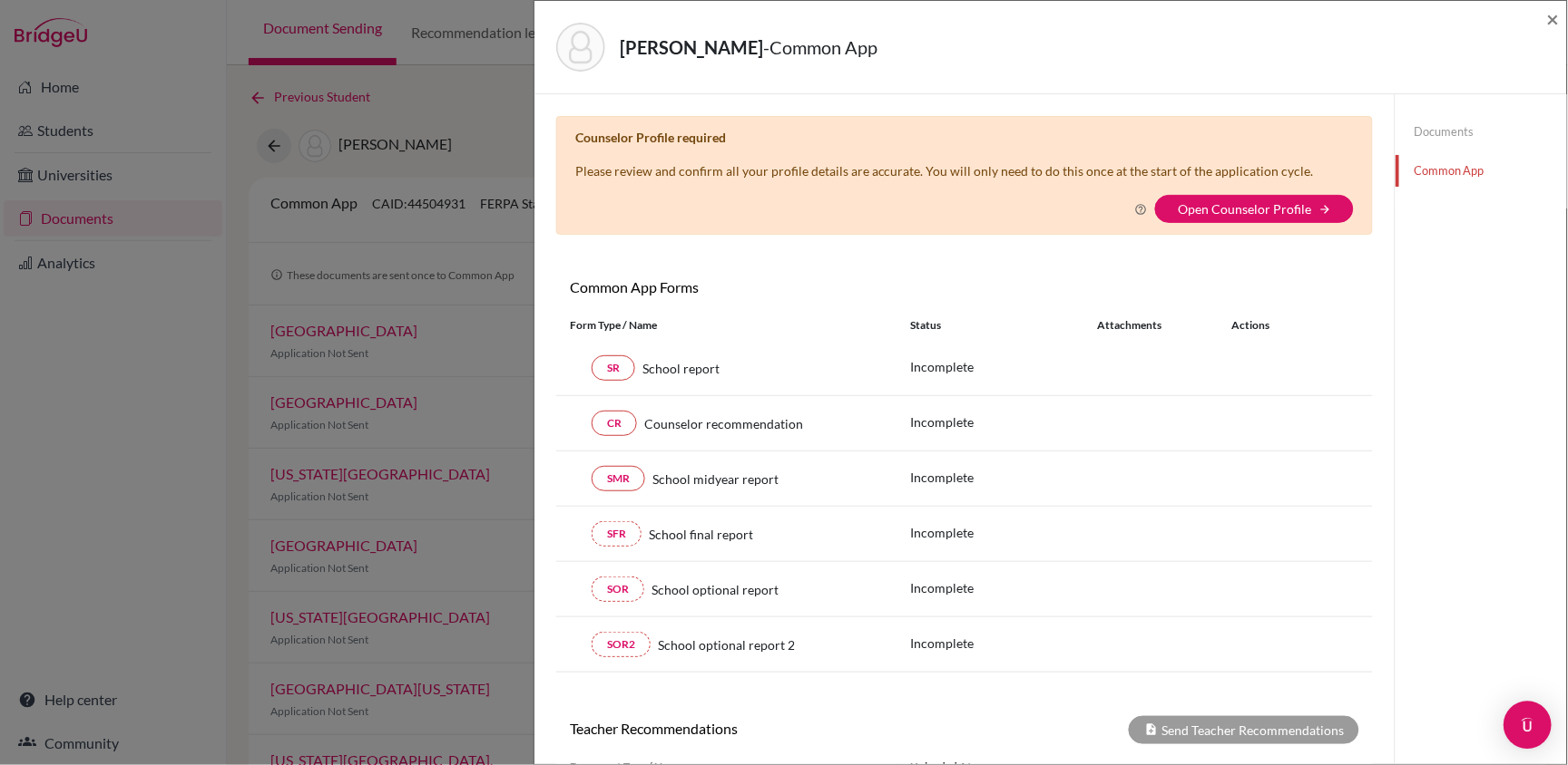
click at [1529, 736] on div "Open Intercom Messenger" at bounding box center [1529, 726] width 48 height 48
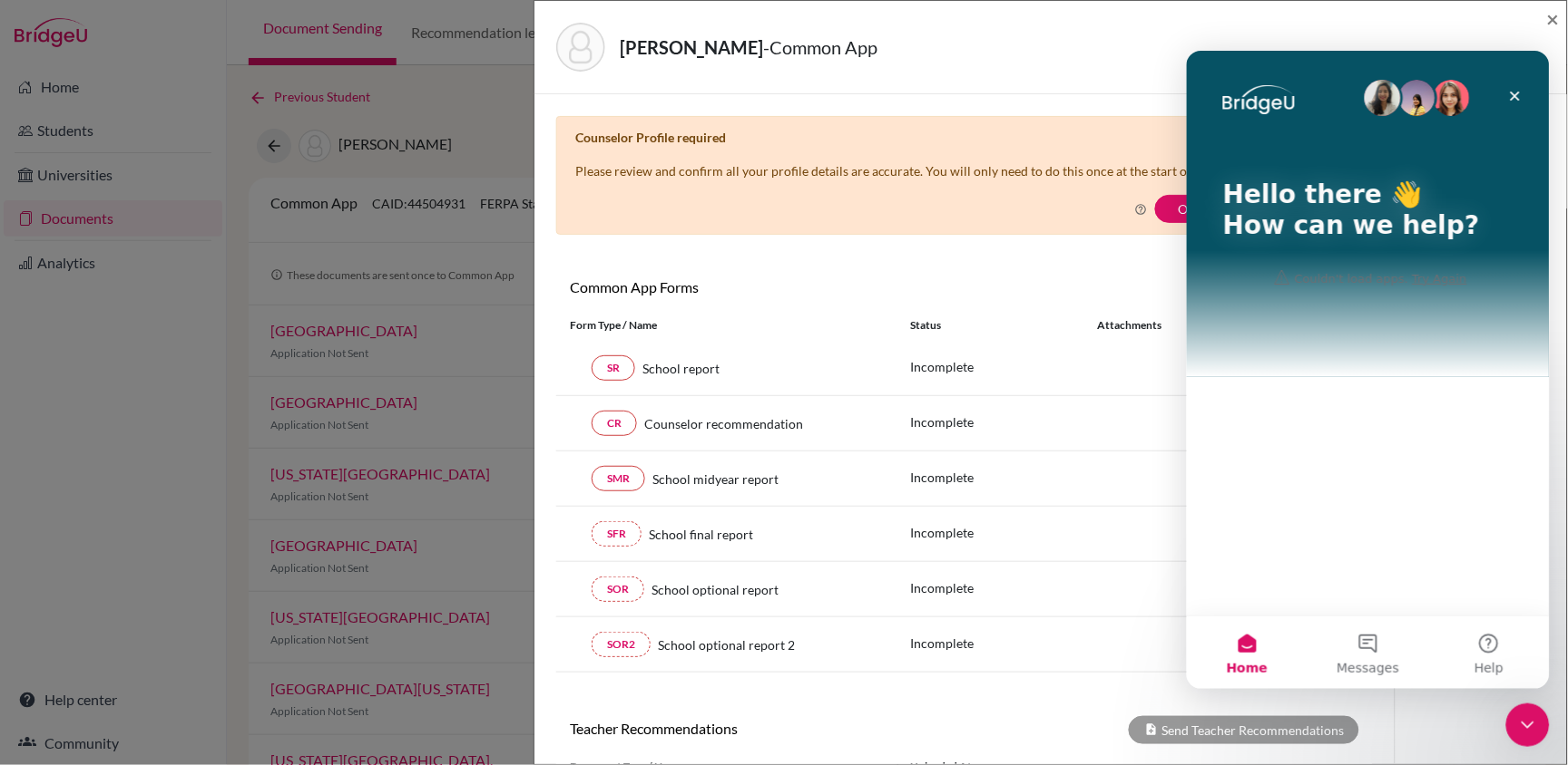
click at [1476, 190] on p "Hello there 👋" at bounding box center [1367, 193] width 291 height 31
click at [1375, 104] on img "Intercom messenger" at bounding box center [1381, 97] width 36 height 36
click at [1309, 440] on div "Hello there 👋 How can we help? Couldn't load apps. Try Again" at bounding box center [1367, 332] width 363 height 565
drag, startPoint x: 1235, startPoint y: 570, endPoint x: 1245, endPoint y: 568, distance: 10.2
click at [1242, 568] on div "Hello there 👋 How can we help? Couldn't load apps. Try Again" at bounding box center [1367, 332] width 363 height 565
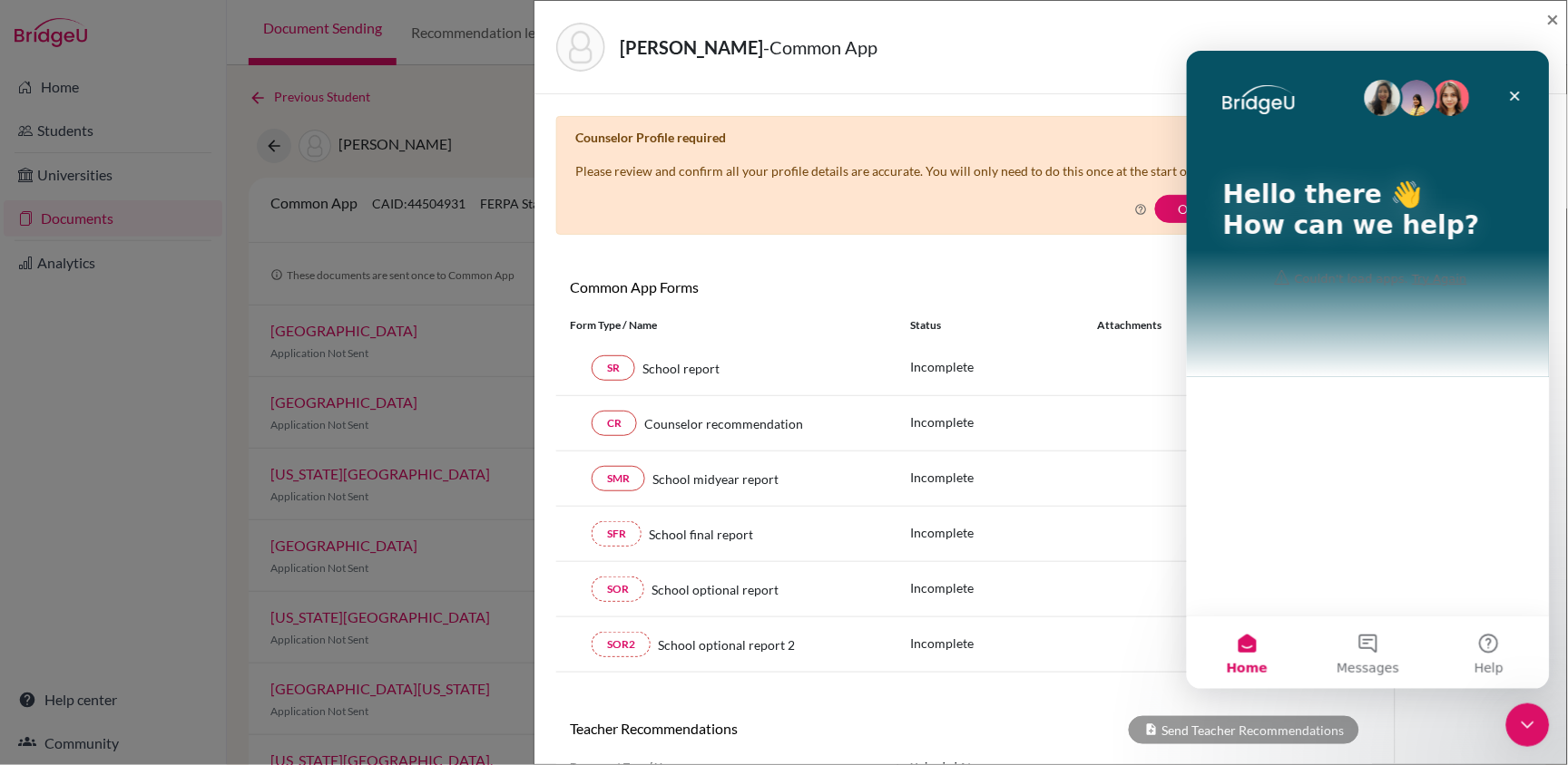
click at [1461, 595] on div "Hello there 👋 How can we help? Couldn't load apps. Try Again" at bounding box center [1367, 332] width 363 height 565
drag, startPoint x: 1439, startPoint y: 215, endPoint x: 1383, endPoint y: 206, distance: 56.7
click at [1439, 215] on p "How can we help?" at bounding box center [1367, 225] width 291 height 31
click at [1366, 199] on p "Hello there 👋" at bounding box center [1367, 193] width 291 height 31
drag, startPoint x: 1276, startPoint y: 191, endPoint x: 1283, endPoint y: 184, distance: 9.9
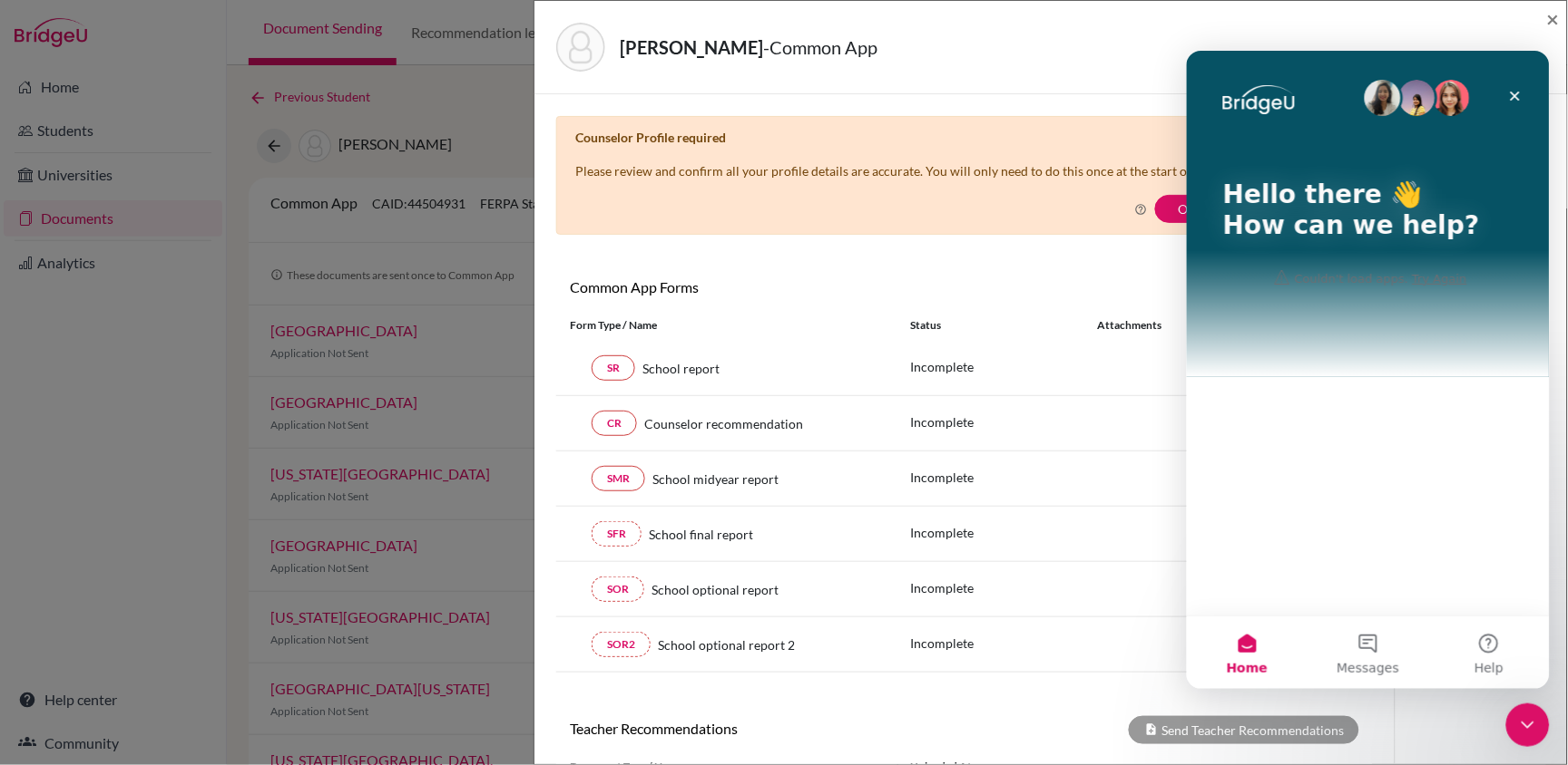
click at [1281, 188] on p "Hello there 👋" at bounding box center [1367, 193] width 291 height 31
click at [1277, 116] on div "Hello there 👋 How can we help?" at bounding box center [1367, 214] width 327 height 327
click at [1514, 97] on icon "Close" at bounding box center [1514, 96] width 15 height 15
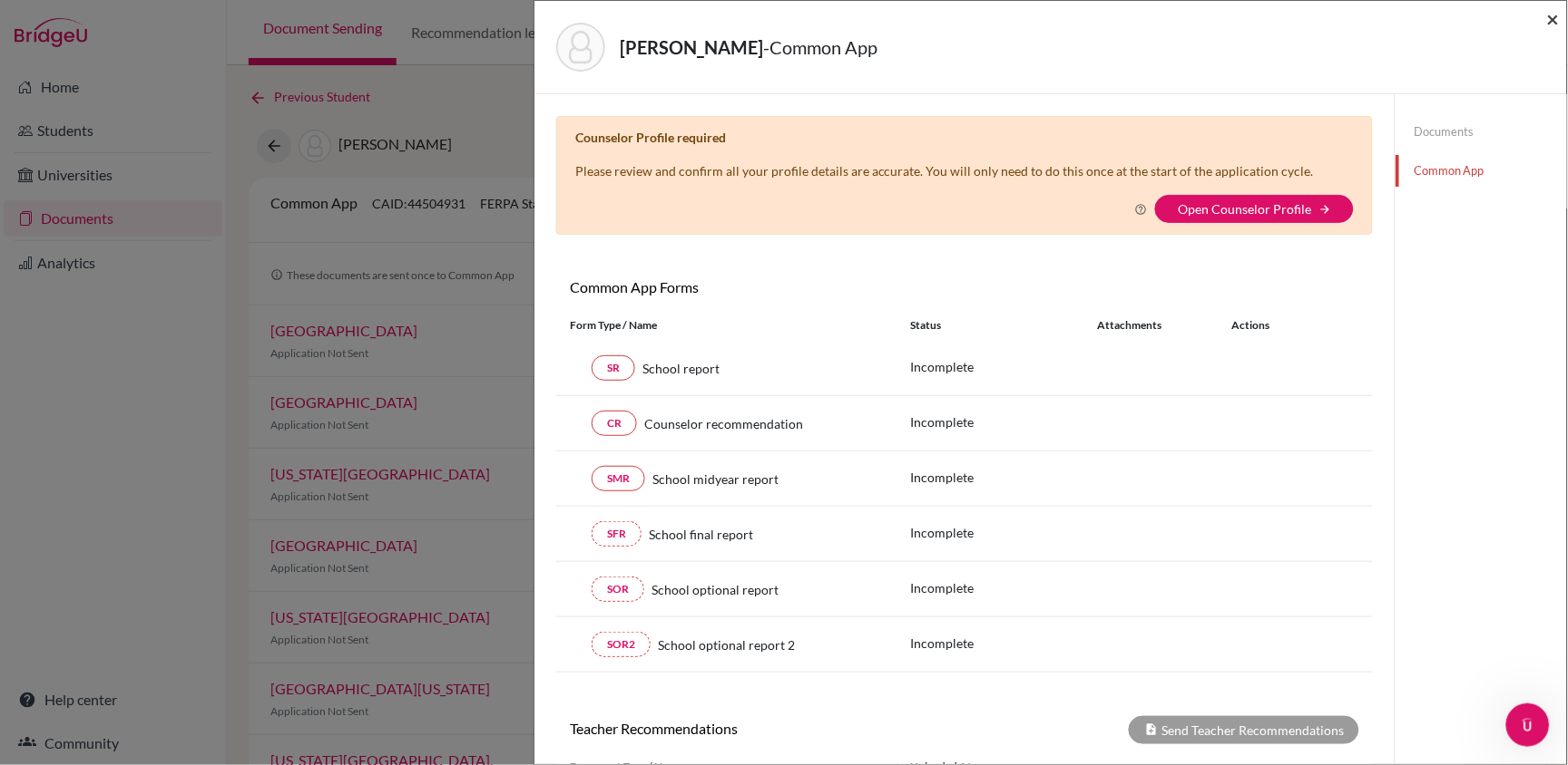
click at [1556, 19] on span "×" at bounding box center [1553, 19] width 13 height 26
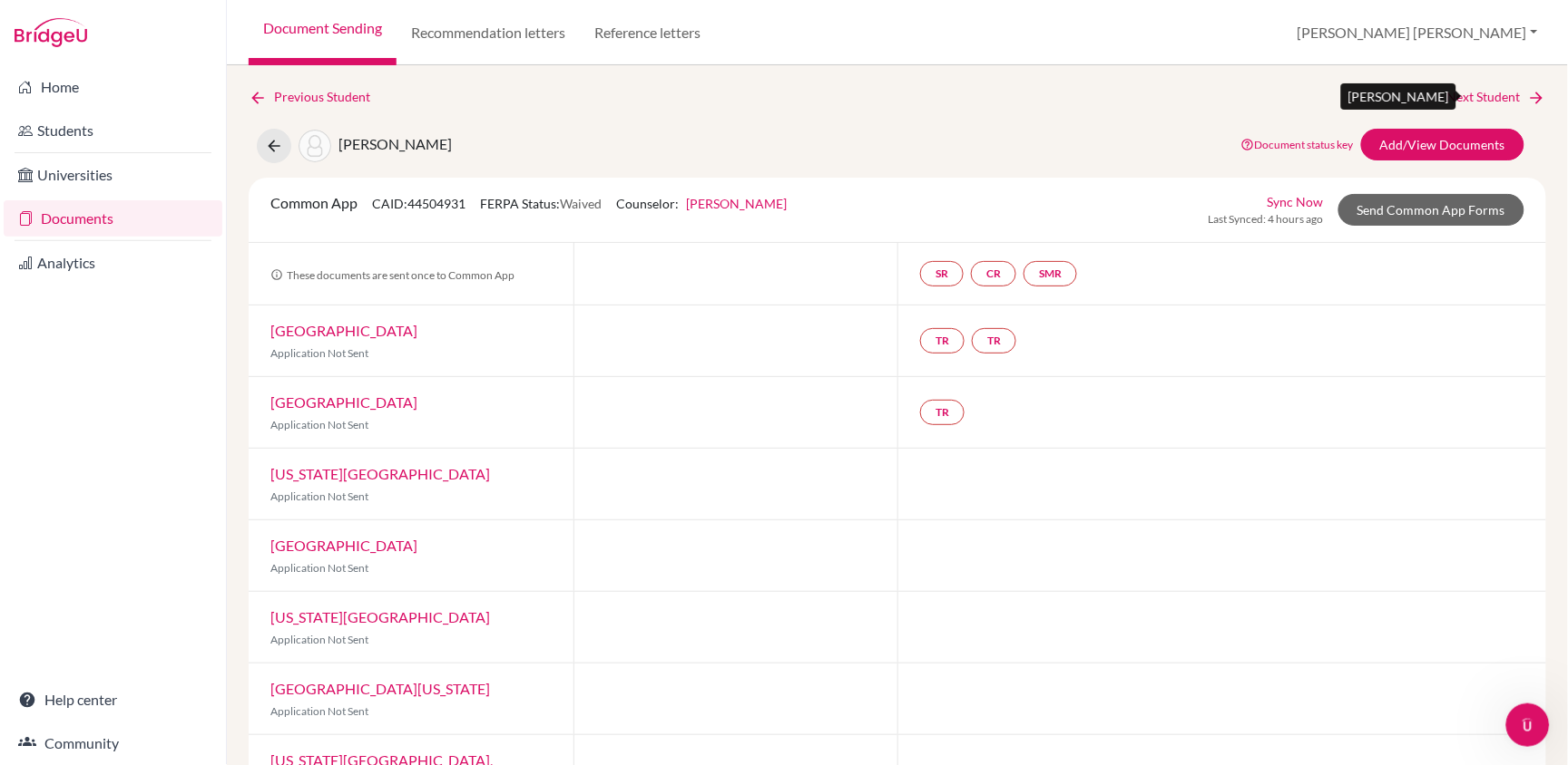
click at [1492, 96] on link "Next Student" at bounding box center [1496, 97] width 98 height 19
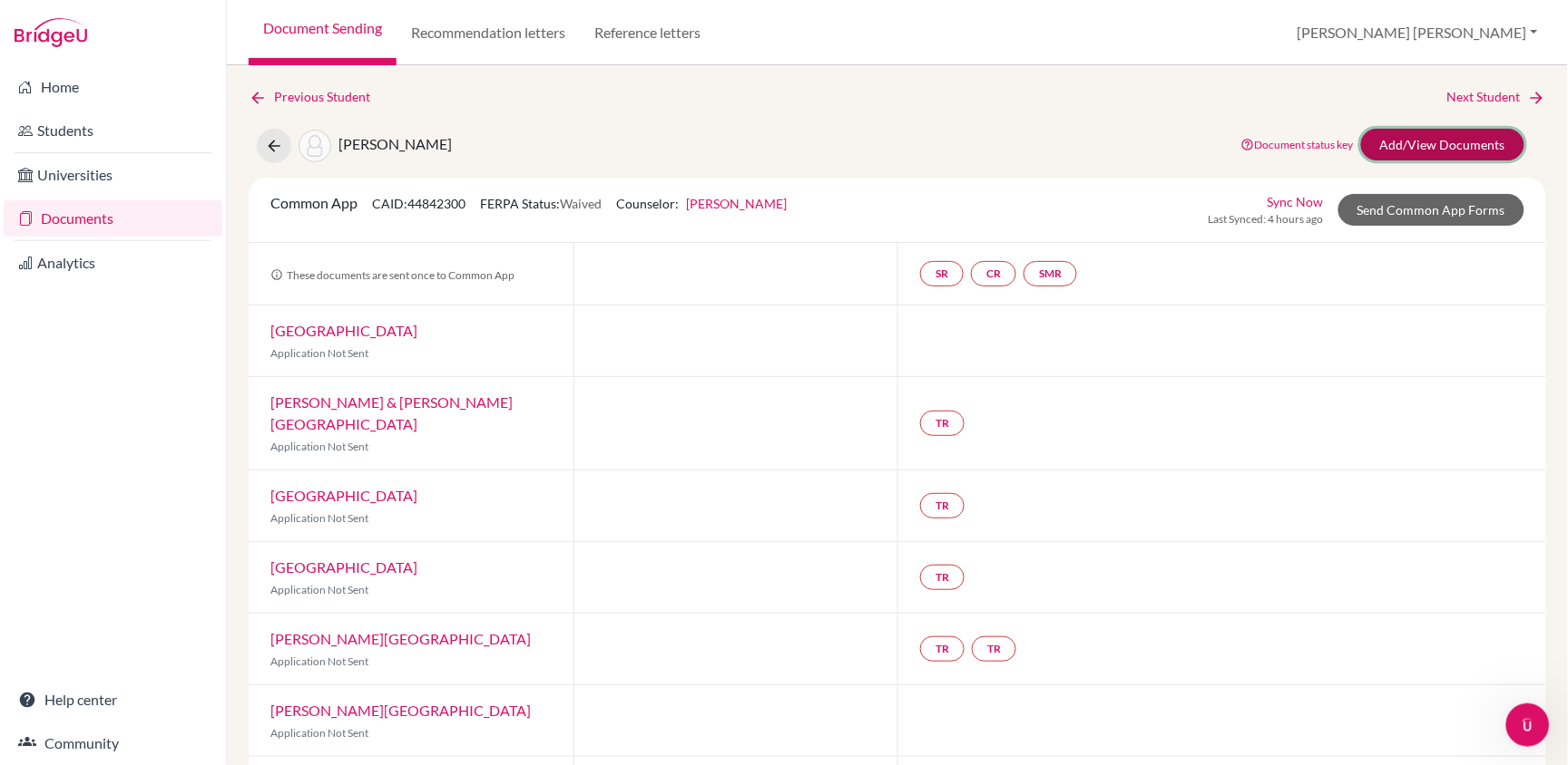
click at [1436, 139] on link "Add/View Documents" at bounding box center [1443, 145] width 163 height 32
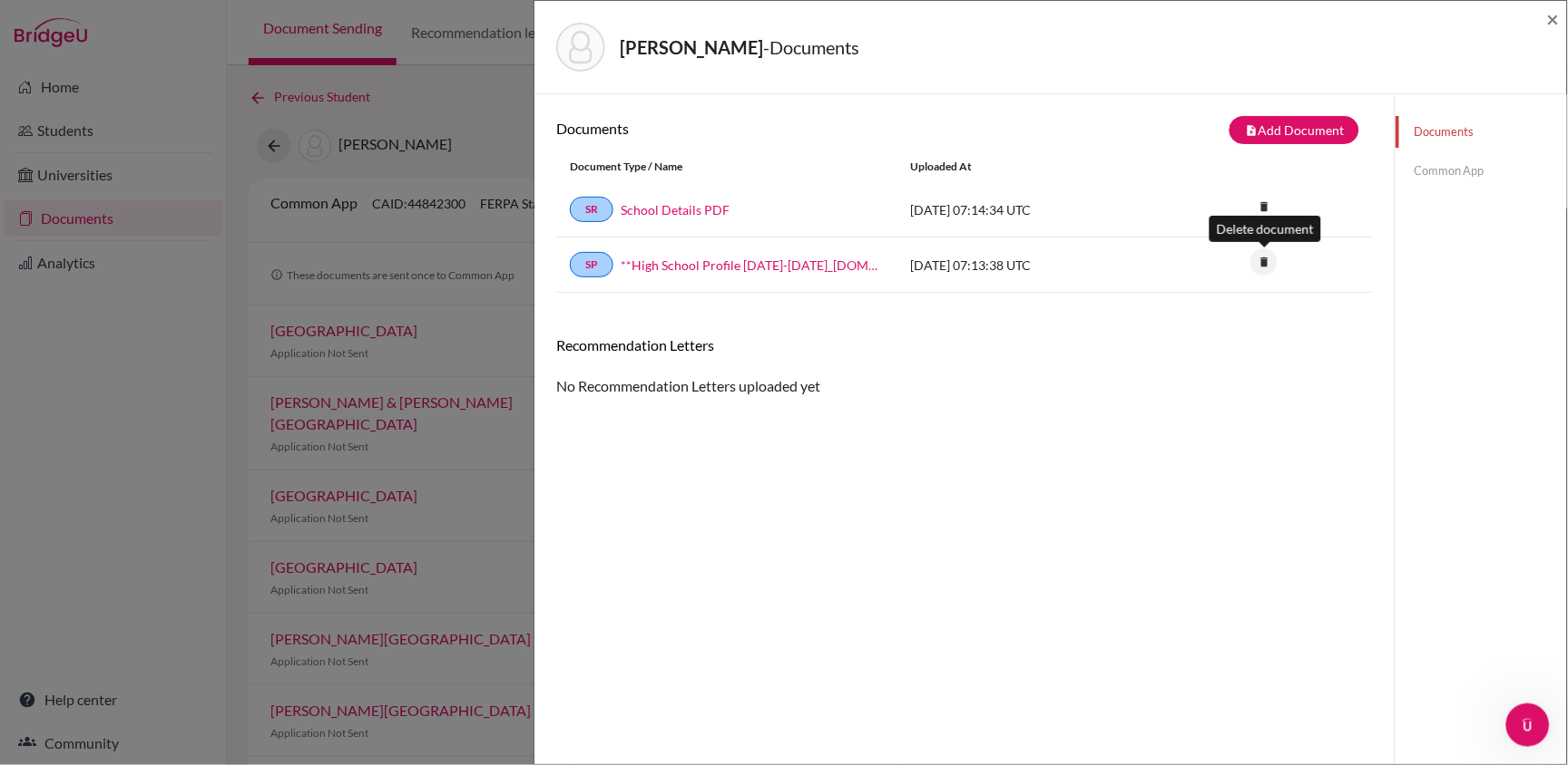
click at [1265, 258] on icon "delete" at bounding box center [1263, 262] width 27 height 27
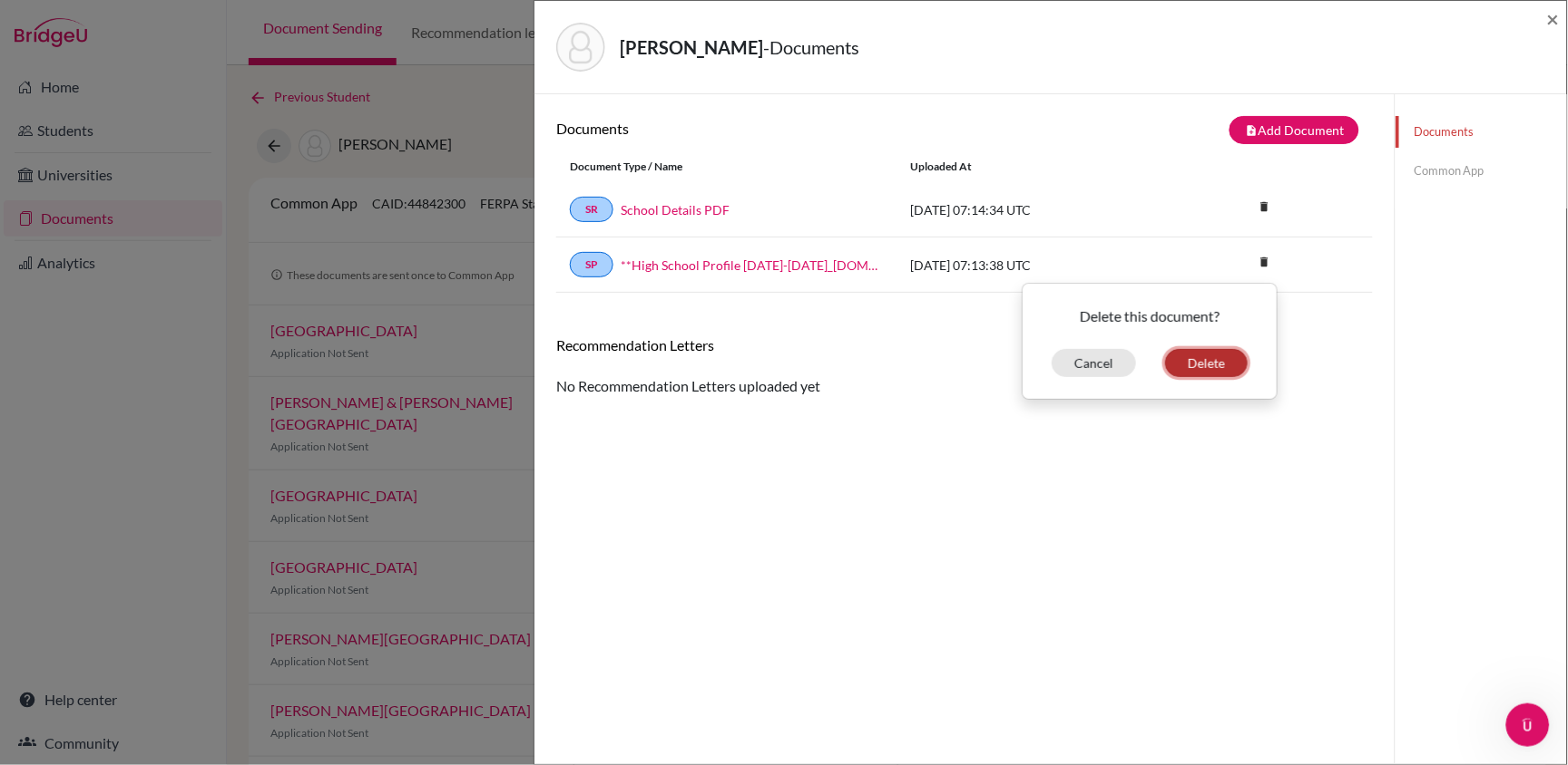
click at [1225, 363] on button "Delete" at bounding box center [1206, 363] width 83 height 28
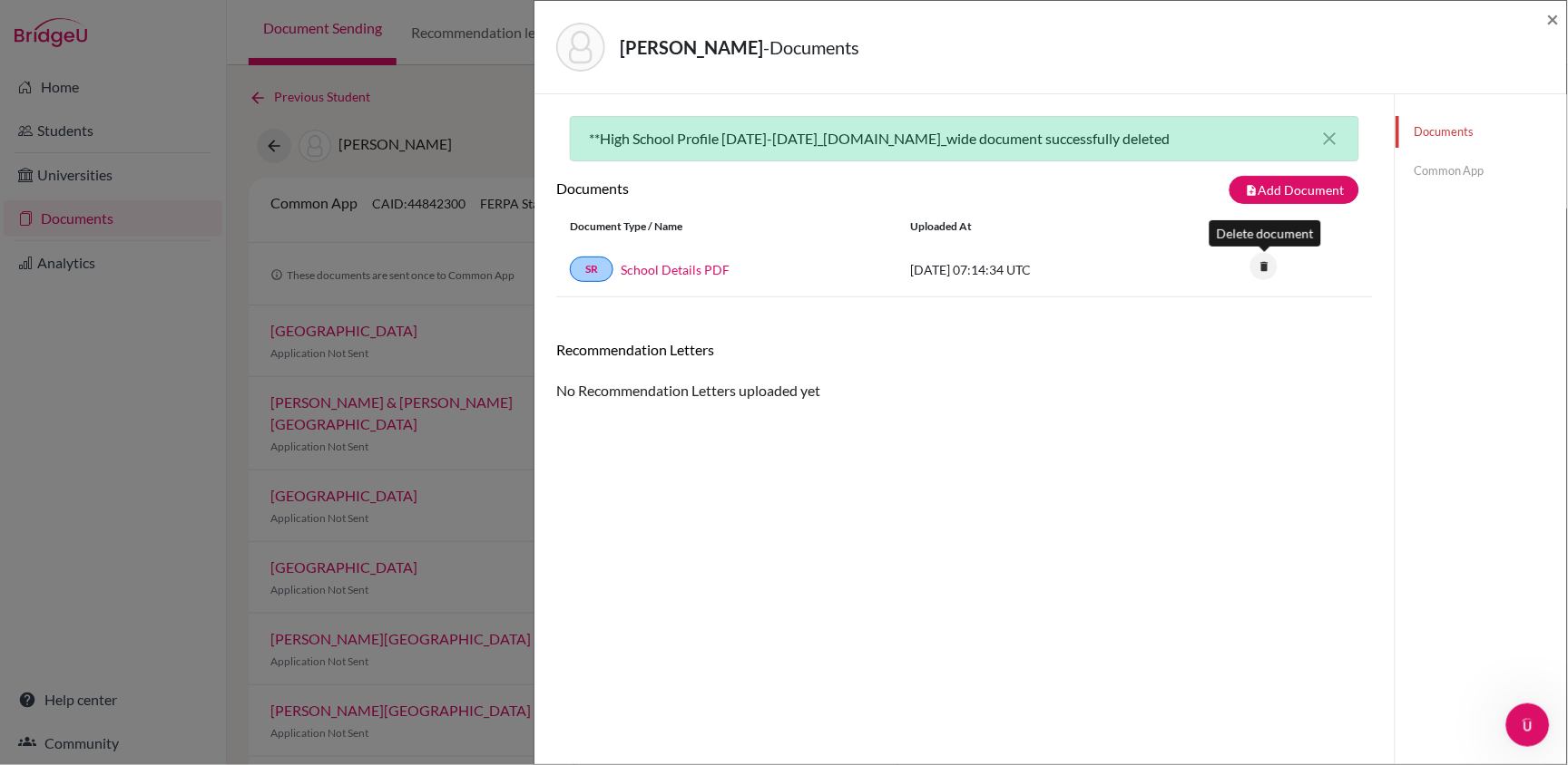
click at [1266, 266] on icon "delete" at bounding box center [1263, 266] width 27 height 27
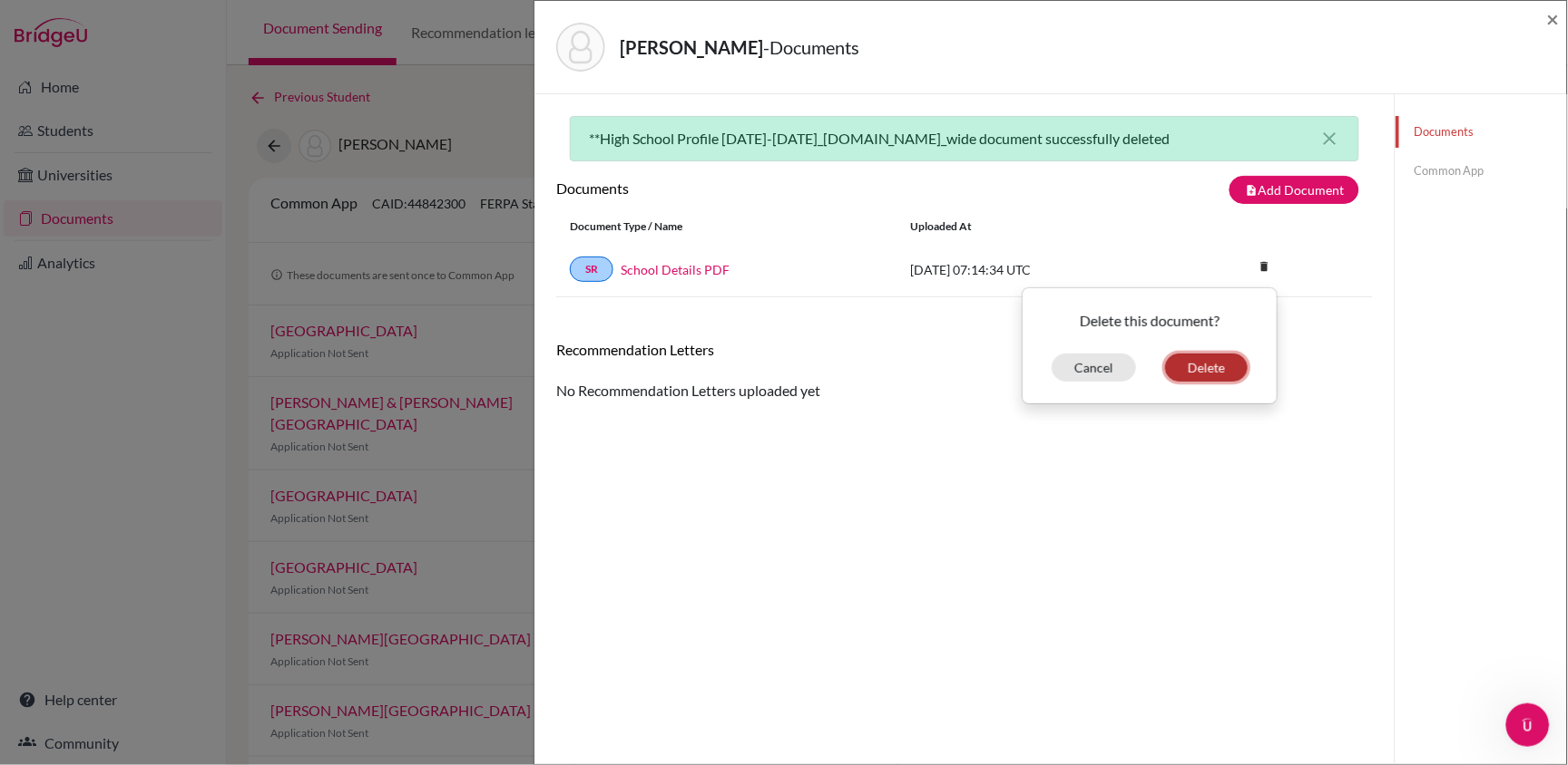
click at [1204, 363] on button "Delete" at bounding box center [1206, 368] width 83 height 28
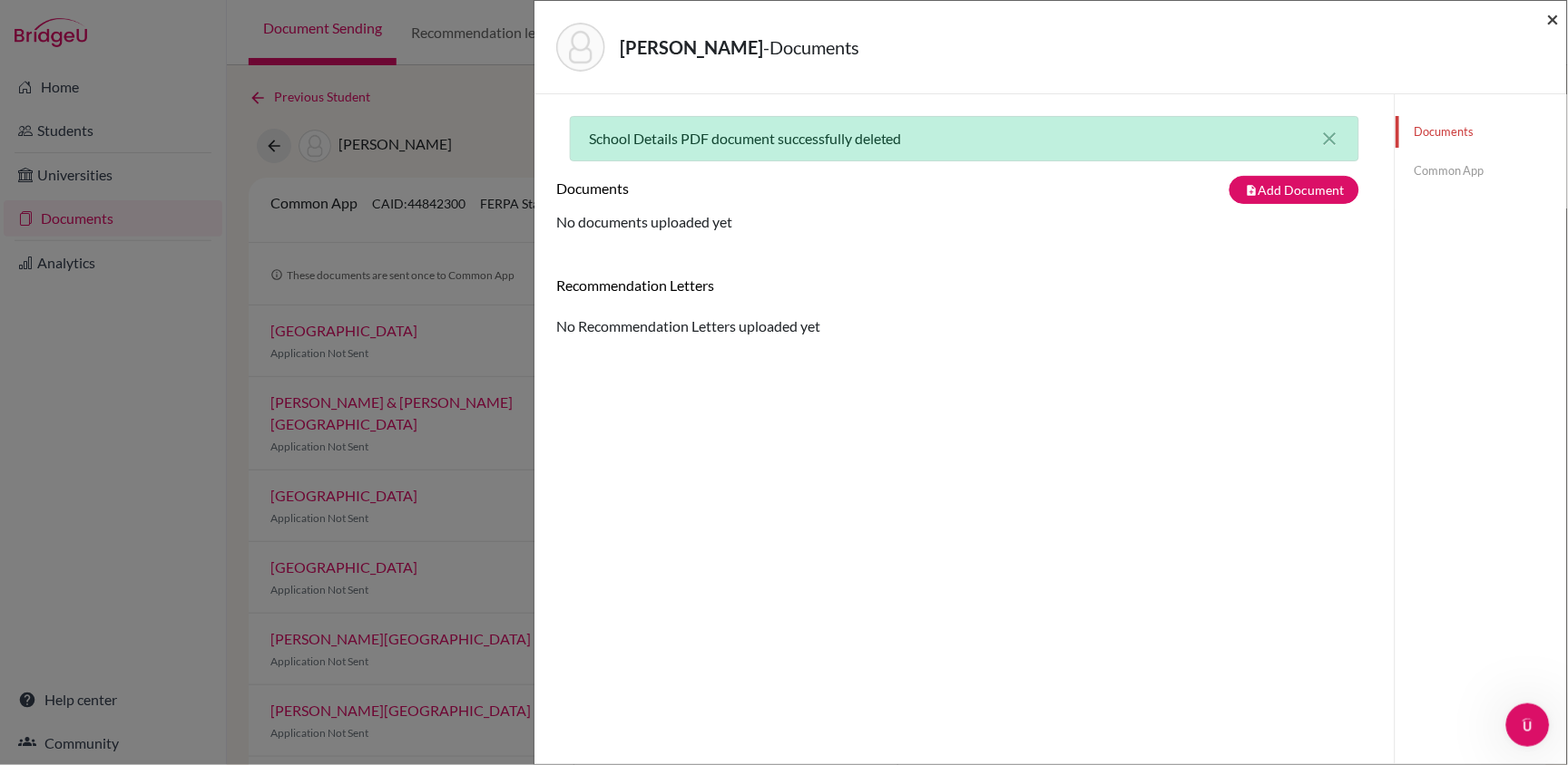
click at [1555, 13] on span "×" at bounding box center [1553, 19] width 13 height 26
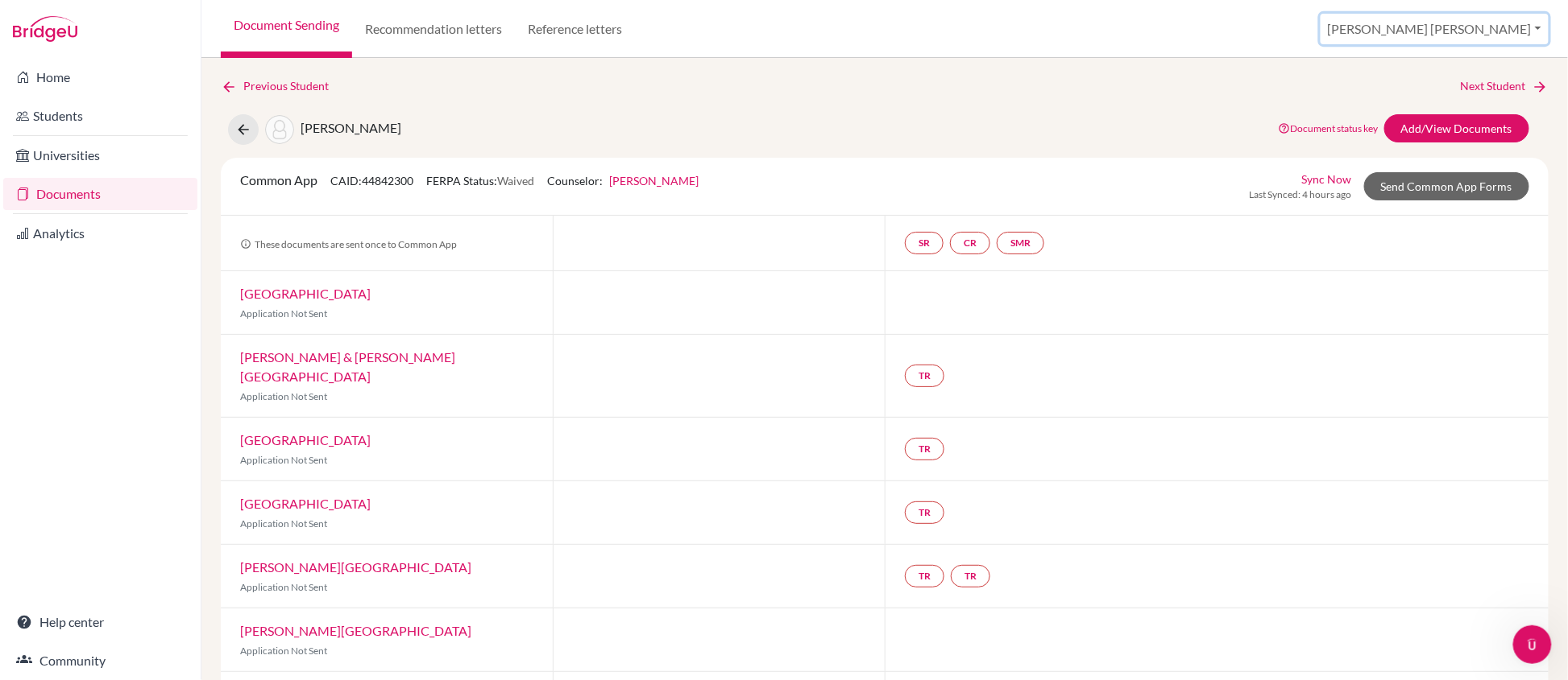
click at [1391, 26] on button "[PERSON_NAME] [PERSON_NAME]" at bounding box center [1434, 29] width 228 height 30
click at [1391, 97] on link "School Settings" at bounding box center [1335, 91] width 127 height 26
